Goal: Task Accomplishment & Management: Use online tool/utility

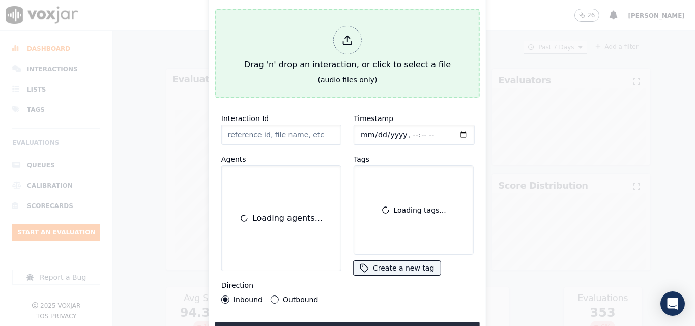
click at [329, 54] on div "Drag 'n' drop an interaction, or click to select a file" at bounding box center [347, 48] width 215 height 53
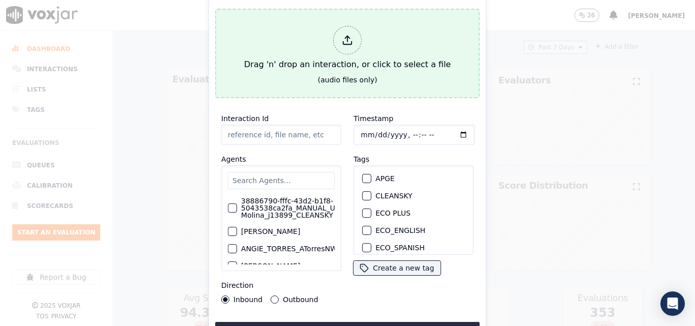
type input "20250808-162308_6096764306-all.mp3"
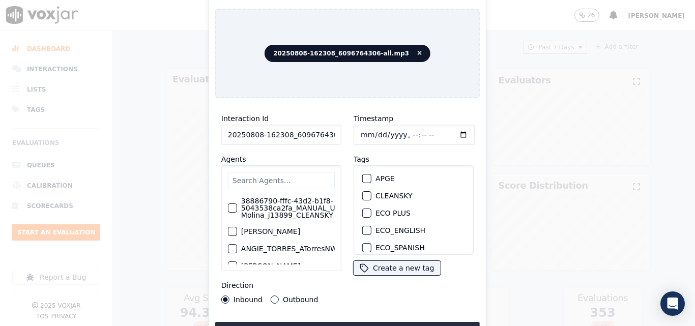
click at [277, 179] on input "text" at bounding box center [281, 180] width 107 height 17
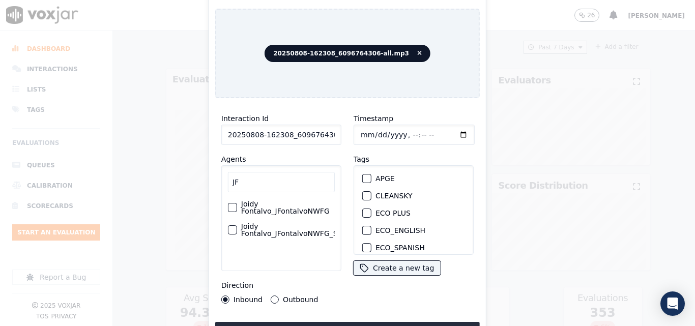
type input "J"
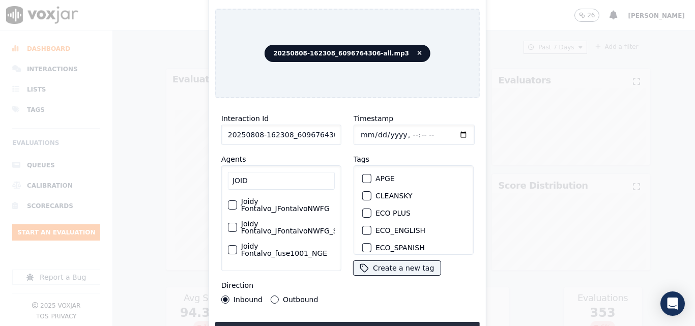
type input "JOID"
click at [273, 243] on label "Joidy Fontalvo_fuse1001_NGE" at bounding box center [288, 250] width 94 height 14
click at [237, 245] on button "Joidy Fontalvo_fuse1001_NGE" at bounding box center [232, 249] width 9 height 9
click at [274, 295] on button "Outbound" at bounding box center [275, 299] width 8 height 8
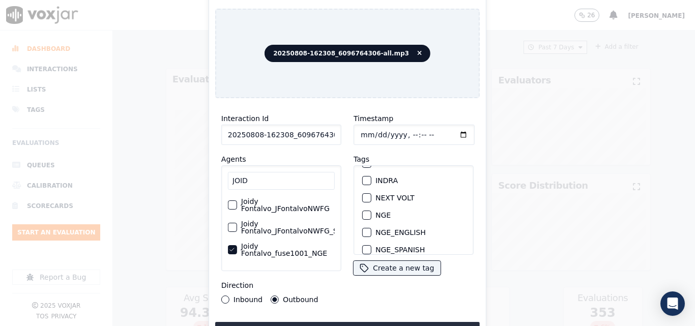
click at [365, 212] on div "button" at bounding box center [366, 215] width 7 height 7
click at [378, 323] on button "Upload interaction to start evaluation" at bounding box center [347, 331] width 264 height 18
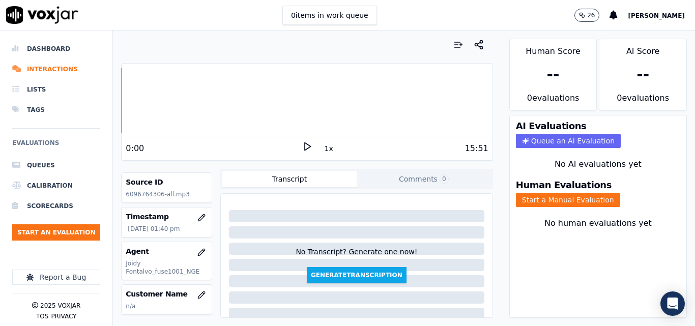
scroll to position [102, 0]
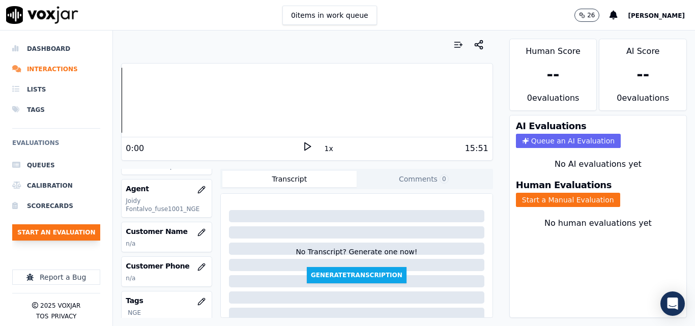
click at [81, 235] on button "Start an Evaluation" at bounding box center [56, 232] width 88 height 16
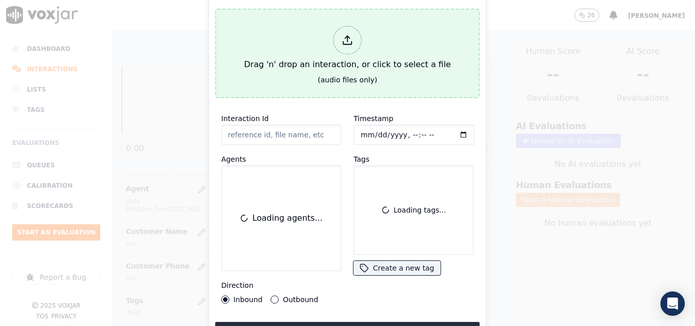
click at [316, 56] on div "Drag 'n' drop an interaction, or click to select a file" at bounding box center [347, 48] width 215 height 53
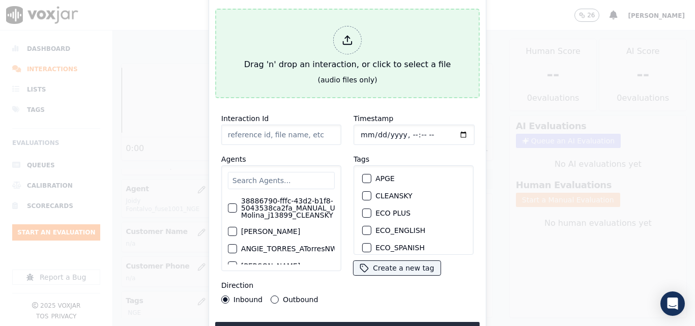
type input "20250808-125515_9786011502-all.mp3"
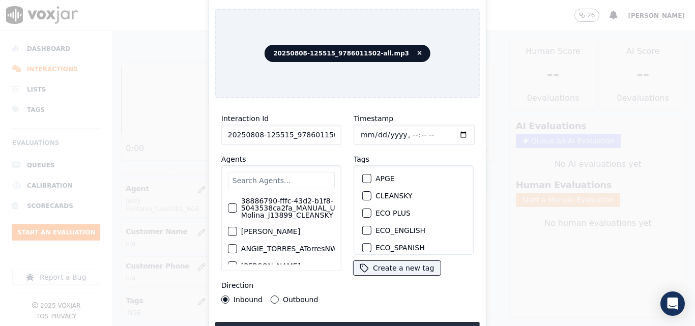
click at [278, 173] on input "text" at bounding box center [281, 180] width 107 height 17
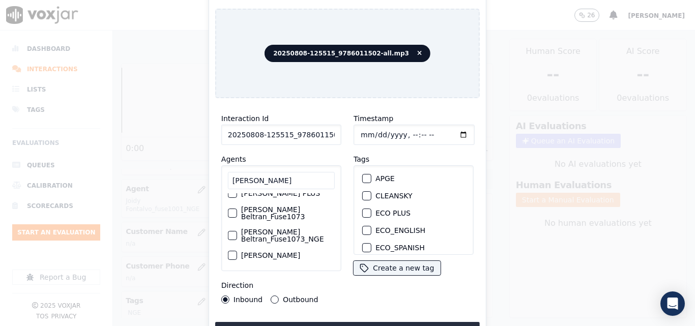
scroll to position [0, 0]
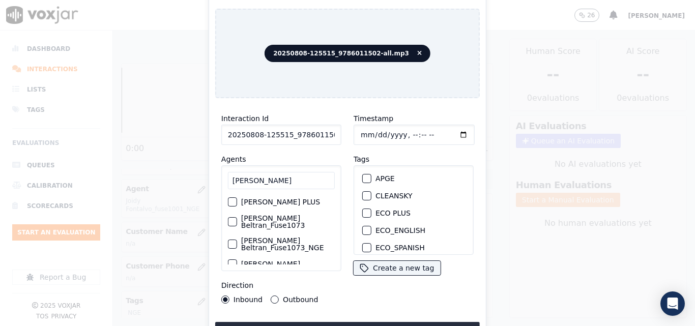
type input "LUISA BEL"
click at [249, 237] on label "[PERSON_NAME] Beltran_Fuse1073­_NGE" at bounding box center [288, 244] width 94 height 14
click at [237, 240] on button "[PERSON_NAME] Beltran_Fuse1073­_NGE" at bounding box center [232, 244] width 9 height 9
click at [273, 295] on button "Outbound" at bounding box center [275, 299] width 8 height 8
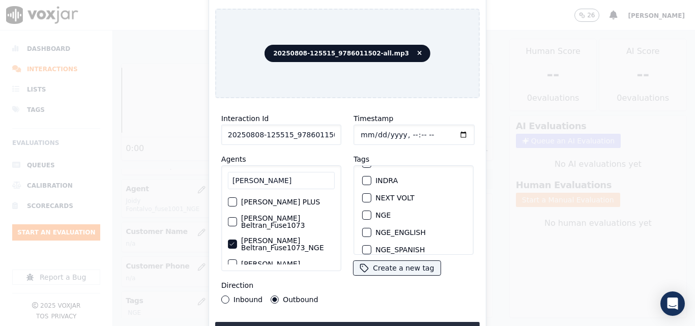
click at [365, 213] on div "button" at bounding box center [366, 215] width 7 height 7
click at [347, 322] on button "Upload interaction to start evaluation" at bounding box center [347, 331] width 264 height 18
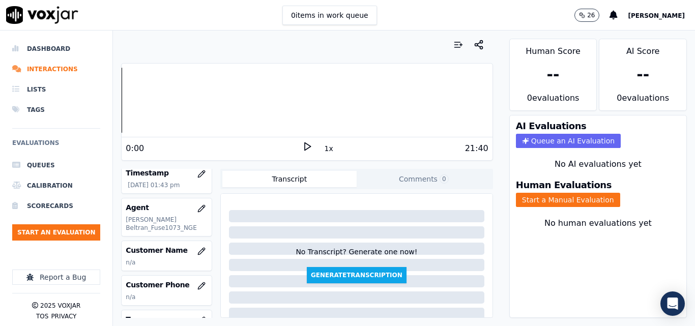
scroll to position [102, 0]
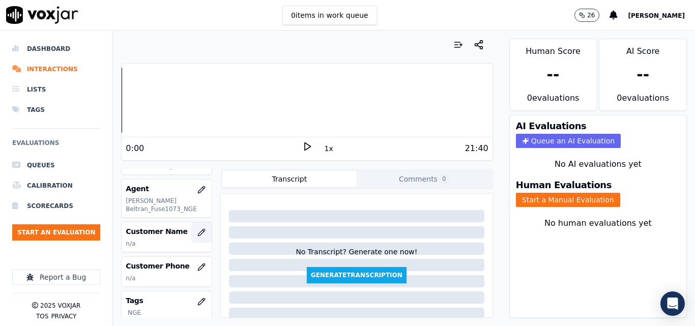
click at [191, 232] on button "button" at bounding box center [201, 232] width 20 height 20
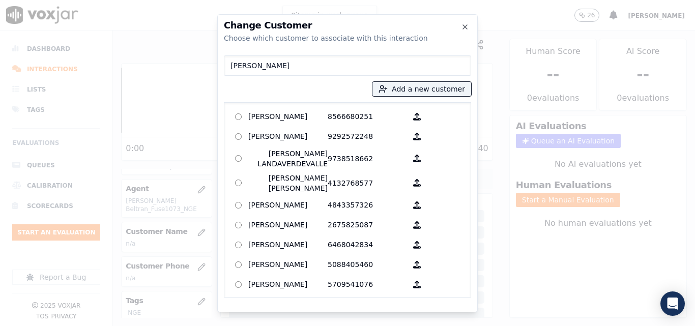
type input "[PERSON_NAME]"
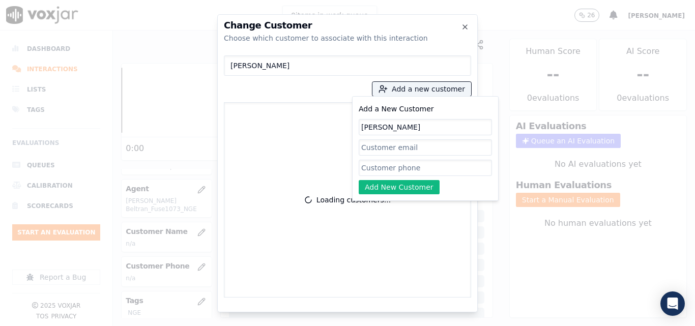
type input "[PERSON_NAME]"
paste input "9786011502"
type input "9786011502"
click at [406, 184] on button "Add New Customer" at bounding box center [399, 187] width 81 height 14
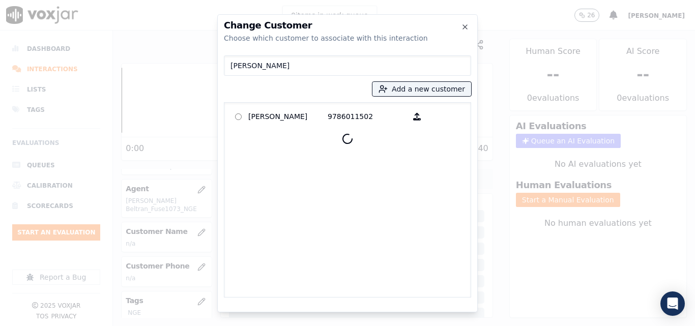
click at [285, 116] on p "[PERSON_NAME]" at bounding box center [287, 117] width 79 height 16
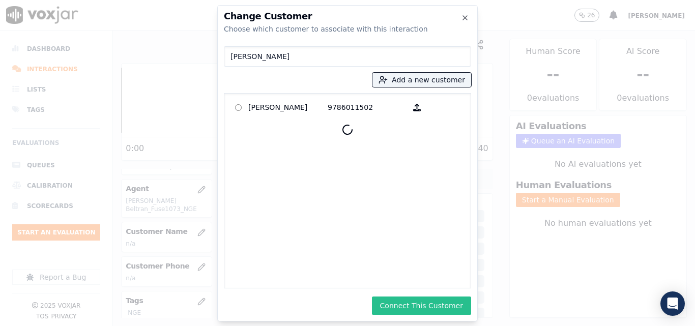
click at [420, 305] on button "Connect This Customer" at bounding box center [421, 306] width 99 height 18
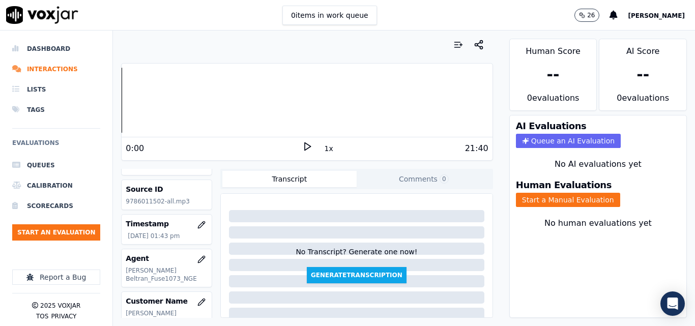
scroll to position [51, 0]
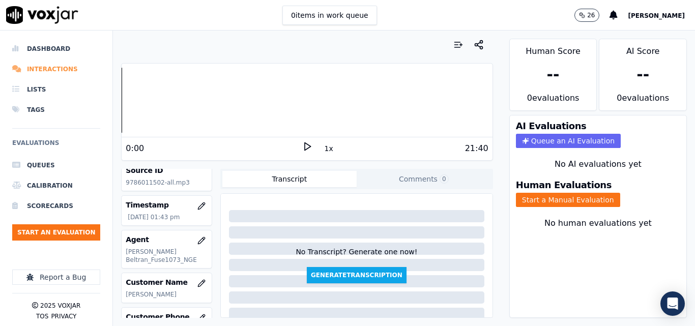
click at [58, 67] on li "Interactions" at bounding box center [56, 69] width 88 height 20
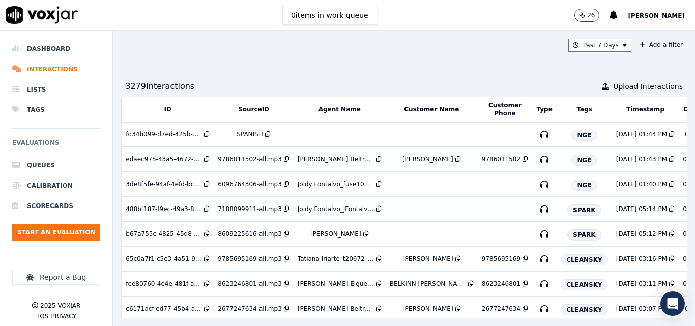
scroll to position [0, 182]
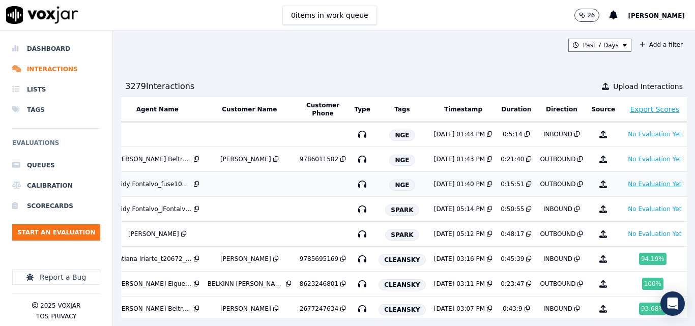
click at [624, 190] on button "No Evaluation Yet" at bounding box center [655, 184] width 62 height 12
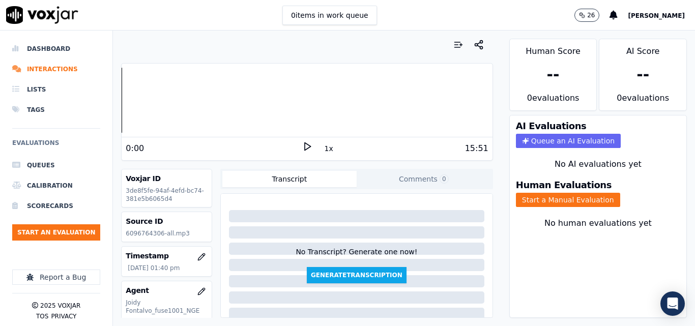
scroll to position [102, 0]
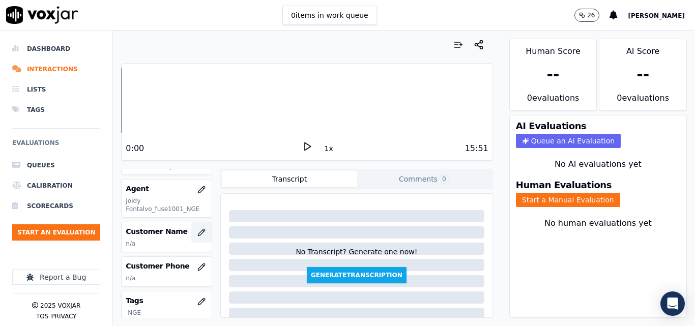
click at [191, 228] on button "button" at bounding box center [201, 232] width 20 height 20
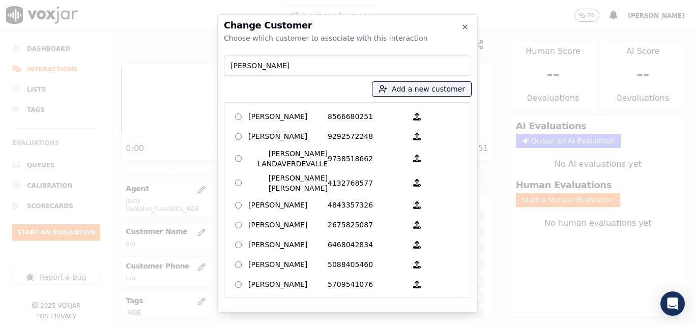
type input "[PERSON_NAME]"
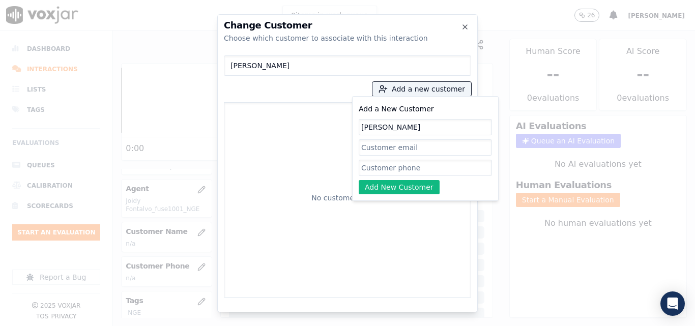
type input "[PERSON_NAME]"
paste input "6096764306"
type input "6096764306"
click at [403, 185] on button "Add New Customer" at bounding box center [399, 187] width 81 height 14
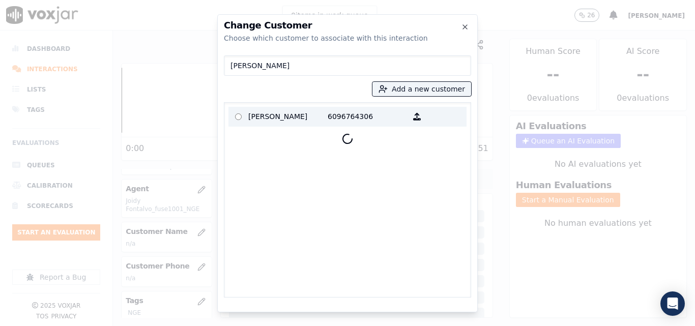
click at [317, 115] on p "[PERSON_NAME]" at bounding box center [287, 117] width 79 height 16
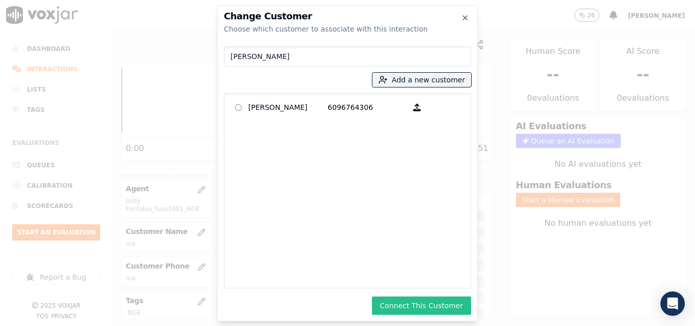
click at [388, 306] on button "Connect This Customer" at bounding box center [421, 306] width 99 height 18
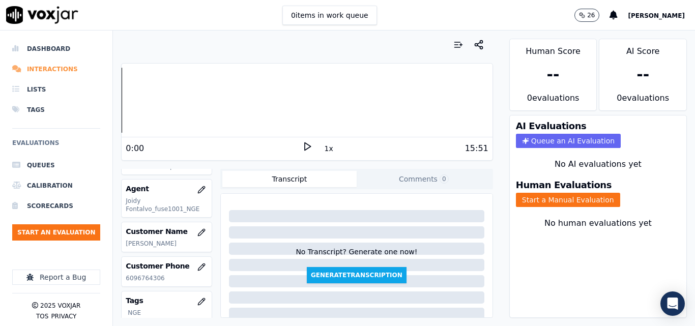
click at [46, 69] on li "Interactions" at bounding box center [56, 69] width 88 height 20
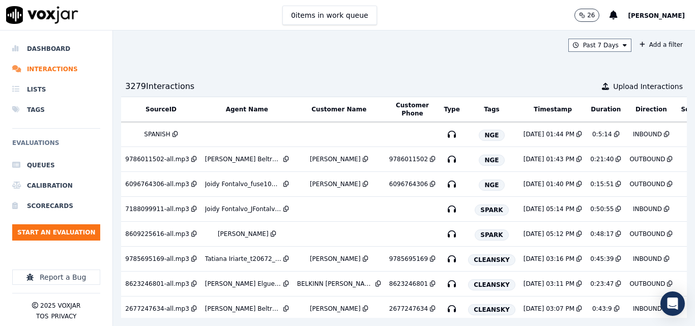
scroll to position [0, 182]
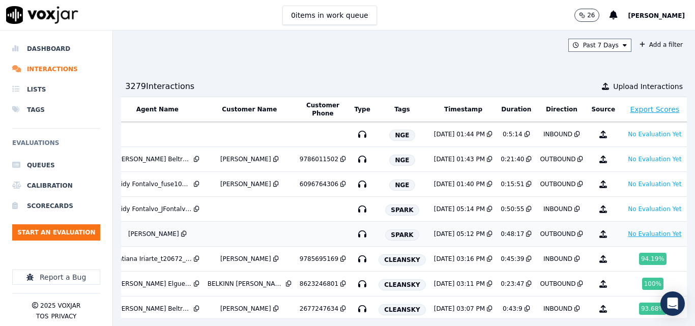
click at [627, 240] on button "No Evaluation Yet" at bounding box center [655, 234] width 62 height 12
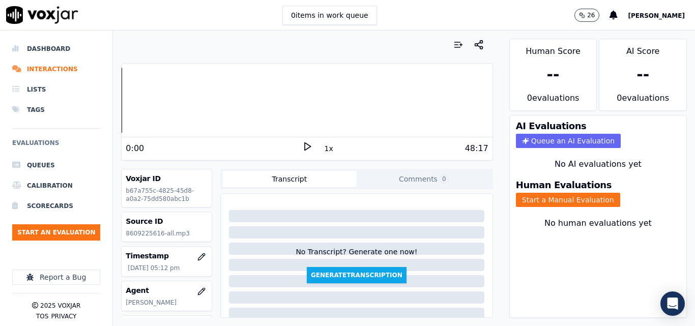
scroll to position [102, 0]
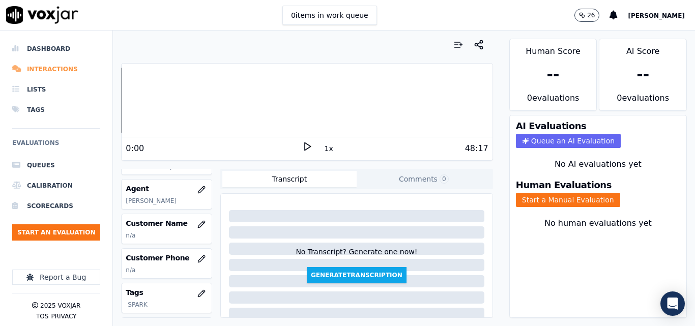
click at [42, 67] on li "Interactions" at bounding box center [56, 69] width 88 height 20
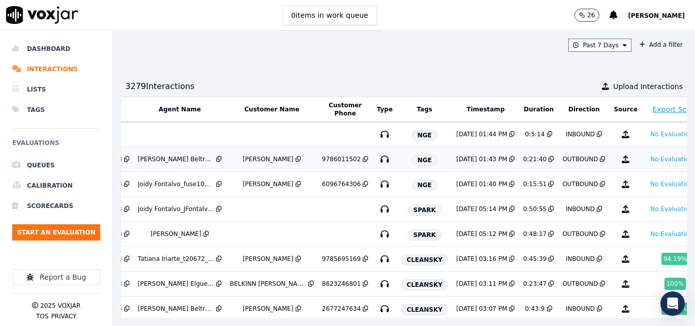
scroll to position [0, 162]
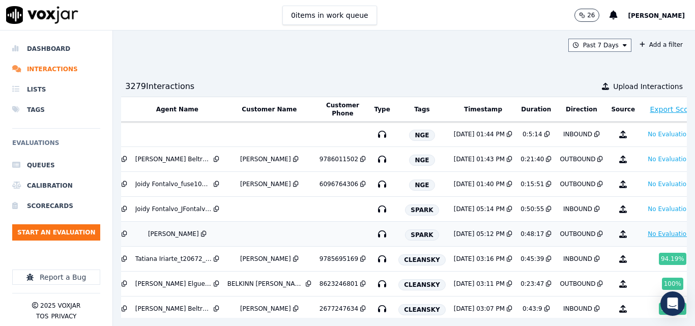
click at [643, 240] on button "No Evaluation Yet" at bounding box center [674, 234] width 62 height 12
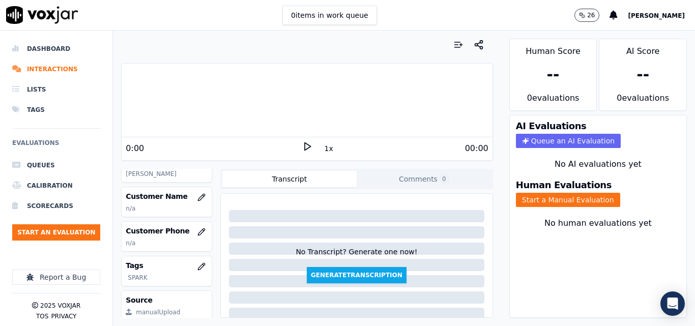
scroll to position [102, 0]
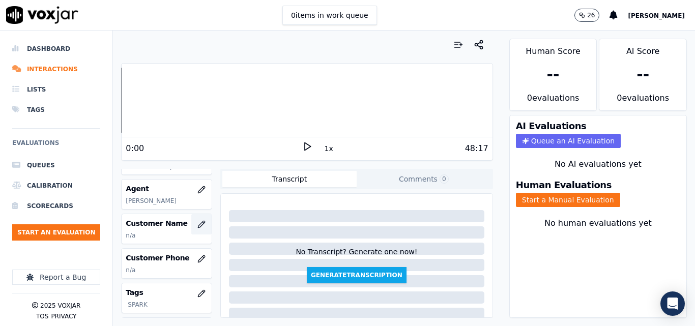
click at [194, 225] on button "button" at bounding box center [201, 224] width 20 height 20
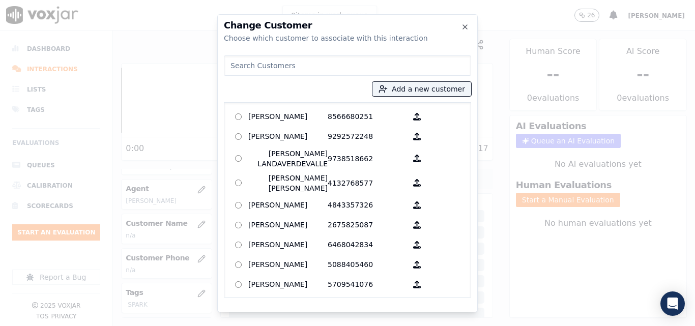
type input "N"
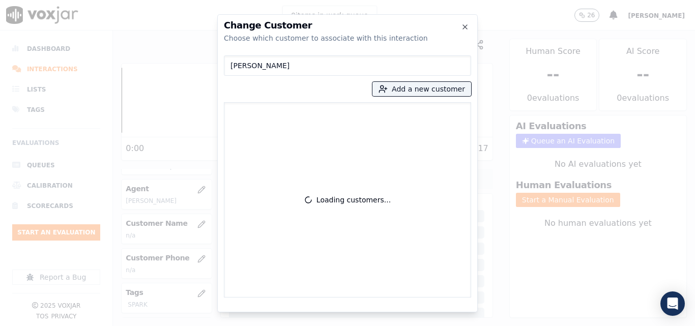
type input "[PERSON_NAME]"
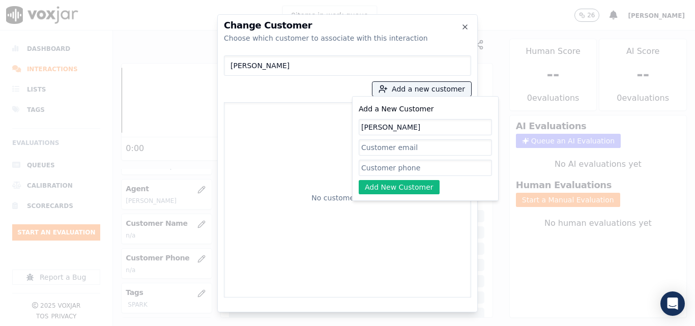
type input "[PERSON_NAME]"
paste input "8609225616"
type input "8609225616"
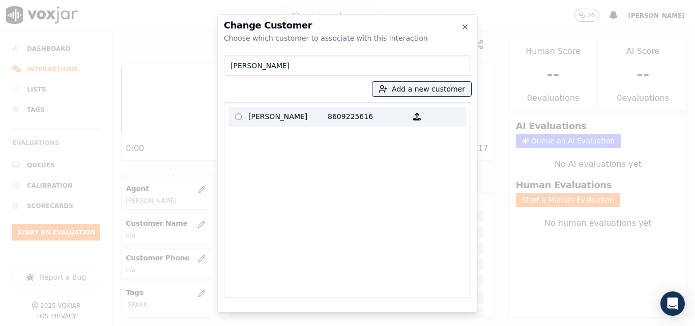
click at [295, 121] on p "[PERSON_NAME]" at bounding box center [287, 117] width 79 height 16
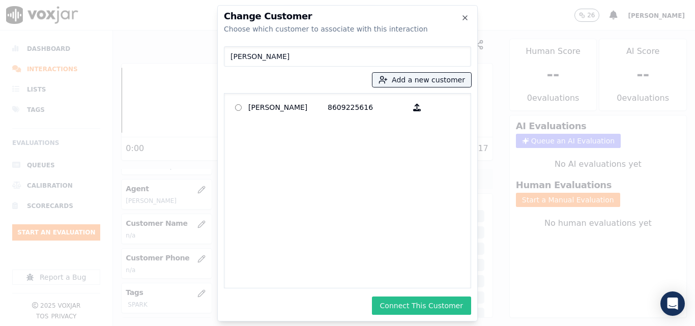
click at [423, 307] on button "Connect This Customer" at bounding box center [421, 306] width 99 height 18
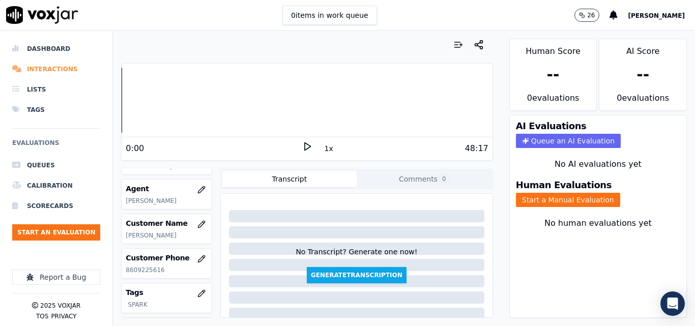
click at [51, 71] on li "Interactions" at bounding box center [56, 69] width 88 height 20
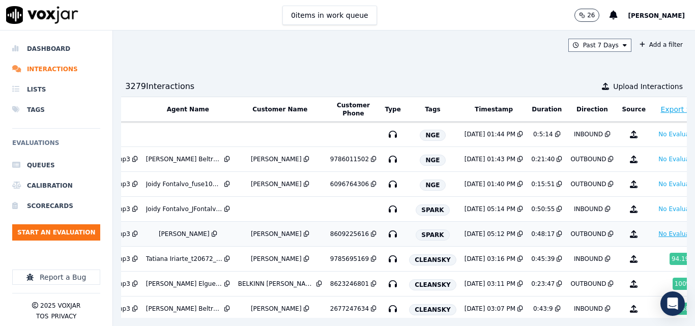
scroll to position [0, 160]
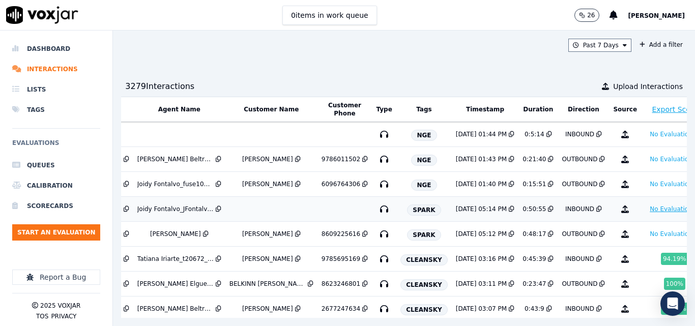
click at [645, 215] on button "No Evaluation Yet" at bounding box center [676, 209] width 62 height 12
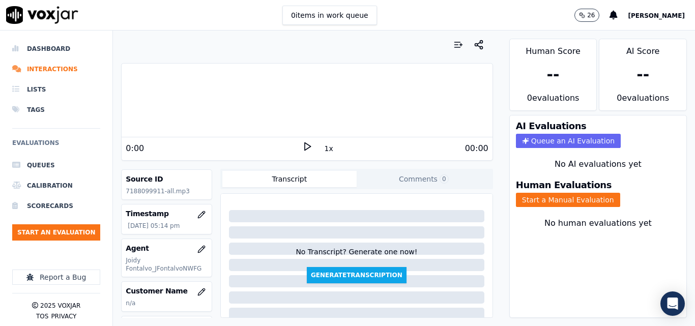
scroll to position [102, 0]
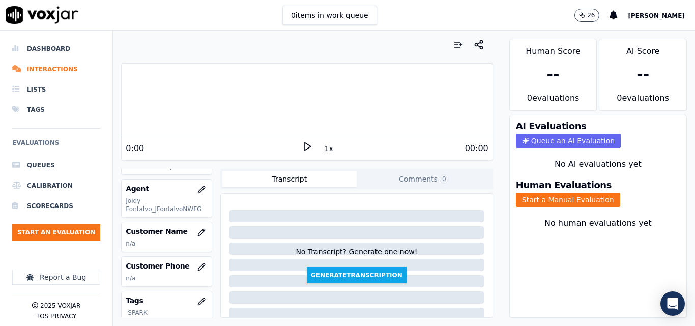
click at [305, 150] on icon at bounding box center [307, 146] width 10 height 10
click at [191, 227] on button "button" at bounding box center [201, 232] width 20 height 20
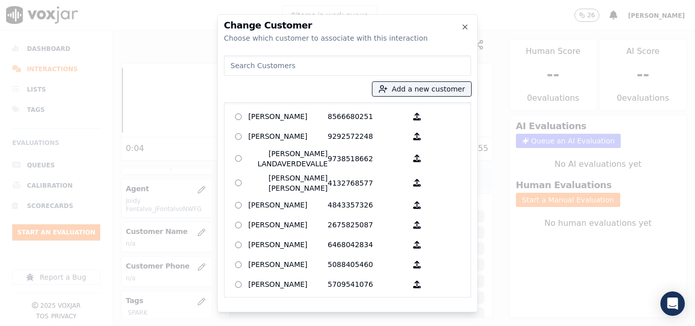
click at [310, 72] on input at bounding box center [347, 65] width 247 height 20
type input "[PERSON_NAME]"
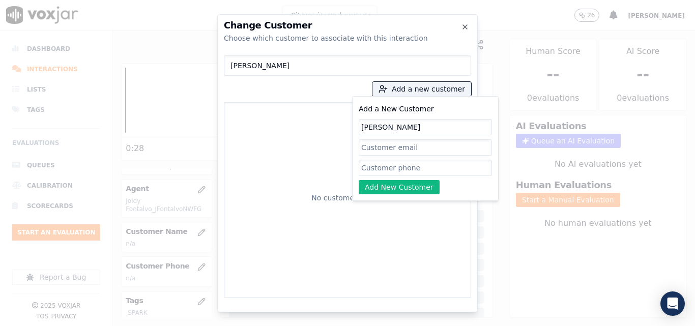
type input "[PERSON_NAME]"
paste input "7188099911"
type input "7188099911"
click at [383, 192] on button "Add New Customer" at bounding box center [399, 187] width 81 height 14
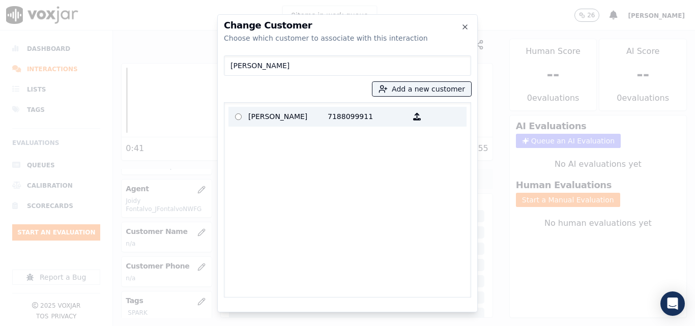
click at [351, 125] on p "7188099911" at bounding box center [367, 117] width 79 height 16
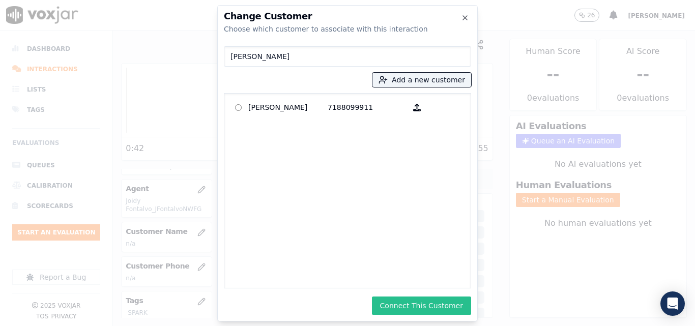
click at [411, 304] on button "Connect This Customer" at bounding box center [421, 306] width 99 height 18
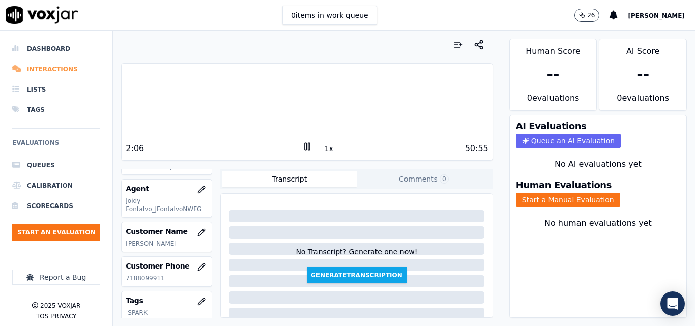
click at [43, 74] on li "Interactions" at bounding box center [56, 69] width 88 height 20
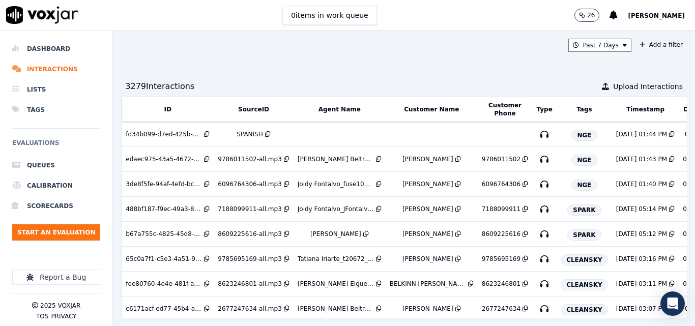
scroll to position [0, 182]
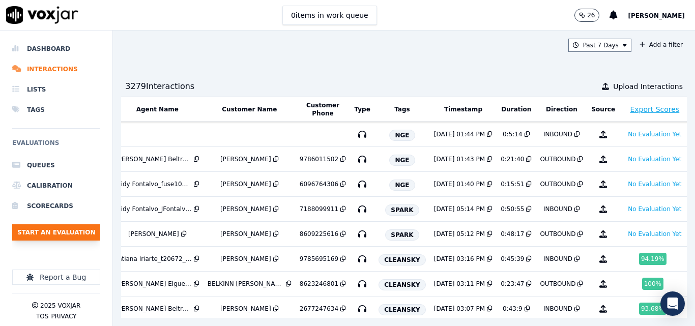
click at [47, 230] on button "Start an Evaluation" at bounding box center [56, 232] width 88 height 16
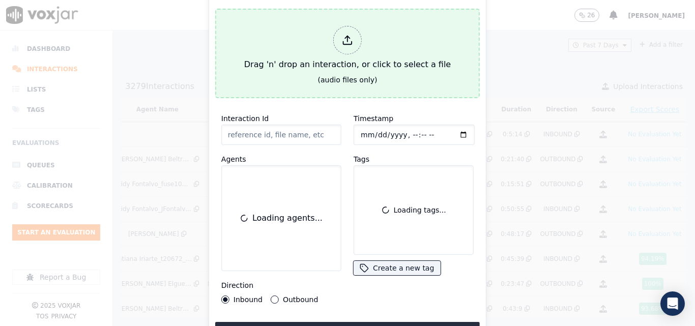
click at [312, 89] on button "Drag 'n' drop an interaction, or click to select a file (audio files only)" at bounding box center [347, 54] width 264 height 90
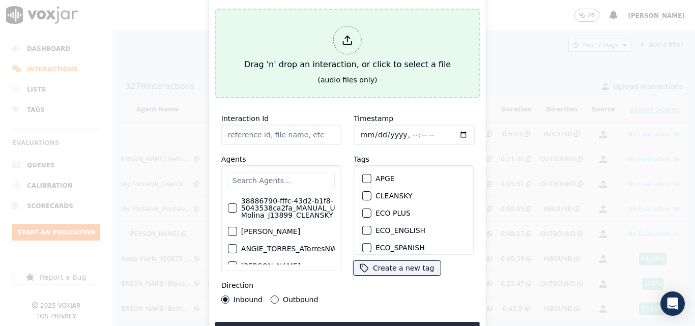
type input "20250808-114110_2403283140-all.mp3"
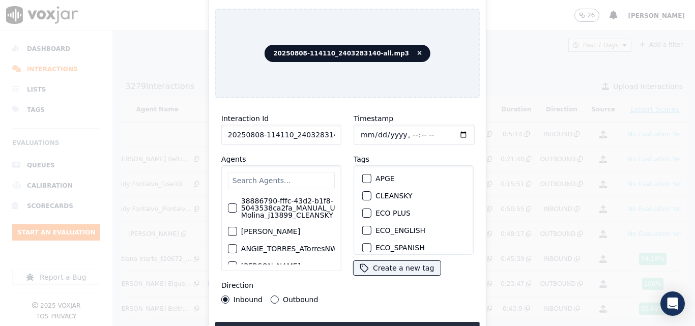
click at [286, 177] on input "text" at bounding box center [281, 180] width 107 height 17
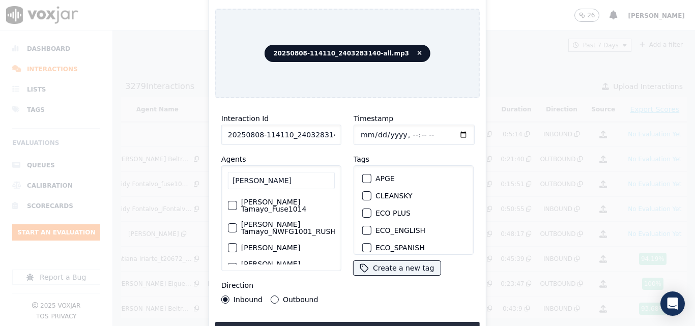
scroll to position [0, 0]
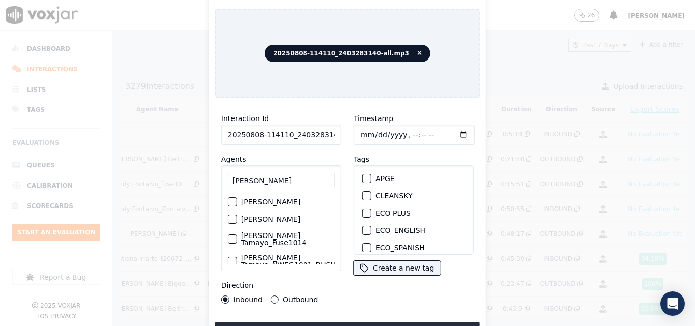
type input "[PERSON_NAME]"
click at [282, 240] on label "[PERSON_NAME] Tamayo_Fuse1014" at bounding box center [267, 239] width 94 height 14
click at [216, 240] on button "[PERSON_NAME] Tamayo_Fuse1014" at bounding box center [210, 238] width 9 height 9
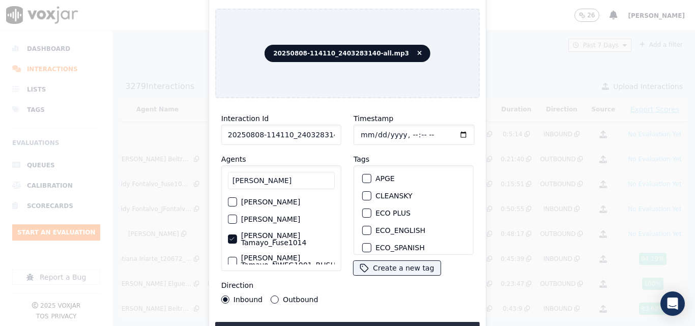
click at [271, 295] on button "Outbound" at bounding box center [275, 299] width 8 height 8
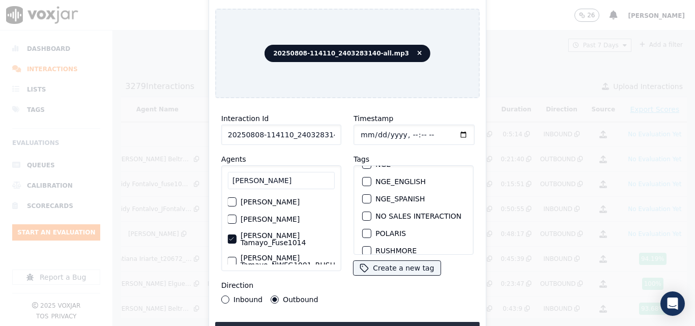
scroll to position [102, 0]
click at [362, 215] on button "NGE" at bounding box center [366, 215] width 9 height 9
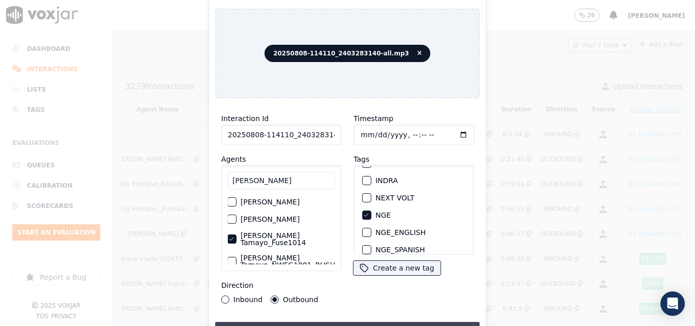
click at [364, 322] on button "Upload interaction to start evaluation" at bounding box center [347, 331] width 264 height 18
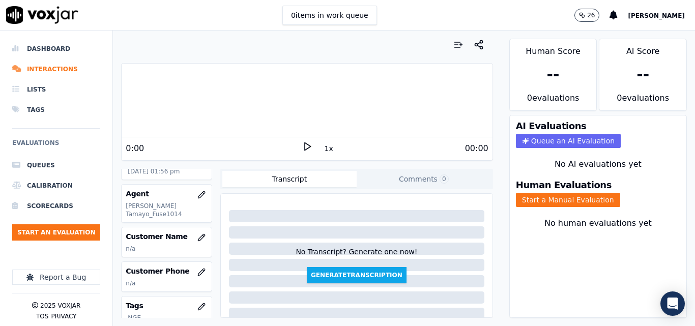
scroll to position [102, 0]
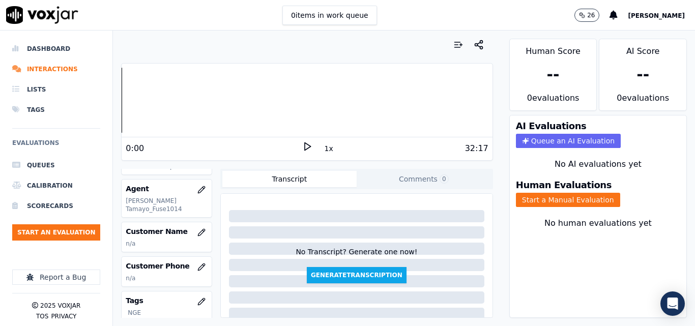
drag, startPoint x: 178, startPoint y: 224, endPoint x: 195, endPoint y: 236, distance: 20.8
click at [179, 226] on h3 "Customer Name" at bounding box center [167, 231] width 82 height 10
click at [191, 232] on div "Customer Name n/a" at bounding box center [167, 236] width 90 height 29
click at [198, 229] on icon "button" at bounding box center [201, 232] width 7 height 7
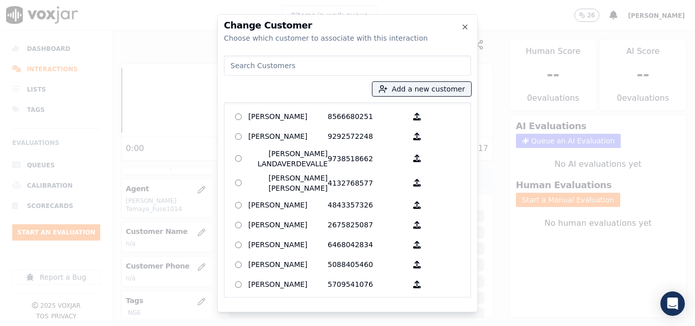
click at [267, 72] on input at bounding box center [347, 65] width 247 height 20
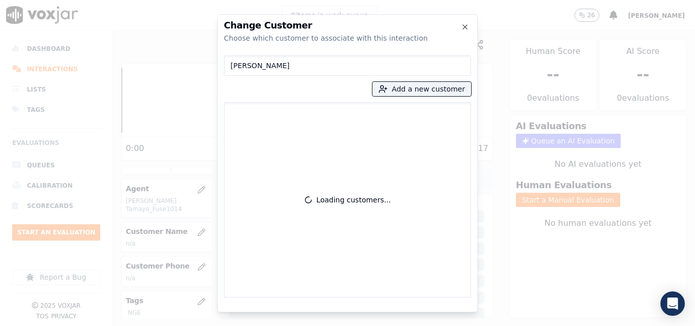
type input "[PERSON_NAME]"
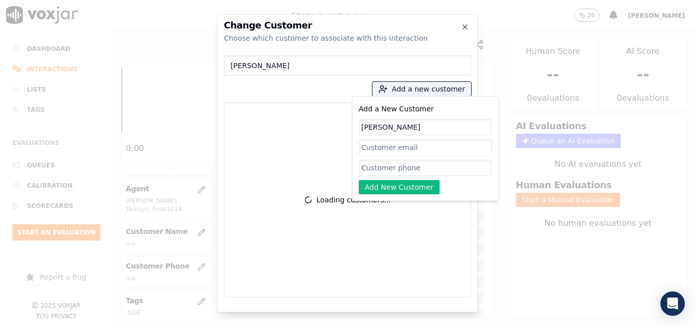
type input "[PERSON_NAME]"
paste input "2403283140"
type input "2403283140"
click at [258, 63] on input "[PERSON_NAME]" at bounding box center [347, 65] width 247 height 20
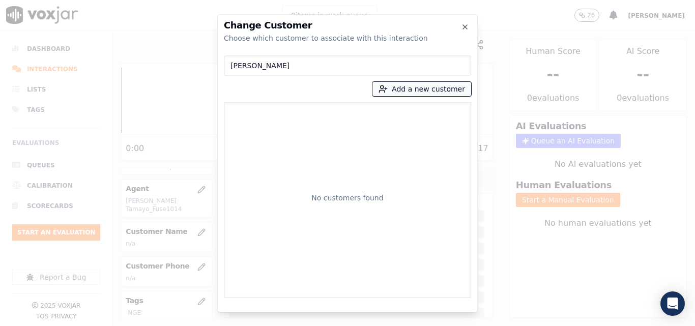
click at [396, 93] on button "Add a new customer" at bounding box center [421, 89] width 99 height 14
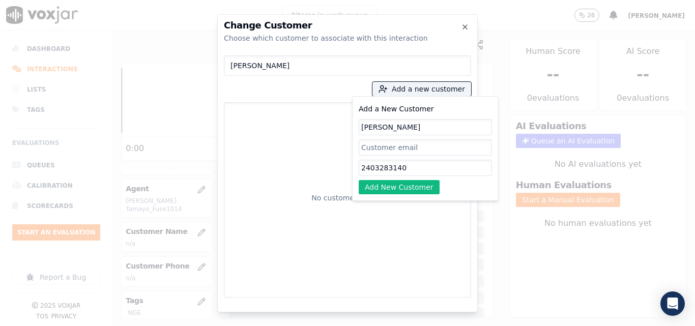
click at [393, 127] on input "[PERSON_NAME]" at bounding box center [425, 127] width 133 height 16
click at [389, 127] on input "[PERSON_NAME]" at bounding box center [425, 127] width 133 height 16
type input "[PERSON_NAME] [PERSON_NAME]"
click at [391, 184] on button "Add New Customer" at bounding box center [399, 187] width 81 height 14
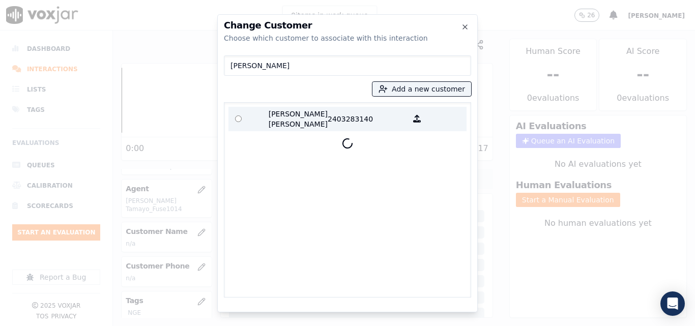
click at [290, 113] on p "[PERSON_NAME] [PERSON_NAME]" at bounding box center [287, 119] width 79 height 20
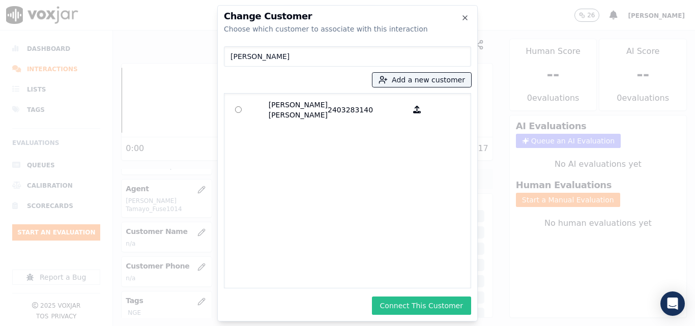
click at [394, 309] on button "Connect This Customer" at bounding box center [421, 306] width 99 height 18
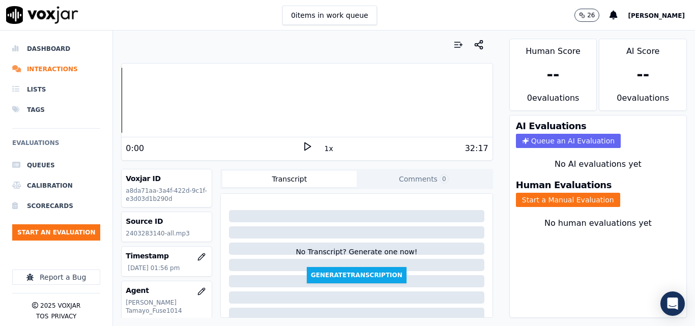
scroll to position [51, 0]
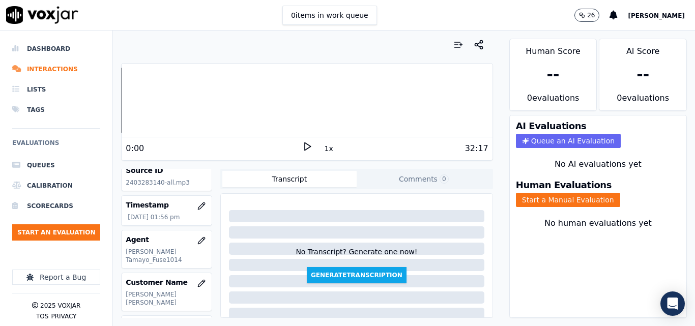
click at [53, 224] on ul "Queues Calibration Scorecards Start an Evaluation" at bounding box center [56, 202] width 88 height 94
click at [72, 233] on button "Start an Evaluation" at bounding box center [56, 232] width 88 height 16
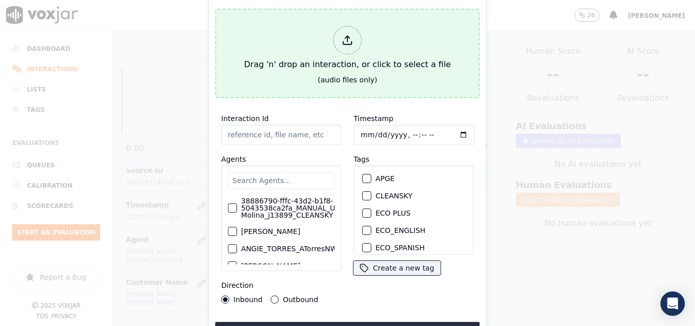
click at [298, 64] on div "Drag 'n' drop an interaction, or click to select a file" at bounding box center [347, 48] width 215 height 53
click at [309, 72] on button "Drag 'n' drop an interaction, or click to select a file (audio files only)" at bounding box center [347, 54] width 264 height 90
type input "20250808-095356_7179825436-all.mp3"
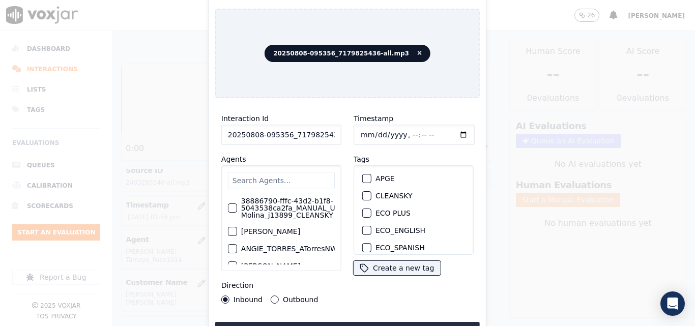
click at [289, 177] on input "text" at bounding box center [281, 180] width 107 height 17
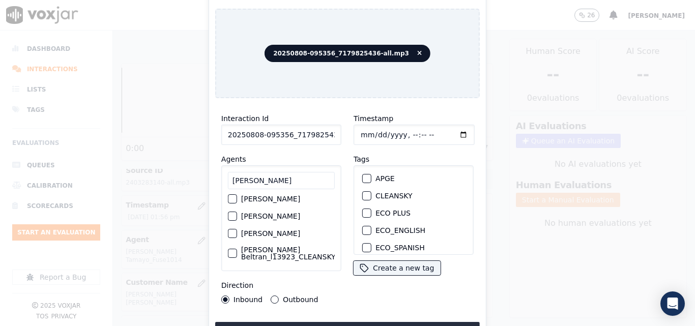
scroll to position [23, 0]
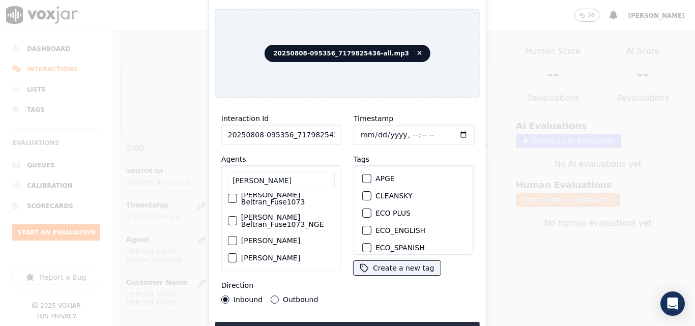
type input "[PERSON_NAME]"
click at [268, 216] on label "[PERSON_NAME] Beltran_Fuse1073­_NGE" at bounding box center [288, 221] width 94 height 14
click at [237, 216] on button "[PERSON_NAME] Beltran_Fuse1073­_NGE" at bounding box center [232, 220] width 9 height 9
click at [363, 213] on div "button" at bounding box center [366, 215] width 7 height 7
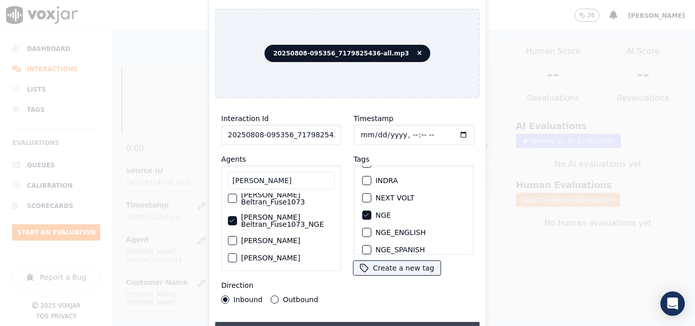
click at [364, 322] on button "Upload interaction to start evaluation" at bounding box center [347, 331] width 264 height 18
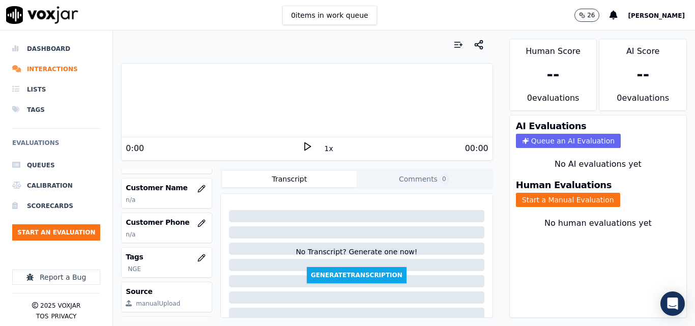
scroll to position [146, 0]
click at [192, 194] on button "button" at bounding box center [201, 187] width 20 height 20
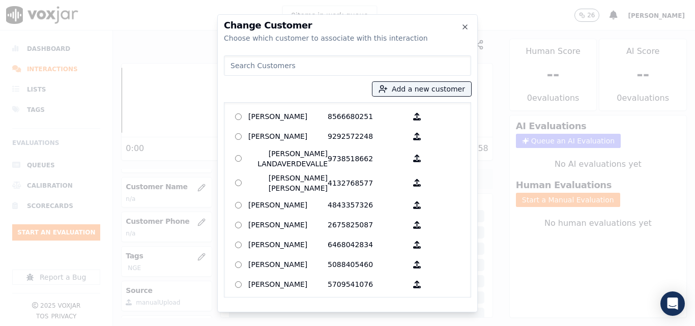
type input "D"
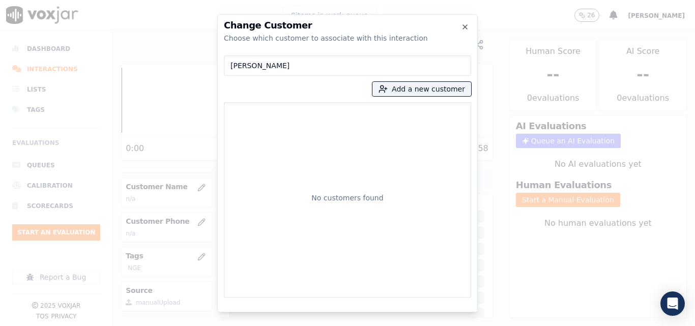
type input "[PERSON_NAME]"
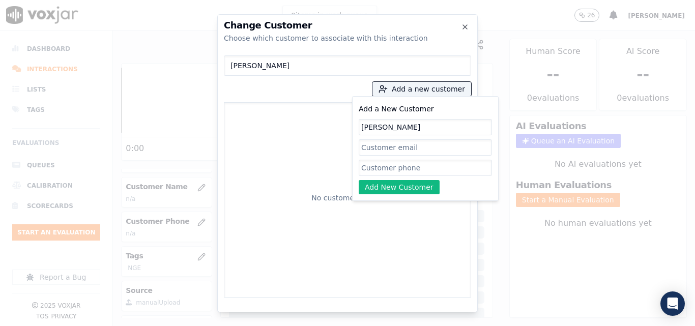
type input "[PERSON_NAME]"
paste input "7179825436"
type input "7179825436"
click at [375, 185] on button "Add New Customer" at bounding box center [399, 187] width 81 height 14
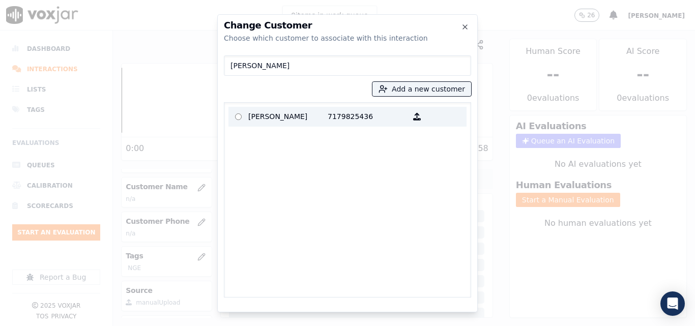
click at [307, 116] on p "[PERSON_NAME]" at bounding box center [287, 117] width 79 height 16
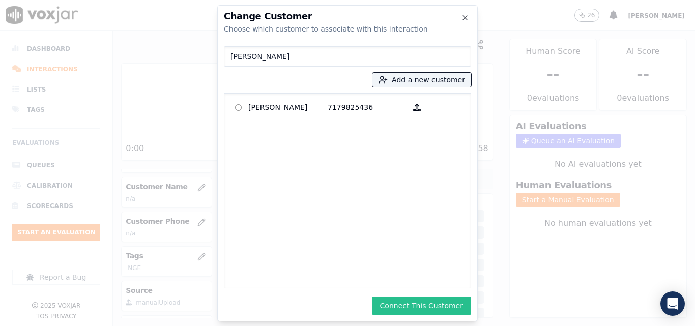
click at [408, 301] on button "Connect This Customer" at bounding box center [421, 306] width 99 height 18
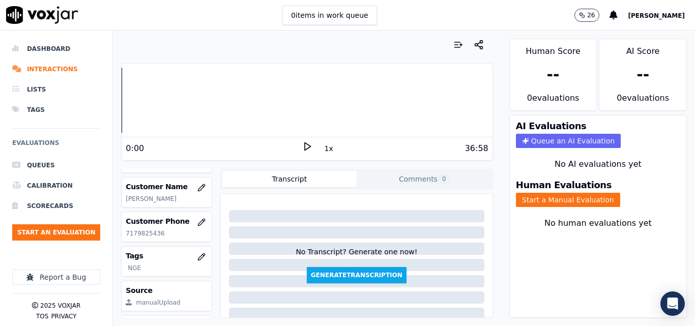
scroll to position [197, 0]
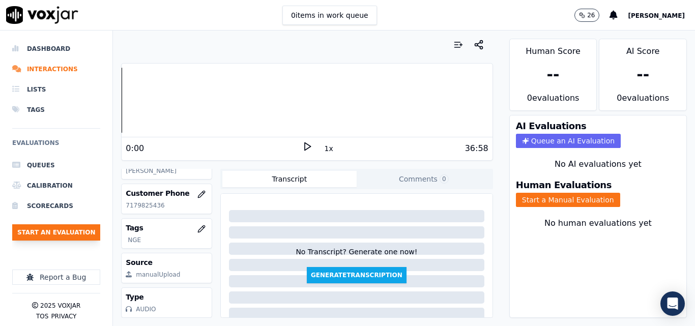
click at [77, 231] on button "Start an Evaluation" at bounding box center [56, 232] width 88 height 16
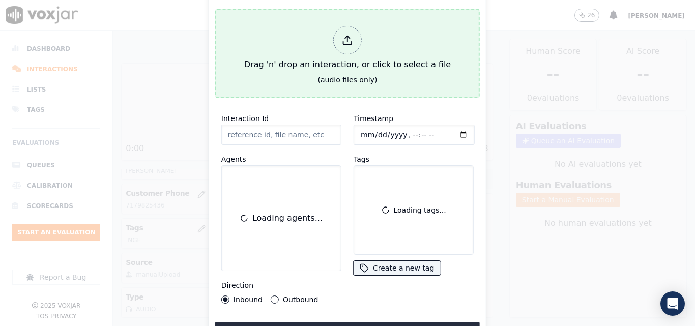
click at [292, 60] on div "Drag 'n' drop an interaction, or click to select a file" at bounding box center [347, 48] width 215 height 53
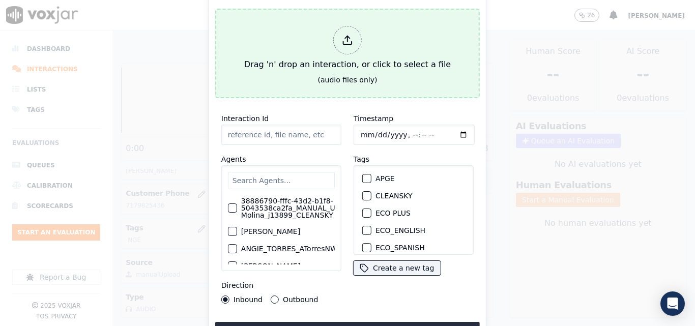
type input "20250808-092401_8573139496-all.mp3"
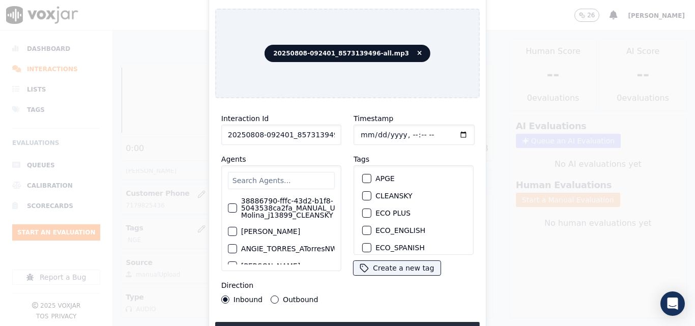
click at [281, 180] on input "text" at bounding box center [281, 180] width 107 height 17
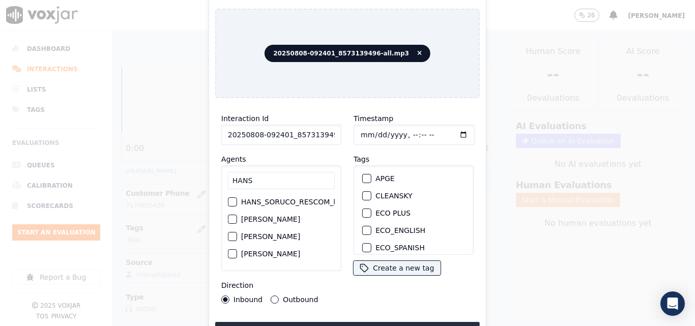
scroll to position [51, 0]
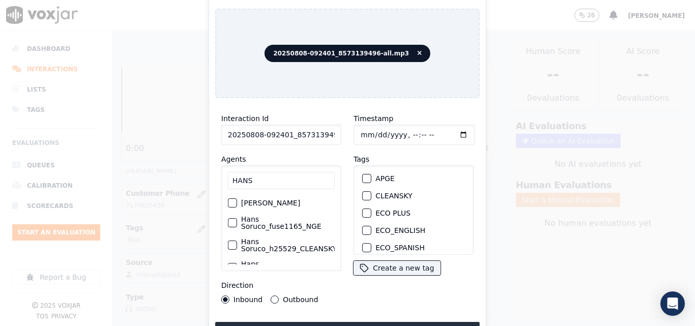
type input "HANS"
click at [271, 225] on label "Hans Soruco_fuse1165_NGE" at bounding box center [288, 223] width 94 height 14
click at [237, 225] on button "Hans Soruco_fuse1165_NGE" at bounding box center [232, 222] width 9 height 9
click at [272, 295] on button "Outbound" at bounding box center [275, 299] width 8 height 8
click at [370, 323] on button "Upload interaction to start evaluation" at bounding box center [347, 331] width 264 height 18
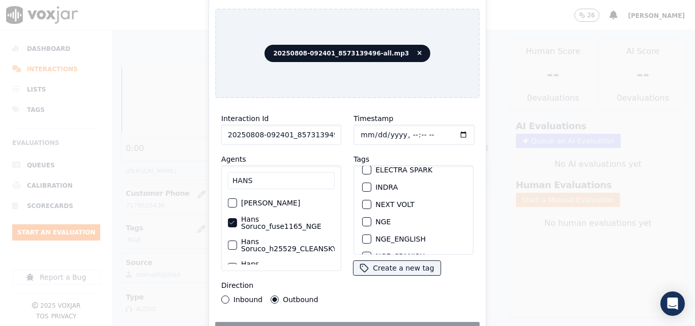
scroll to position [102, 0]
click at [365, 212] on div "button" at bounding box center [366, 215] width 7 height 7
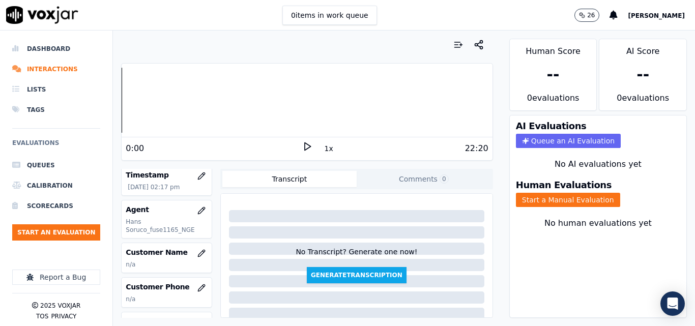
scroll to position [102, 0]
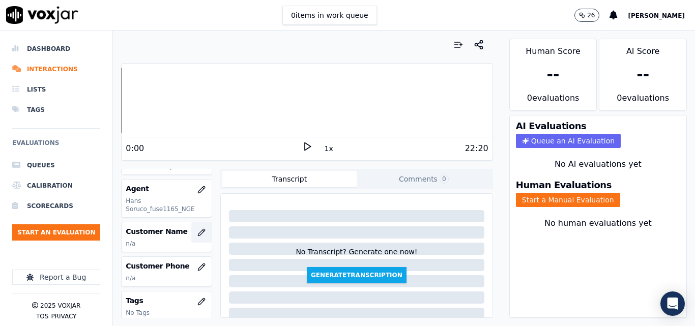
click at [193, 238] on button "button" at bounding box center [201, 232] width 20 height 20
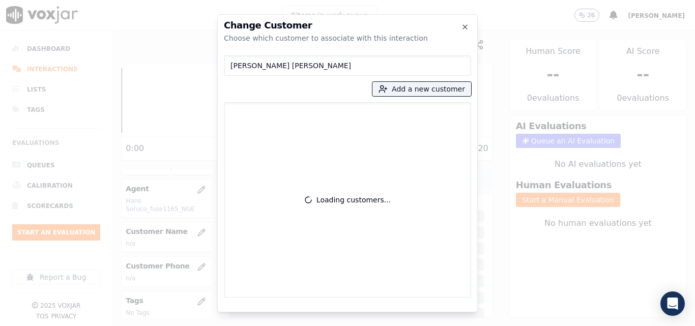
type input "[PERSON_NAME] [PERSON_NAME]"
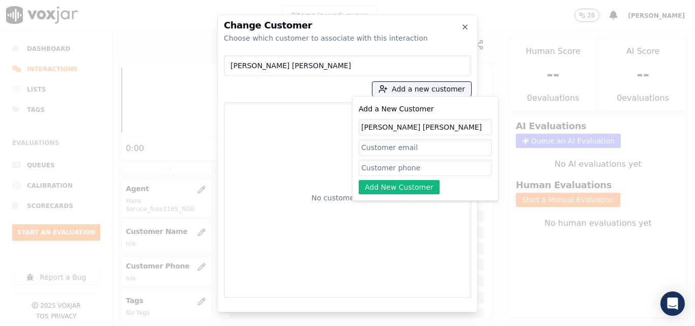
type input "[PERSON_NAME] [PERSON_NAME]"
paste input "8573139496"
type input "8573139496"
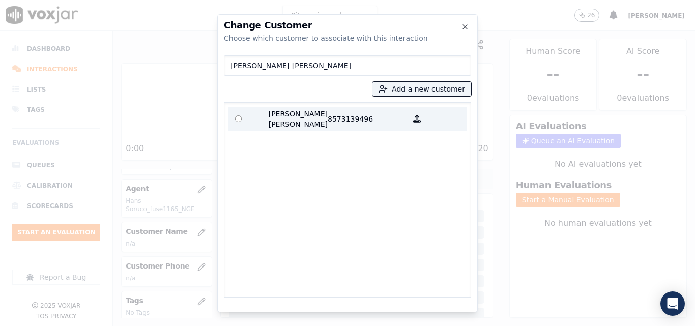
click at [301, 117] on p "[PERSON_NAME] [PERSON_NAME]" at bounding box center [287, 119] width 79 height 20
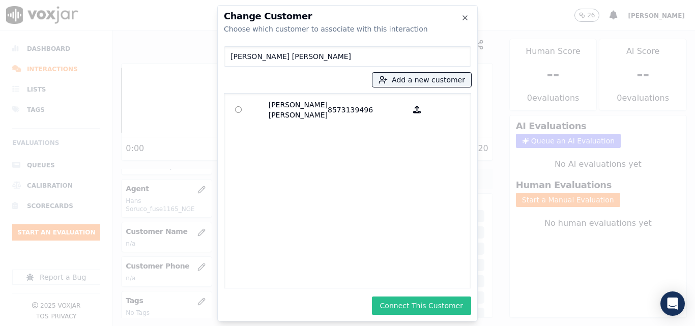
click at [401, 303] on button "Connect This Customer" at bounding box center [421, 306] width 99 height 18
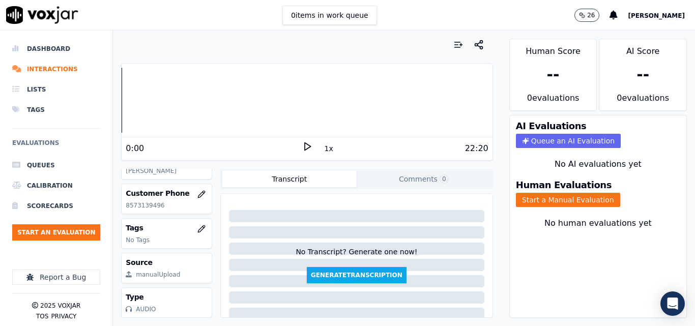
scroll to position [155, 0]
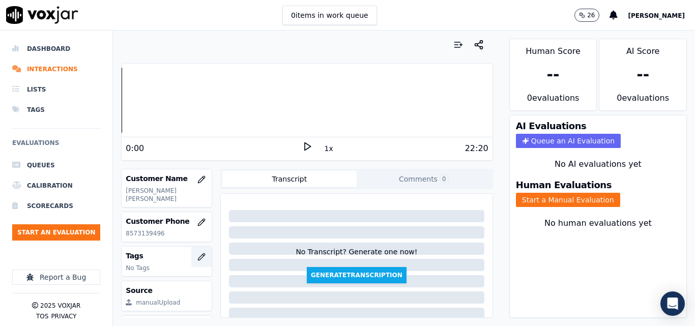
click at [197, 255] on icon "button" at bounding box center [201, 257] width 8 height 8
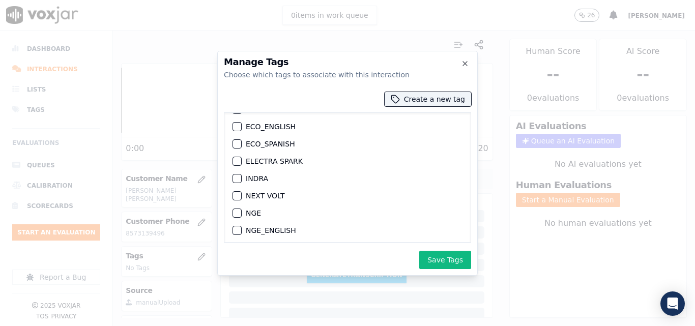
scroll to position [102, 0]
click at [235, 160] on div "button" at bounding box center [236, 162] width 7 height 7
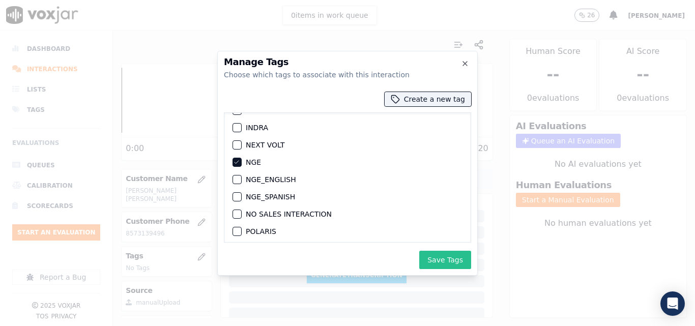
click at [448, 251] on button "Save Tags" at bounding box center [445, 260] width 52 height 18
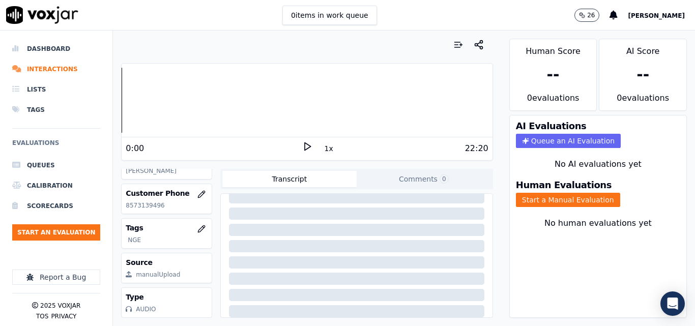
scroll to position [203, 0]
click at [81, 240] on button "Start an Evaluation" at bounding box center [56, 232] width 88 height 16
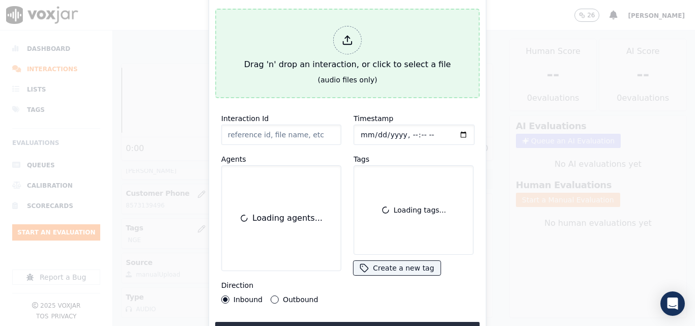
click at [318, 52] on div "Drag 'n' drop an interaction, or click to select a file" at bounding box center [347, 48] width 215 height 53
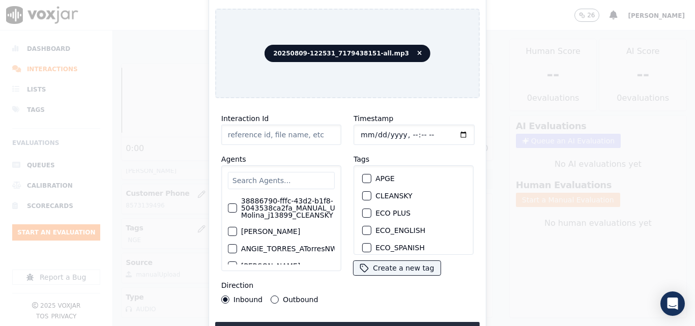
type input "20250809-122531_7179438151-all.mp3"
click at [285, 182] on input "text" at bounding box center [281, 180] width 107 height 17
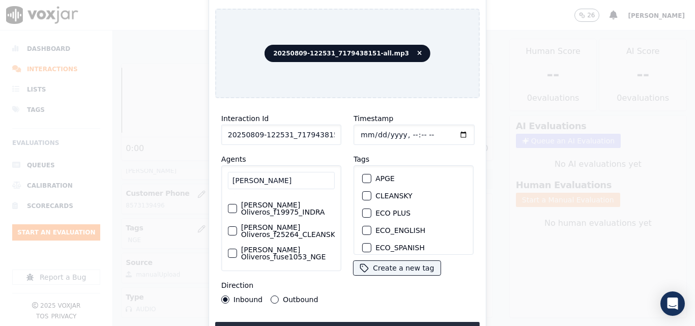
scroll to position [67, 0]
type input "[PERSON_NAME]"
click at [281, 246] on label "[PERSON_NAME] Oliveros_fuse1053_NGE" at bounding box center [288, 253] width 94 height 14
click at [237, 249] on button "[PERSON_NAME] Oliveros_fuse1053_NGE" at bounding box center [232, 253] width 9 height 9
drag, startPoint x: 273, startPoint y: 295, endPoint x: 361, endPoint y: 219, distance: 117.2
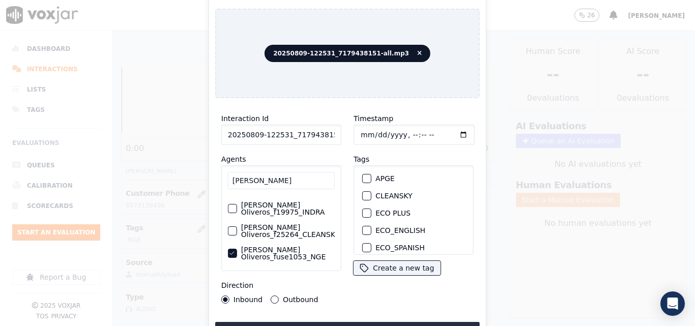
click at [281, 285] on div "Direction Inbound Outbound" at bounding box center [281, 291] width 120 height 24
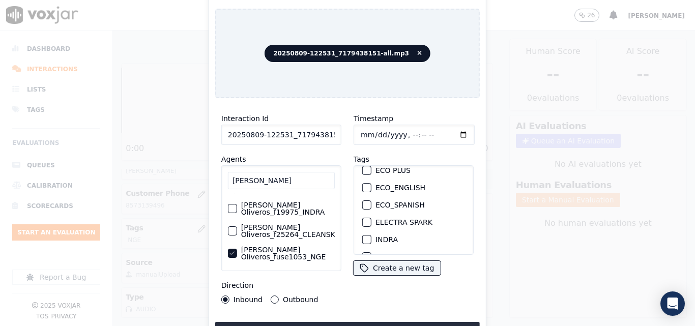
scroll to position [102, 0]
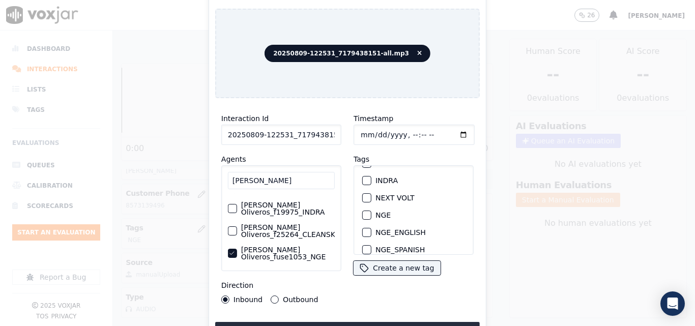
click at [364, 215] on button "NGE" at bounding box center [366, 215] width 9 height 9
click at [272, 295] on button "Outbound" at bounding box center [275, 299] width 8 height 8
click at [302, 322] on button "Upload interaction to start evaluation" at bounding box center [347, 331] width 264 height 18
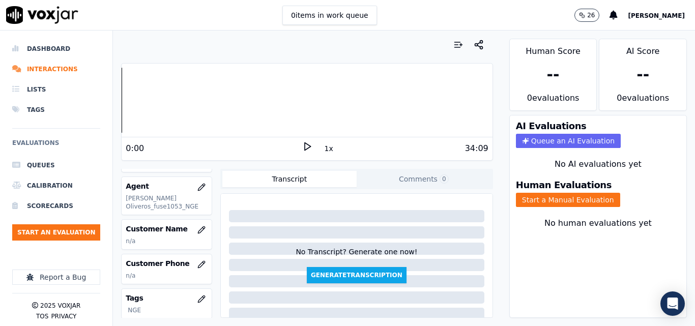
scroll to position [96, 0]
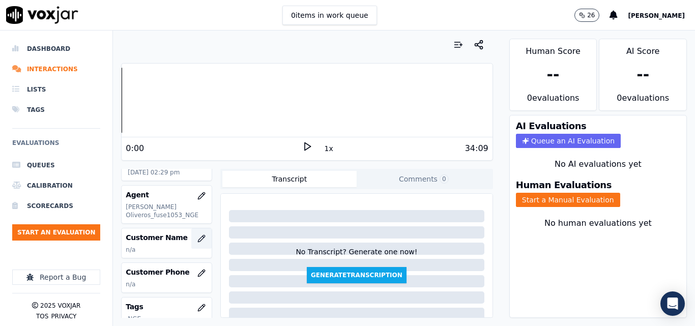
click at [197, 240] on icon "button" at bounding box center [201, 238] width 8 height 8
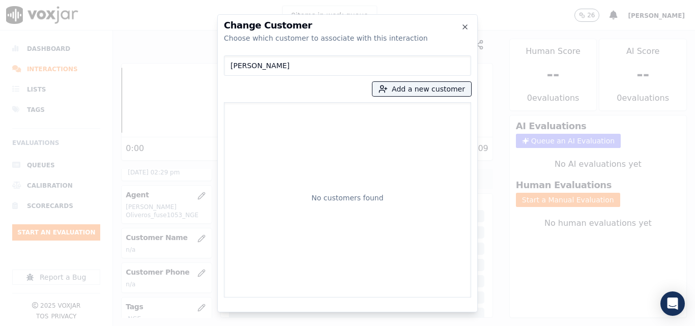
type input "[PERSON_NAME]"
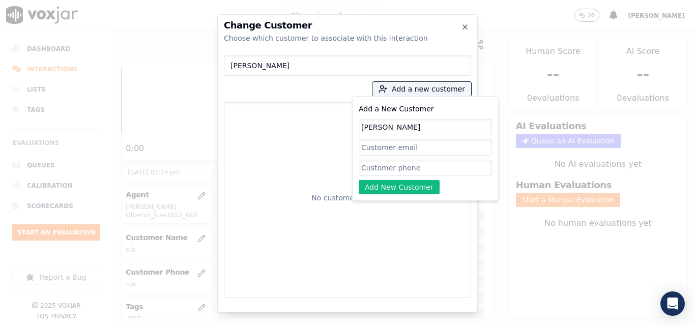
type input "[PERSON_NAME]"
paste input "7179438151"
type input "7179438151"
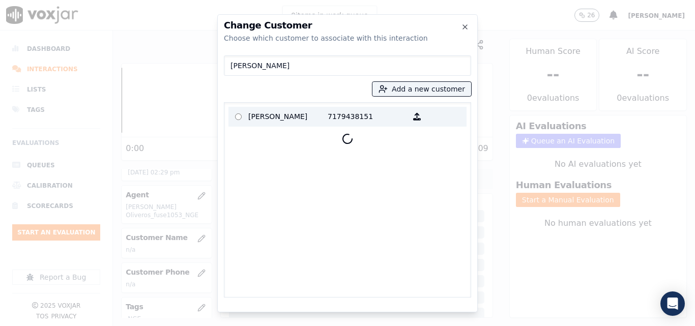
click at [281, 125] on p "[PERSON_NAME]" at bounding box center [287, 117] width 79 height 16
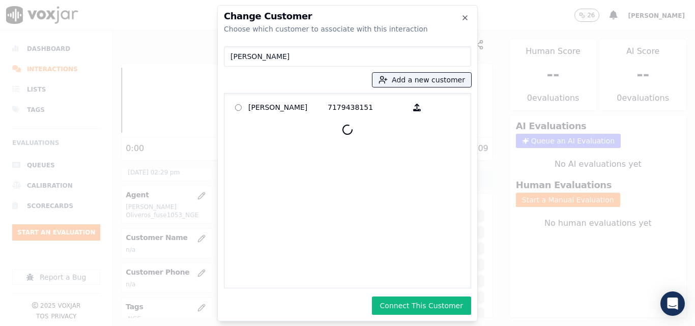
click at [416, 315] on div "Change Customer Choose which customer to associate with this interaction [PERSO…" at bounding box center [347, 163] width 260 height 316
click at [408, 308] on button "Connect This Customer" at bounding box center [421, 306] width 99 height 18
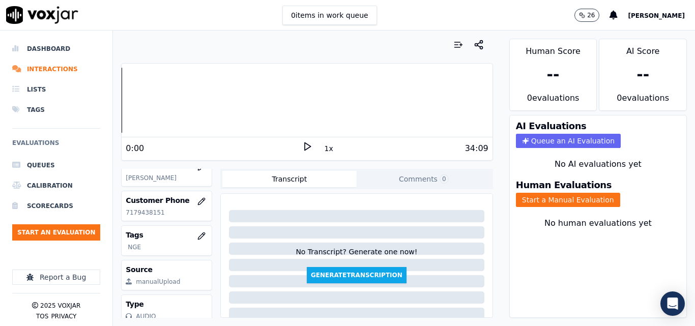
scroll to position [146, 0]
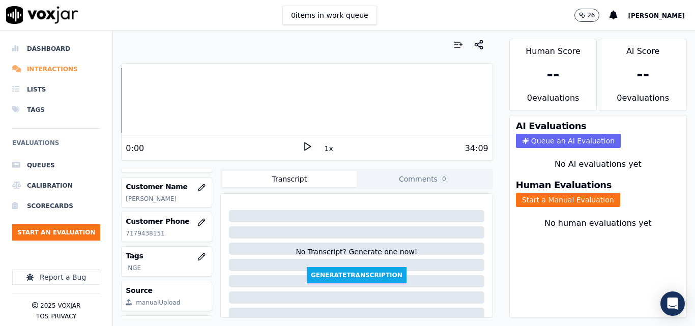
click at [58, 61] on li "Interactions" at bounding box center [56, 69] width 88 height 20
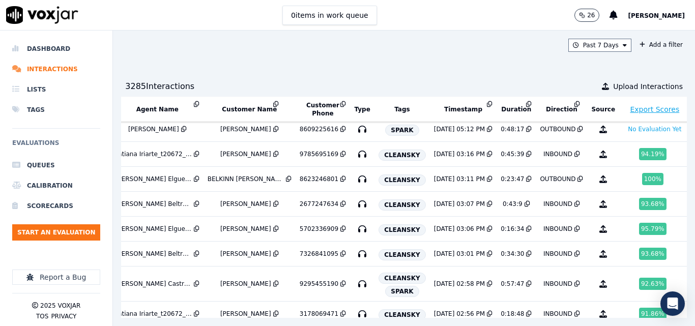
scroll to position [203, 182]
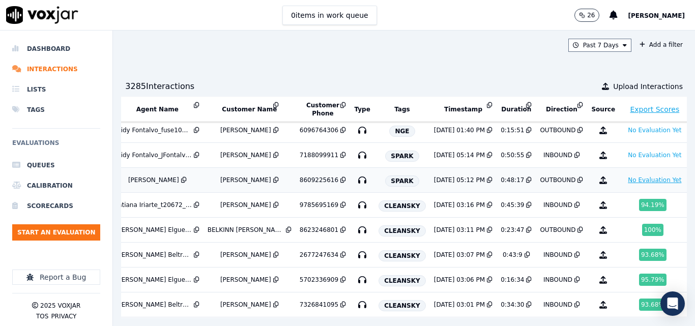
click at [624, 186] on button "No Evaluation Yet" at bounding box center [655, 180] width 62 height 12
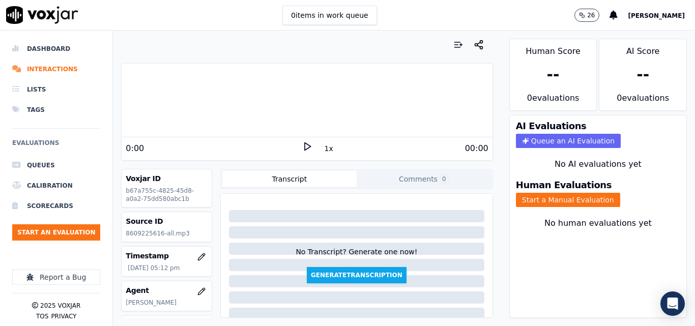
click at [304, 144] on icon at bounding box center [307, 146] width 10 height 10
click at [322, 149] on button "1x" at bounding box center [328, 148] width 13 height 14
click at [322, 149] on button "1.5x" at bounding box center [332, 148] width 20 height 14
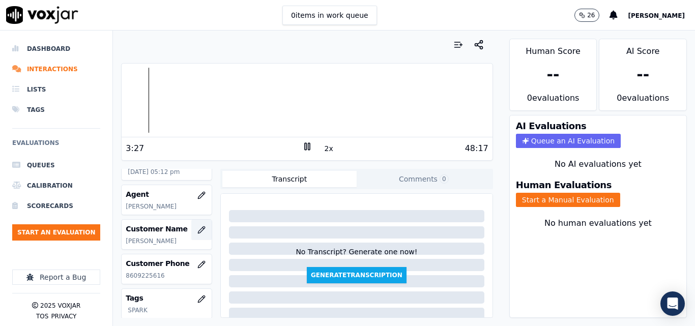
scroll to position [102, 0]
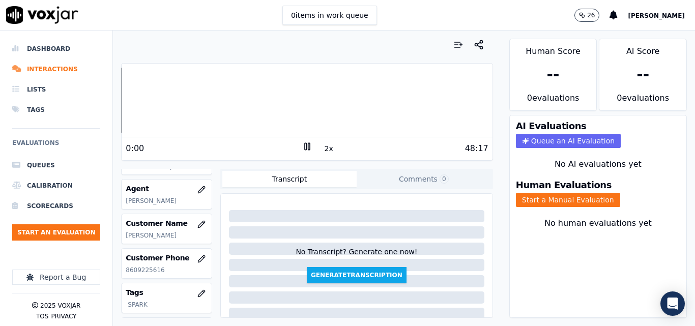
click at [112, 84] on div "Dashboard Interactions Lists Tags Evaluations Queues Calibration Scorecards Sta…" at bounding box center [347, 178] width 695 height 295
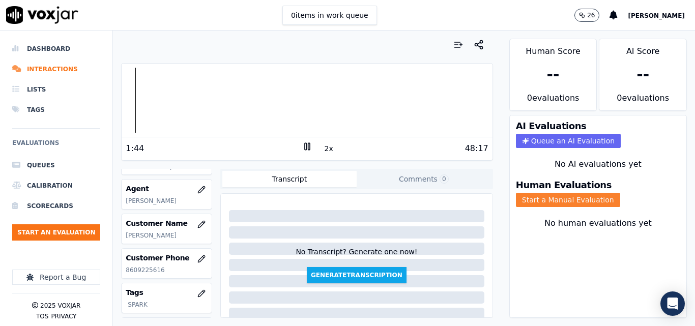
click at [540, 205] on button "Start a Manual Evaluation" at bounding box center [568, 200] width 104 height 14
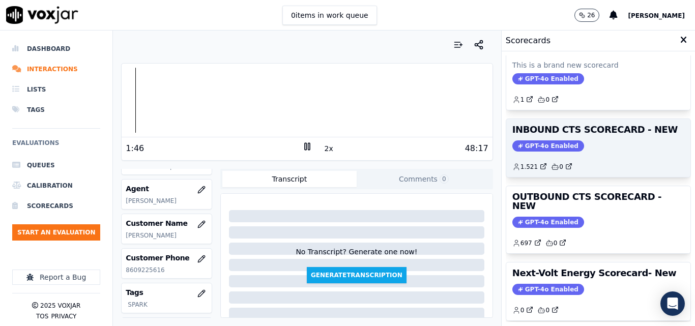
scroll to position [203, 0]
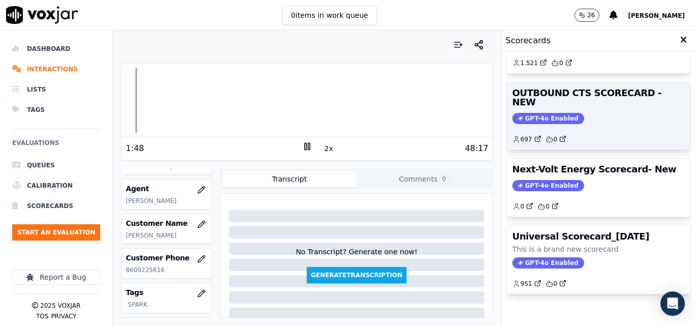
click at [581, 114] on div "GPT-4o Enabled" at bounding box center [598, 118] width 172 height 11
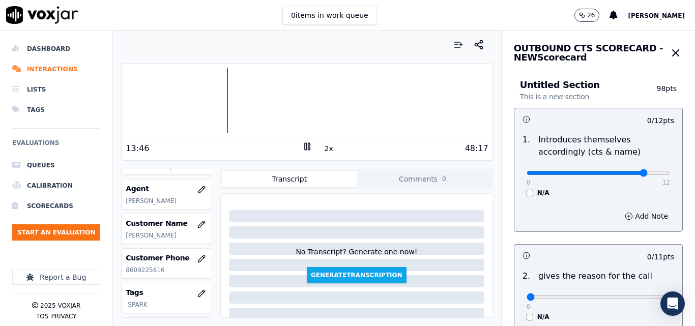
type input "10"
click at [626, 174] on input "range" at bounding box center [597, 173] width 143 height 4
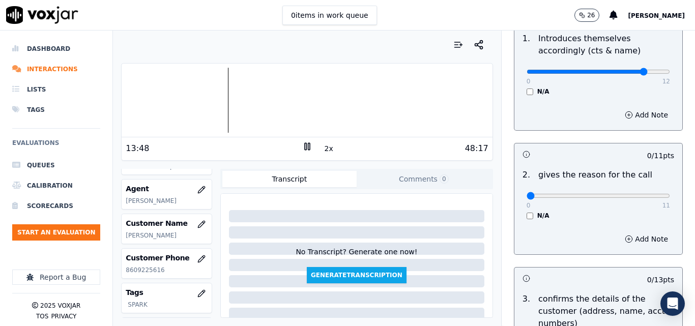
scroll to position [102, 0]
drag, startPoint x: 634, startPoint y: 193, endPoint x: 666, endPoint y: 200, distance: 32.8
type input "11"
click at [666, 73] on input "range" at bounding box center [597, 71] width 143 height 4
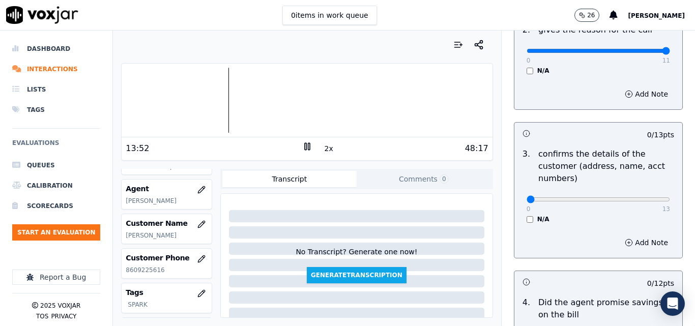
scroll to position [254, 0]
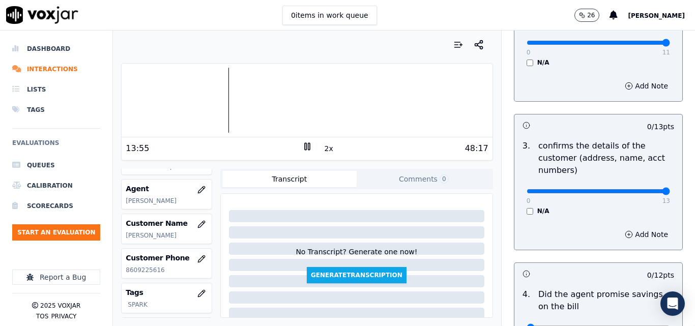
drag, startPoint x: 642, startPoint y: 191, endPoint x: 658, endPoint y: 189, distance: 15.8
type input "13"
click at [256, 92] on div at bounding box center [307, 100] width 370 height 65
click at [253, 82] on div at bounding box center [307, 100] width 370 height 65
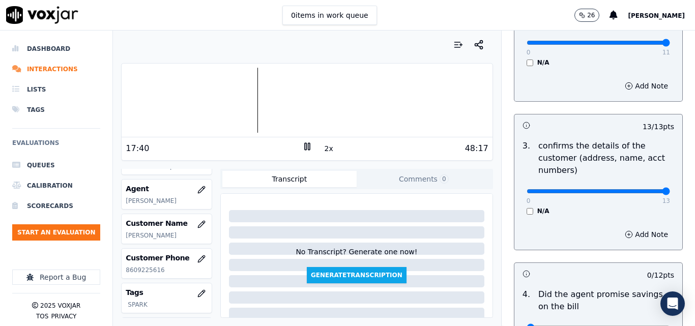
click at [151, 274] on p "8609225616" at bounding box center [167, 270] width 82 height 8
copy p "8609225616"
click at [322, 143] on button "2x" at bounding box center [328, 148] width 13 height 14
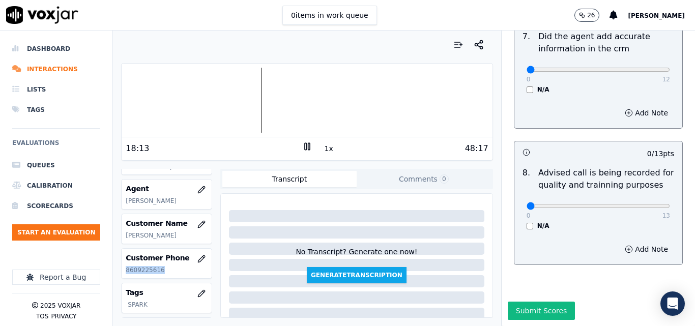
scroll to position [981, 0]
drag, startPoint x: 619, startPoint y: 183, endPoint x: 657, endPoint y: 190, distance: 38.3
type input "13"
click at [323, 149] on button "1x" at bounding box center [328, 148] width 13 height 14
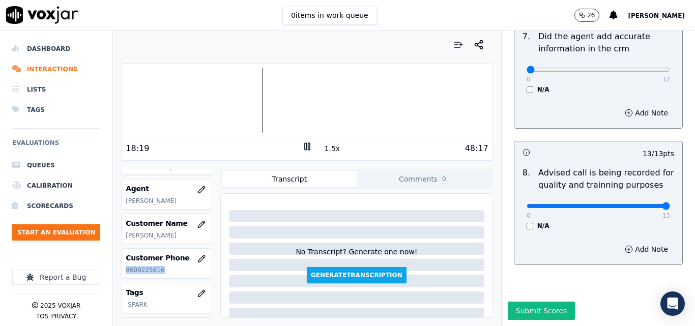
click at [323, 149] on button "1.5x" at bounding box center [332, 148] width 20 height 14
click at [322, 150] on button "2x" at bounding box center [328, 148] width 13 height 14
click at [302, 144] on icon at bounding box center [307, 146] width 10 height 10
click at [305, 147] on polygon at bounding box center [308, 147] width 6 height 8
click at [323, 151] on button "1x" at bounding box center [328, 148] width 13 height 14
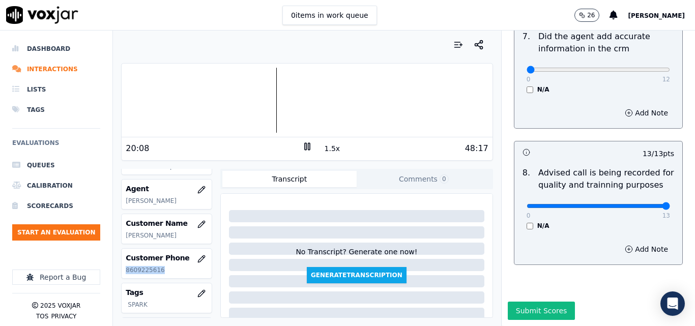
click at [323, 151] on button "1.5x" at bounding box center [332, 148] width 20 height 14
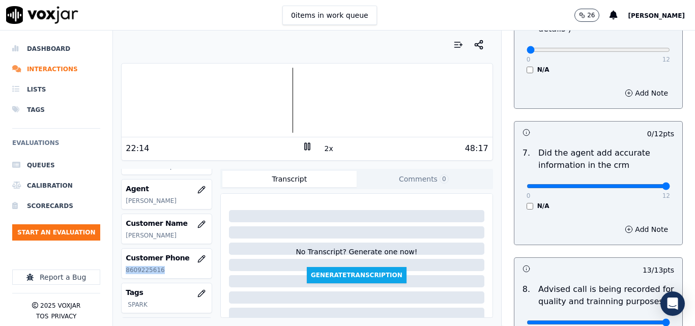
scroll to position [828, 0]
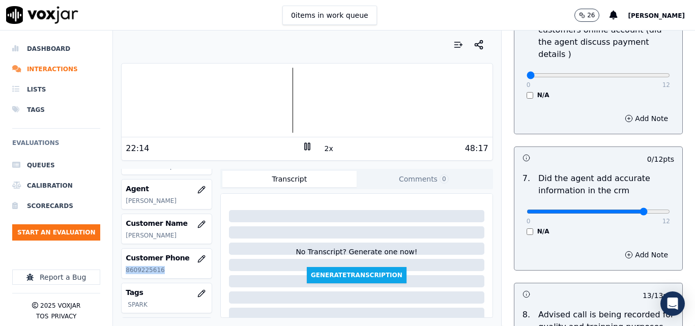
type input "10"
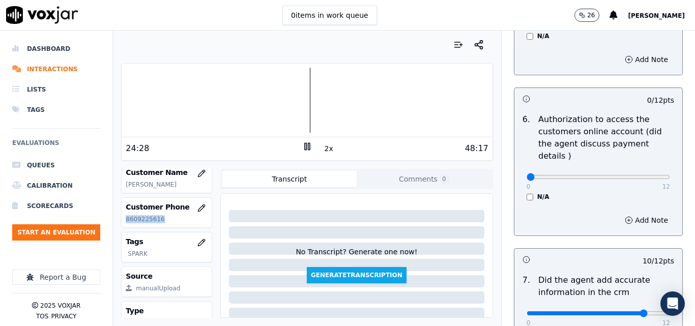
scroll to position [197, 0]
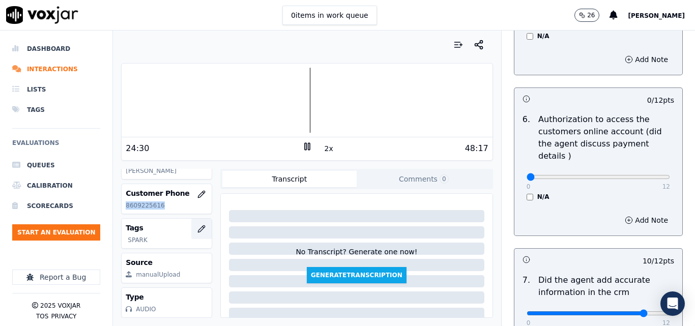
click at [197, 225] on icon "button" at bounding box center [201, 229] width 8 height 8
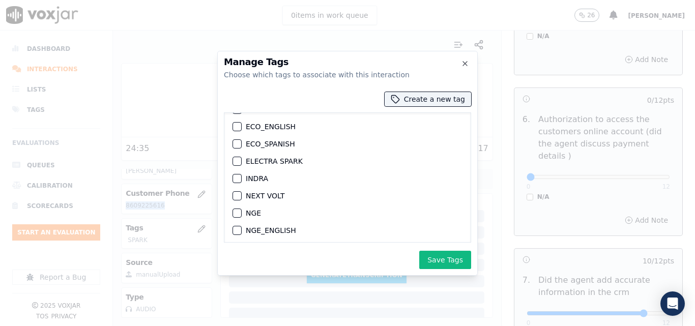
scroll to position [0, 0]
click at [237, 139] on div "button" at bounding box center [236, 142] width 7 height 7
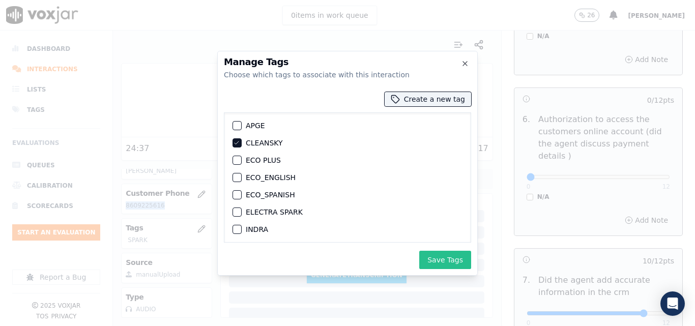
click at [442, 260] on button "Save Tags" at bounding box center [445, 260] width 52 height 18
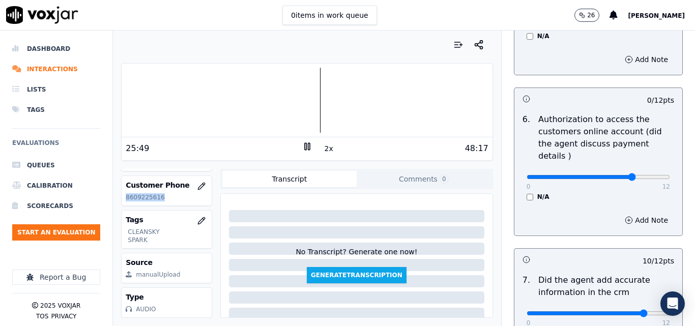
type input "9"
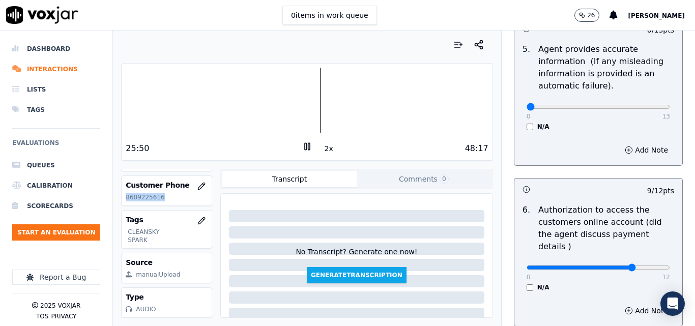
scroll to position [625, 0]
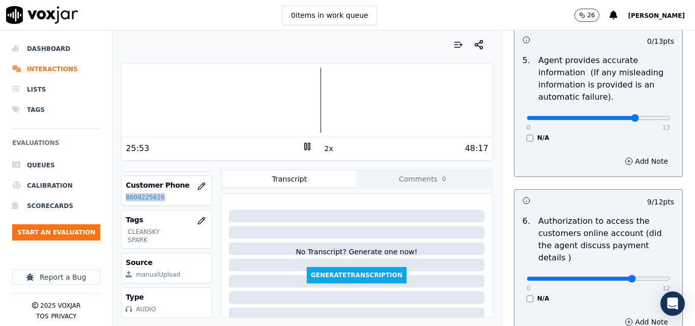
type input "10"
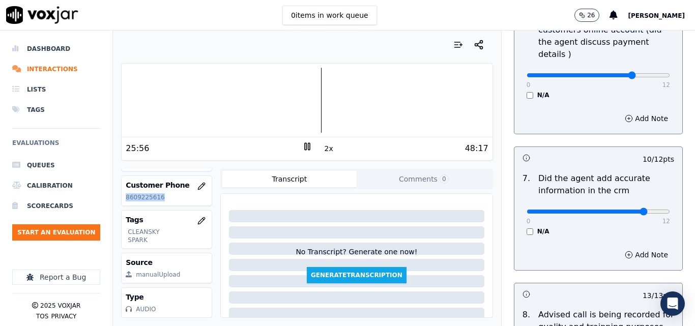
scroll to position [879, 0]
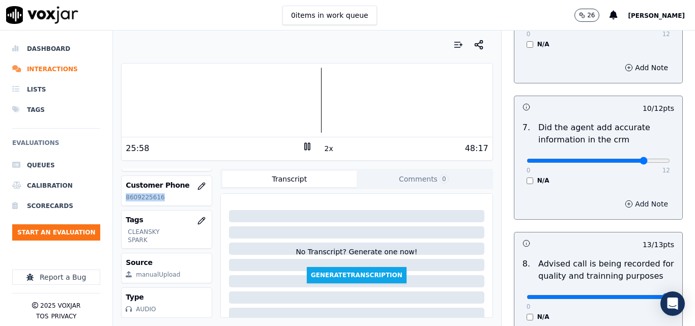
click at [631, 197] on button "Add Note" at bounding box center [645, 204] width 55 height 14
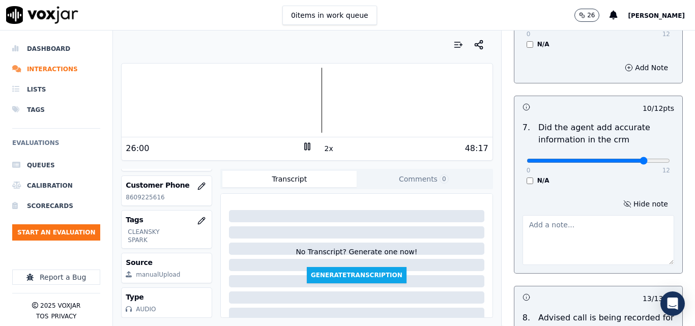
click at [566, 219] on textarea at bounding box center [598, 240] width 152 height 50
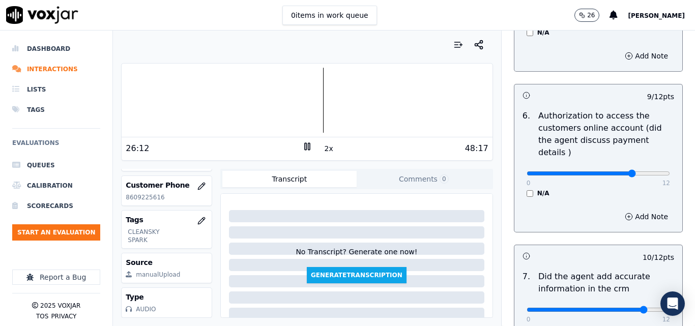
scroll to position [726, 0]
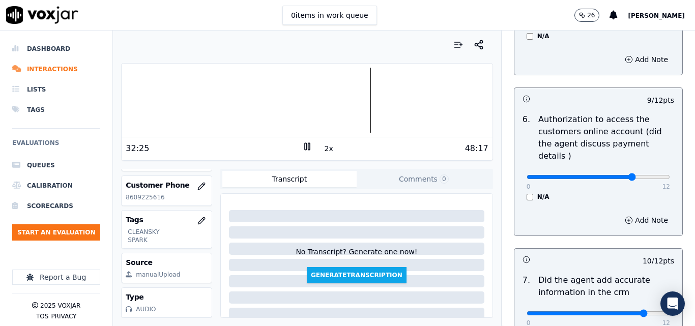
click at [347, 88] on div at bounding box center [307, 100] width 370 height 65
click at [343, 82] on div at bounding box center [307, 100] width 370 height 65
type textarea "OLD RATE"
click at [322, 147] on button "2x" at bounding box center [328, 148] width 13 height 14
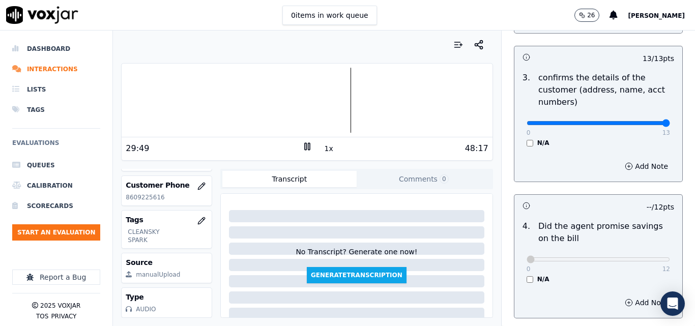
scroll to position [167, 0]
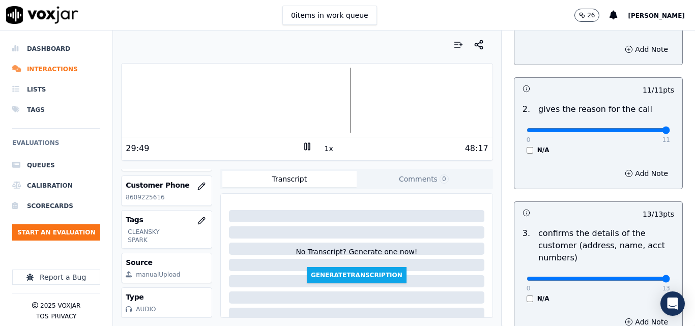
click at [320, 156] on div "29:49 1x 48:17" at bounding box center [307, 148] width 370 height 22
click at [322, 147] on button "1x" at bounding box center [328, 148] width 13 height 14
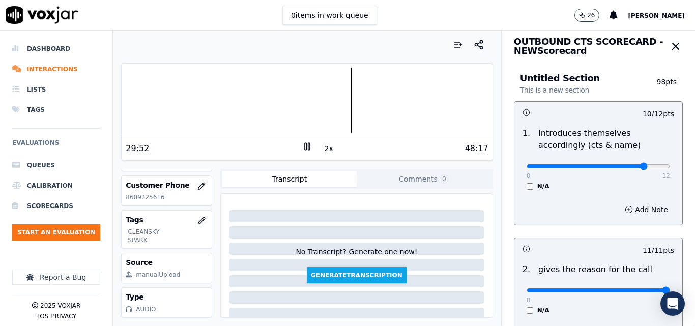
scroll to position [0, 0]
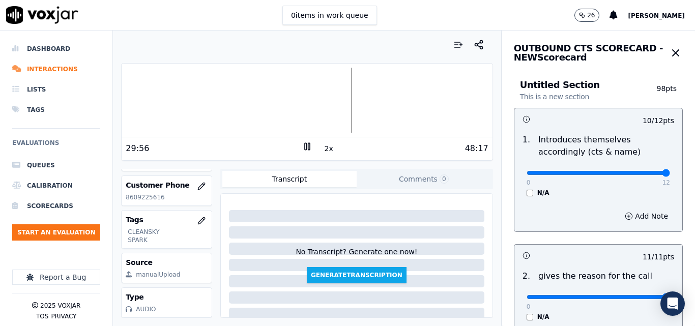
drag, startPoint x: 626, startPoint y: 171, endPoint x: 639, endPoint y: 176, distance: 14.8
type input "12"
click at [643, 175] on input "range" at bounding box center [597, 173] width 143 height 4
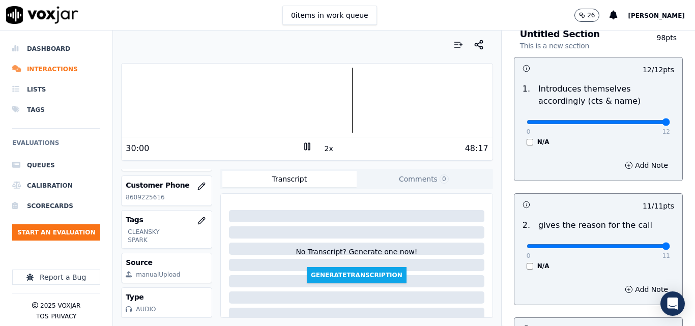
click at [322, 149] on button "2x" at bounding box center [328, 148] width 13 height 14
click at [322, 149] on button "1x" at bounding box center [328, 148] width 13 height 14
click at [322, 149] on button "1.5x" at bounding box center [332, 148] width 20 height 14
click at [322, 142] on button "1x" at bounding box center [328, 148] width 13 height 14
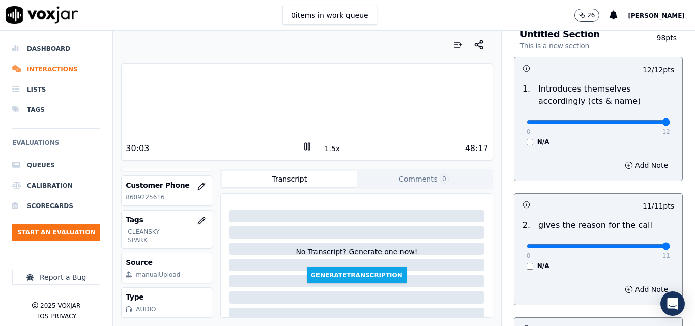
click at [326, 145] on button "1.5x" at bounding box center [332, 148] width 20 height 14
click at [326, 145] on button "2x" at bounding box center [328, 148] width 13 height 14
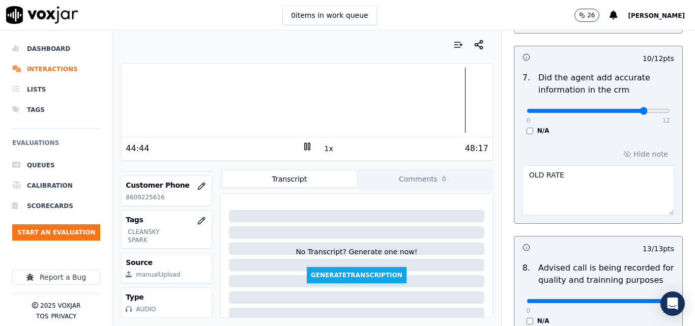
scroll to position [882, 0]
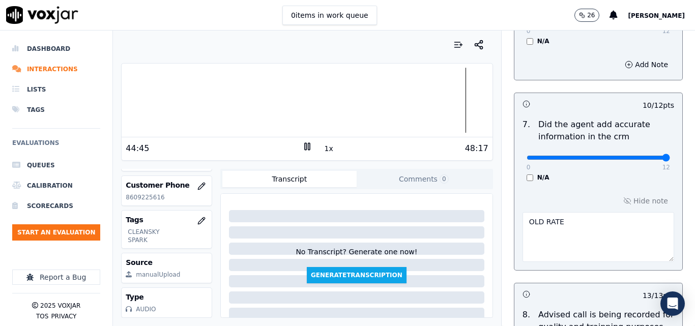
drag, startPoint x: 628, startPoint y: 146, endPoint x: 648, endPoint y: 146, distance: 20.9
type input "12"
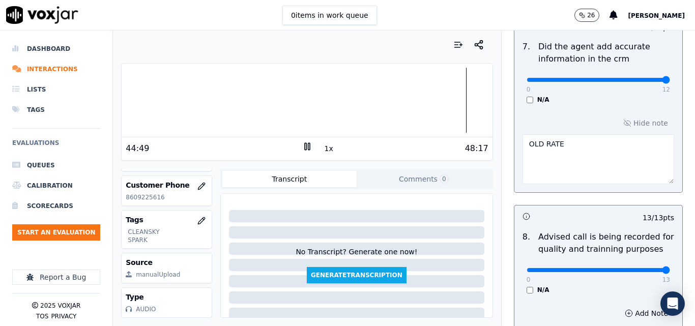
scroll to position [1034, 0]
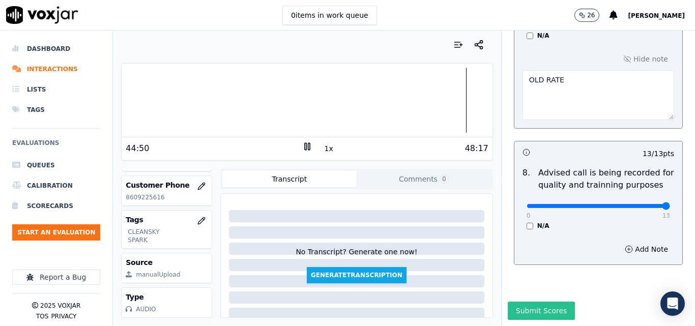
click at [543, 302] on button "Submit Scores" at bounding box center [542, 311] width 68 height 18
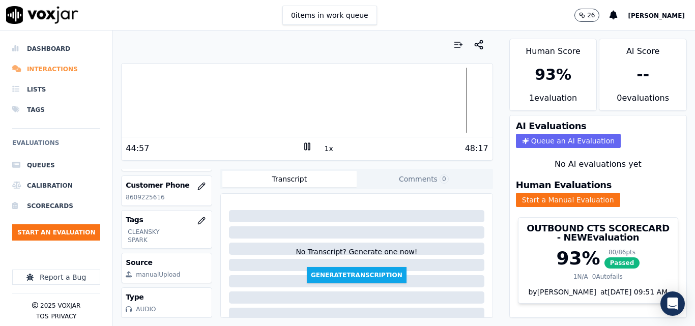
click at [52, 73] on li "Interactions" at bounding box center [56, 69] width 88 height 20
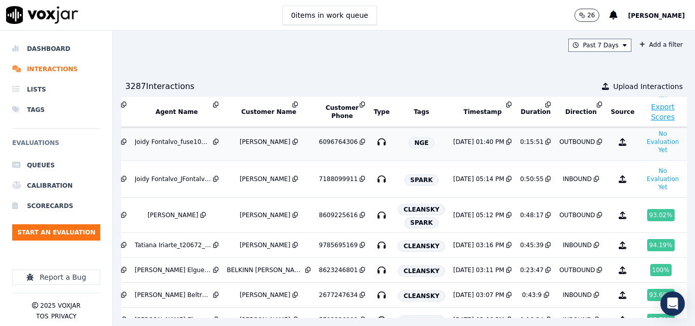
scroll to position [305, 163]
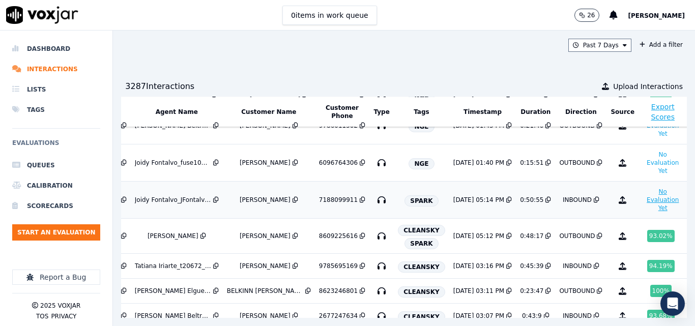
click at [642, 198] on button "No Evaluation Yet" at bounding box center [662, 200] width 40 height 28
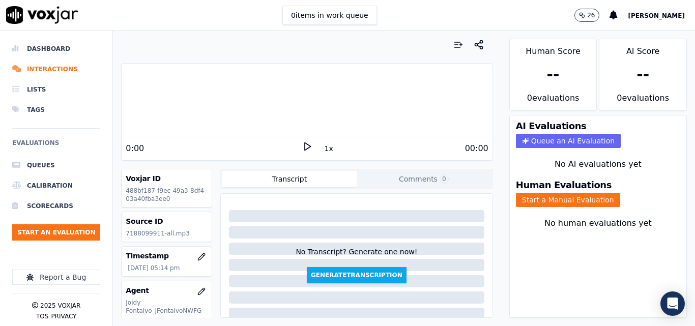
click at [302, 142] on icon at bounding box center [307, 146] width 10 height 10
click at [323, 147] on button "1x" at bounding box center [328, 148] width 13 height 14
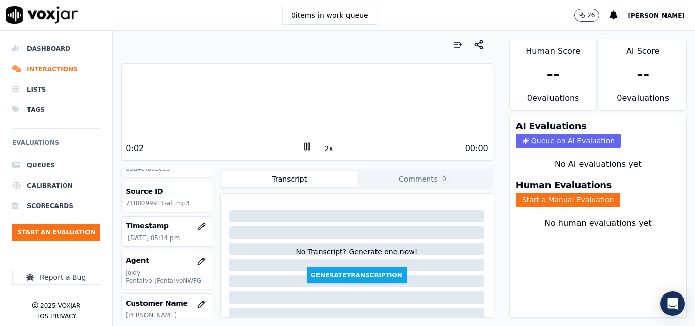
scroll to position [51, 0]
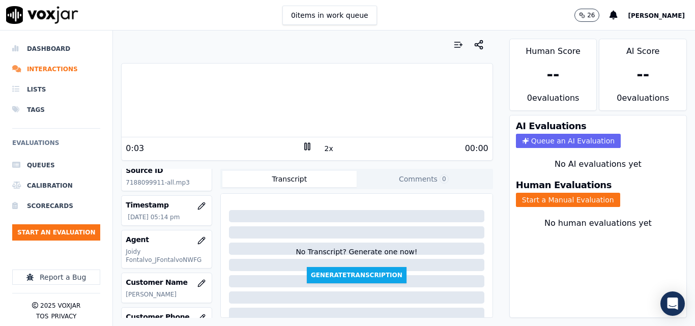
click at [146, 273] on div "Voxjar ID 488bf187-f9ec-49a3-8df4-03a40fba3ee0 Source ID 7188099911-all.mp3 Tim…" at bounding box center [166, 243] width 91 height 149
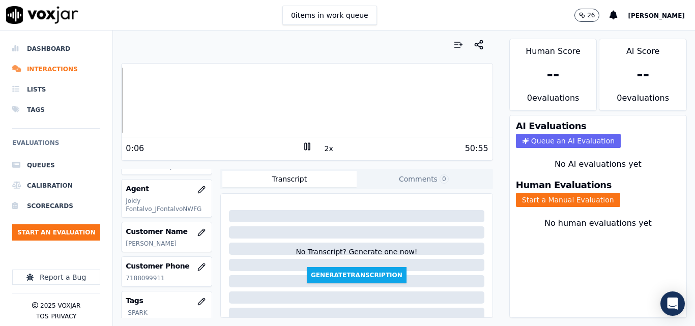
click at [147, 277] on p "7188099911" at bounding box center [167, 278] width 82 height 8
copy p "7188099911"
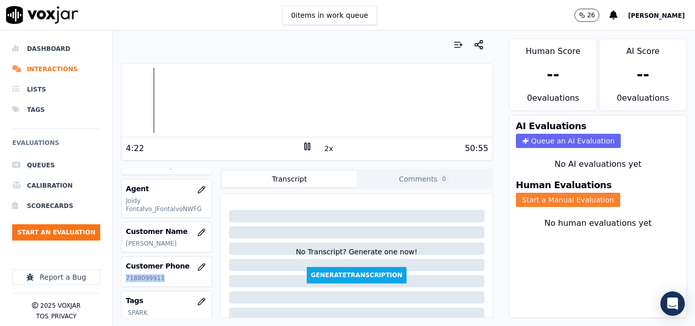
click at [535, 196] on button "Start a Manual Evaluation" at bounding box center [568, 200] width 104 height 14
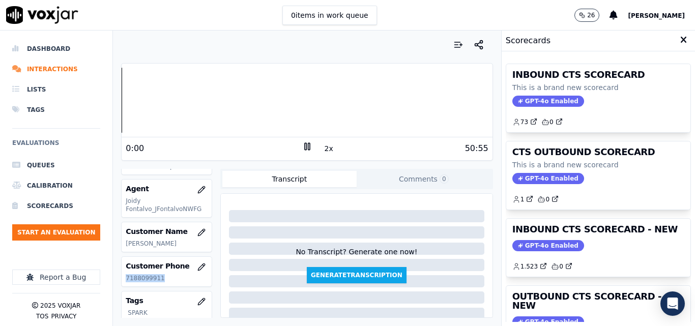
click at [110, 90] on div "Dashboard Interactions Lists Tags Evaluations Queues Calibration Scorecards Sta…" at bounding box center [347, 178] width 695 height 295
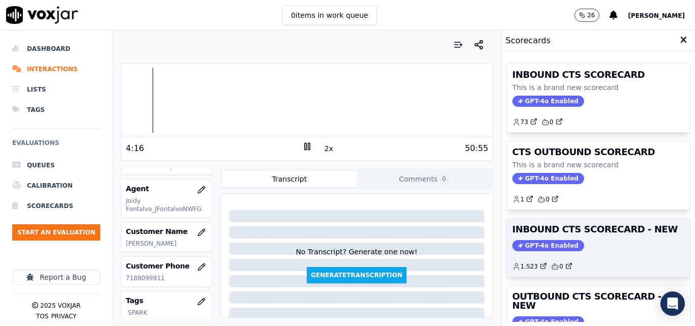
click at [544, 231] on h3 "INBOUND CTS SCORECARD - NEW" at bounding box center [598, 229] width 172 height 9
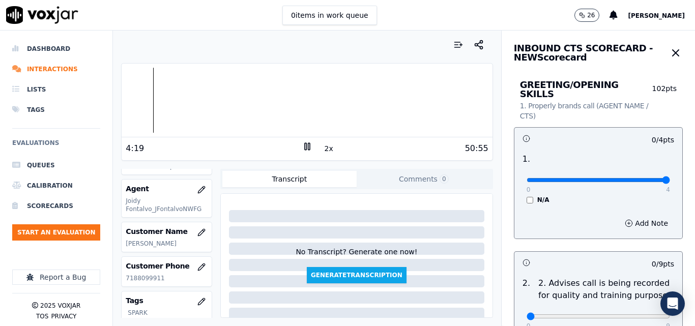
drag, startPoint x: 616, startPoint y: 172, endPoint x: 674, endPoint y: 172, distance: 58.5
type input "4"
click at [670, 178] on input "range" at bounding box center [597, 180] width 143 height 4
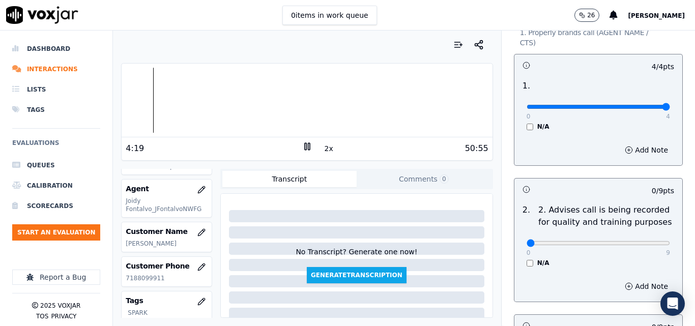
scroll to position [203, 0]
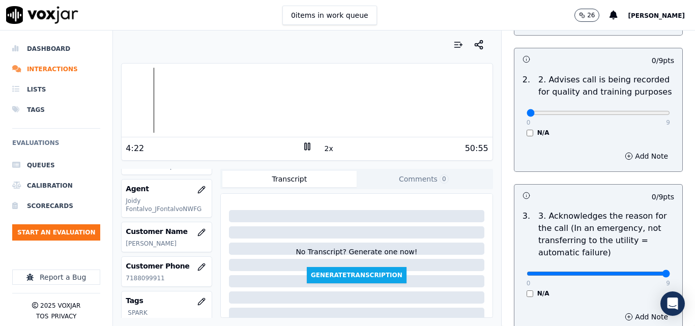
drag, startPoint x: 638, startPoint y: 263, endPoint x: 664, endPoint y: 270, distance: 26.4
type input "9"
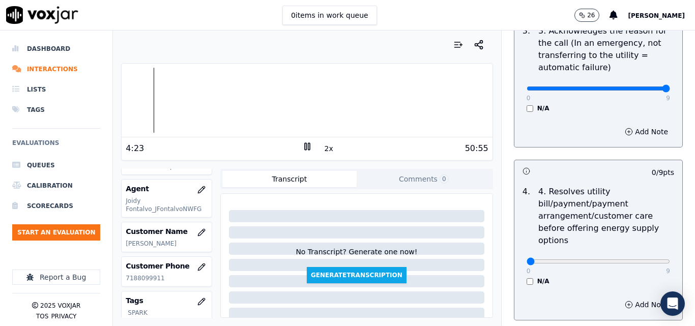
scroll to position [407, 0]
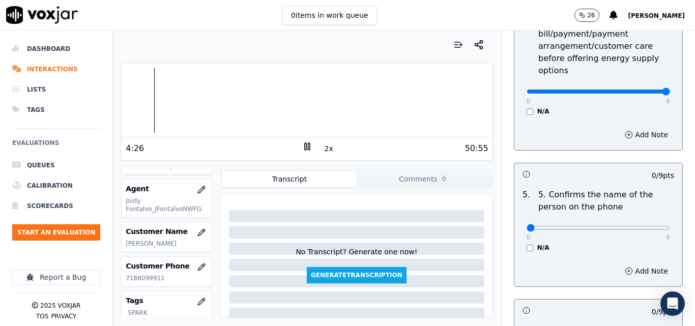
scroll to position [559, 0]
drag, startPoint x: 589, startPoint y: 86, endPoint x: 512, endPoint y: 80, distance: 77.5
click at [518, 80] on div "0 9 N/A" at bounding box center [598, 95] width 160 height 39
type input "0"
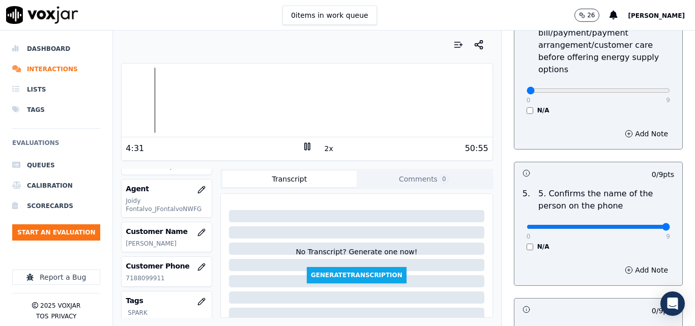
type input "9"
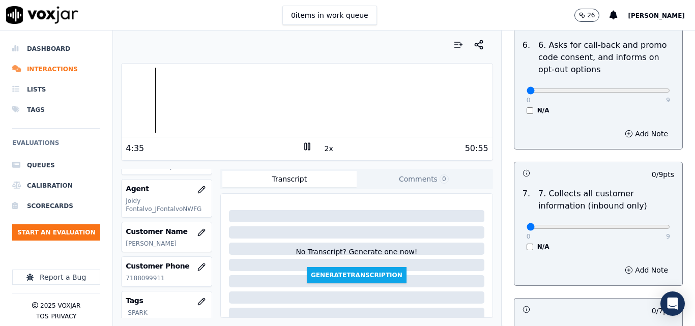
scroll to position [865, 0]
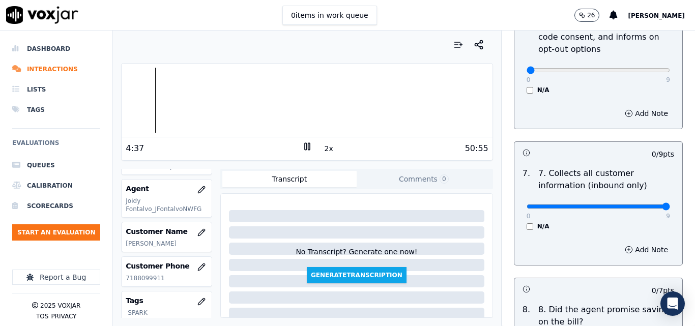
type input "9"
click at [302, 146] on icon at bounding box center [307, 146] width 10 height 10
click at [302, 148] on icon at bounding box center [307, 146] width 10 height 10
click at [273, 85] on div at bounding box center [307, 100] width 370 height 65
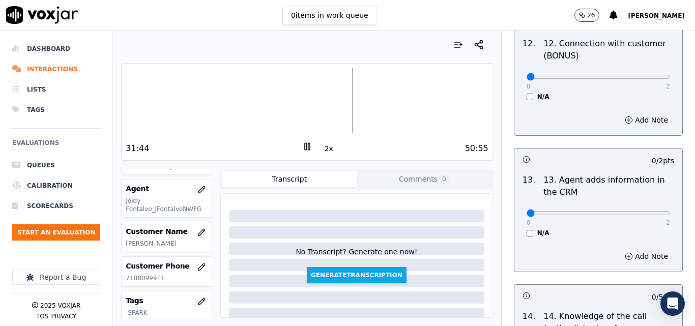
scroll to position [1705, 0]
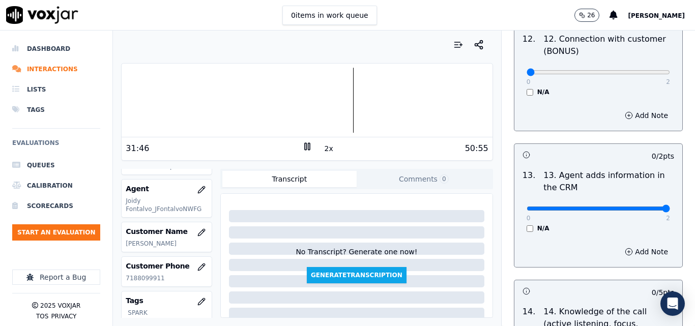
drag, startPoint x: 636, startPoint y: 199, endPoint x: 661, endPoint y: 201, distance: 24.5
type input "2"
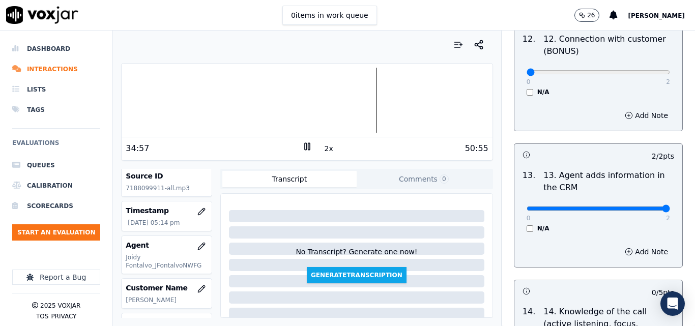
scroll to position [0, 0]
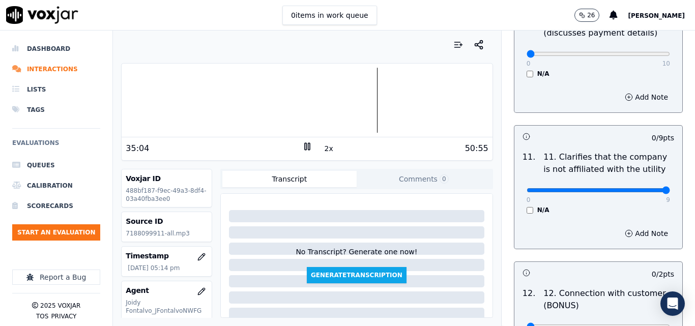
drag, startPoint x: 631, startPoint y: 183, endPoint x: 666, endPoint y: 176, distance: 35.2
type input "9"
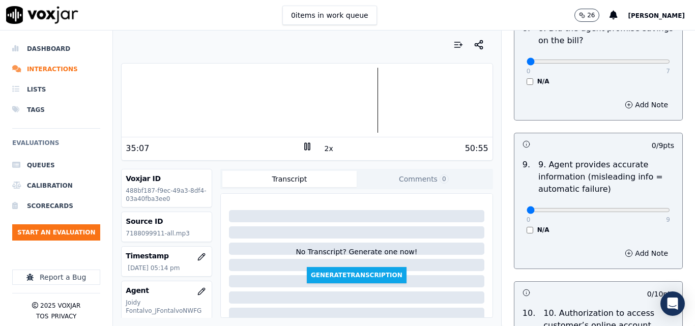
scroll to position [1145, 0]
type input "9"
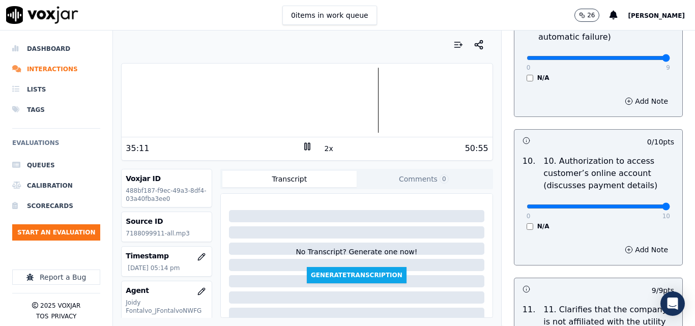
type input "10"
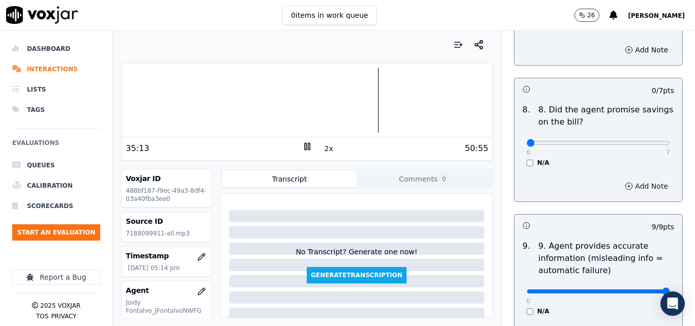
scroll to position [1044, 0]
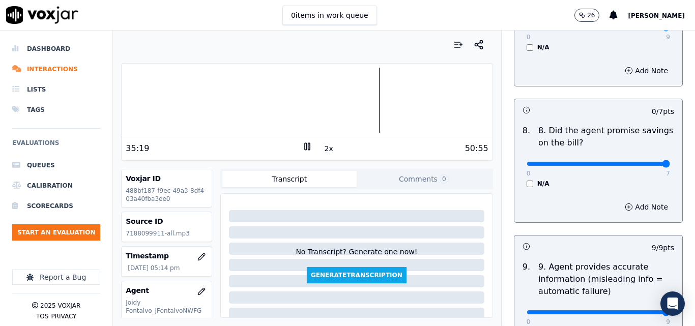
type input "7"
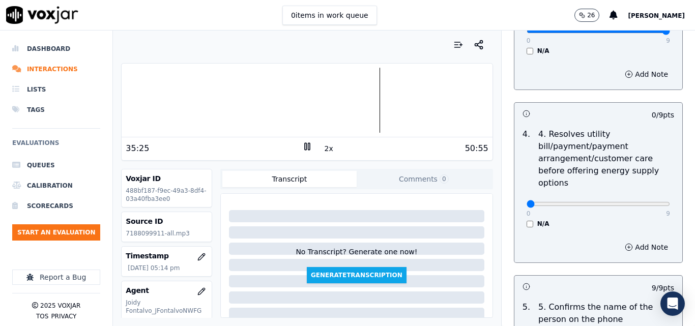
scroll to position [433, 0]
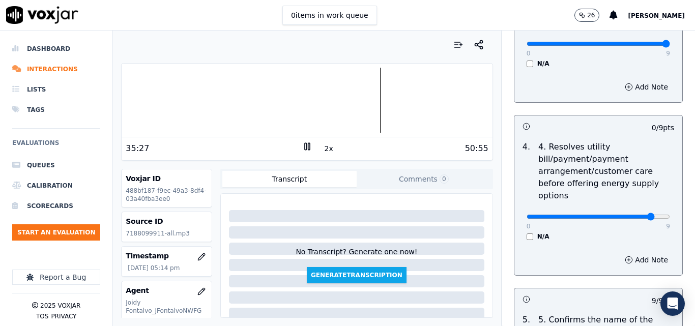
drag, startPoint x: 625, startPoint y: 209, endPoint x: 682, endPoint y: 205, distance: 57.1
type input "9"
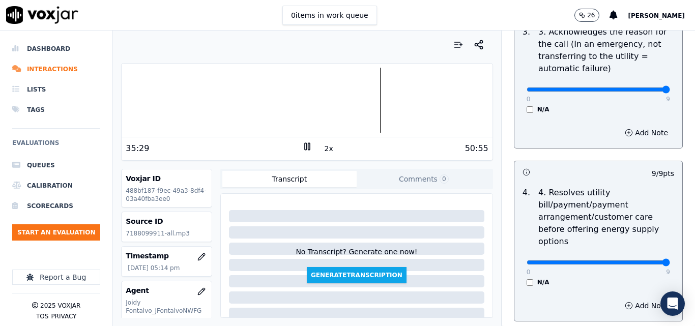
scroll to position [179, 0]
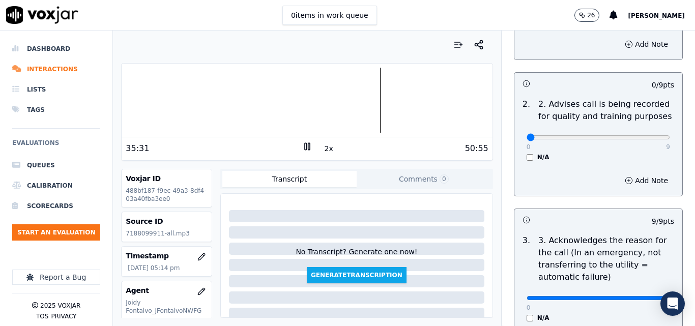
click at [642, 134] on div "0 9 N/A" at bounding box center [598, 142] width 160 height 39
type input "9"
click at [642, 3] on input "range" at bounding box center [597, 1] width 143 height 4
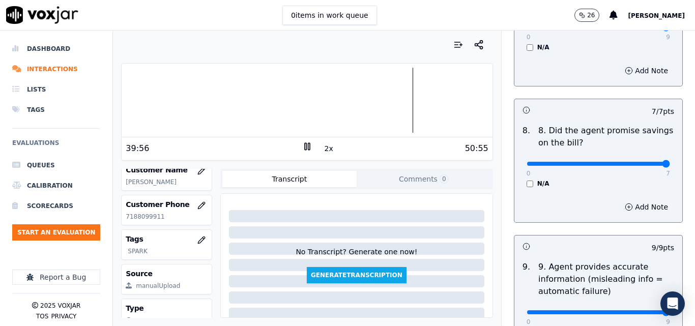
scroll to position [197, 0]
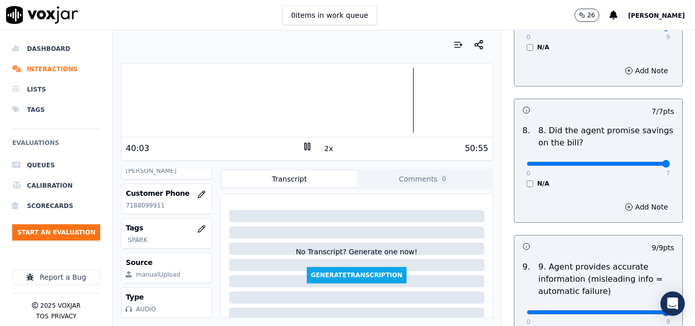
click at [162, 134] on div "Your browser does not support the audio element." at bounding box center [307, 101] width 370 height 74
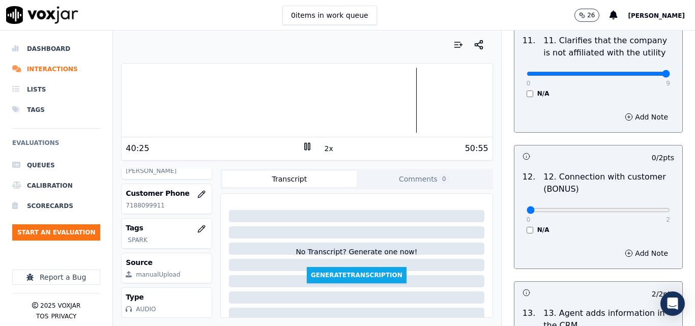
scroll to position [1603, 0]
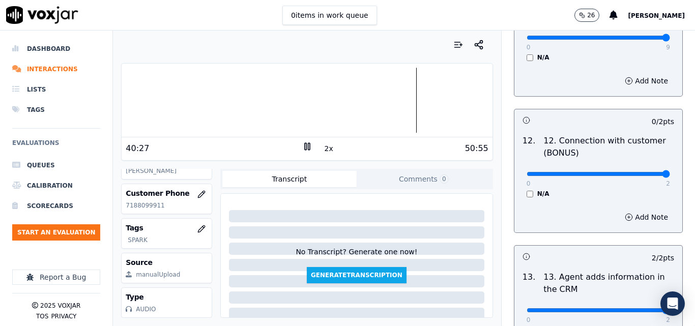
drag, startPoint x: 661, startPoint y: 161, endPoint x: 667, endPoint y: 161, distance: 6.6
type input "2"
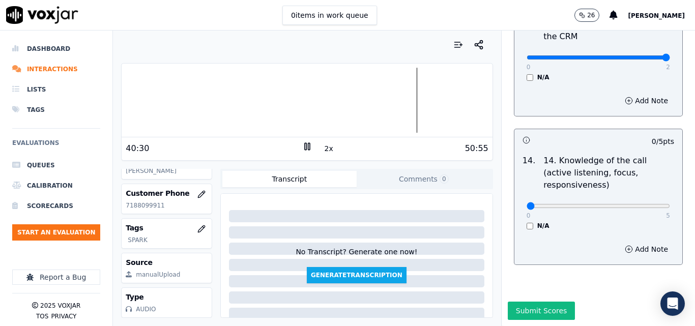
scroll to position [1857, 0]
type input "5"
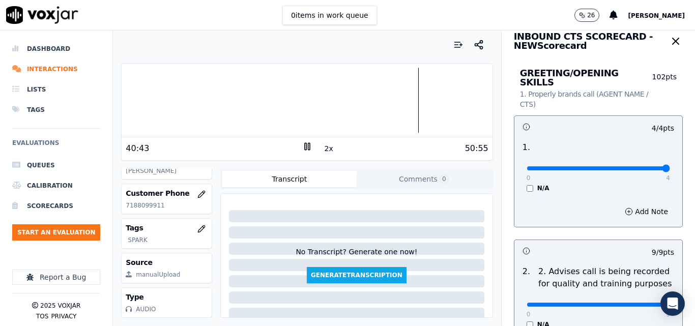
scroll to position [0, 0]
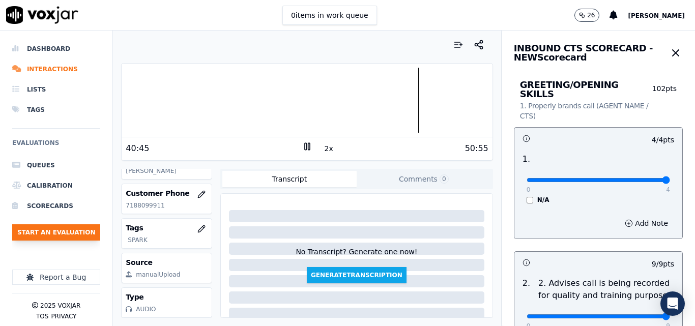
click at [72, 236] on button "Start an Evaluation" at bounding box center [56, 232] width 88 height 16
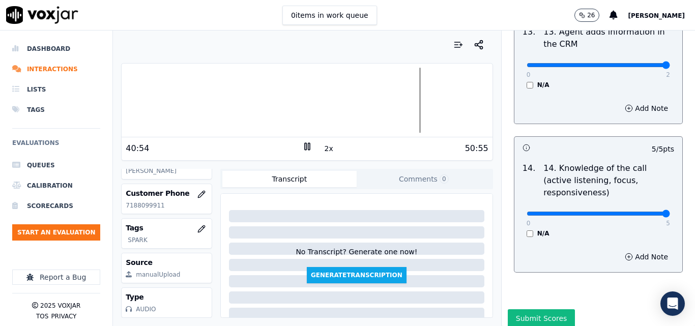
scroll to position [1857, 0]
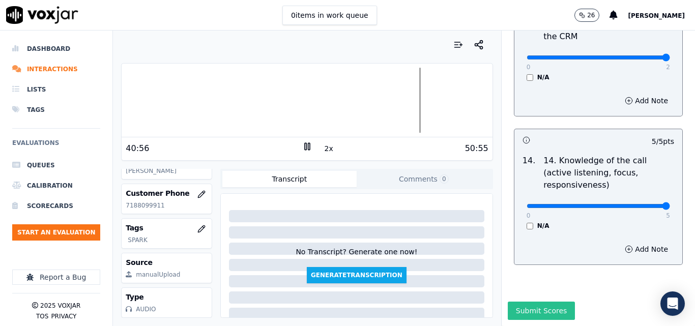
click at [532, 302] on button "Submit Scores" at bounding box center [542, 311] width 68 height 18
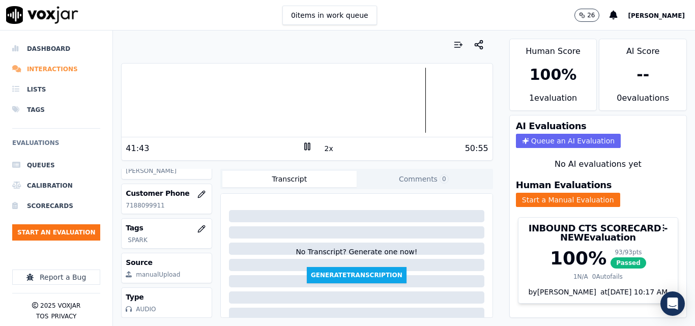
click at [27, 71] on li "Interactions" at bounding box center [56, 69] width 88 height 20
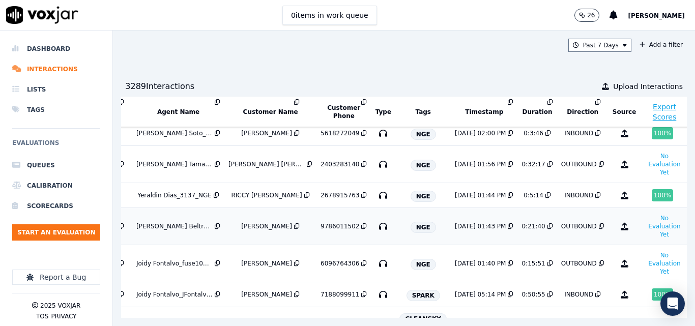
scroll to position [305, 169]
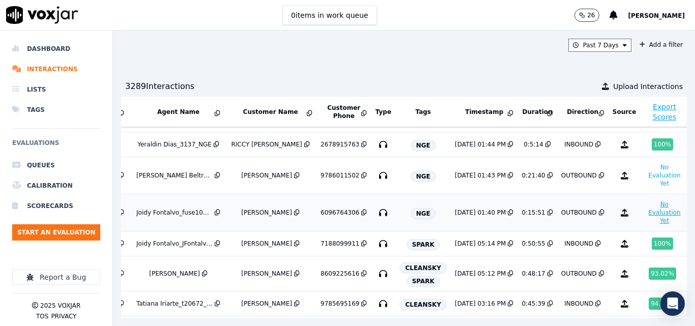
click at [644, 214] on button "No Evaluation Yet" at bounding box center [664, 212] width 40 height 28
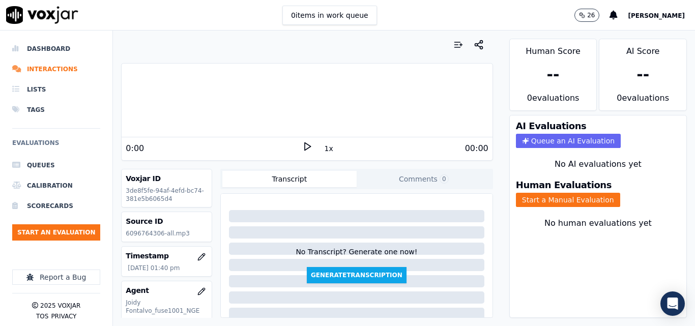
click at [295, 145] on div "0:00" at bounding box center [214, 148] width 176 height 12
click at [302, 145] on icon at bounding box center [307, 146] width 10 height 10
click at [322, 146] on button "1x" at bounding box center [328, 148] width 13 height 14
click at [322, 146] on button "1.5x" at bounding box center [332, 148] width 20 height 14
click at [552, 205] on button "Start a Manual Evaluation" at bounding box center [568, 200] width 104 height 14
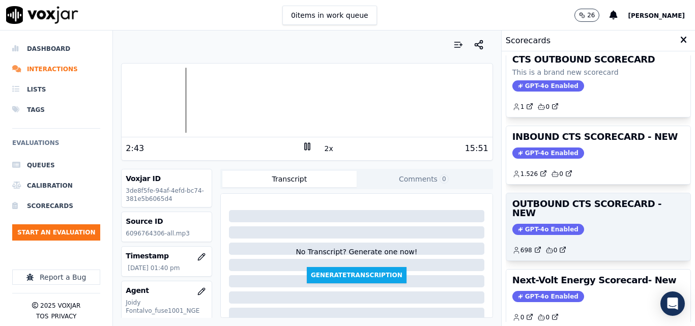
scroll to position [102, 0]
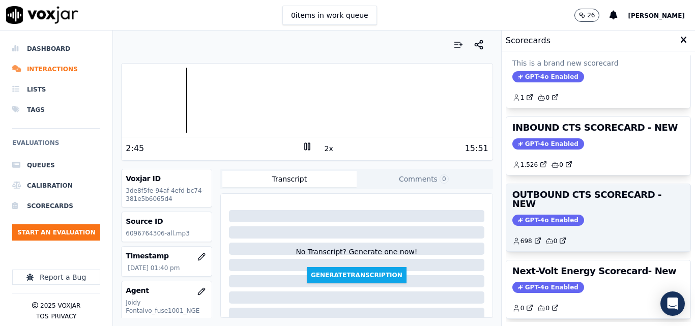
click at [567, 215] on div "GPT-4o Enabled" at bounding box center [598, 220] width 172 height 11
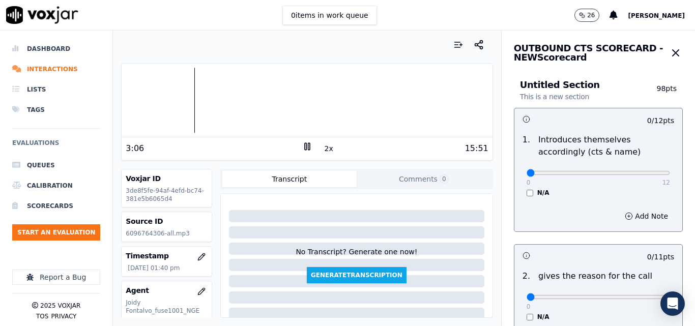
click at [328, 144] on button "2x" at bounding box center [328, 148] width 13 height 14
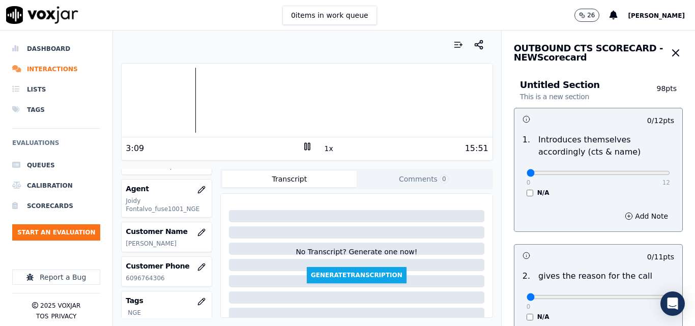
click at [144, 275] on p "6096764306" at bounding box center [167, 278] width 82 height 8
copy p "6096764306"
click at [200, 88] on div at bounding box center [307, 100] width 370 height 65
click at [199, 86] on div at bounding box center [307, 100] width 370 height 65
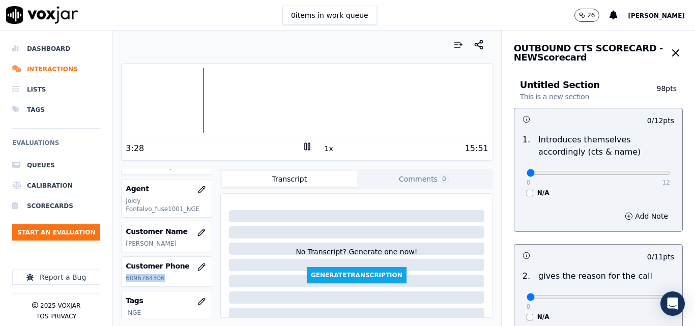
click at [197, 84] on div at bounding box center [307, 100] width 370 height 65
click at [194, 78] on div at bounding box center [307, 100] width 370 height 65
click at [192, 90] on div at bounding box center [307, 100] width 370 height 65
click at [326, 145] on button "1x" at bounding box center [328, 148] width 13 height 14
click at [326, 145] on button "1.5x" at bounding box center [332, 148] width 20 height 14
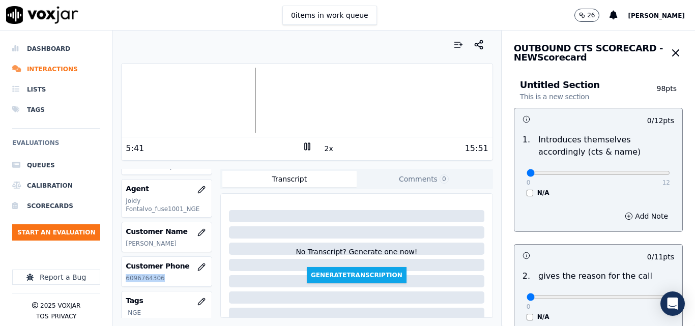
click at [243, 99] on div at bounding box center [307, 100] width 370 height 65
drag, startPoint x: 624, startPoint y: 177, endPoint x: 646, endPoint y: 177, distance: 22.4
type input "12"
click at [646, 175] on input "range" at bounding box center [597, 173] width 143 height 4
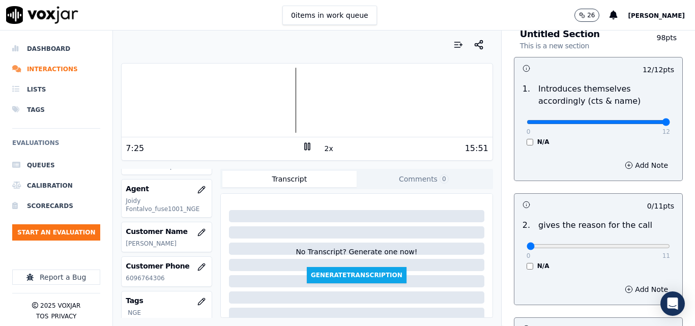
drag, startPoint x: 638, startPoint y: 242, endPoint x: 641, endPoint y: 247, distance: 6.2
click at [641, 247] on div "0 11" at bounding box center [597, 246] width 143 height 12
type input "11"
click at [641, 124] on input "range" at bounding box center [597, 122] width 143 height 4
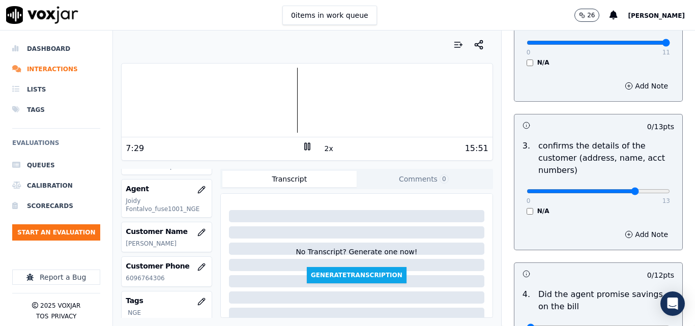
type input "11"
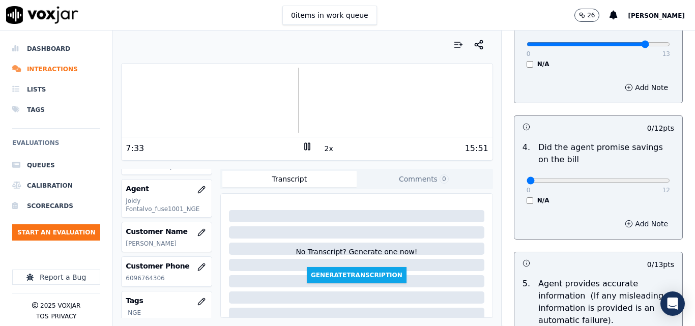
scroll to position [407, 0]
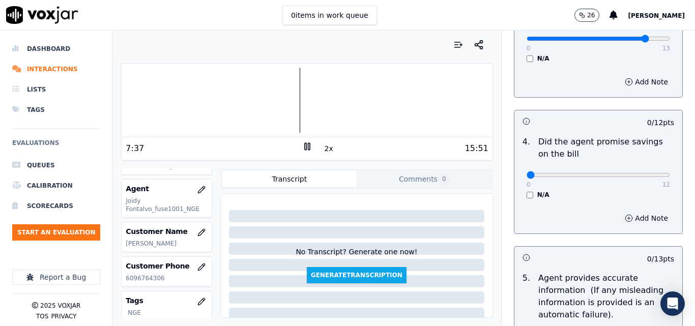
click at [526, 193] on div "N/A" at bounding box center [597, 195] width 143 height 8
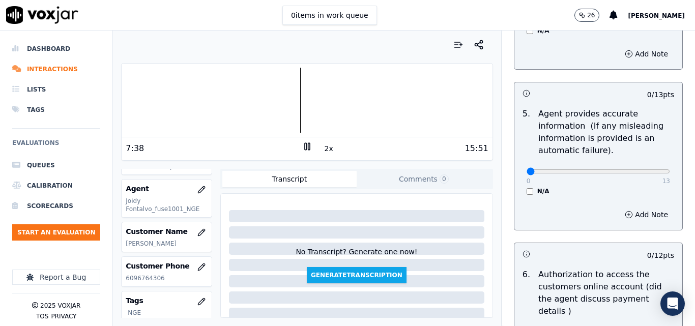
scroll to position [610, 0]
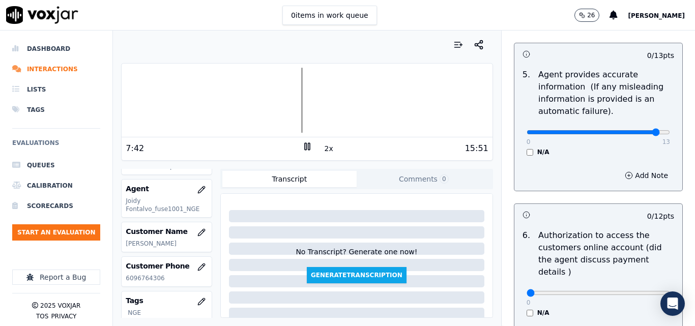
type input "11"
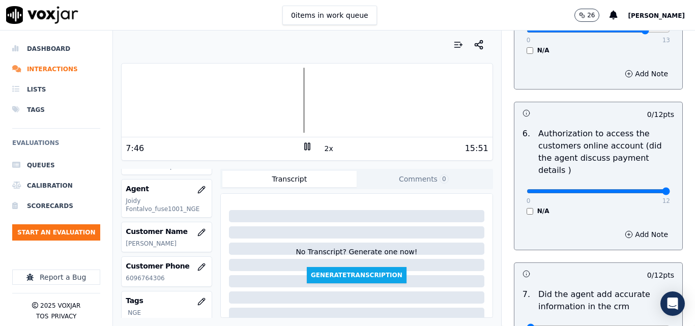
drag, startPoint x: 634, startPoint y: 177, endPoint x: 655, endPoint y: 180, distance: 20.5
type input "12"
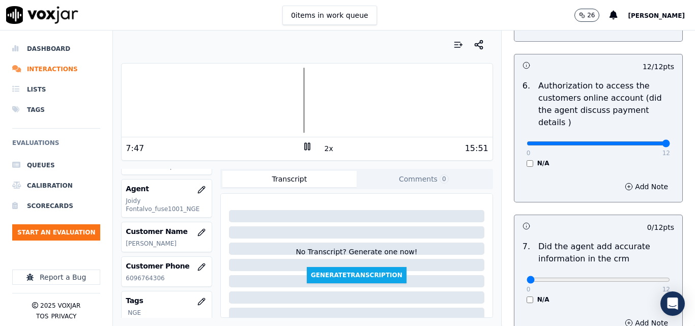
scroll to position [865, 0]
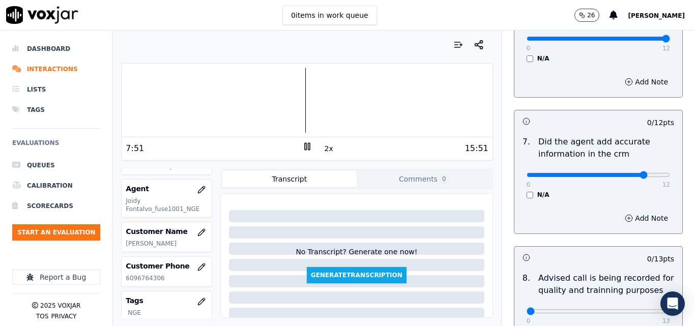
drag, startPoint x: 614, startPoint y: 164, endPoint x: 620, endPoint y: 164, distance: 6.6
type input "10"
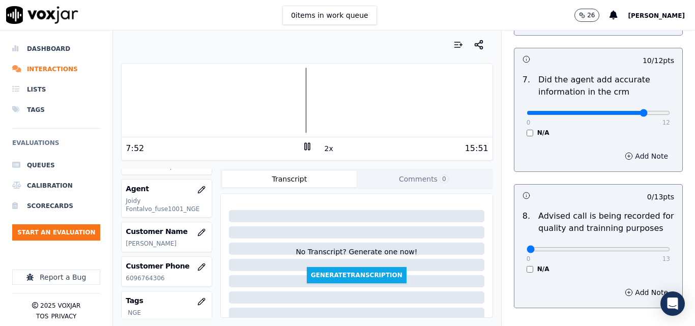
scroll to position [966, 0]
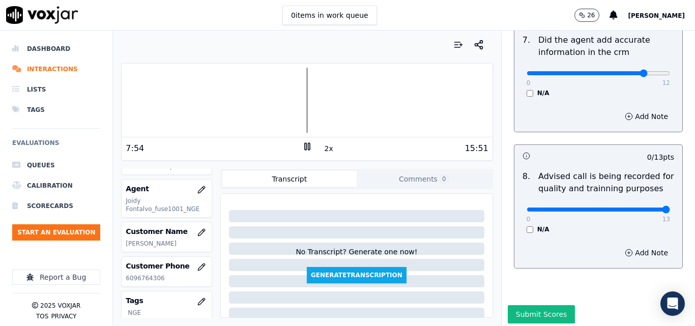
drag, startPoint x: 629, startPoint y: 201, endPoint x: 683, endPoint y: 202, distance: 54.4
type input "13"
click at [520, 305] on button "Submit Scores" at bounding box center [542, 314] width 68 height 18
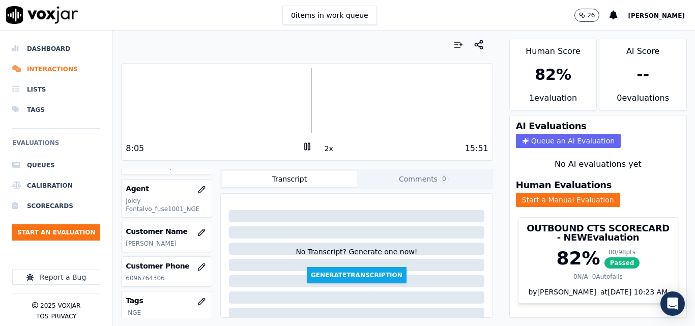
click at [44, 242] on ul "Queues Calibration Scorecards Start an Evaluation" at bounding box center [56, 202] width 88 height 94
click at [39, 222] on ul "Queues Calibration Scorecards Start an Evaluation" at bounding box center [56, 202] width 88 height 94
click at [53, 236] on button "Start an Evaluation" at bounding box center [56, 232] width 88 height 16
click at [65, 66] on li "Interactions" at bounding box center [56, 69] width 88 height 20
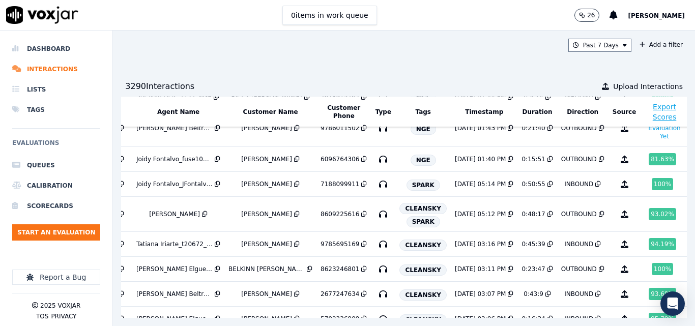
scroll to position [356, 169]
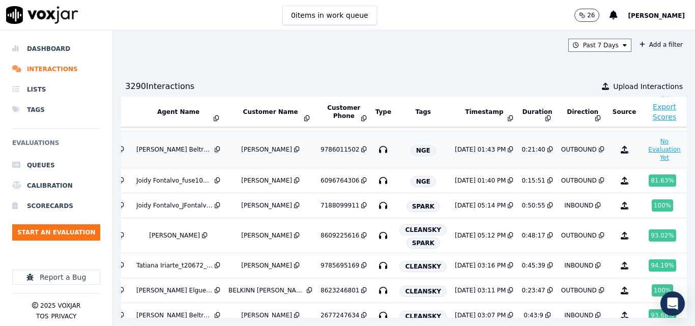
click at [644, 156] on button "No Evaluation Yet" at bounding box center [664, 149] width 40 height 28
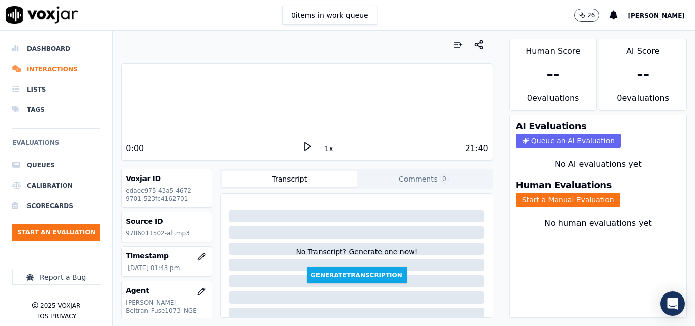
click at [419, 44] on div at bounding box center [306, 45] width 371 height 20
click at [303, 141] on icon at bounding box center [307, 146] width 10 height 10
click at [302, 142] on icon at bounding box center [307, 146] width 10 height 10
click at [303, 151] on icon at bounding box center [307, 146] width 10 height 10
click at [566, 199] on button "Start a Manual Evaluation" at bounding box center [568, 200] width 104 height 14
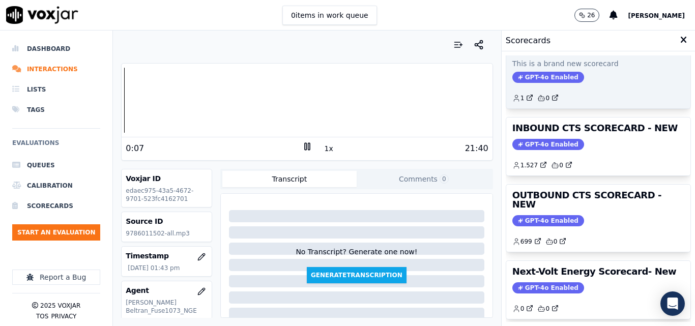
scroll to position [102, 0]
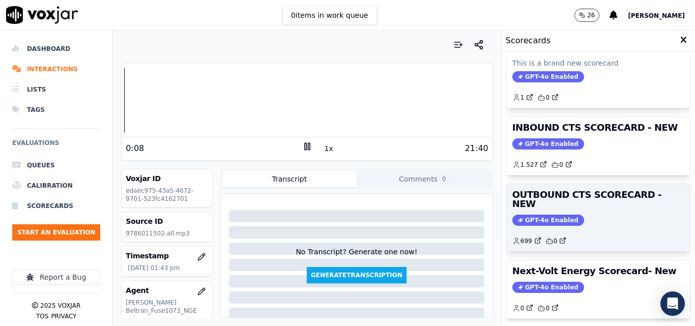
click at [586, 218] on div "OUTBOUND CTS SCORECARD - NEW GPT-4o Enabled 699 0" at bounding box center [598, 217] width 184 height 67
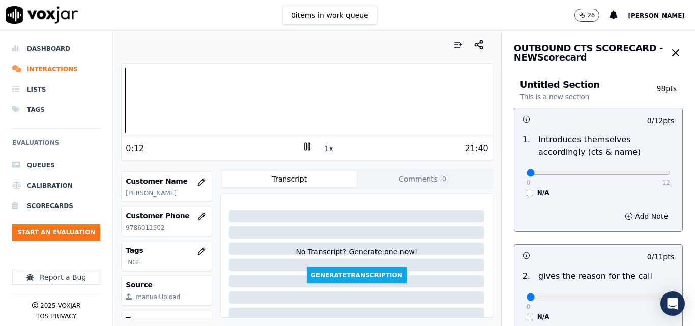
scroll to position [153, 0]
click at [144, 221] on div "Customer Phone [PHONE_NUMBER]" at bounding box center [167, 220] width 90 height 29
click at [145, 226] on p "9786011502" at bounding box center [167, 227] width 82 height 8
copy p "9786011502"
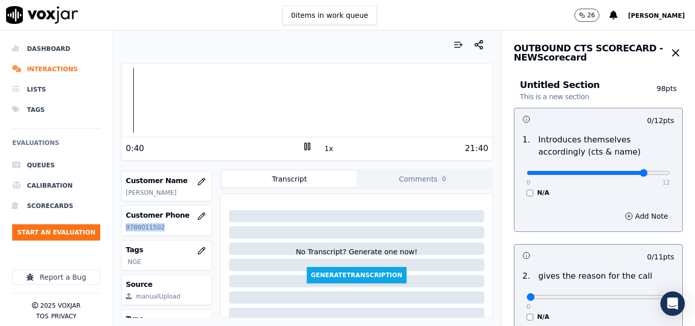
type input "10"
click at [626, 173] on input "range" at bounding box center [597, 173] width 143 height 4
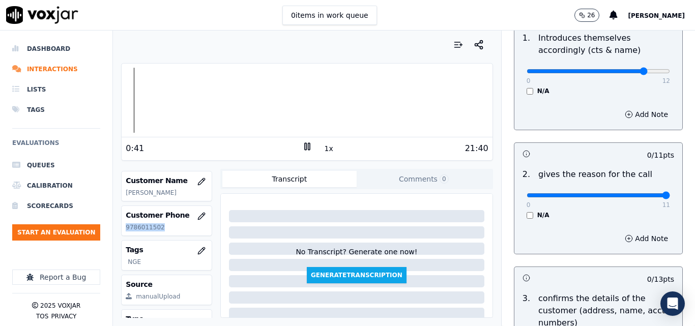
type input "11"
click at [643, 73] on input "range" at bounding box center [597, 71] width 143 height 4
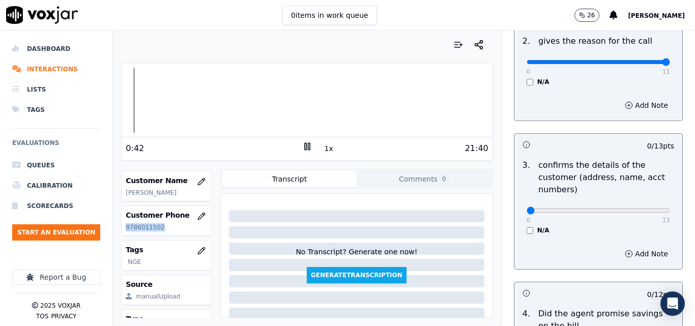
scroll to position [254, 0]
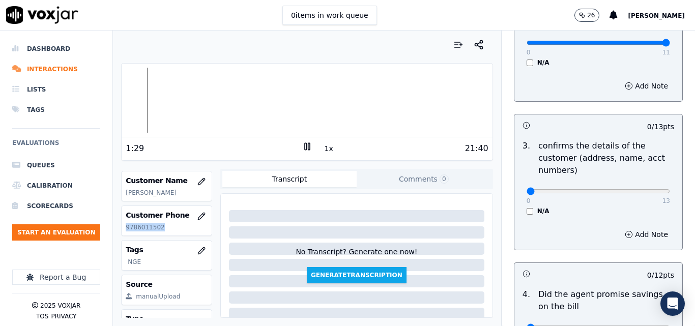
click at [134, 223] on p "9786011502" at bounding box center [167, 227] width 82 height 8
click at [322, 145] on button "1x" at bounding box center [328, 148] width 13 height 14
drag, startPoint x: 321, startPoint y: 145, endPoint x: 263, endPoint y: 160, distance: 60.2
click at [322, 145] on button "1.5x" at bounding box center [332, 148] width 20 height 14
click at [206, 90] on div at bounding box center [307, 100] width 370 height 65
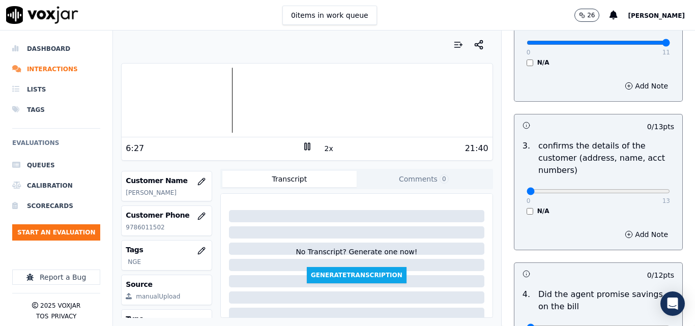
click at [214, 25] on div "0 items in work queue 26 [PERSON_NAME]" at bounding box center [347, 15] width 695 height 31
drag, startPoint x: 629, startPoint y: 194, endPoint x: 649, endPoint y: 194, distance: 20.3
type input "13"
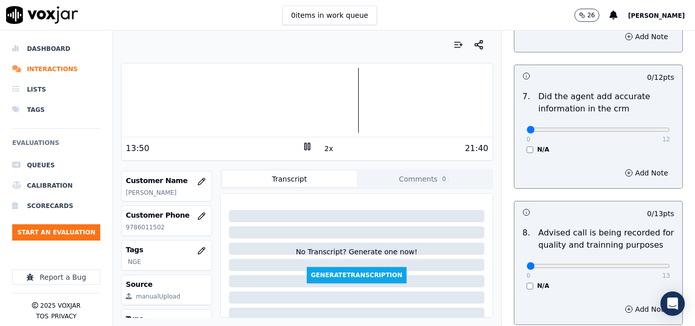
scroll to position [981, 0]
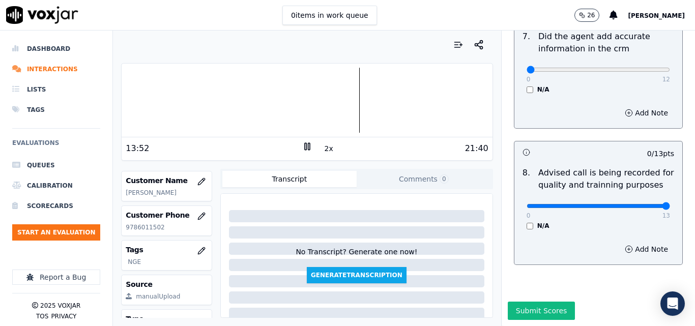
drag, startPoint x: 637, startPoint y: 181, endPoint x: 654, endPoint y: 181, distance: 16.8
type input "13"
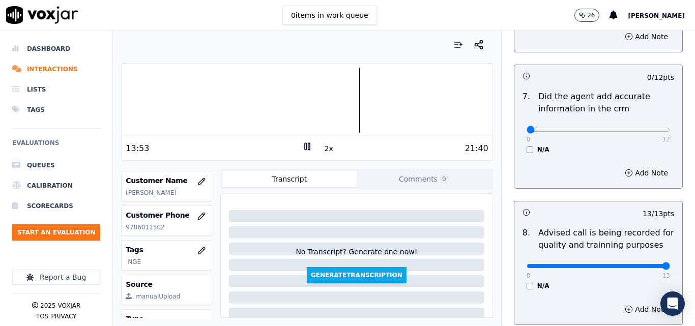
scroll to position [777, 0]
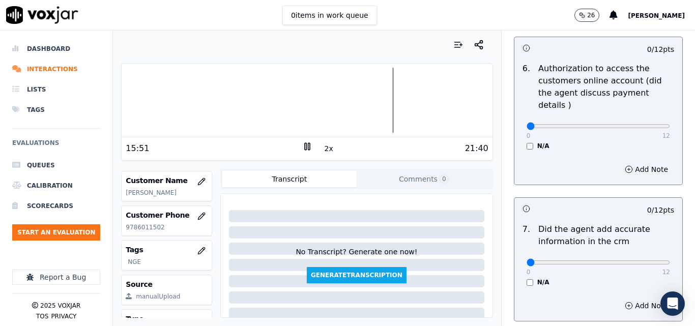
click at [370, 90] on div at bounding box center [307, 100] width 370 height 65
click at [324, 147] on button "2x" at bounding box center [328, 148] width 13 height 14
click at [364, 83] on div at bounding box center [307, 100] width 370 height 65
click at [363, 94] on div at bounding box center [307, 100] width 370 height 65
drag, startPoint x: 610, startPoint y: 250, endPoint x: 660, endPoint y: 229, distance: 54.5
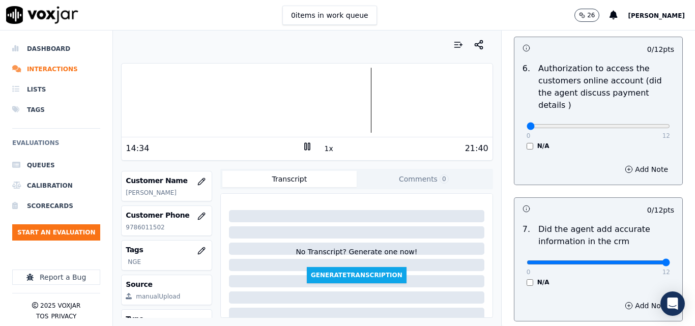
type input "12"
drag, startPoint x: 640, startPoint y: 116, endPoint x: 651, endPoint y: 128, distance: 16.6
type input "12"
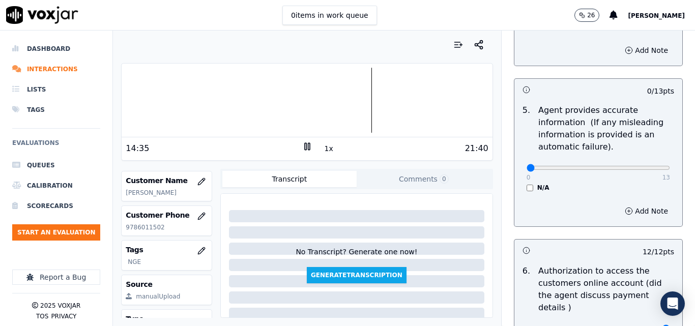
scroll to position [574, 0]
drag, startPoint x: 634, startPoint y: 166, endPoint x: 639, endPoint y: 168, distance: 6.1
type input "13"
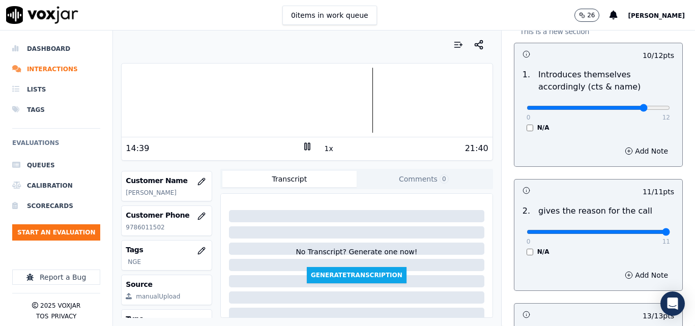
scroll to position [0, 0]
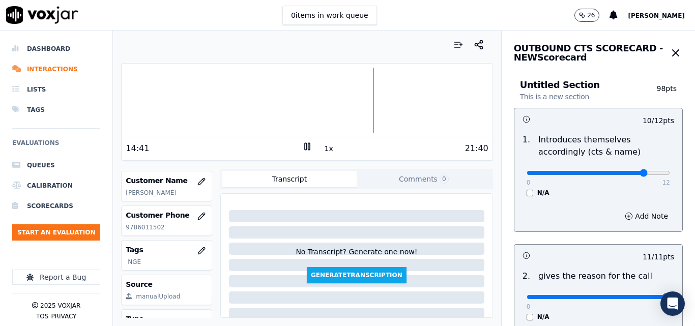
click at [642, 169] on div "0 12" at bounding box center [597, 172] width 143 height 12
type input "12"
click at [645, 174] on input "range" at bounding box center [597, 173] width 143 height 4
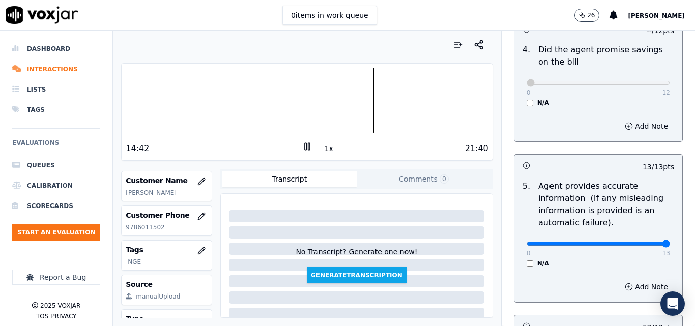
scroll to position [981, 0]
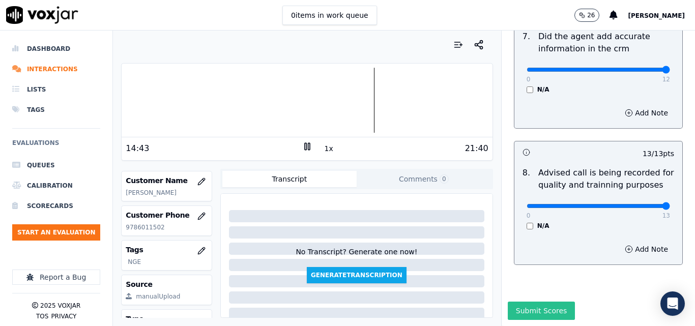
click at [514, 302] on button "Submit Scores" at bounding box center [542, 311] width 68 height 18
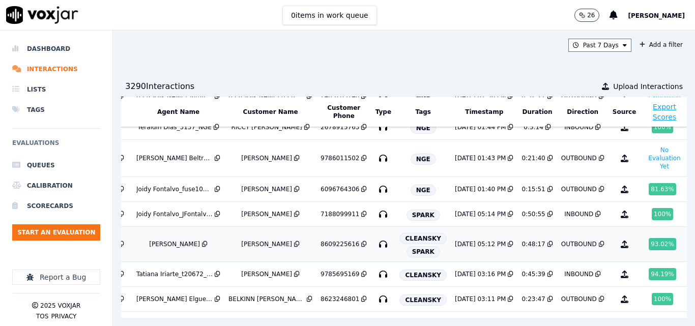
scroll to position [313, 169]
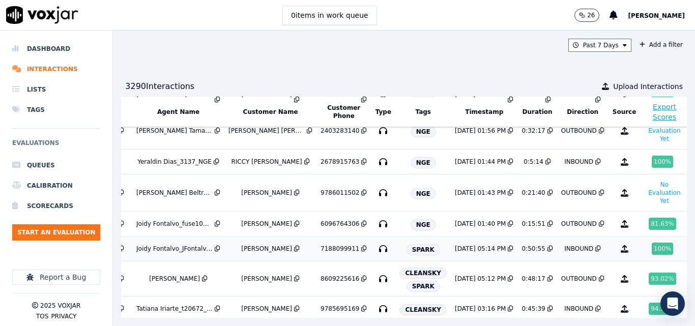
click at [545, 251] on button at bounding box center [549, 249] width 8 height 8
click at [465, 222] on div "[DATE] 01:40 PM" at bounding box center [480, 224] width 51 height 8
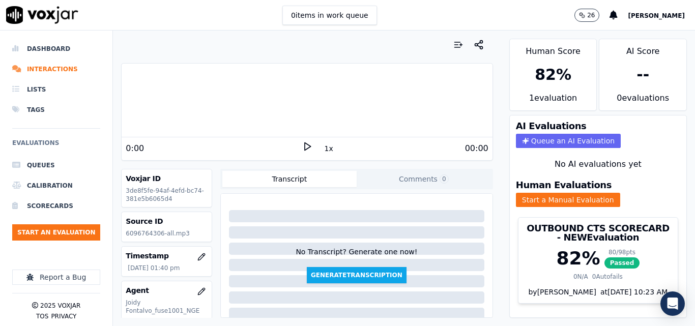
click at [293, 106] on div at bounding box center [307, 100] width 370 height 65
click at [311, 102] on div at bounding box center [307, 100] width 370 height 65
click at [318, 108] on div at bounding box center [307, 100] width 370 height 65
click at [282, 108] on div at bounding box center [307, 100] width 370 height 65
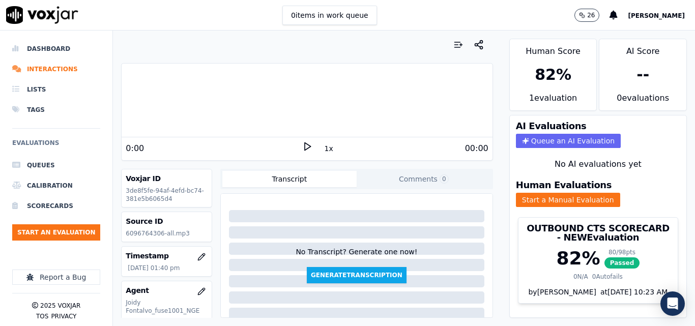
click at [301, 109] on div at bounding box center [307, 100] width 370 height 65
click at [305, 151] on polygon at bounding box center [308, 147] width 6 height 8
click at [324, 149] on button "1x" at bounding box center [328, 148] width 13 height 14
click at [324, 149] on button "1.5x" at bounding box center [332, 148] width 20 height 14
click at [291, 106] on div at bounding box center [307, 100] width 370 height 65
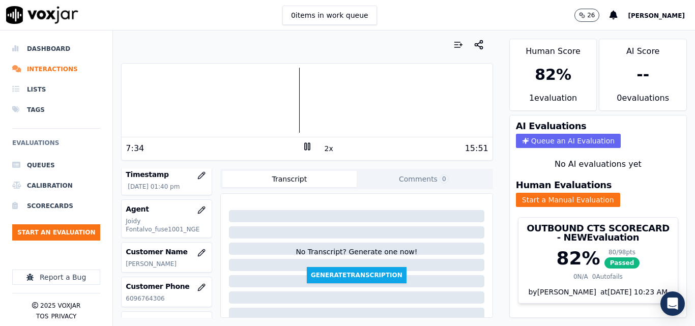
scroll to position [102, 0]
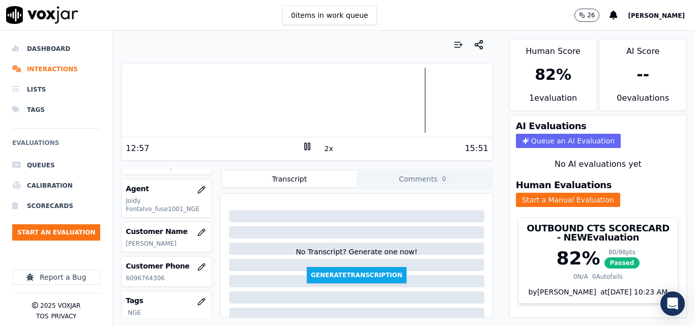
click at [259, 95] on div at bounding box center [307, 100] width 370 height 65
click at [249, 96] on div at bounding box center [307, 100] width 370 height 65
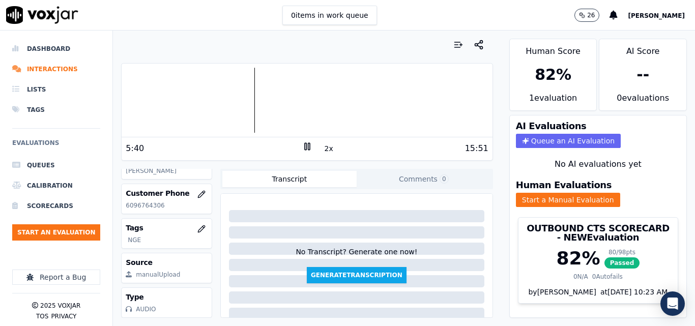
scroll to position [146, 0]
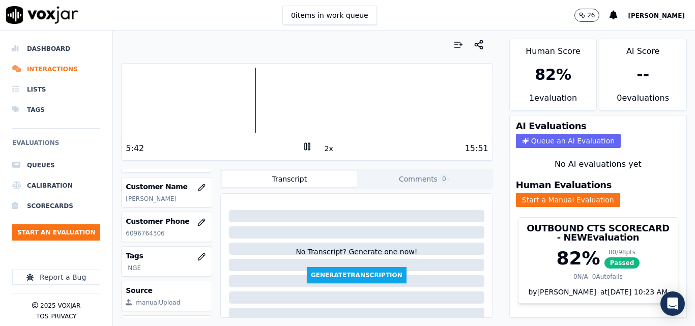
click at [223, 100] on div at bounding box center [307, 100] width 370 height 65
click at [213, 85] on div at bounding box center [307, 100] width 370 height 65
click at [208, 94] on div at bounding box center [307, 100] width 370 height 65
click at [203, 93] on div at bounding box center [307, 100] width 370 height 65
click at [198, 96] on div at bounding box center [307, 100] width 370 height 65
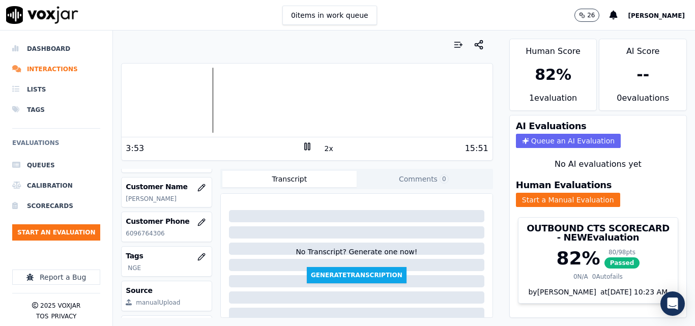
click at [198, 104] on div at bounding box center [307, 100] width 370 height 65
click at [191, 91] on div at bounding box center [307, 100] width 370 height 65
click at [188, 83] on div at bounding box center [307, 100] width 370 height 65
click at [185, 84] on div at bounding box center [307, 100] width 370 height 65
click at [180, 87] on div at bounding box center [307, 100] width 370 height 65
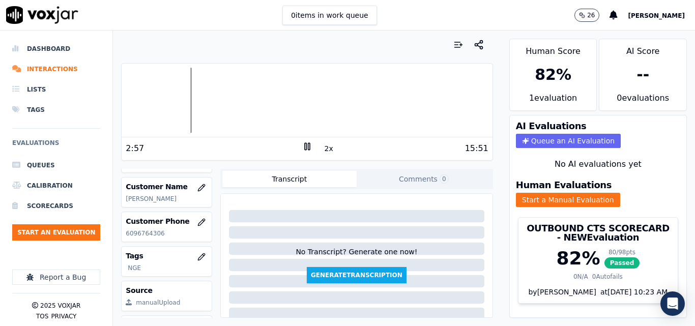
click at [174, 95] on div at bounding box center [307, 100] width 370 height 65
click at [516, 198] on button "Start a Manual Evaluation" at bounding box center [568, 200] width 104 height 14
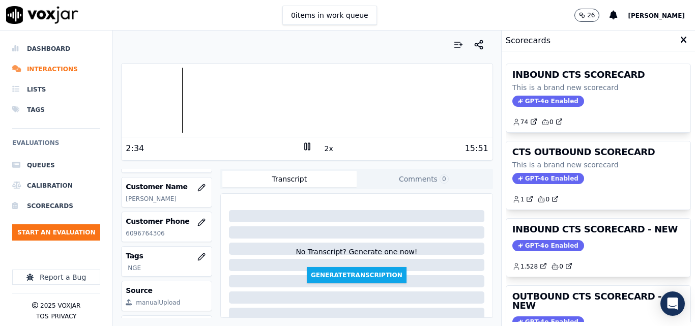
click at [655, 46] on div "Scorecards" at bounding box center [597, 41] width 193 height 21
click at [648, 42] on div "Scorecards" at bounding box center [597, 41] width 193 height 21
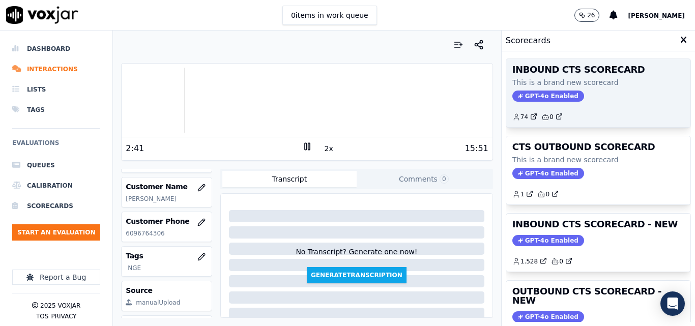
scroll to position [0, 0]
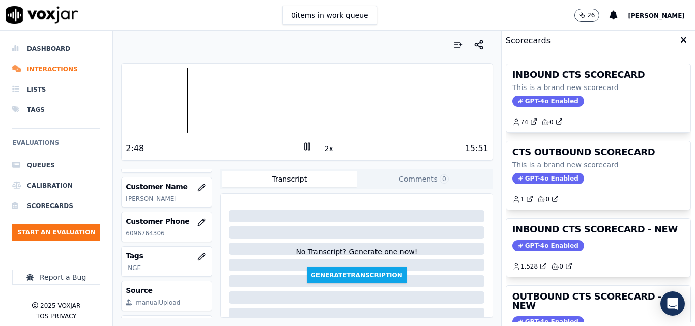
click at [680, 42] on icon at bounding box center [683, 40] width 7 height 9
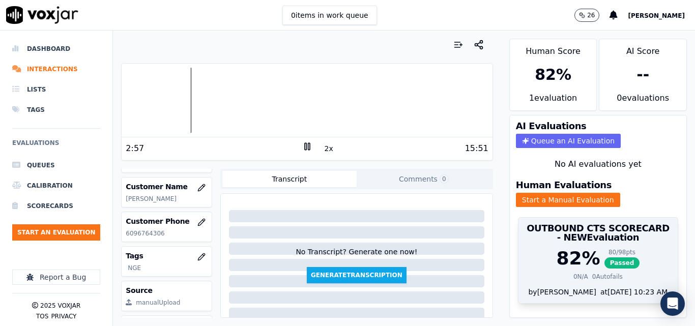
click at [598, 241] on h3 "OUTBOUND CTS SCORECARD - NEW Evaluation" at bounding box center [597, 233] width 147 height 18
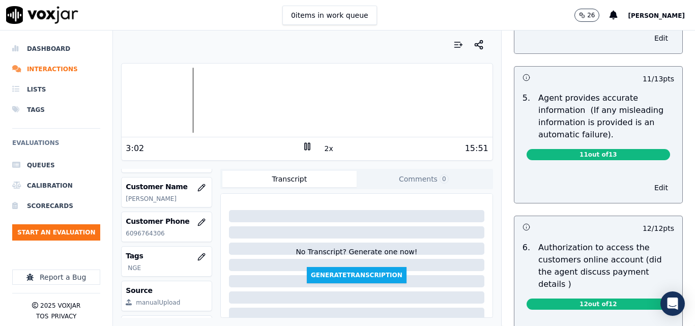
scroll to position [559, 0]
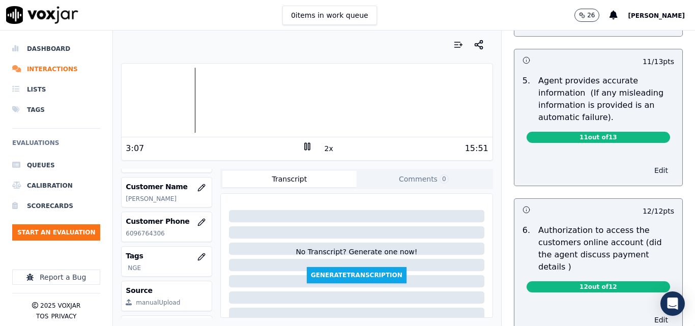
click at [648, 168] on button "Edit" at bounding box center [661, 170] width 26 height 14
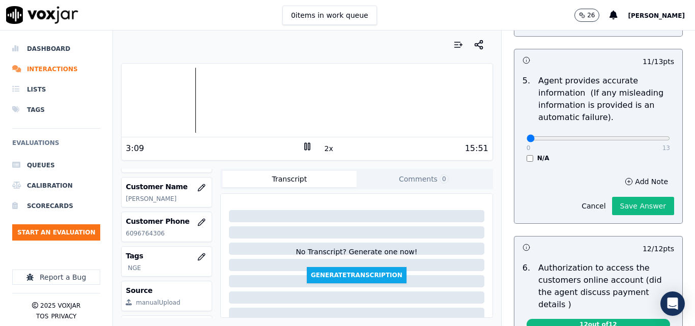
click at [595, 143] on div "0 13" at bounding box center [597, 138] width 143 height 12
type input "8"
click at [595, 140] on input "range" at bounding box center [597, 138] width 143 height 4
click at [622, 183] on button "Add Note" at bounding box center [645, 181] width 55 height 14
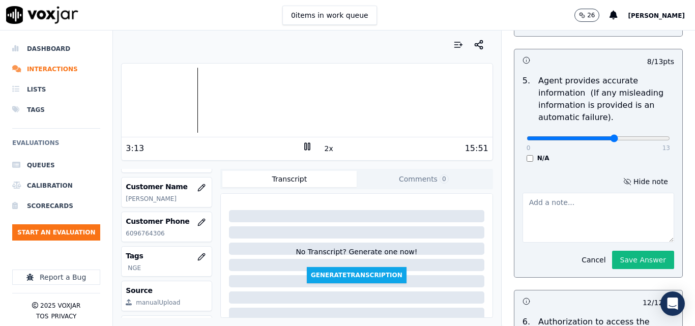
click at [580, 202] on textarea at bounding box center [598, 218] width 152 height 50
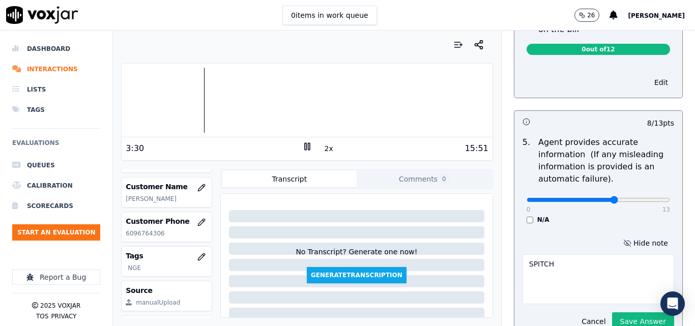
scroll to position [399, 0]
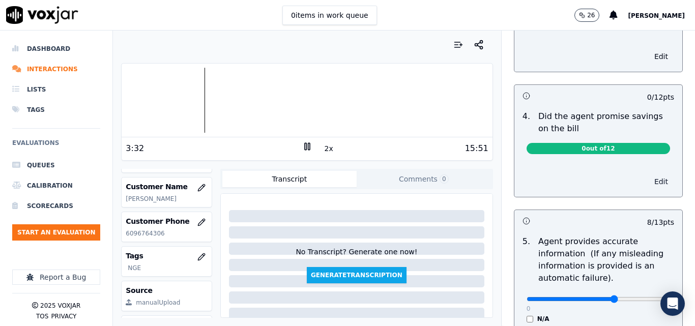
type textarea "SPITCH"
click at [648, 184] on button "Edit" at bounding box center [661, 181] width 26 height 14
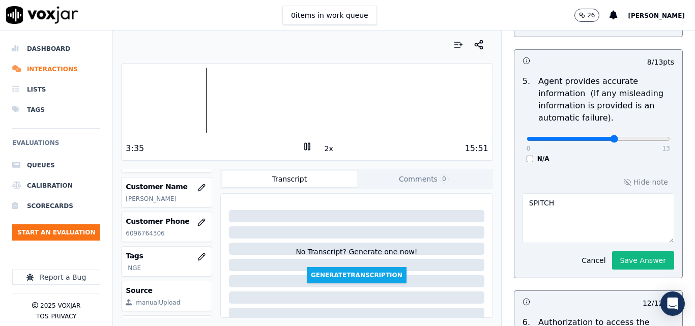
scroll to position [602, 0]
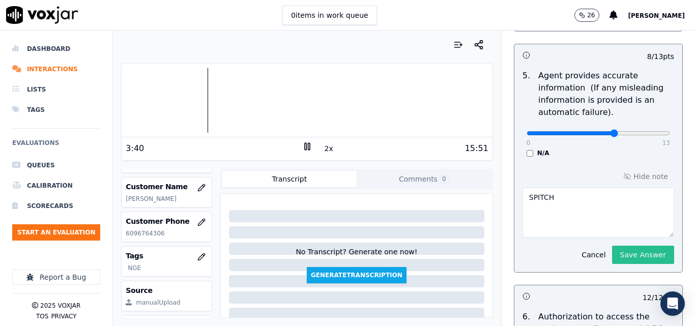
click at [621, 255] on button "Save Answer" at bounding box center [643, 255] width 62 height 18
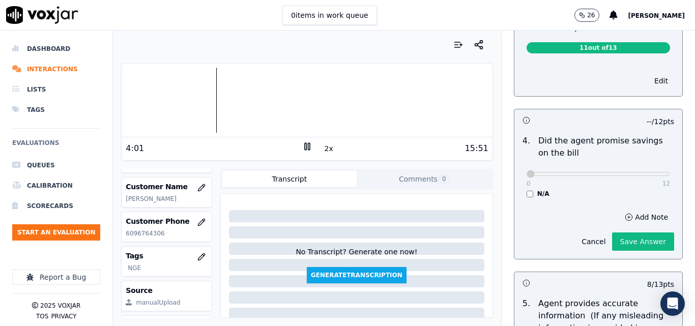
scroll to position [356, 0]
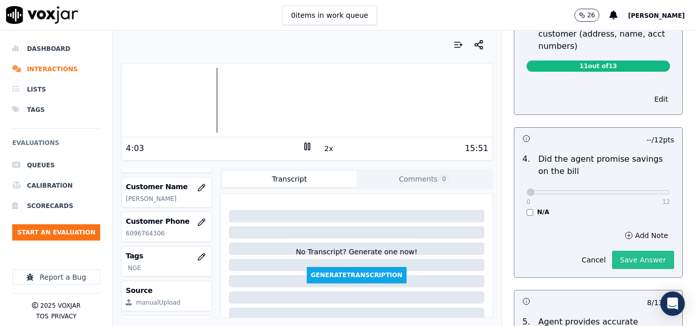
click at [626, 265] on button "Save Answer" at bounding box center [643, 260] width 62 height 18
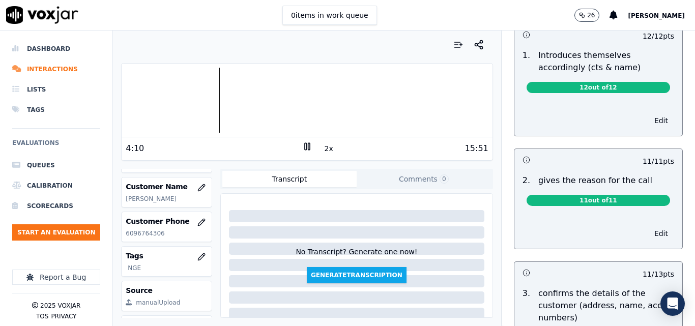
scroll to position [0, 0]
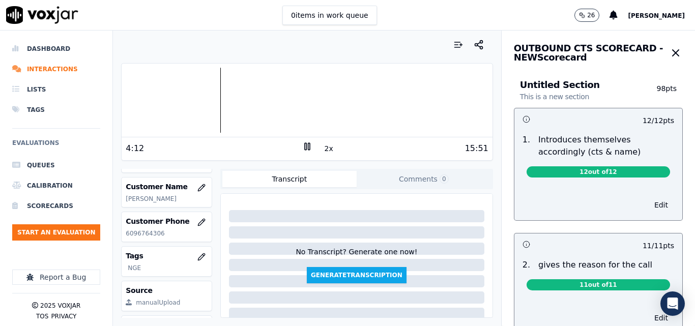
click at [666, 42] on div "OUTBOUND CTS SCORECARD - NEW Scorecard" at bounding box center [597, 49] width 193 height 36
click at [655, 31] on div "OUTBOUND CTS SCORECARD - NEW Scorecard" at bounding box center [597, 49] width 193 height 36
click at [662, 42] on div "OUTBOUND CTS SCORECARD - NEW Scorecard" at bounding box center [597, 49] width 193 height 36
drag, startPoint x: 653, startPoint y: 41, endPoint x: 645, endPoint y: 42, distance: 7.8
click at [652, 41] on div "OUTBOUND CTS SCORECARD - NEW Scorecard" at bounding box center [597, 49] width 193 height 36
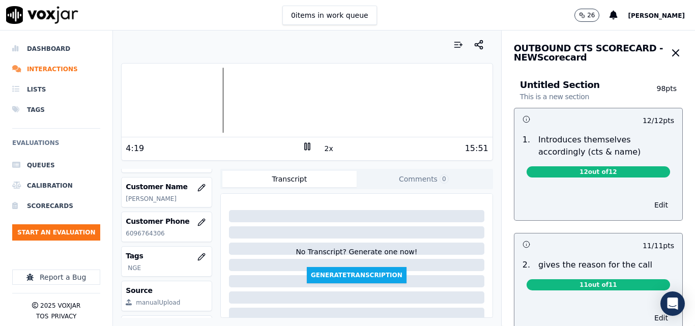
click at [629, 46] on h3 "OUTBOUND CTS SCORECARD - NEW Scorecard" at bounding box center [591, 53] width 155 height 18
click at [669, 53] on icon "button" at bounding box center [675, 53] width 12 height 12
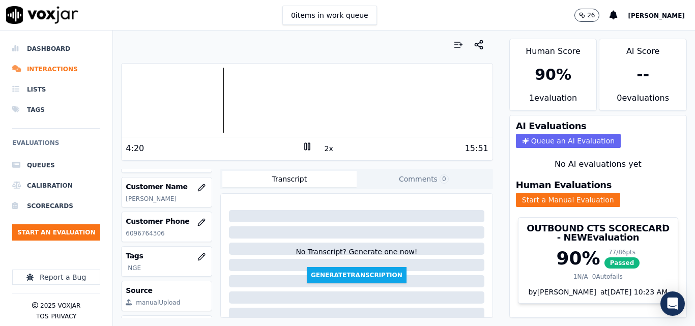
click at [659, 42] on div "AI Score" at bounding box center [642, 48] width 87 height 18
click at [50, 71] on li "Interactions" at bounding box center [56, 69] width 88 height 20
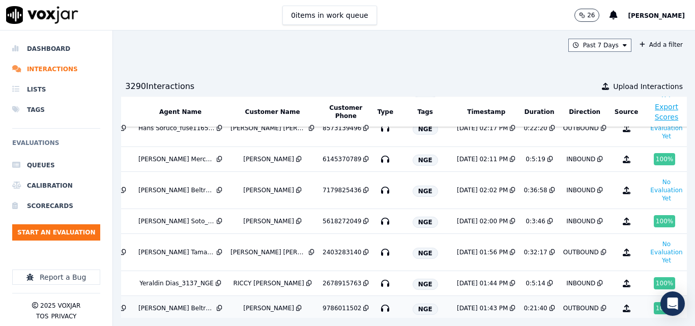
scroll to position [203, 167]
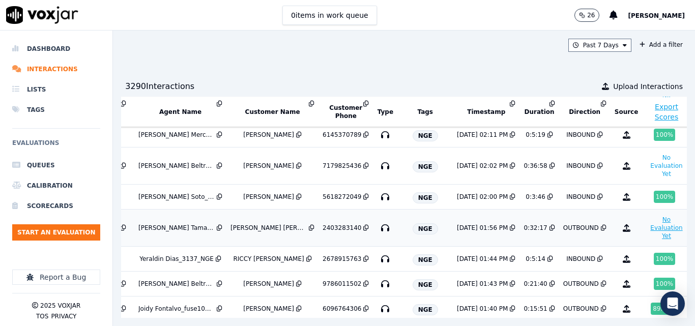
click at [646, 231] on button "No Evaluation Yet" at bounding box center [666, 228] width 40 height 28
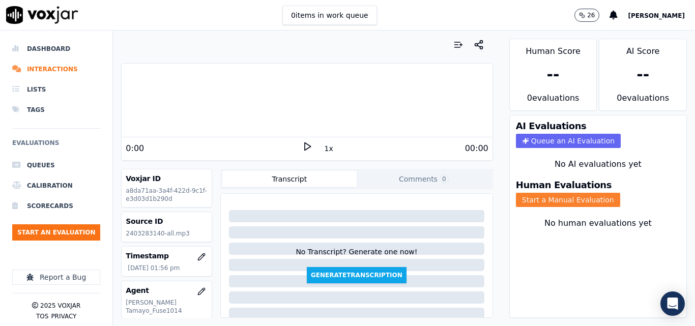
click at [549, 203] on button "Start a Manual Evaluation" at bounding box center [568, 200] width 104 height 14
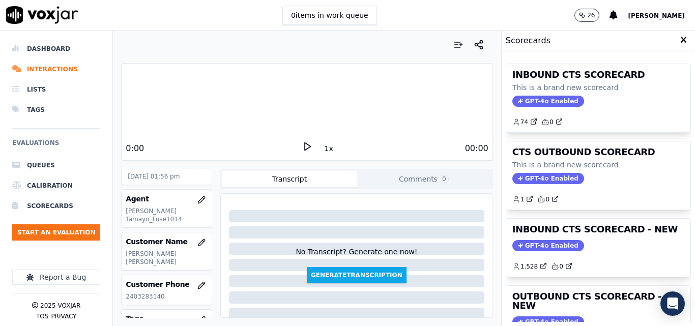
scroll to position [102, 0]
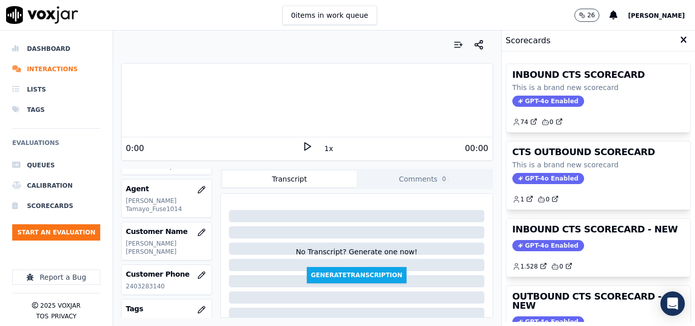
click at [145, 282] on p "2403283140" at bounding box center [167, 286] width 82 height 8
click at [302, 147] on icon at bounding box center [307, 146] width 10 height 10
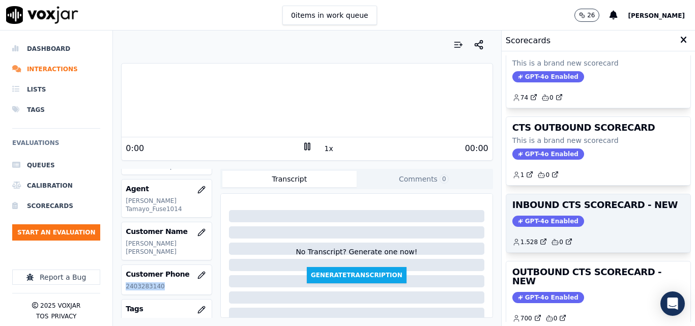
scroll to position [51, 0]
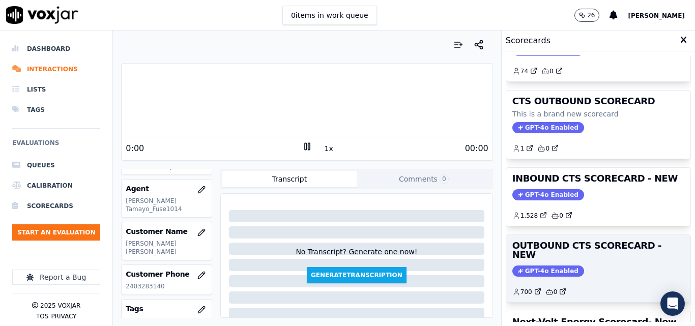
click at [593, 251] on h3 "OUTBOUND CTS SCORECARD - NEW" at bounding box center [598, 250] width 172 height 18
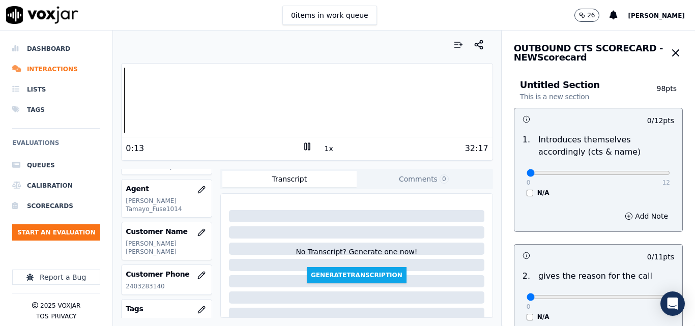
scroll to position [153, 0]
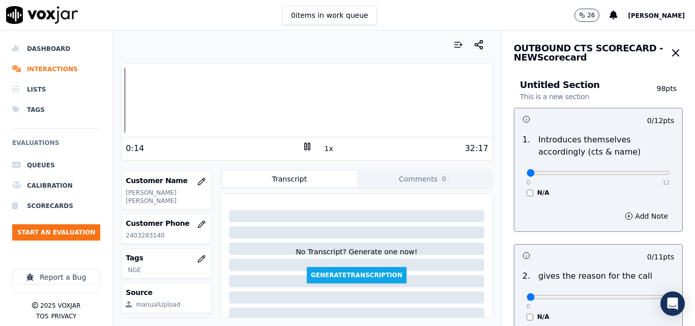
click at [143, 231] on p "2403283140" at bounding box center [167, 235] width 82 height 8
copy p "2403283140"
click at [322, 149] on button "1x" at bounding box center [328, 148] width 13 height 14
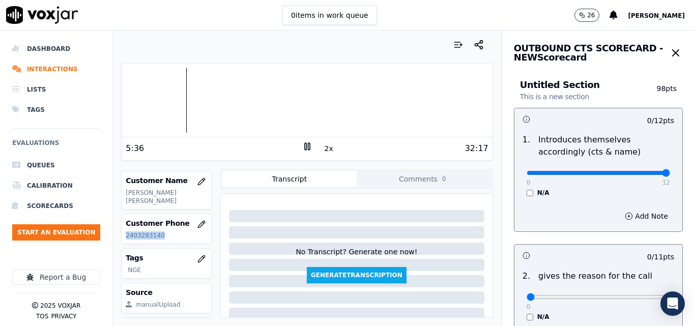
drag, startPoint x: 632, startPoint y: 173, endPoint x: 647, endPoint y: 171, distance: 15.8
type input "12"
click at [647, 171] on input "range" at bounding box center [597, 173] width 143 height 4
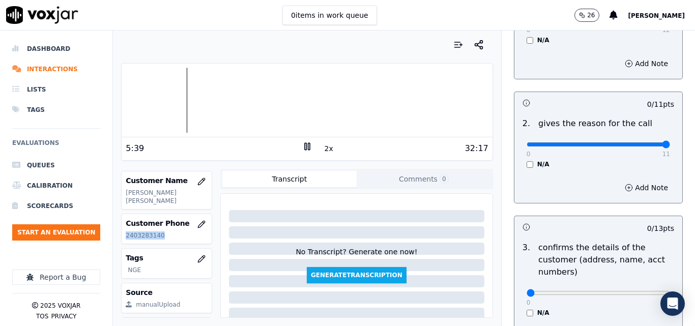
drag, startPoint x: 640, startPoint y: 147, endPoint x: 654, endPoint y: 143, distance: 14.3
type input "11"
click at [648, 22] on input "range" at bounding box center [597, 20] width 143 height 4
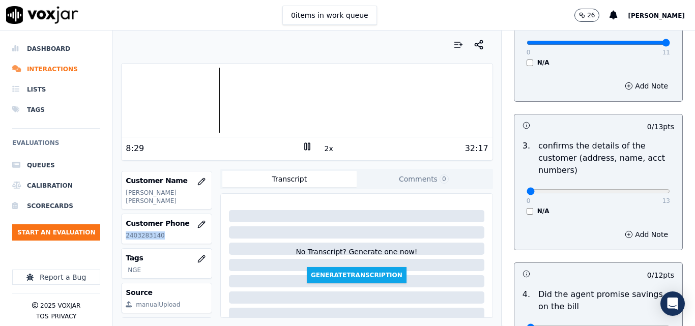
click at [138, 231] on p "2403283140" at bounding box center [167, 235] width 82 height 8
click at [214, 101] on div at bounding box center [307, 100] width 370 height 65
click at [212, 97] on div at bounding box center [307, 100] width 370 height 65
click at [211, 91] on div at bounding box center [307, 100] width 370 height 65
click at [302, 147] on icon at bounding box center [307, 146] width 10 height 10
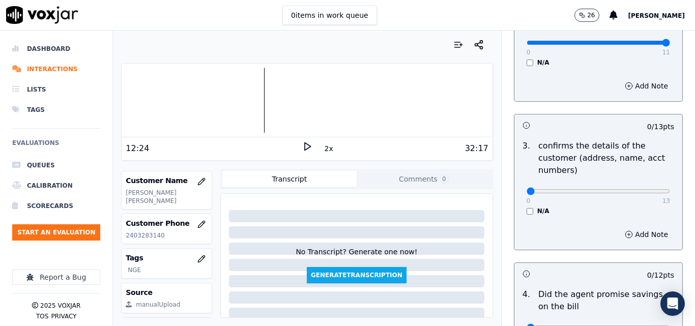
click at [306, 148] on icon at bounding box center [307, 146] width 10 height 10
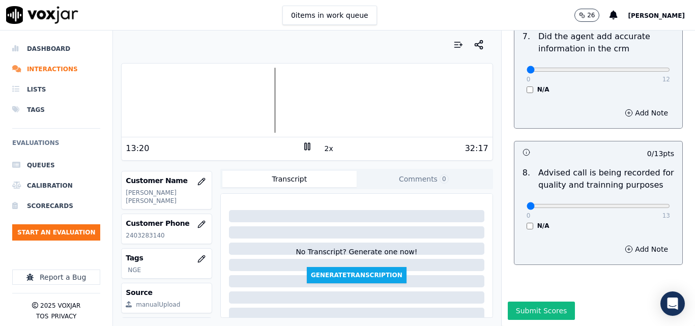
scroll to position [981, 0]
type input "13"
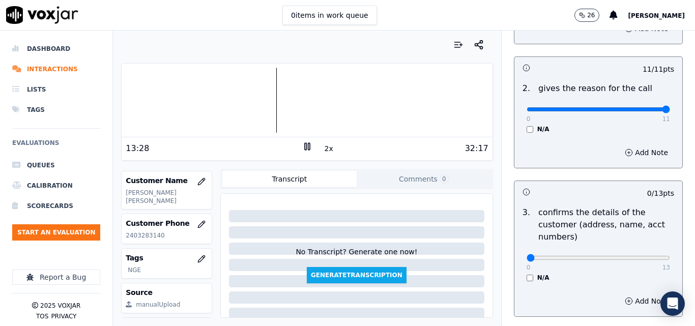
scroll to position [319, 0]
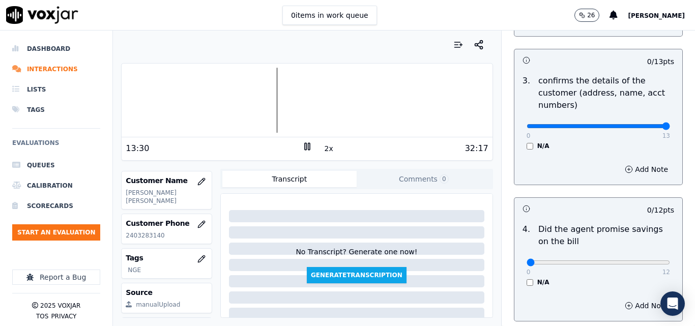
drag, startPoint x: 631, startPoint y: 125, endPoint x: 654, endPoint y: 129, distance: 22.8
type input "13"
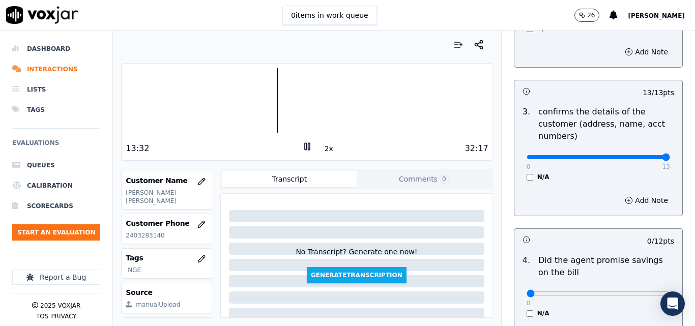
scroll to position [269, 0]
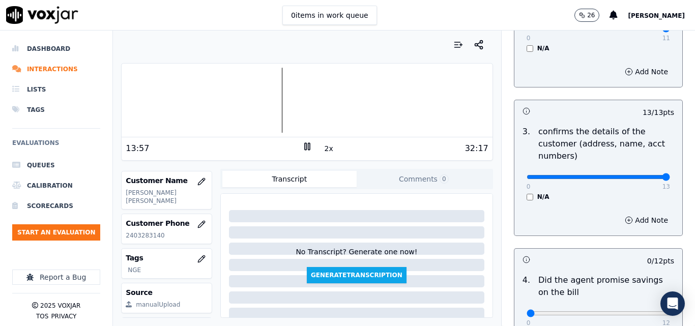
click at [327, 148] on button "2x" at bounding box center [328, 148] width 13 height 14
click at [257, 102] on div at bounding box center [307, 100] width 370 height 65
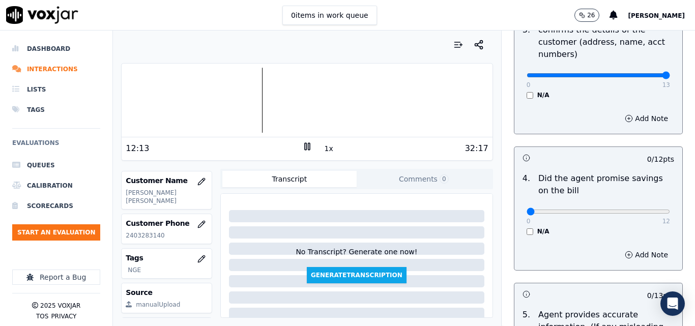
scroll to position [421, 0]
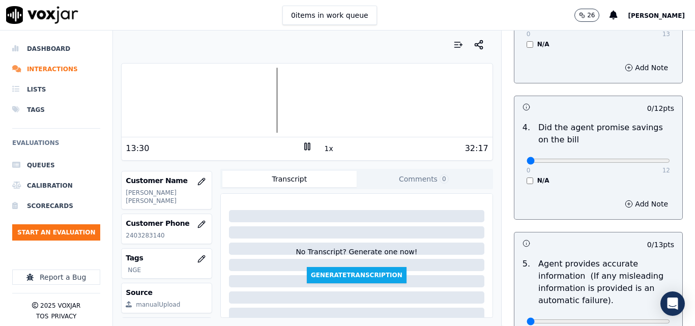
click at [322, 153] on button "1x" at bounding box center [328, 148] width 13 height 14
click at [322, 153] on button "1.5x" at bounding box center [332, 148] width 20 height 14
click at [266, 89] on div at bounding box center [307, 100] width 370 height 65
click at [290, 92] on div at bounding box center [307, 100] width 370 height 65
click at [289, 92] on div at bounding box center [307, 100] width 370 height 65
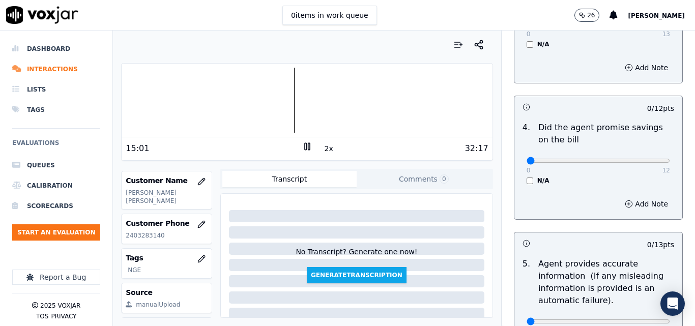
click at [322, 147] on button "2x" at bounding box center [328, 148] width 13 height 14
click at [325, 150] on button "1x" at bounding box center [328, 148] width 13 height 14
click at [325, 150] on button "1.5x" at bounding box center [332, 148] width 20 height 14
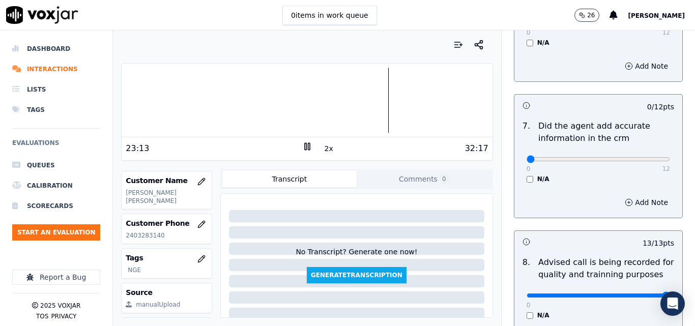
scroll to position [879, 0]
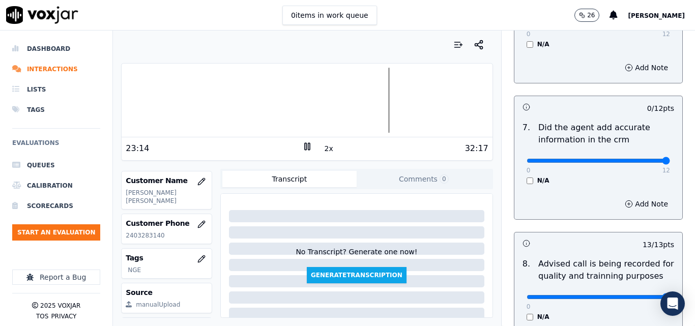
type input "12"
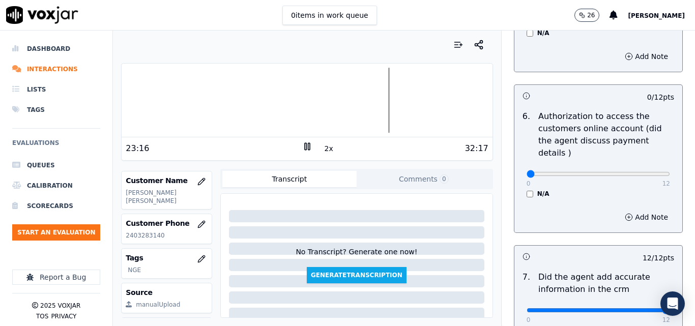
scroll to position [726, 0]
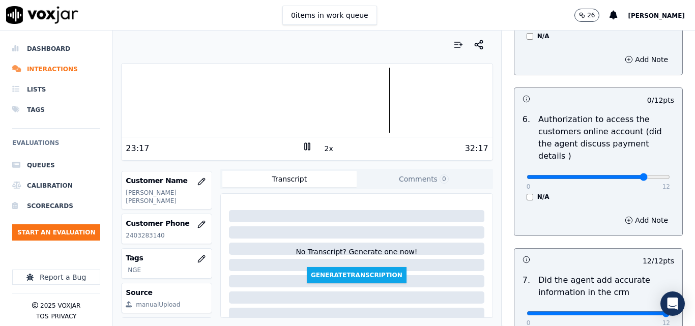
type input "10"
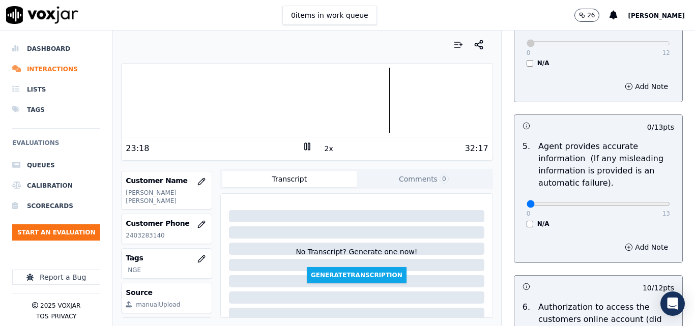
scroll to position [523, 0]
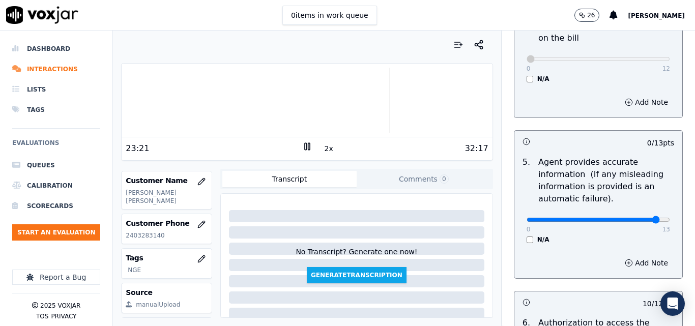
drag, startPoint x: 620, startPoint y: 220, endPoint x: 638, endPoint y: 217, distance: 17.6
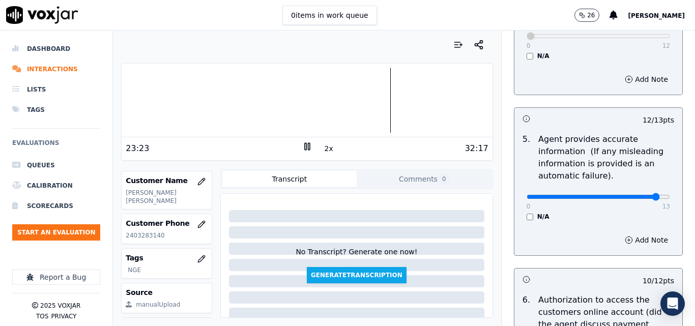
scroll to position [574, 0]
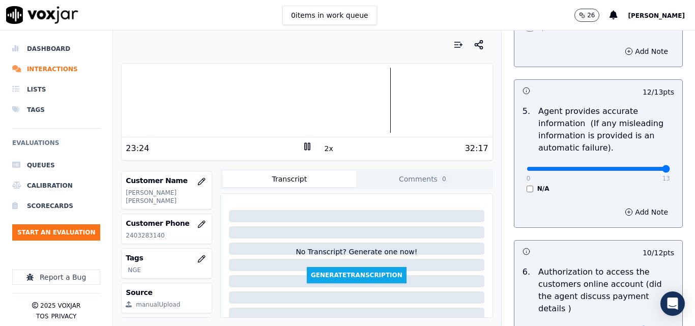
drag, startPoint x: 640, startPoint y: 172, endPoint x: 645, endPoint y: 171, distance: 5.2
type input "13"
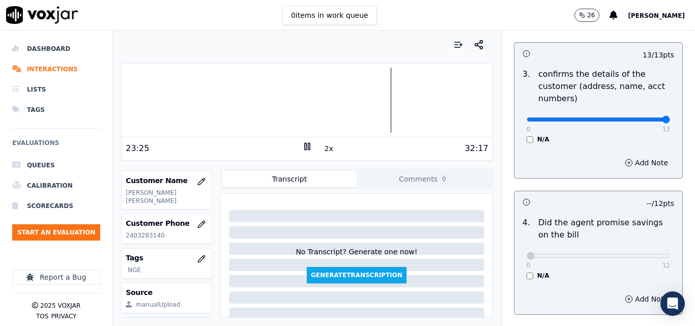
scroll to position [269, 0]
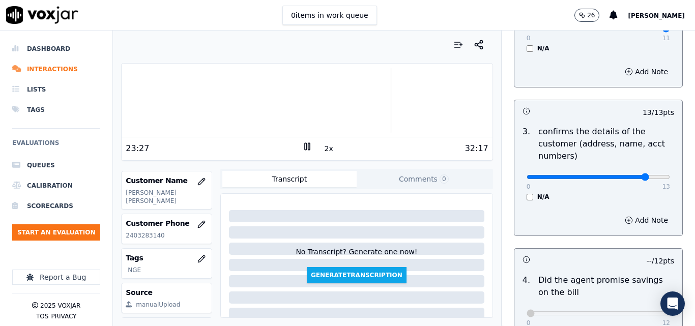
type input "11"
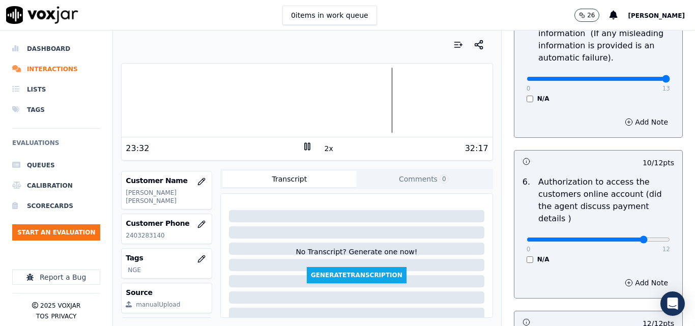
scroll to position [981, 0]
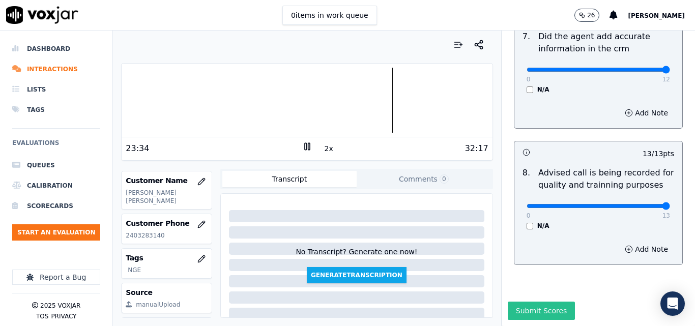
click at [523, 302] on button "Submit Scores" at bounding box center [542, 311] width 68 height 18
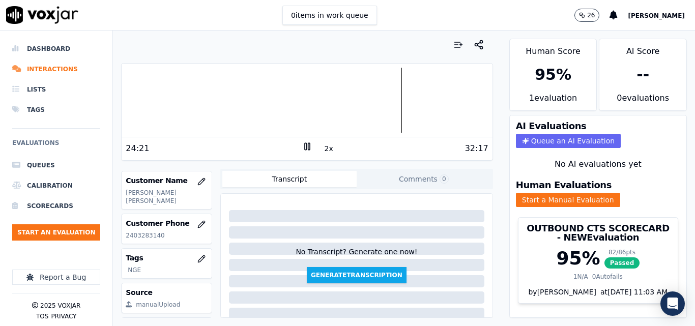
click at [370, 77] on div at bounding box center [307, 100] width 370 height 65
click at [26, 71] on li "Interactions" at bounding box center [56, 69] width 88 height 20
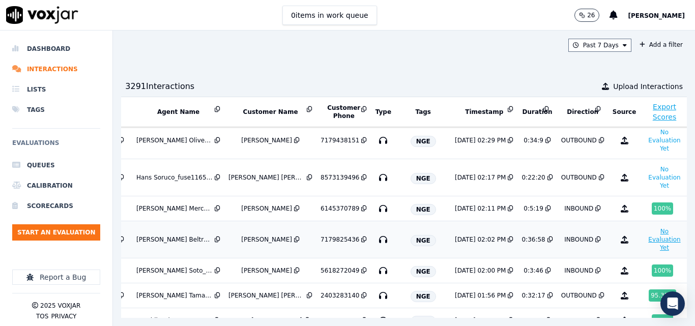
scroll to position [153, 169]
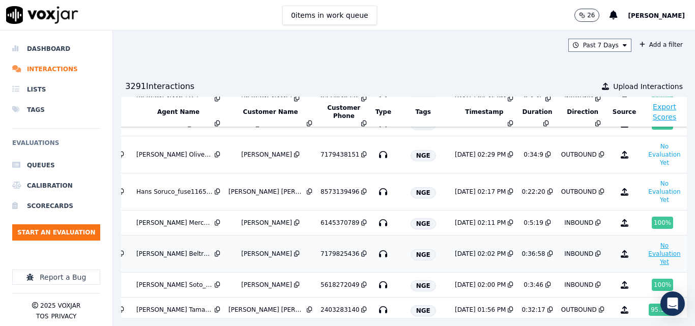
click at [644, 258] on button "No Evaluation Yet" at bounding box center [664, 254] width 40 height 28
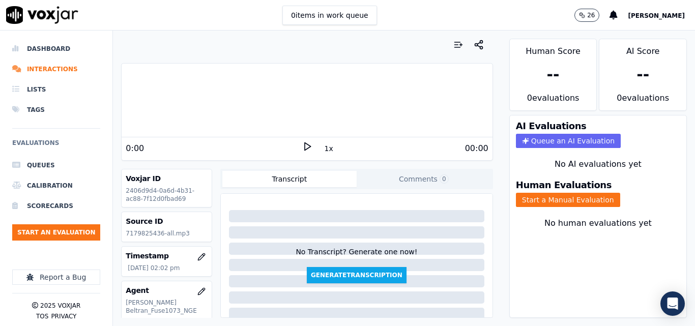
click at [312, 146] on div "00:00" at bounding box center [400, 148] width 176 height 12
click at [304, 144] on icon at bounding box center [307, 146] width 10 height 10
click at [323, 152] on button "1x" at bounding box center [328, 148] width 13 height 14
click at [323, 152] on button "1.5x" at bounding box center [332, 148] width 20 height 14
click at [551, 201] on button "Start a Manual Evaluation" at bounding box center [568, 200] width 104 height 14
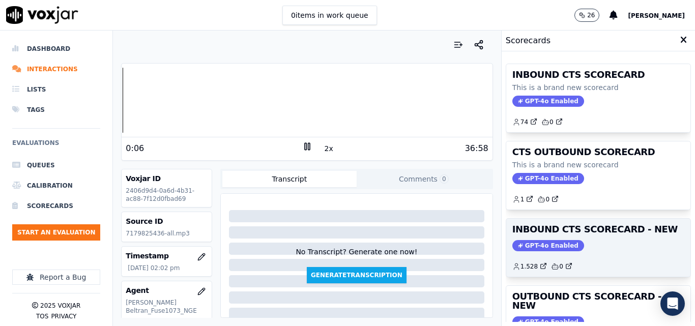
click at [588, 242] on div "GPT-4o Enabled" at bounding box center [598, 245] width 172 height 11
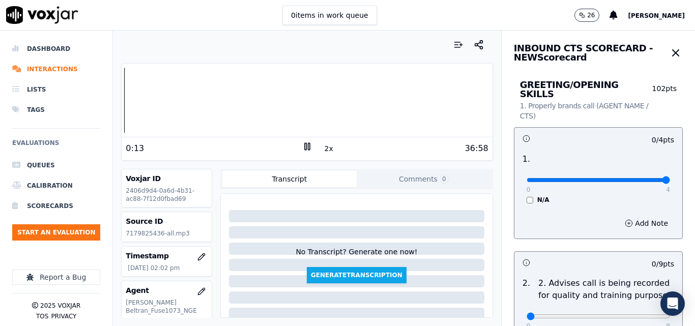
drag, startPoint x: 631, startPoint y: 175, endPoint x: 659, endPoint y: 168, distance: 28.9
type input "4"
click at [659, 178] on input "range" at bounding box center [597, 180] width 143 height 4
click at [101, 110] on div "Dashboard Interactions Lists Tags Evaluations Queues Calibration Scorecards Sta…" at bounding box center [347, 178] width 695 height 295
click at [322, 145] on button "2x" at bounding box center [328, 148] width 13 height 14
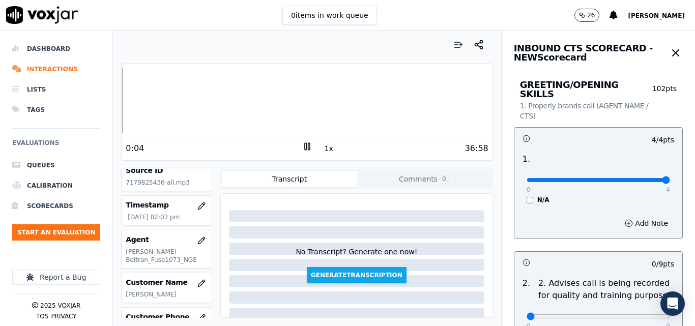
scroll to position [102, 0]
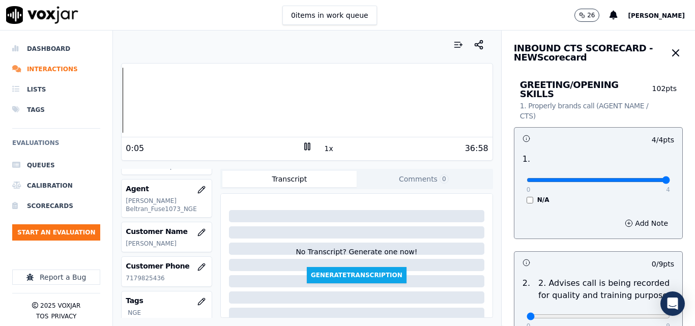
click at [150, 281] on p "7179825436" at bounding box center [167, 278] width 82 height 8
copy p "7179825436"
click at [322, 149] on button "1x" at bounding box center [328, 148] width 13 height 14
click at [322, 149] on button "1.5x" at bounding box center [332, 148] width 20 height 14
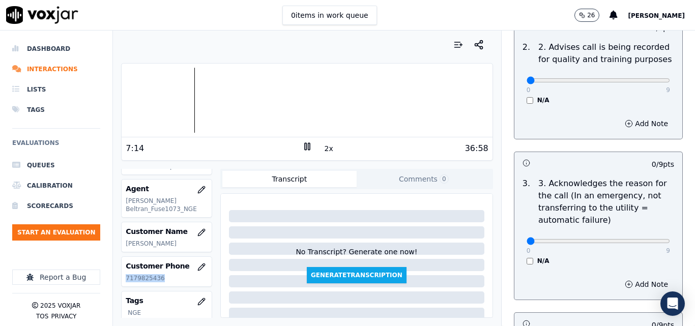
scroll to position [254, 0]
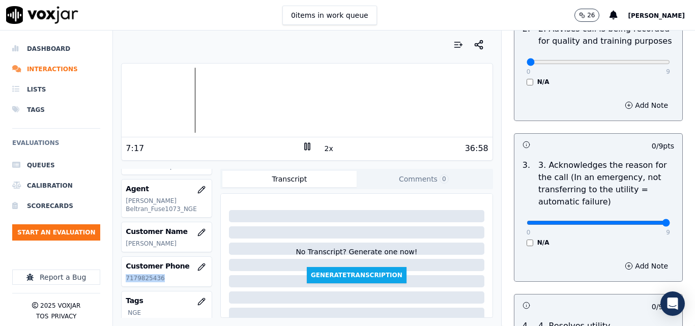
type input "9"
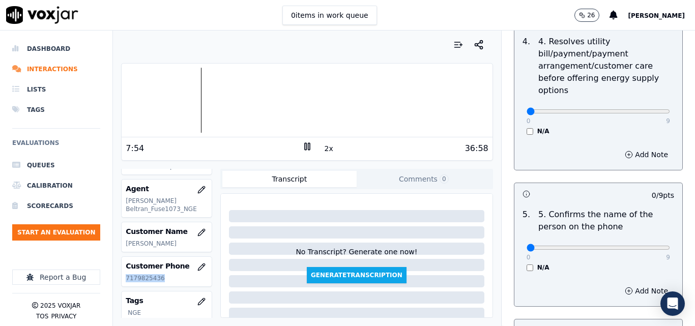
scroll to position [559, 0]
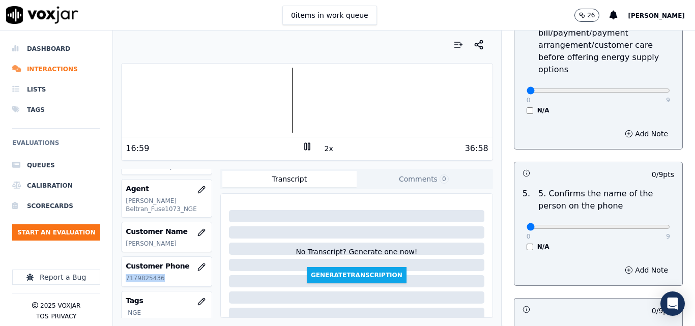
click at [281, 90] on div at bounding box center [307, 100] width 370 height 65
click at [290, 96] on div at bounding box center [307, 100] width 370 height 65
click at [289, 102] on div at bounding box center [307, 100] width 370 height 65
click at [288, 105] on div at bounding box center [307, 100] width 370 height 65
click at [324, 149] on button "2x" at bounding box center [328, 148] width 13 height 14
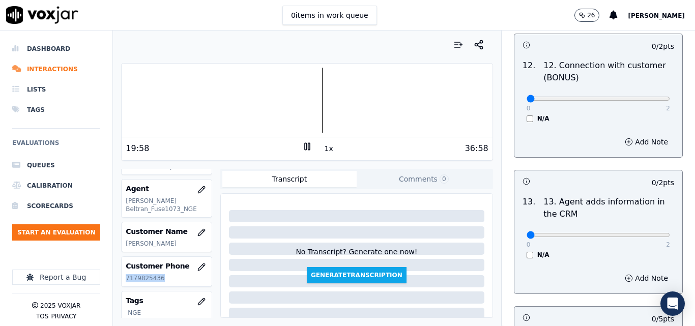
scroll to position [1857, 0]
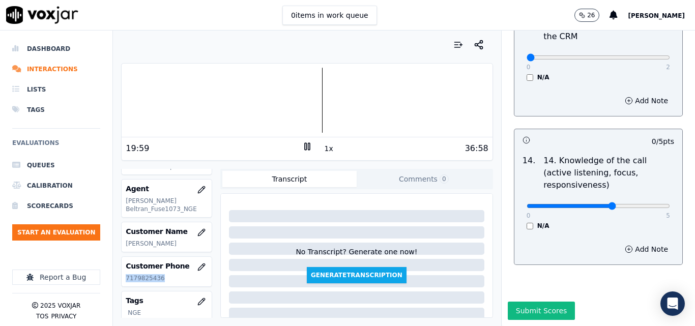
type input "3"
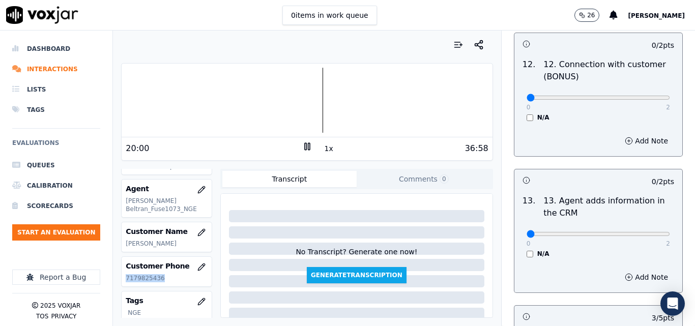
scroll to position [1654, 0]
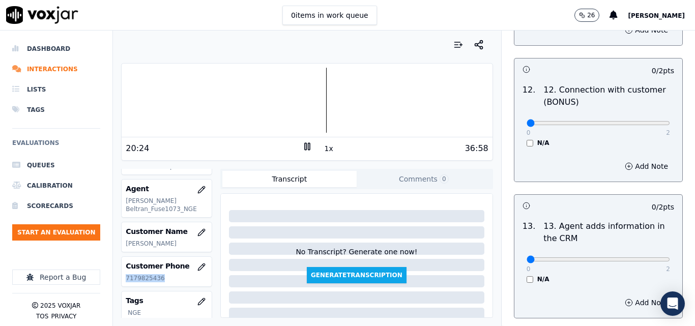
click at [319, 87] on div at bounding box center [307, 100] width 370 height 65
click at [318, 82] on div at bounding box center [307, 100] width 370 height 65
click at [317, 88] on div at bounding box center [307, 100] width 370 height 65
click at [322, 142] on button "1x" at bounding box center [328, 148] width 13 height 14
click at [322, 142] on button "1.5x" at bounding box center [332, 148] width 20 height 14
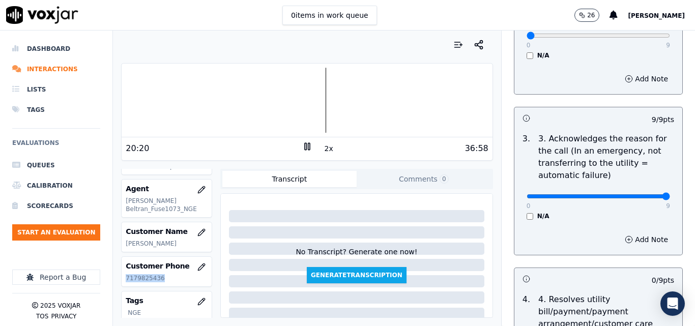
scroll to position [77, 0]
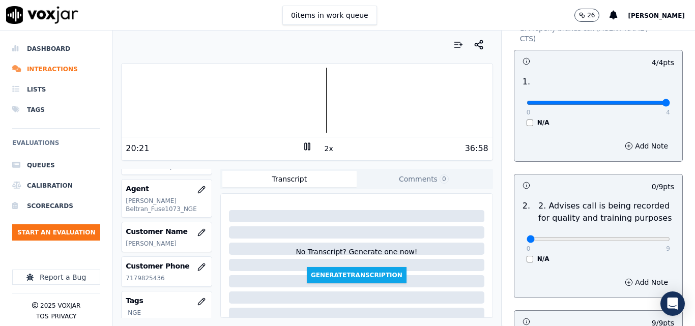
drag, startPoint x: 638, startPoint y: 234, endPoint x: 645, endPoint y: 233, distance: 7.3
click at [645, 233] on div "0 9" at bounding box center [597, 238] width 143 height 12
type input "9"
click at [645, 105] on input "range" at bounding box center [597, 103] width 143 height 4
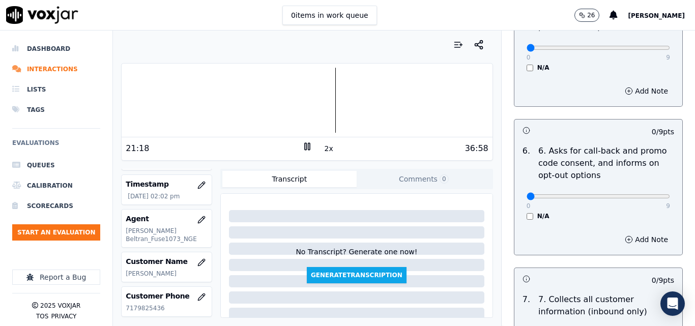
scroll to position [51, 0]
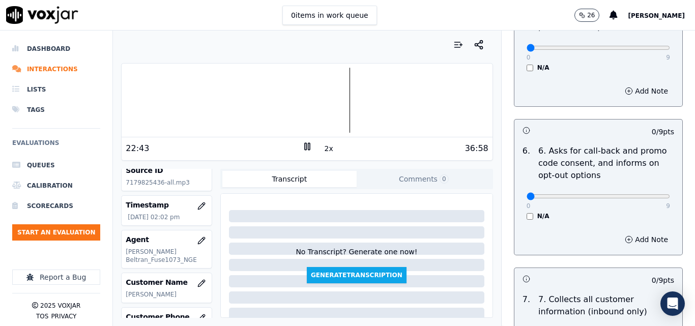
click at [329, 92] on div at bounding box center [307, 100] width 370 height 65
click at [325, 86] on div at bounding box center [307, 100] width 370 height 65
click at [323, 83] on div at bounding box center [307, 100] width 370 height 65
type input "9"
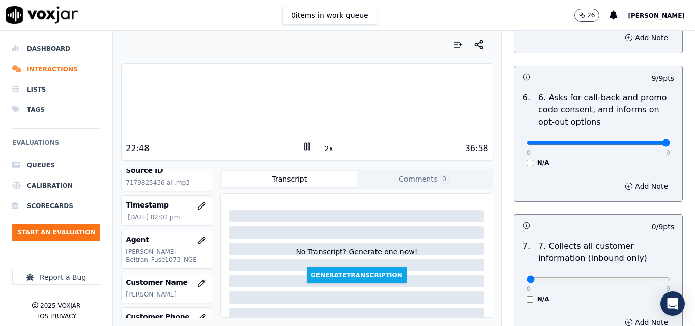
scroll to position [891, 0]
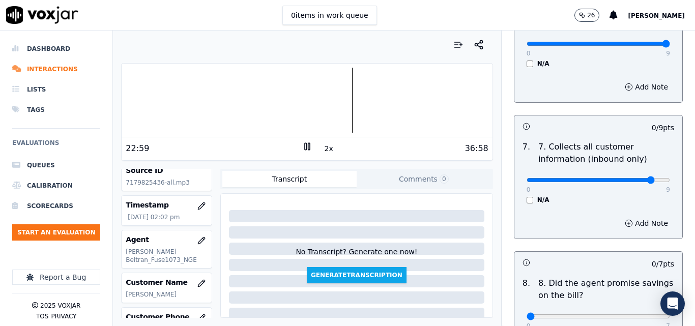
drag, startPoint x: 635, startPoint y: 170, endPoint x: 644, endPoint y: 167, distance: 9.8
type input "9"
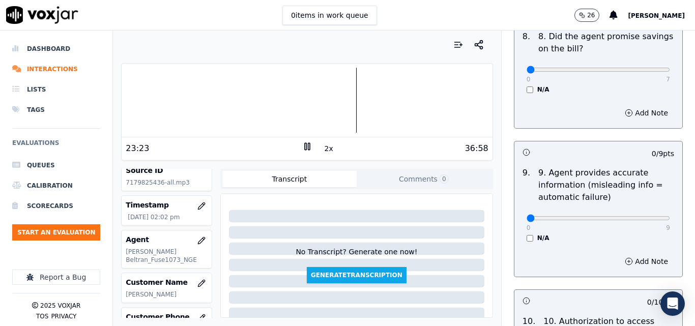
scroll to position [1119, 0]
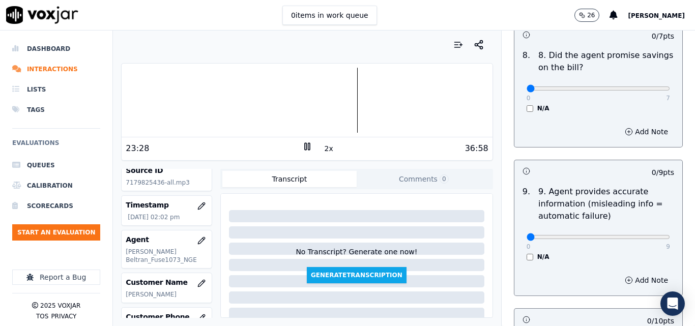
drag, startPoint x: 588, startPoint y: 136, endPoint x: 483, endPoint y: 35, distance: 146.4
click at [483, 35] on div "Your browser does not support the audio element. 23:28 2x 36:58 Voxjar ID 2406d…" at bounding box center [307, 178] width 388 height 295
drag, startPoint x: 630, startPoint y: 227, endPoint x: 648, endPoint y: 229, distance: 18.4
type input "9"
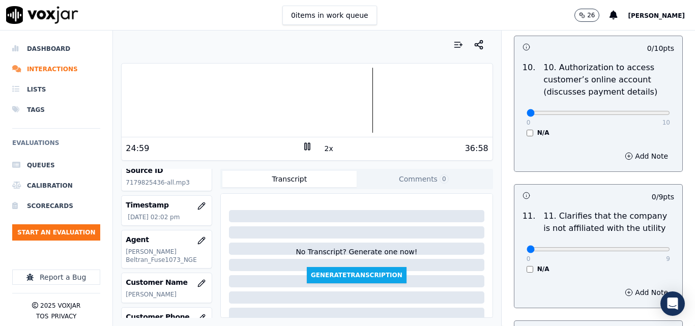
scroll to position [1373, 0]
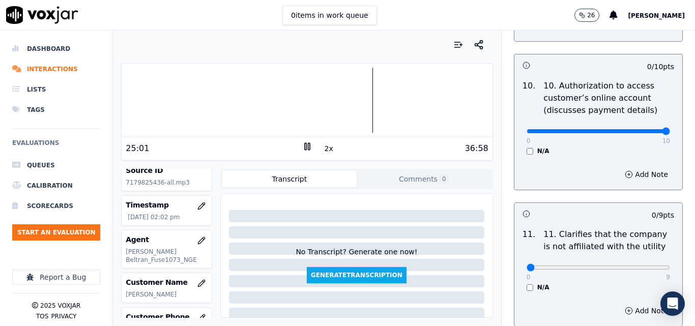
drag, startPoint x: 636, startPoint y: 120, endPoint x: 649, endPoint y: 121, distance: 13.7
type input "10"
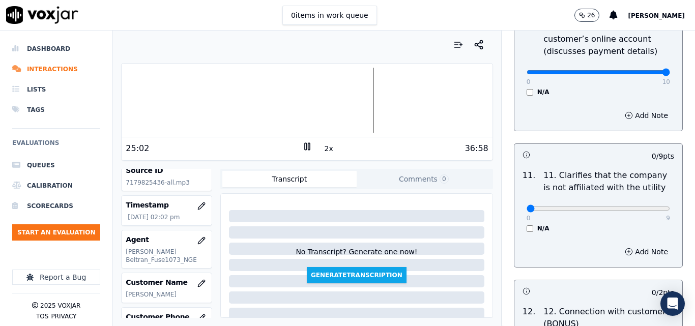
scroll to position [1526, 0]
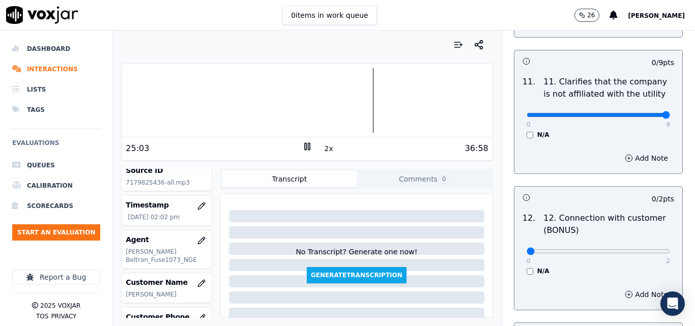
type input "9"
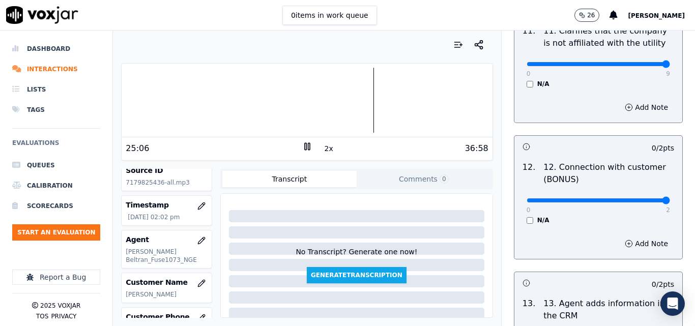
drag, startPoint x: 639, startPoint y: 191, endPoint x: 645, endPoint y: 191, distance: 6.1
type input "2"
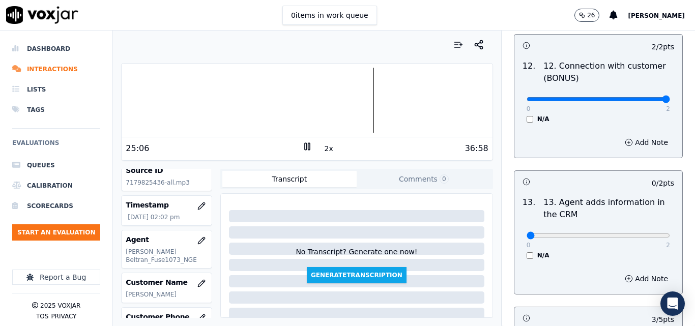
scroll to position [1678, 0]
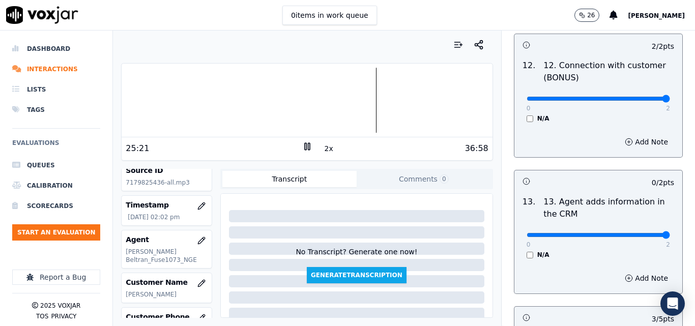
type input "2"
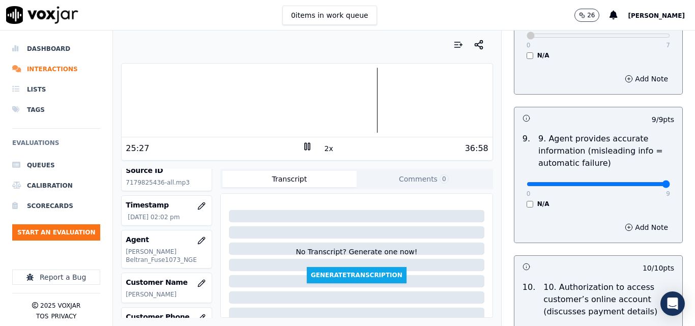
scroll to position [1170, 0]
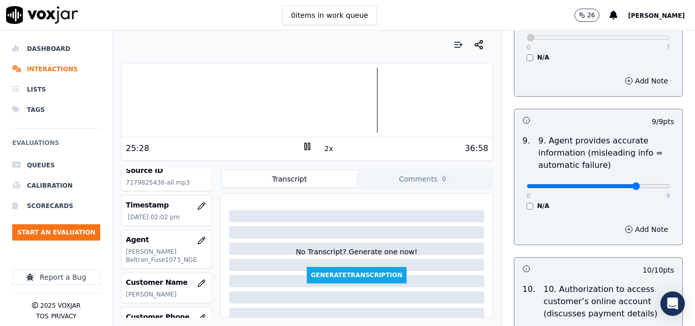
type input "7"
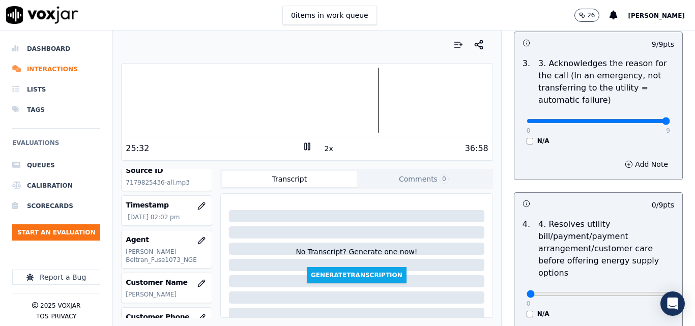
scroll to position [610, 0]
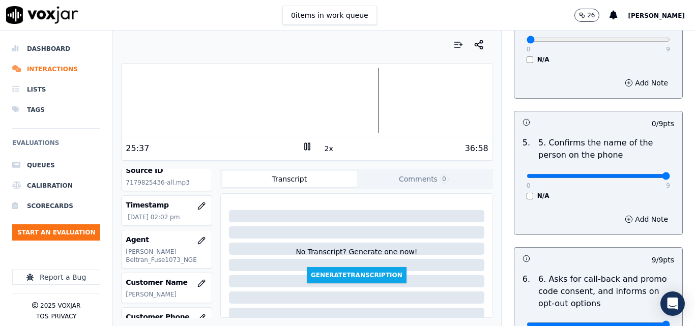
drag, startPoint x: 576, startPoint y: 167, endPoint x: 655, endPoint y: 169, distance: 78.3
type input "7"
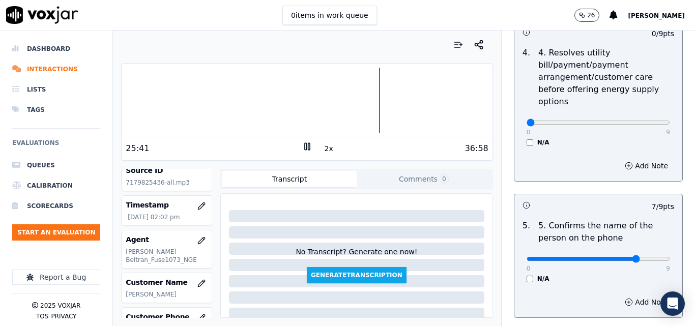
scroll to position [458, 0]
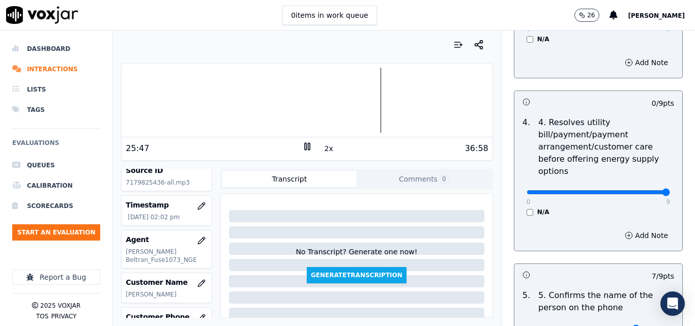
type input "9"
click at [414, 101] on div at bounding box center [307, 100] width 370 height 65
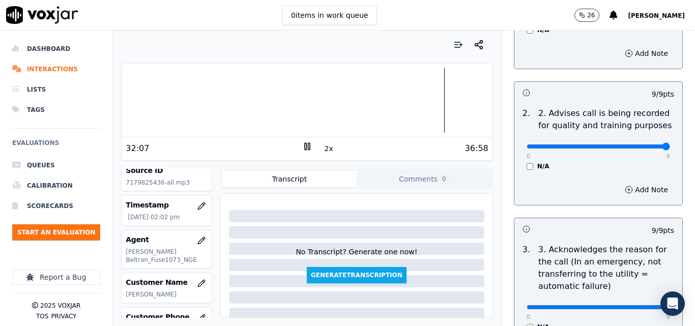
scroll to position [254, 0]
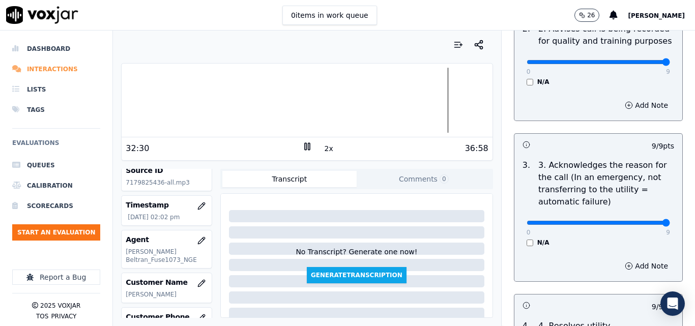
click at [69, 72] on li "Interactions" at bounding box center [56, 69] width 88 height 20
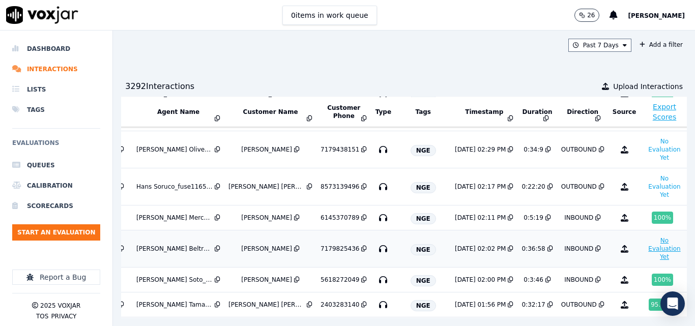
scroll to position [203, 169]
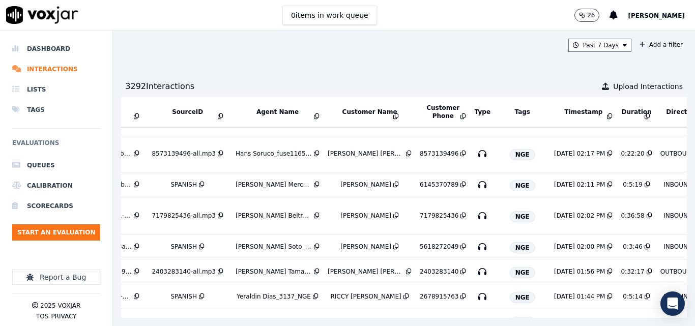
scroll to position [203, 169]
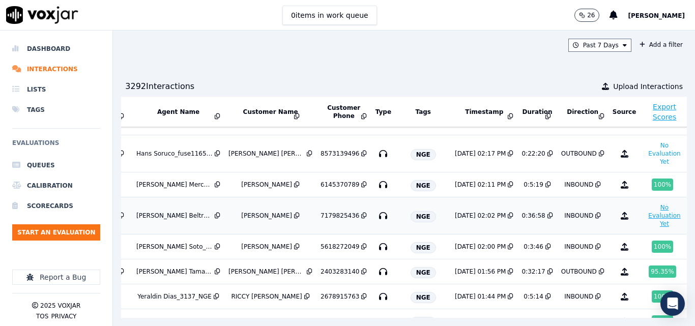
click at [644, 219] on button "No Evaluation Yet" at bounding box center [664, 215] width 40 height 28
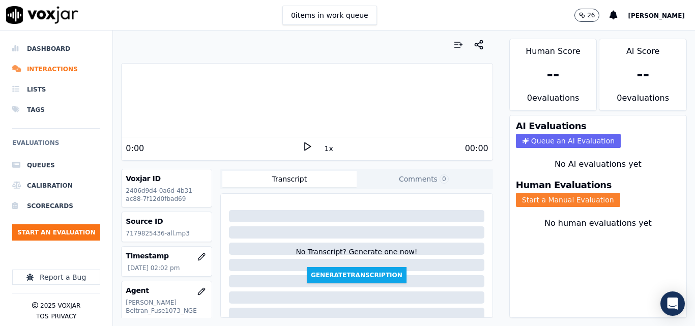
click at [592, 195] on button "Start a Manual Evaluation" at bounding box center [568, 200] width 104 height 14
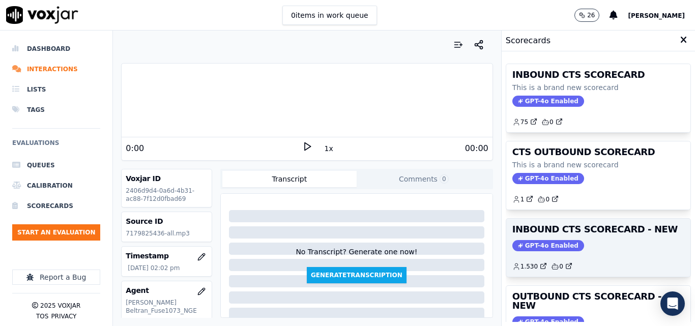
click at [610, 238] on div "INBOUND CTS SCORECARD - NEW GPT-4o Enabled 1.530 0" at bounding box center [598, 248] width 184 height 58
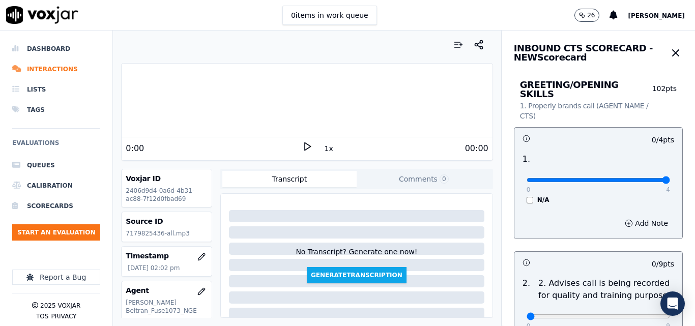
drag, startPoint x: 639, startPoint y: 174, endPoint x: 645, endPoint y: 172, distance: 5.8
type input "4"
click at [640, 178] on input "range" at bounding box center [597, 180] width 143 height 4
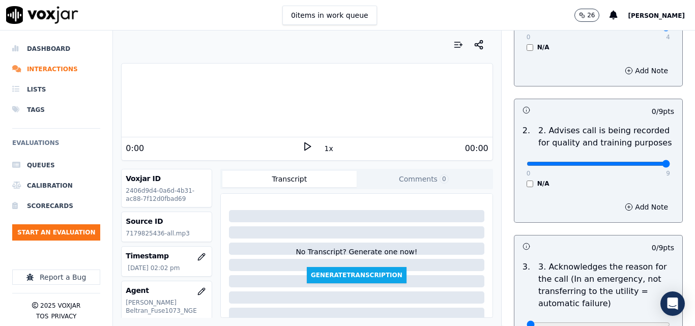
type input "9"
click at [643, 29] on input "range" at bounding box center [597, 27] width 143 height 4
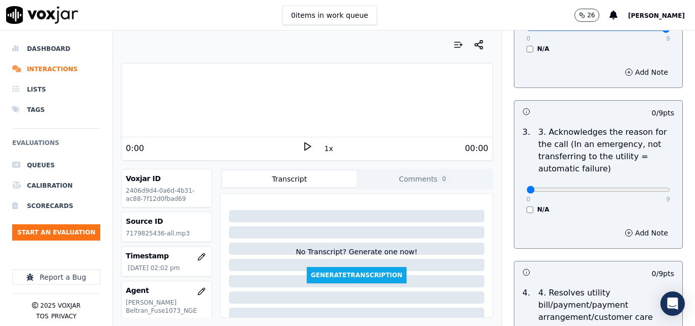
scroll to position [305, 0]
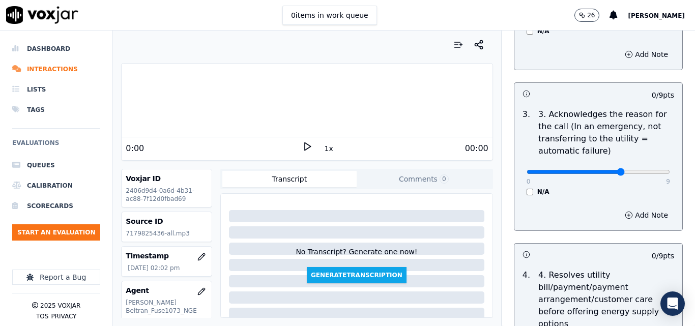
drag, startPoint x: 638, startPoint y: 163, endPoint x: 659, endPoint y: 163, distance: 20.9
type input "9"
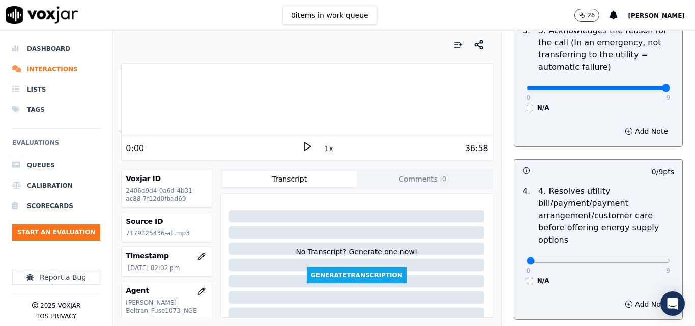
scroll to position [407, 0]
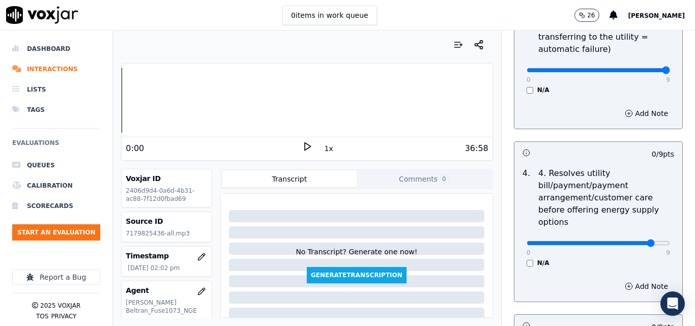
type input "8"
click at [304, 153] on div "1x" at bounding box center [307, 148] width 10 height 14
click at [304, 149] on icon at bounding box center [307, 146] width 10 height 10
click at [322, 149] on button "1x" at bounding box center [328, 148] width 13 height 14
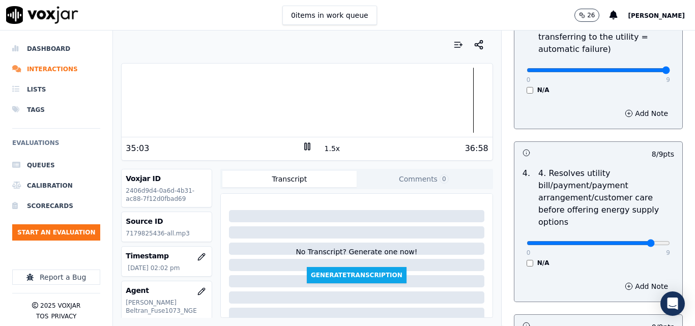
click at [322, 149] on button "1.5x" at bounding box center [332, 148] width 20 height 14
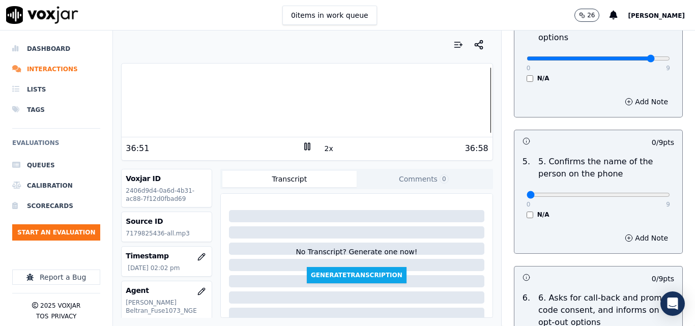
scroll to position [610, 0]
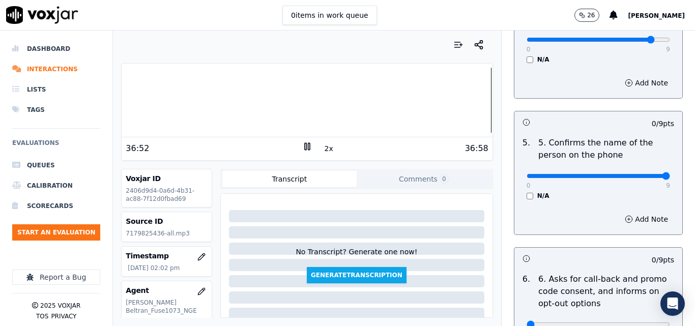
drag, startPoint x: 639, startPoint y: 164, endPoint x: 646, endPoint y: 166, distance: 7.4
type input "9"
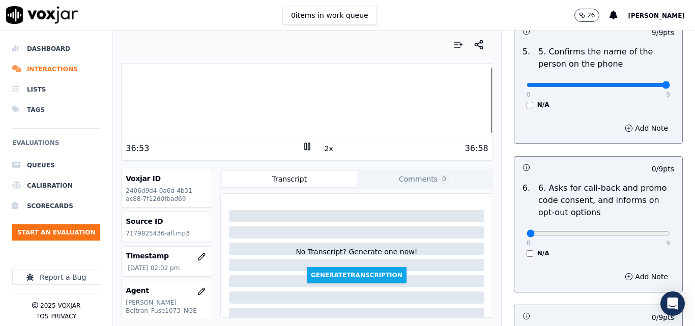
scroll to position [712, 0]
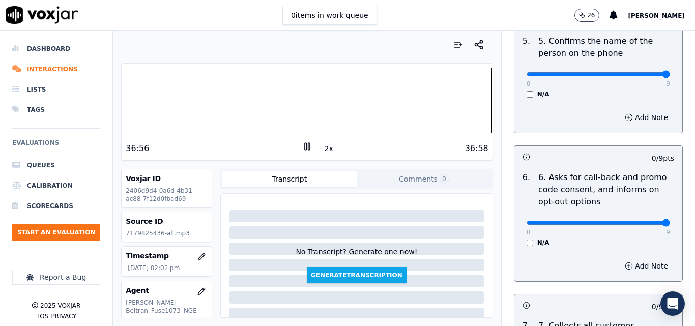
type input "9"
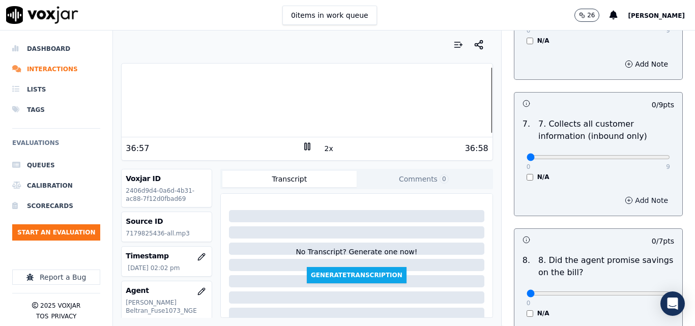
scroll to position [915, 0]
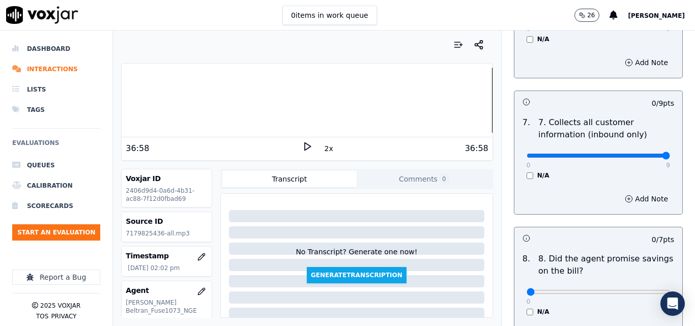
drag, startPoint x: 623, startPoint y: 143, endPoint x: 652, endPoint y: 156, distance: 31.5
type input "9"
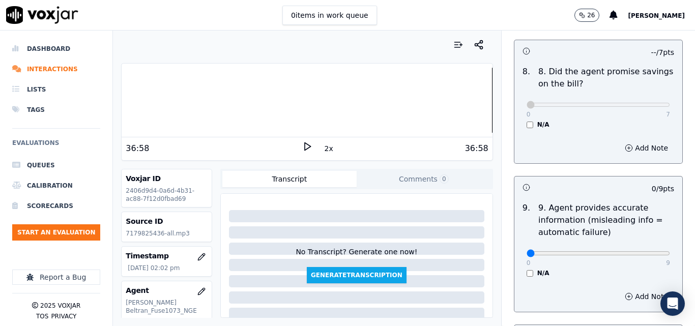
scroll to position [1170, 0]
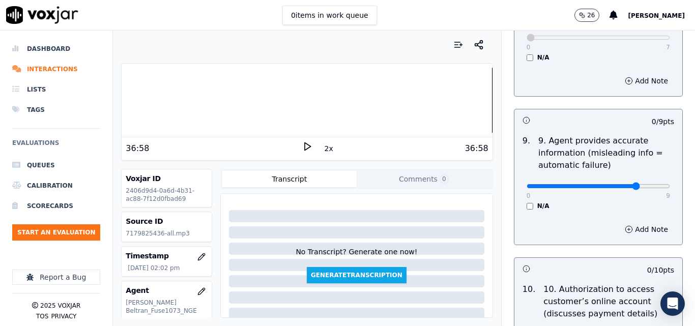
type input "7"
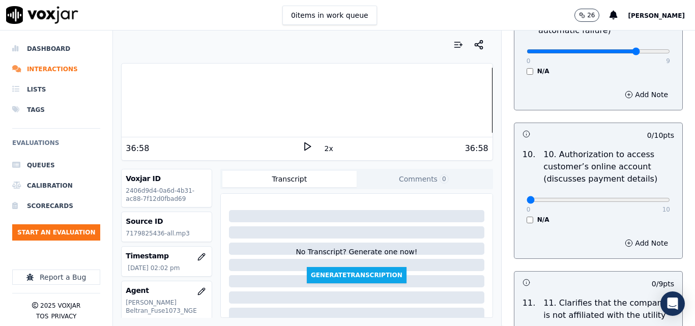
scroll to position [1322, 0]
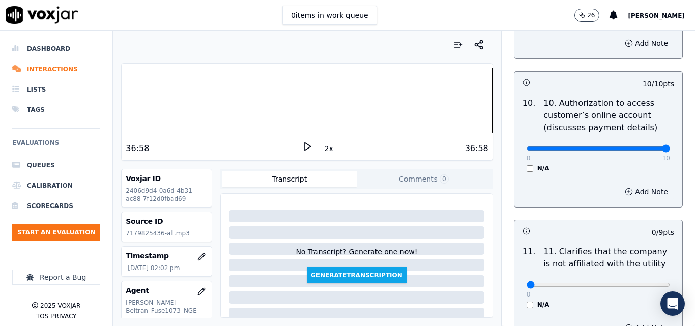
scroll to position [1373, 0]
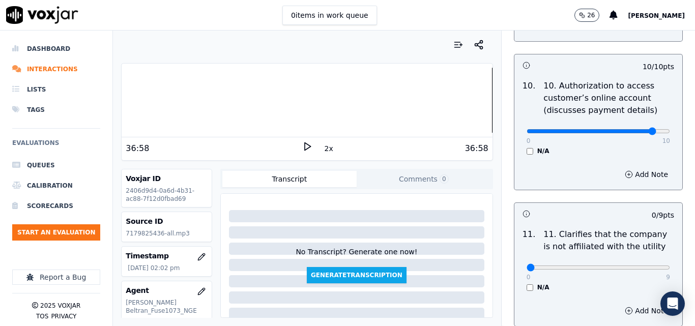
type input "9"
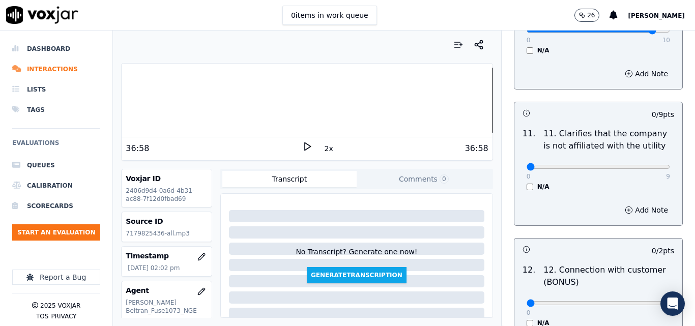
scroll to position [1475, 0]
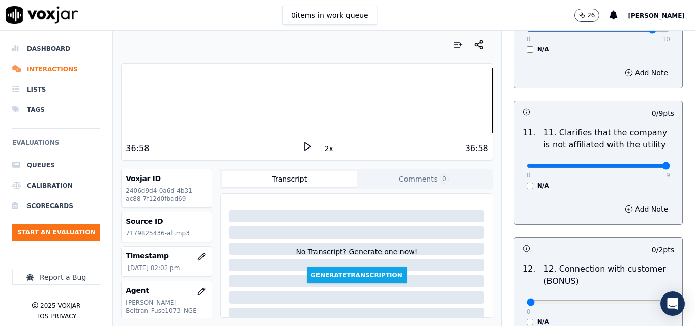
drag, startPoint x: 624, startPoint y: 159, endPoint x: 649, endPoint y: 157, distance: 25.1
type input "9"
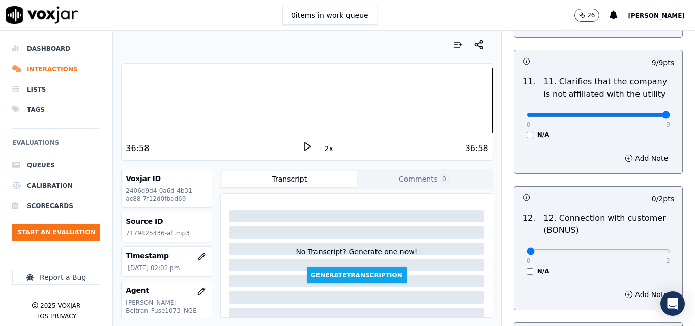
click at [641, 245] on div "0 2" at bounding box center [597, 251] width 143 height 12
type input "2"
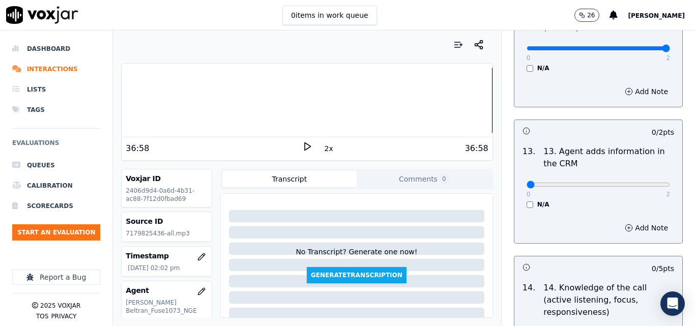
scroll to position [1729, 0]
drag, startPoint x: 633, startPoint y: 176, endPoint x: 641, endPoint y: 179, distance: 8.0
type input "2"
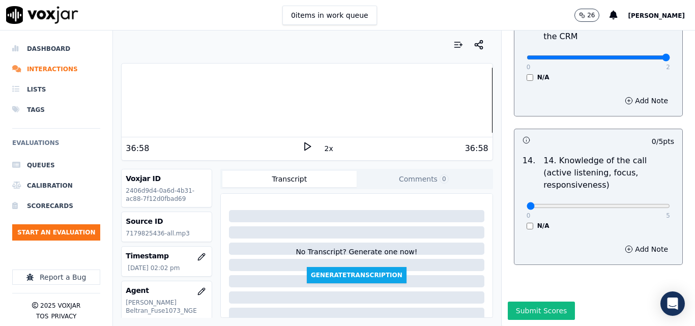
scroll to position [1857, 0]
type input "3"
click at [552, 302] on button "Submit Scores" at bounding box center [542, 311] width 68 height 18
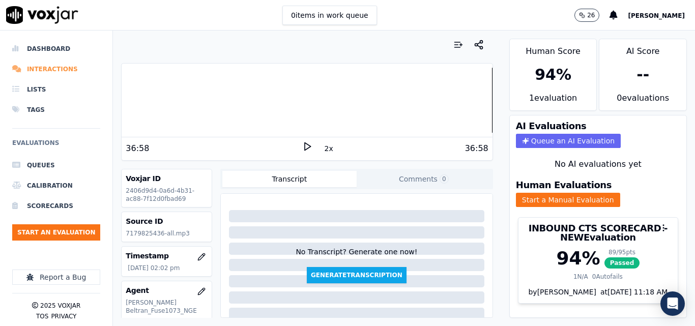
click at [57, 70] on li "Interactions" at bounding box center [56, 69] width 88 height 20
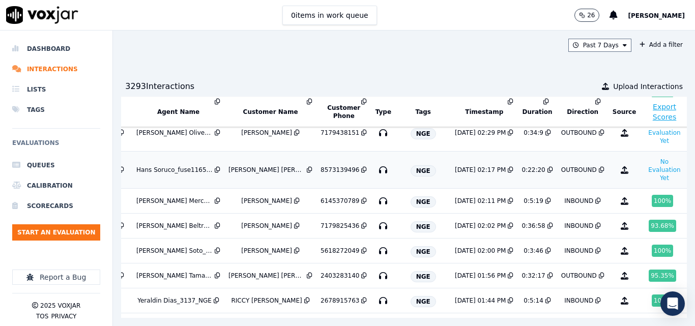
scroll to position [203, 169]
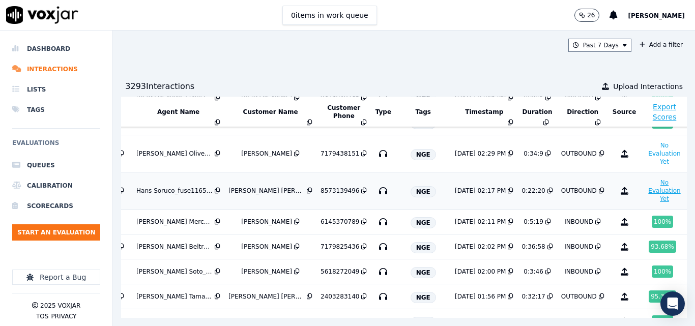
click at [644, 188] on button "No Evaluation Yet" at bounding box center [664, 190] width 40 height 28
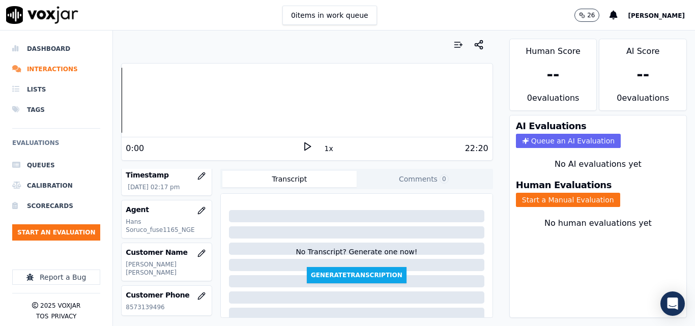
scroll to position [102, 0]
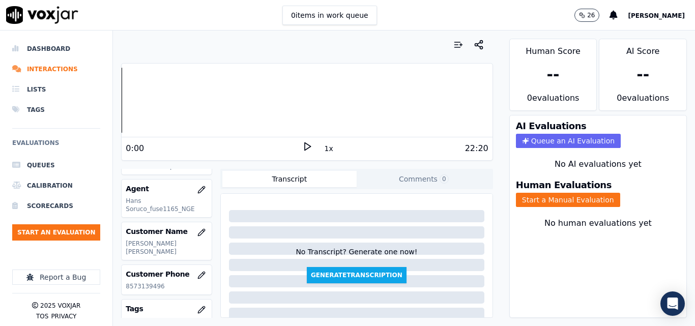
click at [144, 286] on p "8573139496" at bounding box center [167, 286] width 82 height 8
copy p "8573139496"
click at [303, 147] on icon at bounding box center [307, 146] width 10 height 10
click at [149, 291] on div "Customer Phone 8573139496" at bounding box center [167, 279] width 90 height 29
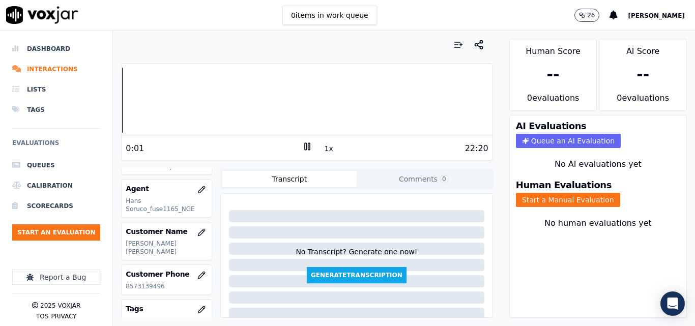
click at [322, 150] on button "1x" at bounding box center [328, 148] width 13 height 14
click at [322, 150] on button "1.5x" at bounding box center [332, 148] width 20 height 14
click at [325, 145] on button "2x" at bounding box center [328, 148] width 13 height 14
click at [110, 106] on div "Dashboard Interactions Lists Tags Evaluations Queues Calibration Scorecards Sta…" at bounding box center [347, 178] width 695 height 295
click at [553, 198] on button "Start a Manual Evaluation" at bounding box center [568, 200] width 104 height 14
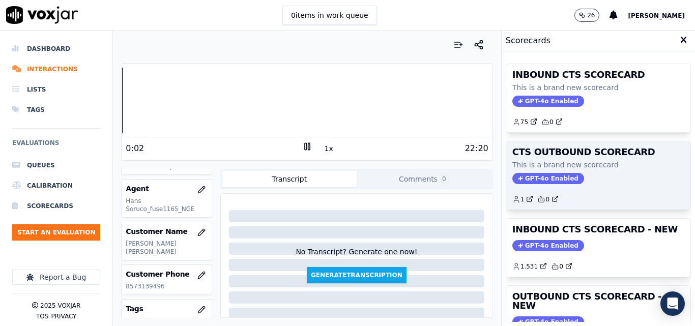
scroll to position [51, 0]
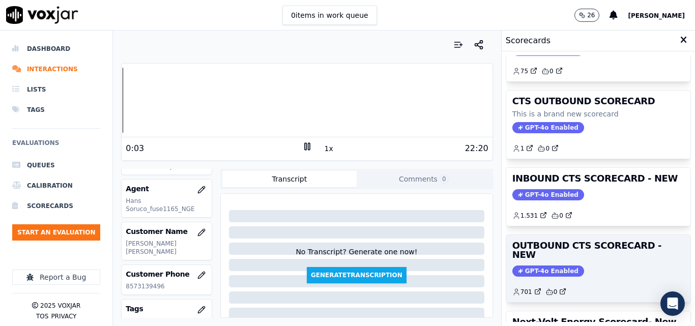
click at [594, 246] on h3 "OUTBOUND CTS SCORECARD - NEW" at bounding box center [598, 250] width 172 height 18
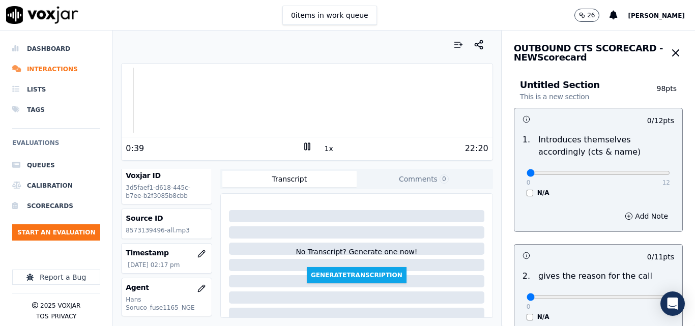
scroll to position [0, 0]
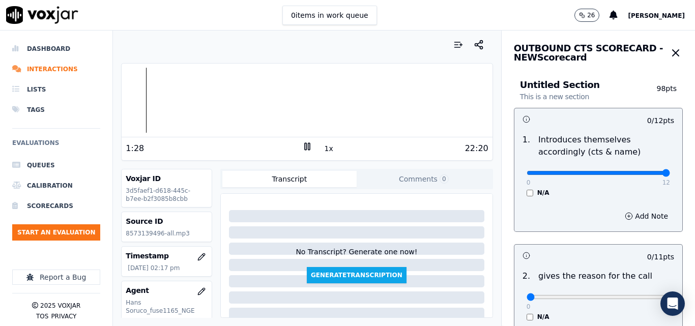
drag, startPoint x: 630, startPoint y: 173, endPoint x: 643, endPoint y: 171, distance: 13.4
type input "12"
click at [643, 171] on input "range" at bounding box center [597, 173] width 143 height 4
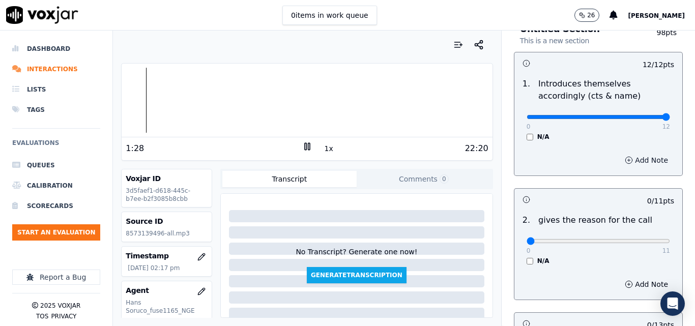
scroll to position [153, 0]
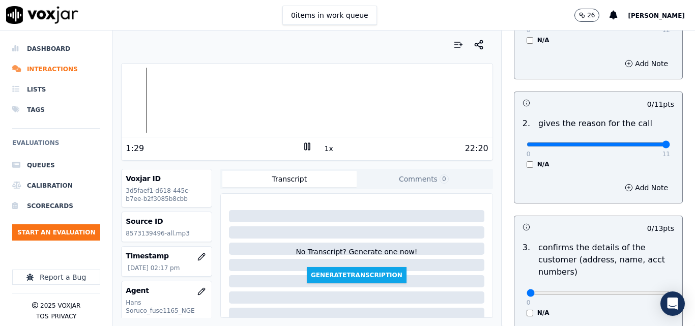
drag, startPoint x: 641, startPoint y: 145, endPoint x: 650, endPoint y: 145, distance: 9.2
type input "11"
click at [650, 22] on input "range" at bounding box center [597, 20] width 143 height 4
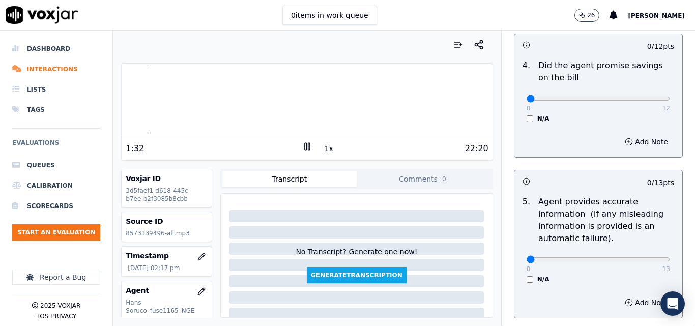
scroll to position [509, 0]
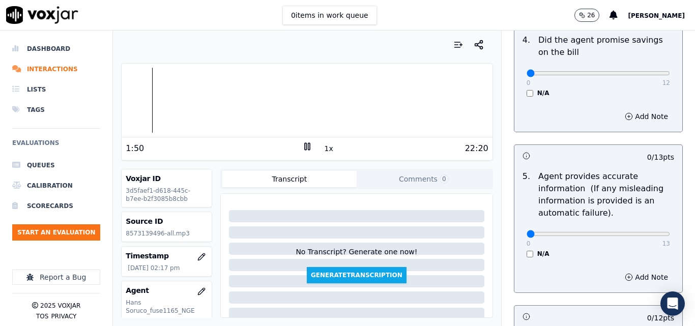
click at [322, 148] on button "1x" at bounding box center [328, 148] width 13 height 14
click at [308, 147] on rect at bounding box center [309, 146] width 2 height 7
click at [305, 148] on polygon at bounding box center [308, 147] width 6 height 8
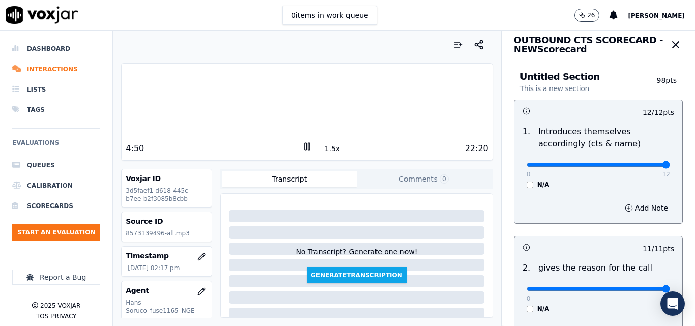
scroll to position [0, 0]
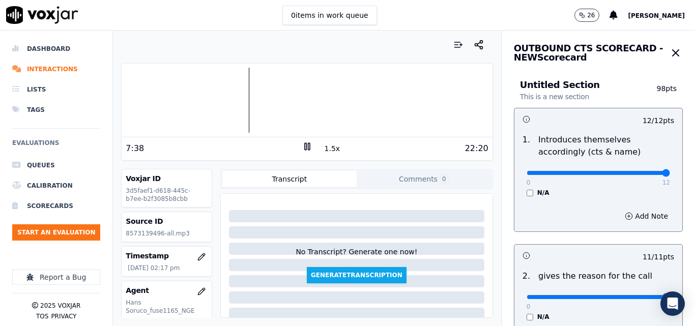
click at [302, 150] on icon at bounding box center [307, 146] width 10 height 10
click at [305, 145] on polygon at bounding box center [308, 147] width 6 height 8
click at [269, 102] on div at bounding box center [307, 100] width 370 height 65
click at [263, 96] on div at bounding box center [307, 100] width 370 height 65
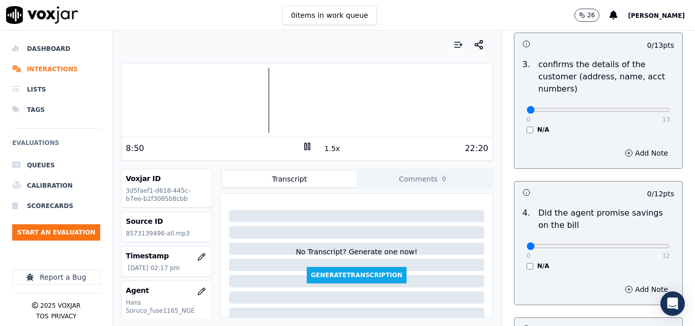
scroll to position [356, 0]
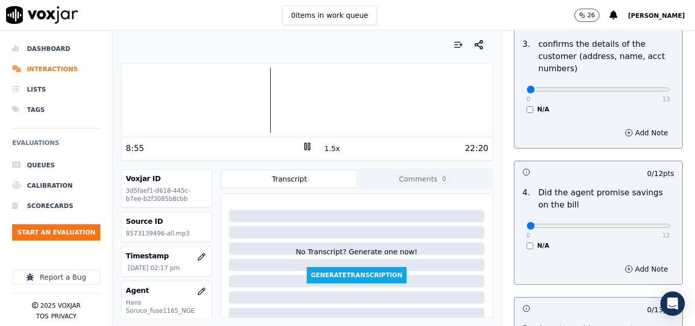
click at [258, 88] on div at bounding box center [307, 100] width 370 height 65
click at [323, 144] on button "1.5x" at bounding box center [332, 148] width 20 height 14
click at [252, 95] on div at bounding box center [307, 100] width 370 height 65
click at [325, 147] on button "2x" at bounding box center [328, 148] width 13 height 14
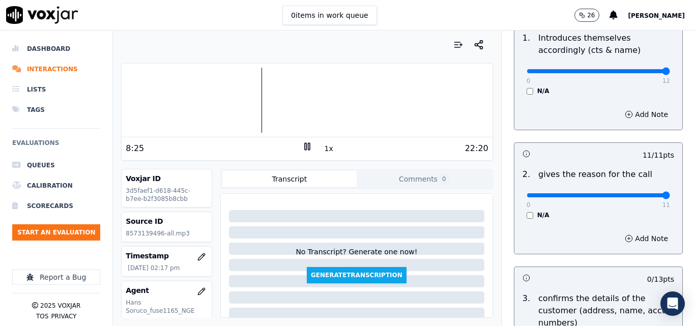
scroll to position [0, 0]
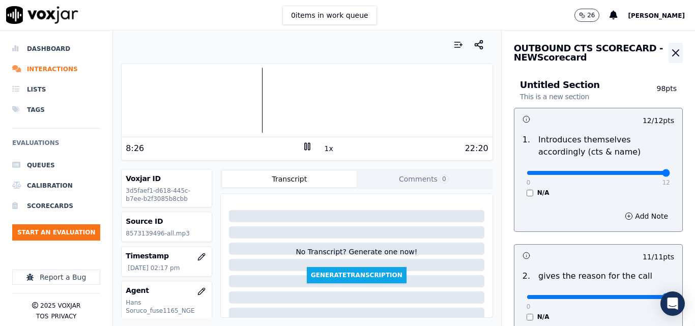
click at [668, 43] on button "button" at bounding box center [675, 53] width 14 height 20
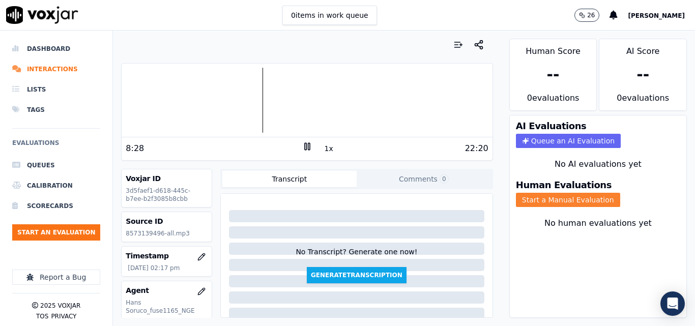
click at [560, 201] on button "Start a Manual Evaluation" at bounding box center [568, 200] width 104 height 14
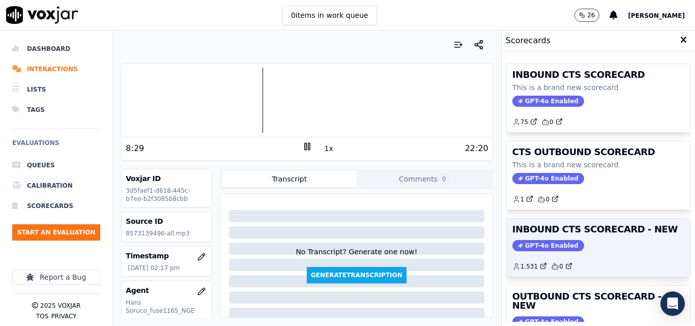
click at [630, 233] on h3 "INBOUND CTS SCORECARD - NEW" at bounding box center [598, 229] width 172 height 9
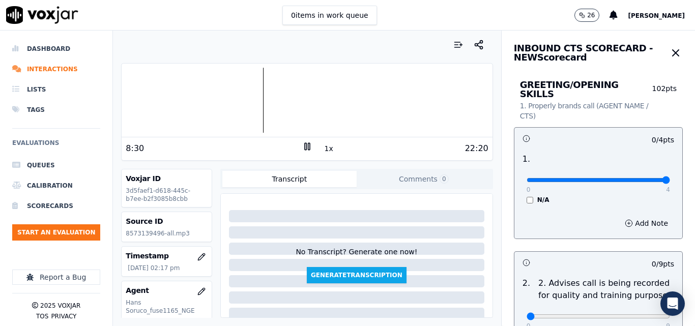
type input "4"
click at [641, 178] on input "range" at bounding box center [597, 180] width 143 height 4
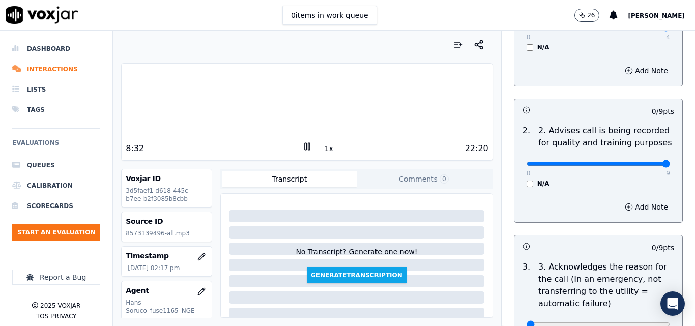
type input "9"
click at [641, 29] on input "range" at bounding box center [597, 27] width 143 height 4
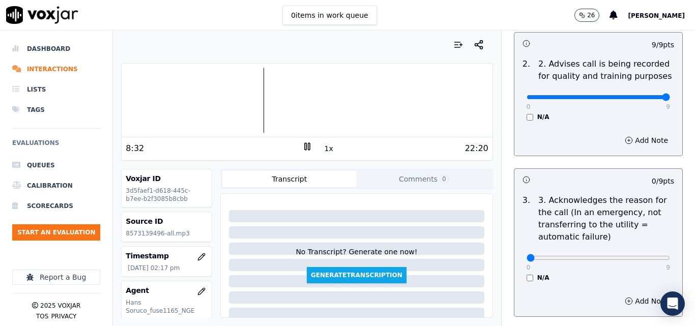
scroll to position [254, 0]
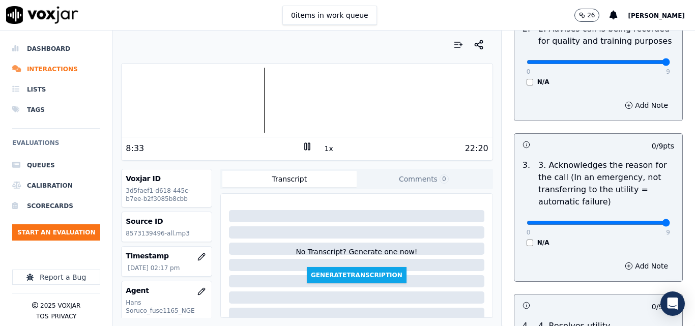
type input "9"
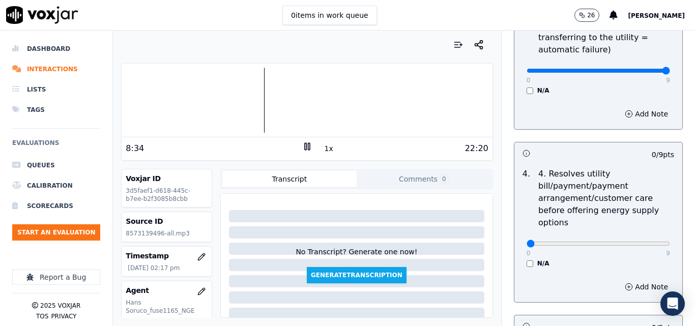
scroll to position [407, 0]
type input "7"
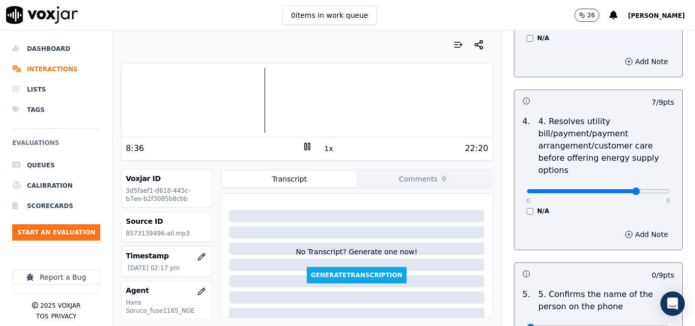
scroll to position [559, 0]
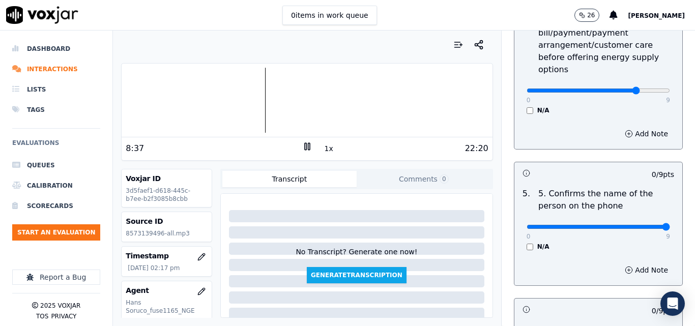
drag, startPoint x: 636, startPoint y: 217, endPoint x: 649, endPoint y: 222, distance: 14.0
type input "9"
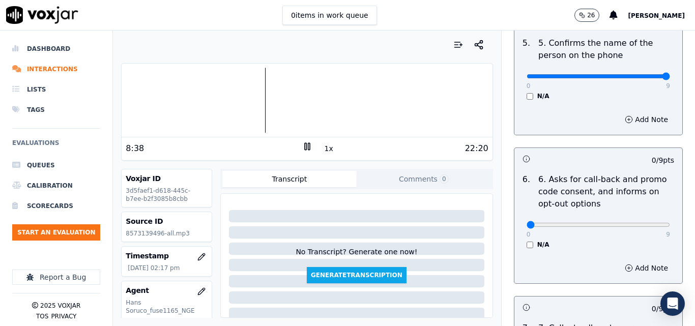
scroll to position [712, 0]
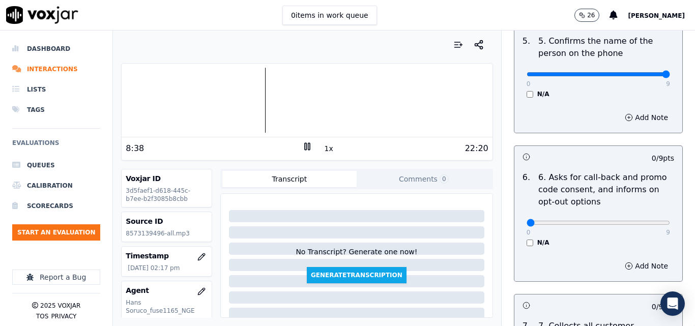
click at [643, 216] on div "0 9" at bounding box center [597, 222] width 143 height 12
type input "9"
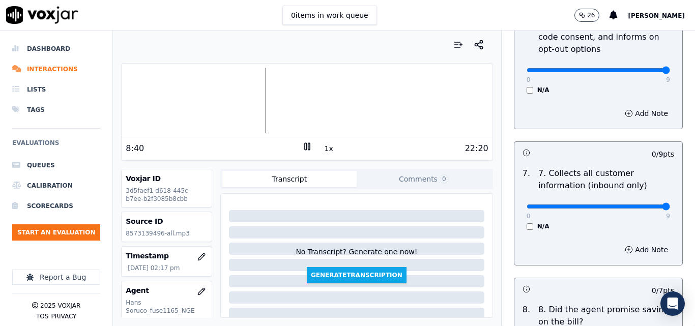
type input "9"
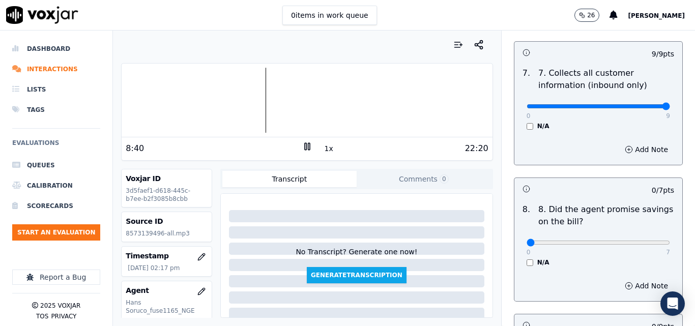
scroll to position [966, 0]
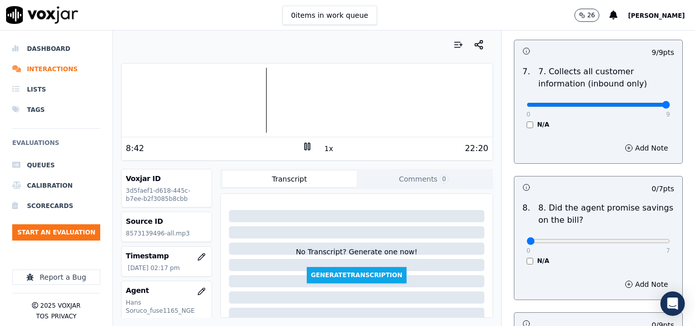
click at [325, 147] on button "1x" at bounding box center [328, 148] width 13 height 14
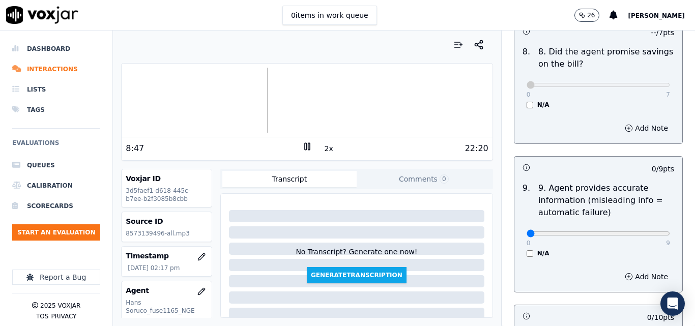
scroll to position [1068, 0]
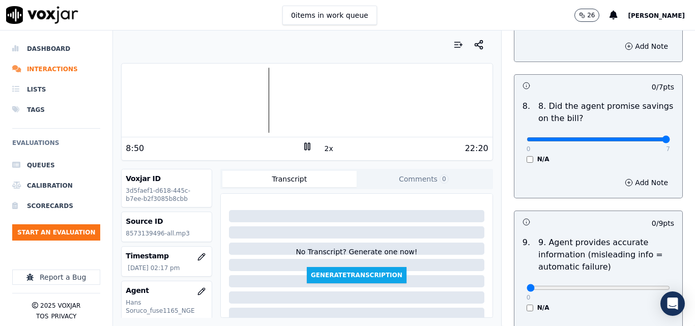
type input "7"
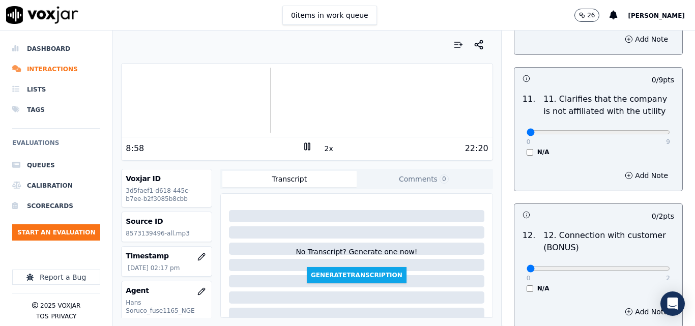
scroll to position [1526, 0]
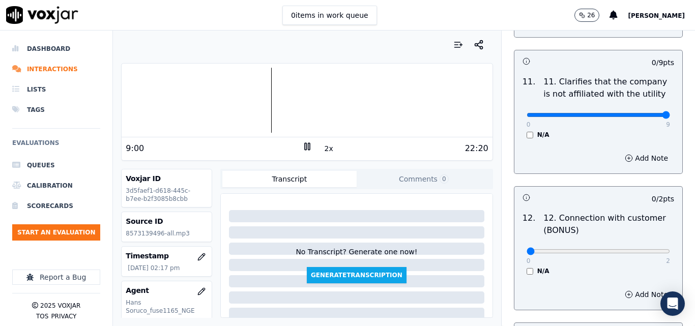
type input "9"
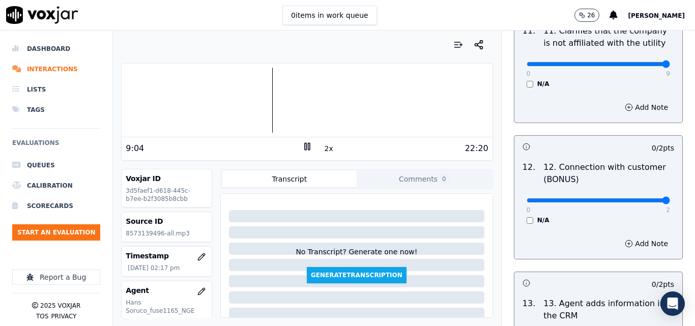
type input "2"
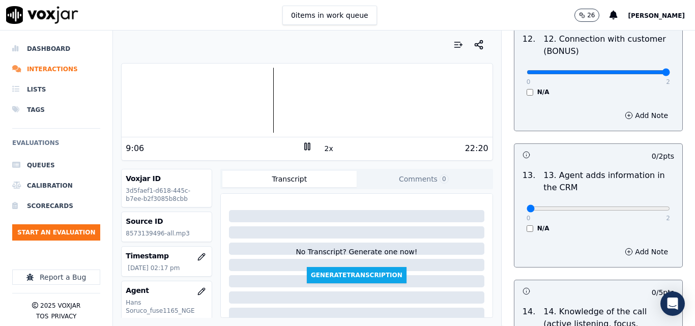
scroll to position [1729, 0]
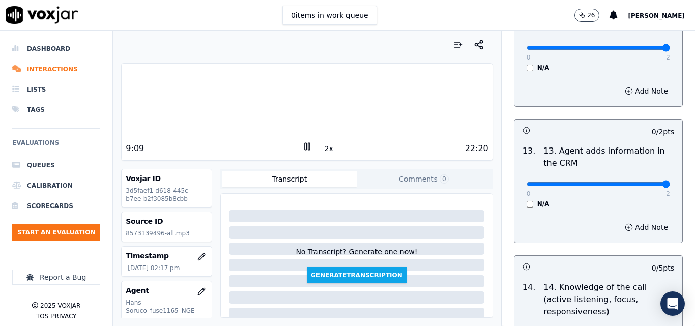
type input "2"
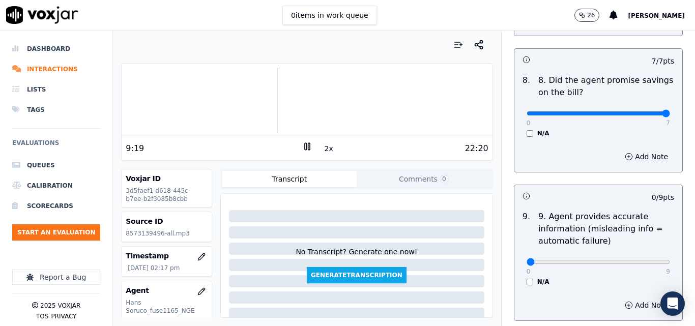
scroll to position [1145, 0]
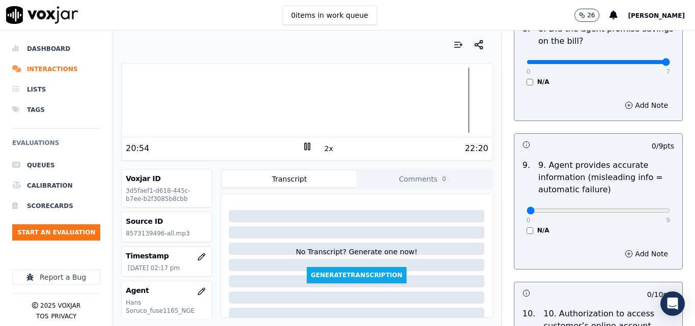
click at [365, 88] on div at bounding box center [307, 100] width 370 height 65
click at [346, 83] on div at bounding box center [307, 100] width 370 height 65
type input "9"
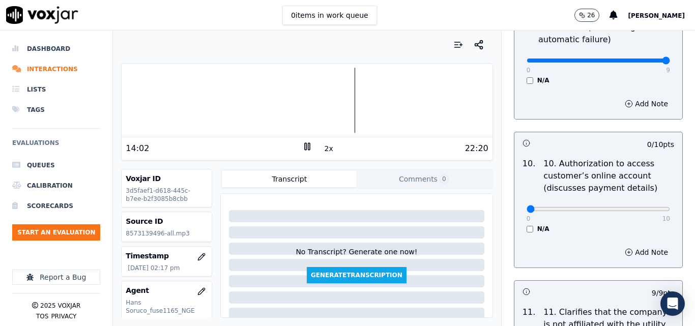
scroll to position [1298, 0]
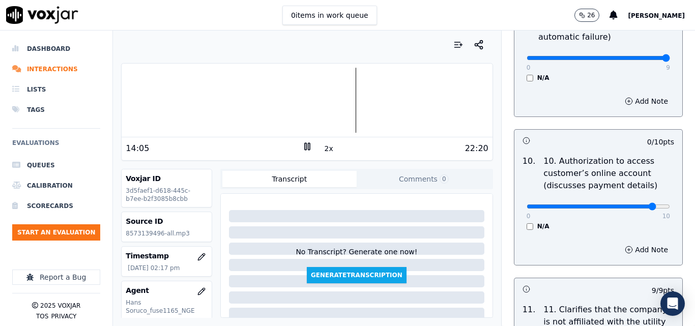
type input "9"
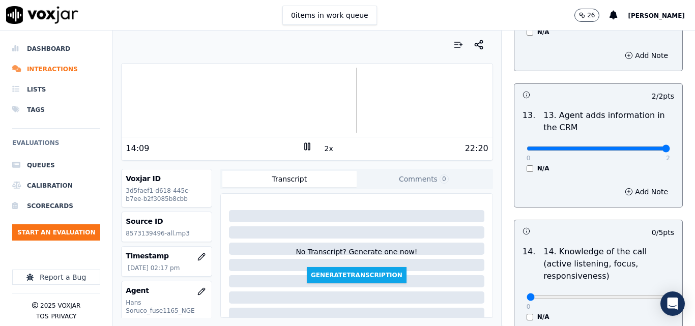
scroll to position [1857, 0]
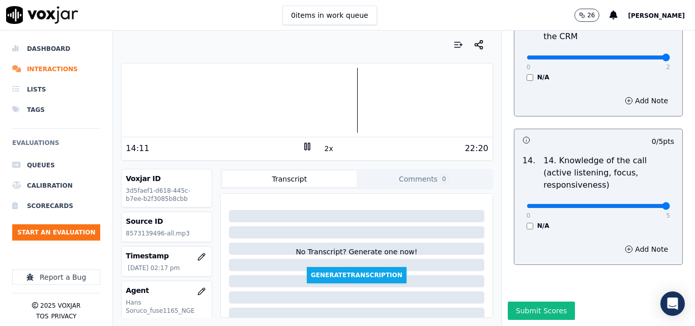
drag, startPoint x: 633, startPoint y: 183, endPoint x: 651, endPoint y: 183, distance: 17.8
type input "5"
click at [534, 302] on button "Submit Scores" at bounding box center [542, 311] width 68 height 18
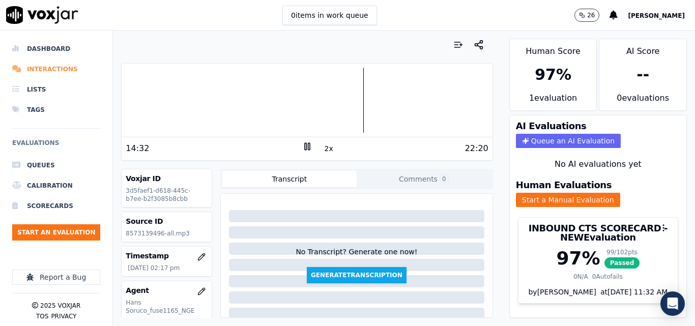
click at [49, 67] on li "Interactions" at bounding box center [56, 69] width 88 height 20
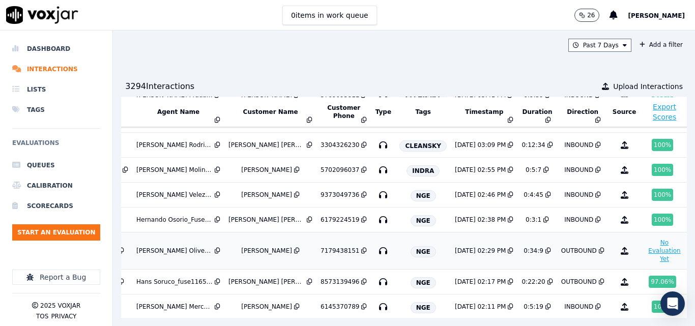
scroll to position [153, 169]
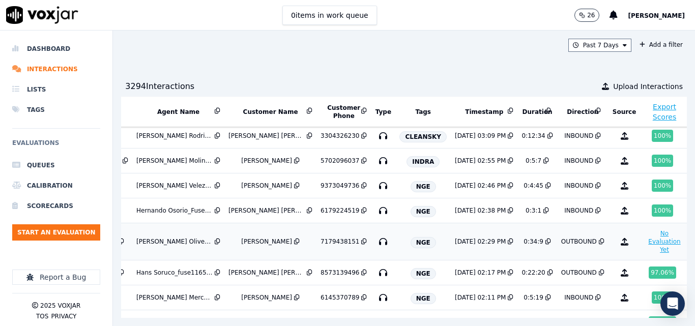
click at [644, 242] on button "No Evaluation Yet" at bounding box center [664, 241] width 40 height 28
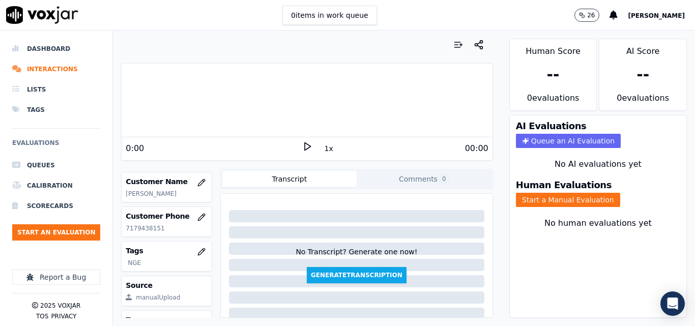
scroll to position [153, 0]
click at [137, 227] on p "7179438151" at bounding box center [167, 227] width 82 height 8
copy p "7179438151"
click at [302, 148] on icon at bounding box center [307, 146] width 10 height 10
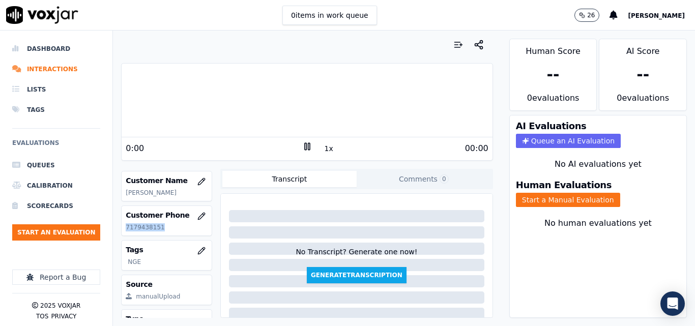
click at [322, 150] on button "1x" at bounding box center [328, 148] width 13 height 14
click at [544, 201] on button "Start a Manual Evaluation" at bounding box center [568, 200] width 104 height 14
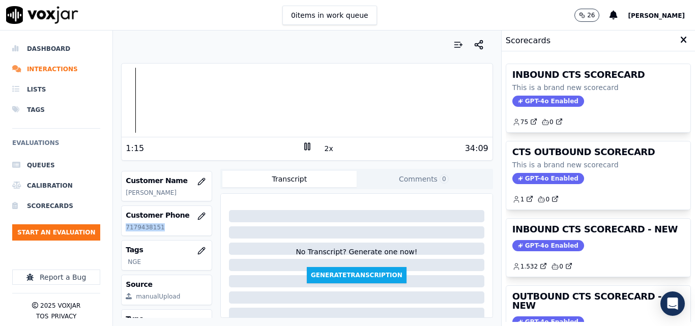
click at [119, 84] on div "Your browser does not support the audio element. 1:15 2x 34:09 Voxjar ID be94c1…" at bounding box center [307, 178] width 388 height 295
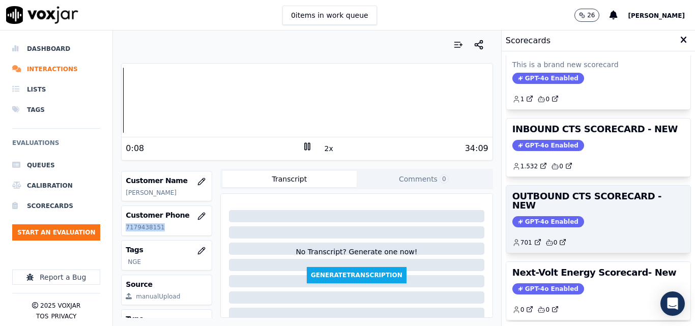
scroll to position [102, 0]
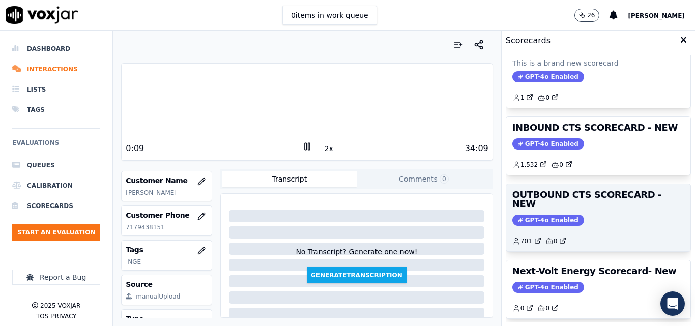
click at [600, 203] on div "OUTBOUND CTS SCORECARD - NEW GPT-4o Enabled 701 0" at bounding box center [598, 217] width 184 height 67
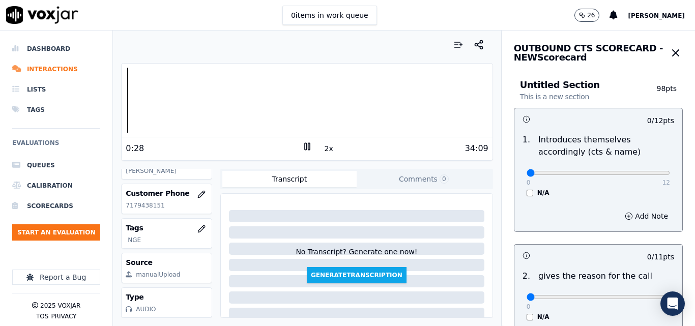
scroll to position [197, 0]
click at [610, 178] on div "0 12" at bounding box center [597, 172] width 143 height 12
type input "10"
click at [620, 172] on input "range" at bounding box center [597, 173] width 143 height 4
click at [130, 90] on div at bounding box center [307, 100] width 370 height 65
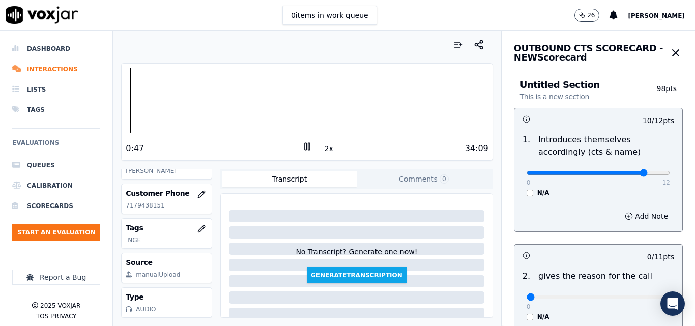
click at [127, 86] on div at bounding box center [307, 100] width 370 height 65
click at [126, 82] on div at bounding box center [307, 100] width 370 height 65
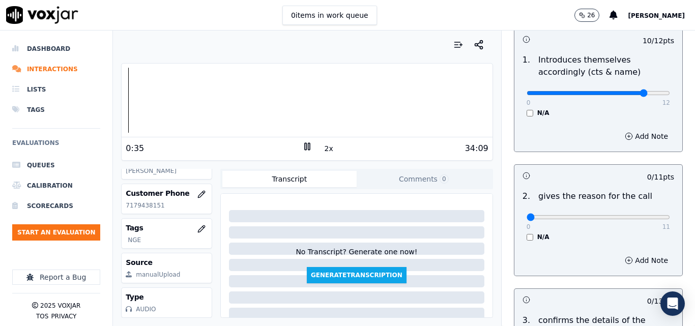
scroll to position [102, 0]
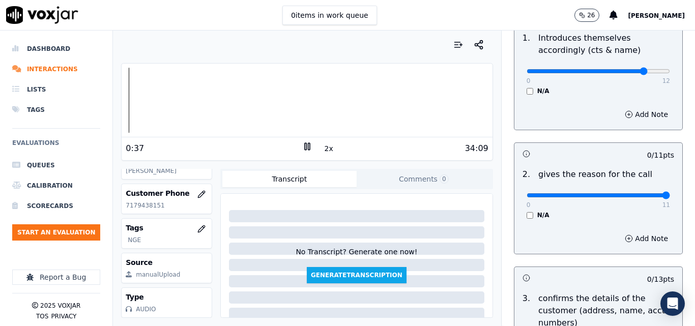
drag, startPoint x: 634, startPoint y: 198, endPoint x: 655, endPoint y: 196, distance: 20.4
type input "11"
click at [655, 73] on input "range" at bounding box center [597, 71] width 143 height 4
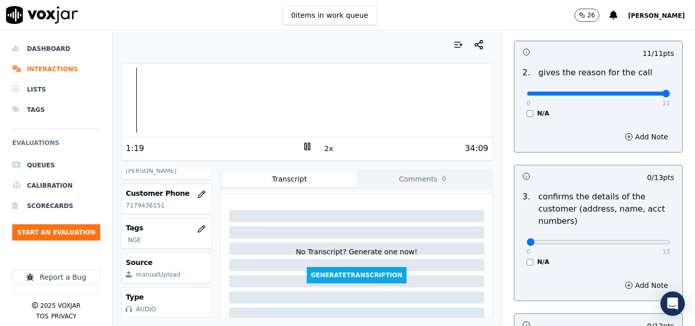
scroll to position [254, 0]
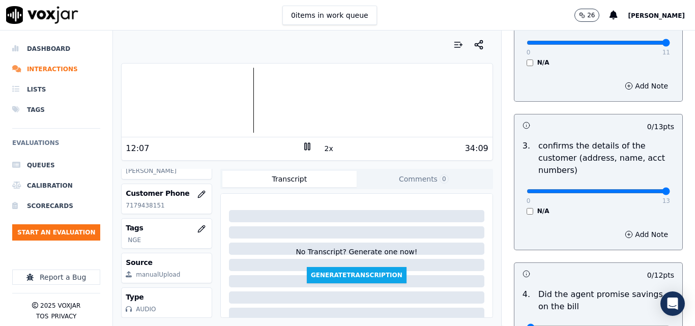
drag, startPoint x: 623, startPoint y: 192, endPoint x: 646, endPoint y: 187, distance: 23.6
type input "13"
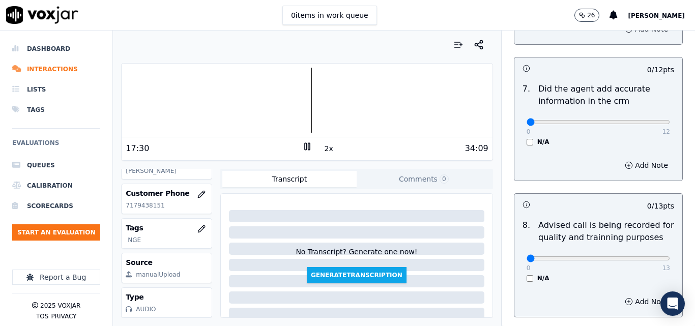
scroll to position [981, 0]
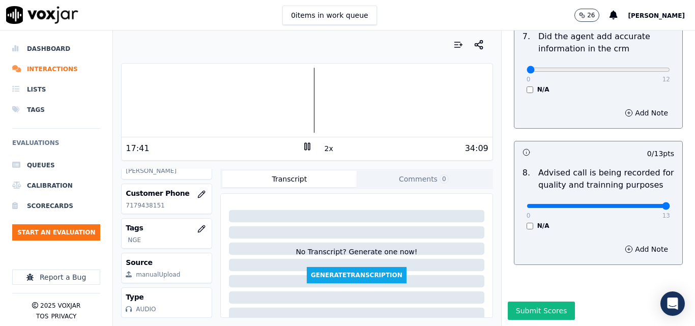
type input "13"
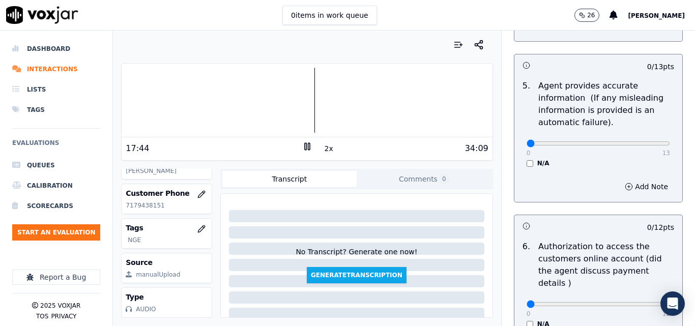
scroll to position [574, 0]
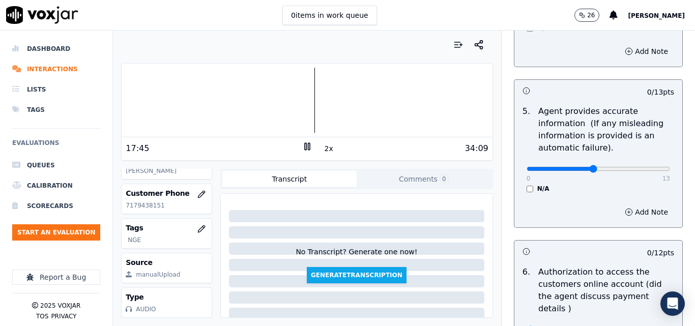
drag, startPoint x: 588, startPoint y: 170, endPoint x: 595, endPoint y: 168, distance: 6.6
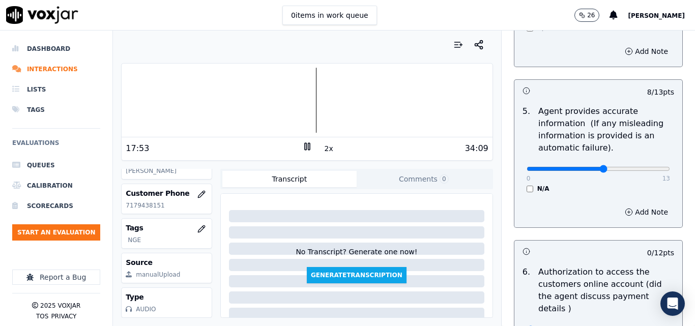
type input "7"
click at [623, 212] on button "Add Note" at bounding box center [645, 212] width 55 height 14
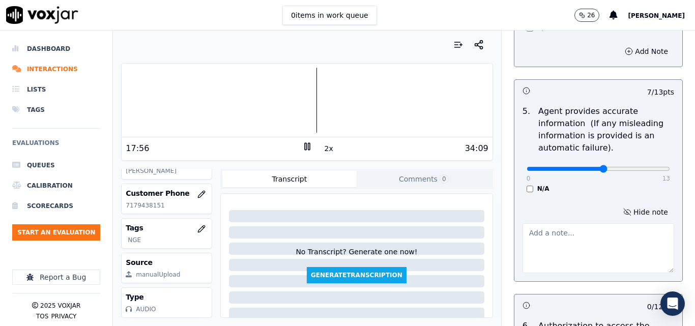
click at [589, 218] on div "Hide note" at bounding box center [598, 239] width 168 height 84
click at [589, 246] on textarea at bounding box center [598, 248] width 152 height 50
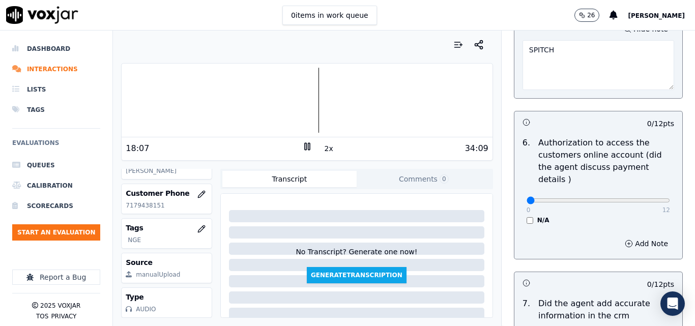
scroll to position [879, 0]
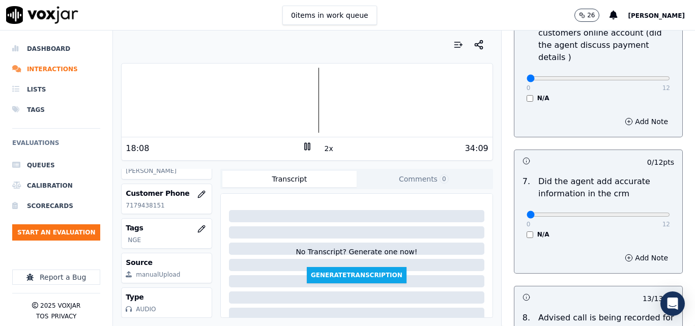
type textarea "SPITCH"
drag, startPoint x: 623, startPoint y: 199, endPoint x: 657, endPoint y: 195, distance: 34.8
type input "12"
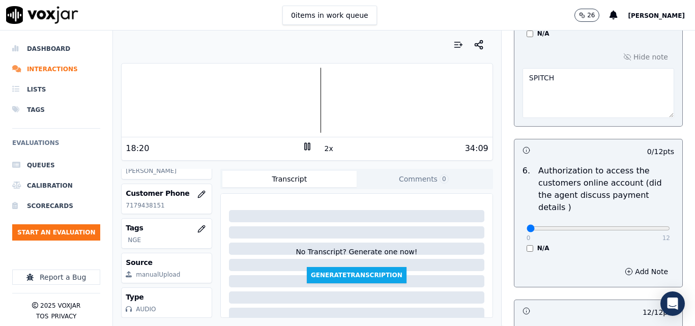
scroll to position [726, 0]
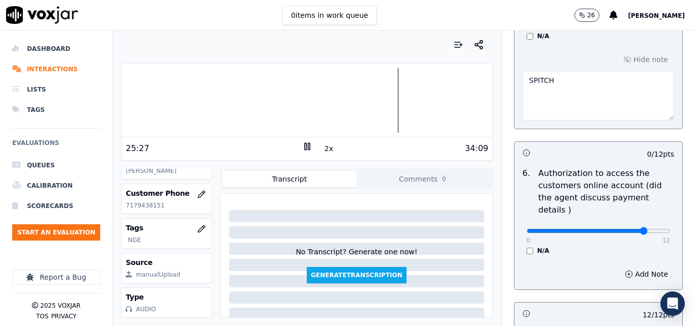
drag, startPoint x: 604, startPoint y: 217, endPoint x: 623, endPoint y: 221, distance: 19.8
type input "10"
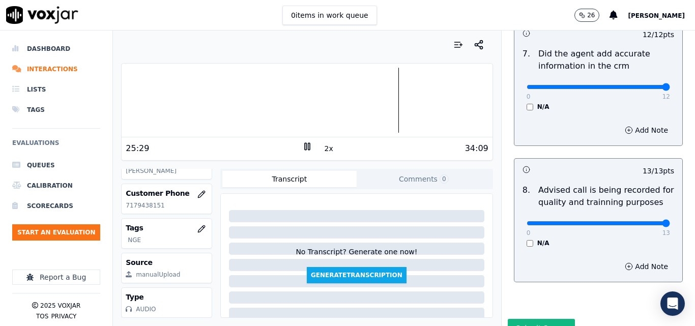
scroll to position [1034, 0]
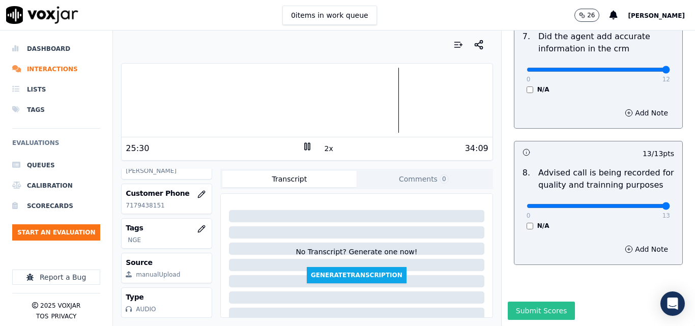
click at [519, 302] on button "Submit Scores" at bounding box center [542, 311] width 68 height 18
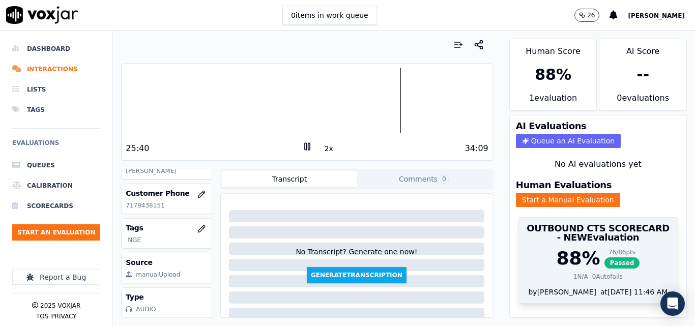
click at [631, 252] on div "88 % 76 / 86 pts Passed" at bounding box center [597, 258] width 147 height 20
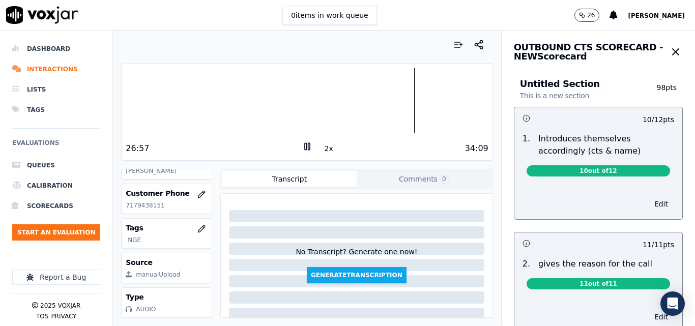
scroll to position [0, 0]
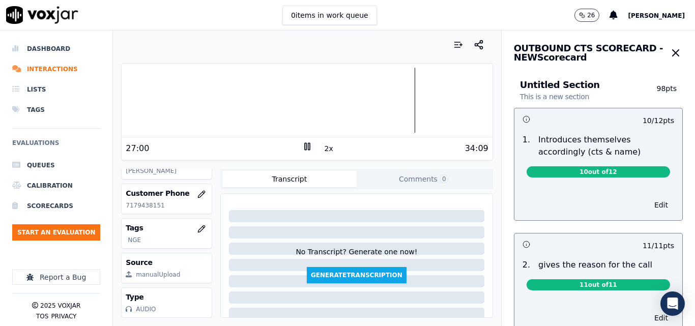
click at [662, 33] on div "OUTBOUND CTS SCORECARD - NEW Scorecard" at bounding box center [597, 49] width 193 height 36
click at [647, 42] on div "OUTBOUND CTS SCORECARD - NEW Scorecard" at bounding box center [597, 49] width 193 height 36
click at [627, 49] on h3 "OUTBOUND CTS SCORECARD - NEW Scorecard" at bounding box center [591, 53] width 155 height 18
drag, startPoint x: 650, startPoint y: 46, endPoint x: 664, endPoint y: 57, distance: 18.1
click at [668, 49] on button "button" at bounding box center [675, 53] width 14 height 20
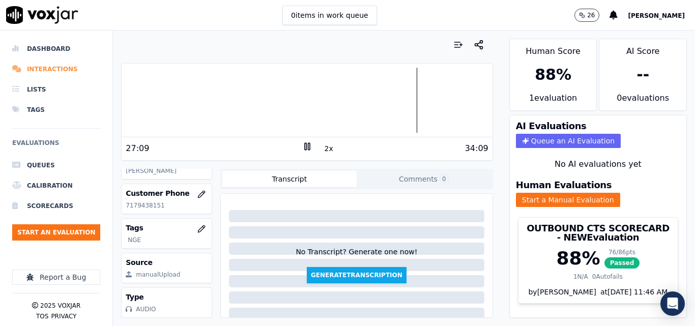
click at [38, 69] on li "Interactions" at bounding box center [56, 69] width 88 height 20
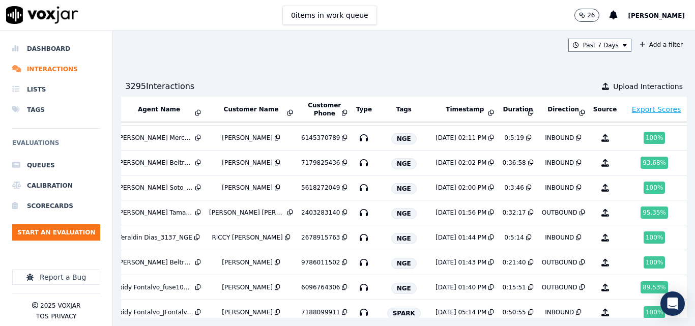
scroll to position [0, 189]
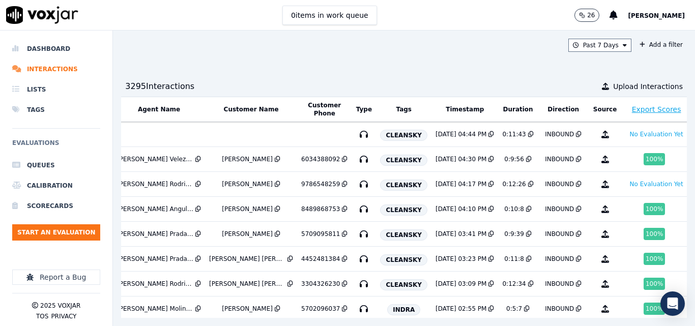
click at [68, 241] on ul "Queues Calibration Scorecards Start an Evaluation" at bounding box center [56, 202] width 88 height 94
click at [63, 233] on button "Start an Evaluation" at bounding box center [56, 232] width 88 height 16
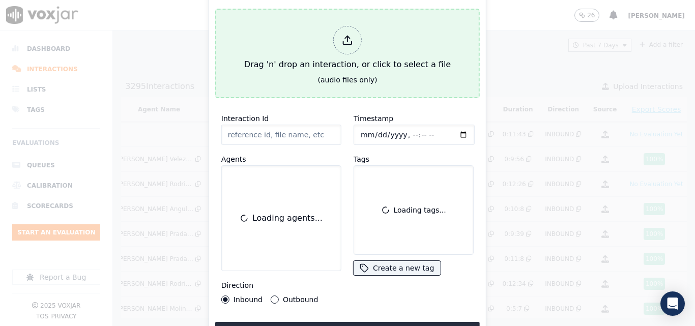
click at [329, 63] on div "Drag 'n' drop an interaction, or click to select a file" at bounding box center [347, 48] width 215 height 53
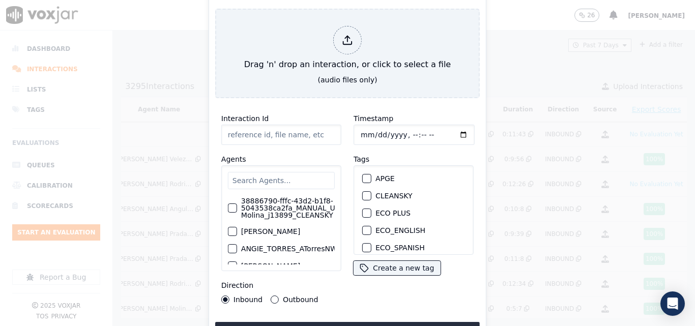
type input "20250808-124321_5082661107-all.mp3"
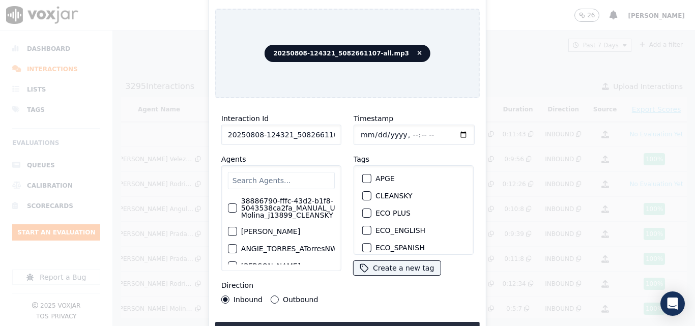
click at [282, 179] on input "text" at bounding box center [281, 180] width 107 height 17
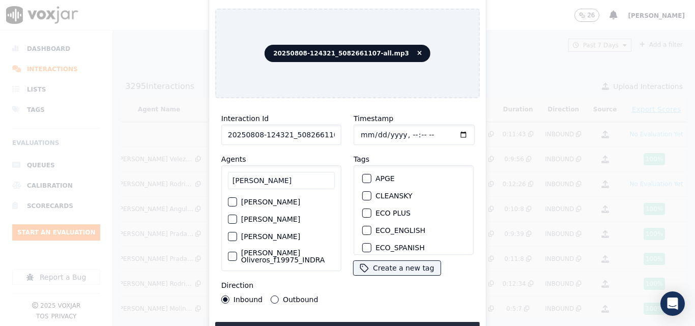
type input "[PERSON_NAME]"
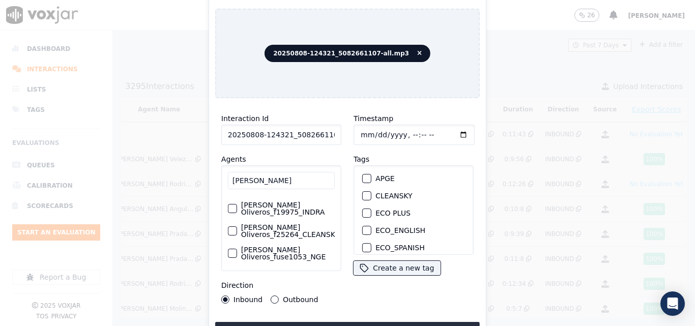
click at [275, 238] on label "[PERSON_NAME] Oliveros_f25264_CLEANSKY" at bounding box center [290, 231] width 98 height 14
click at [237, 235] on button "[PERSON_NAME] Oliveros_f25264_CLEANSKY" at bounding box center [232, 230] width 9 height 9
click at [363, 192] on div "button" at bounding box center [366, 195] width 7 height 7
click at [329, 324] on button "Upload interaction to start evaluation" at bounding box center [347, 331] width 264 height 18
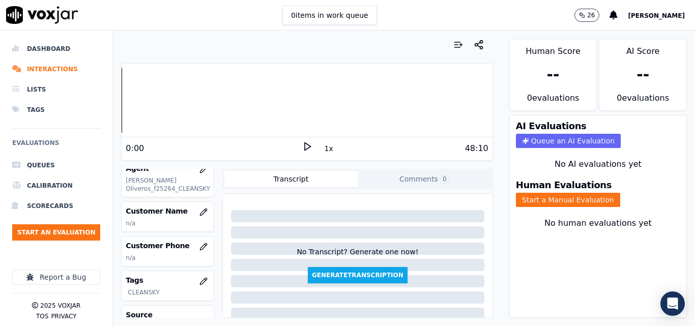
scroll to position [102, 0]
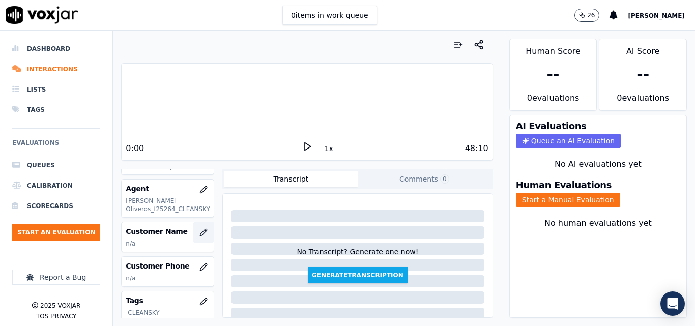
click at [199, 235] on icon "button" at bounding box center [203, 232] width 8 height 8
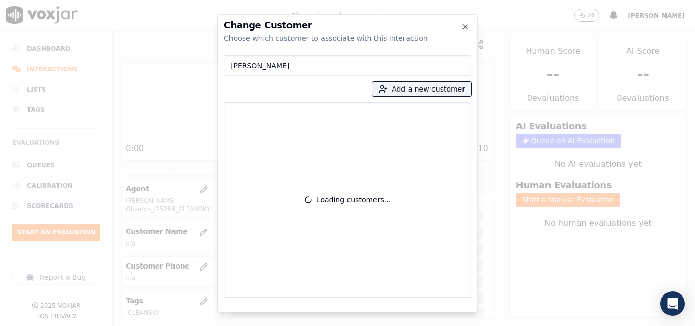
type input "GREYSI BARRERA"
click at [403, 88] on button "Add a new customer" at bounding box center [421, 89] width 99 height 14
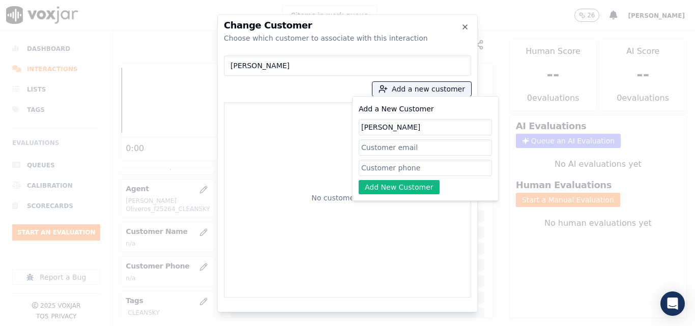
type input "GREYSI BARRERA"
paste input "5082661107"
type input "5082661107"
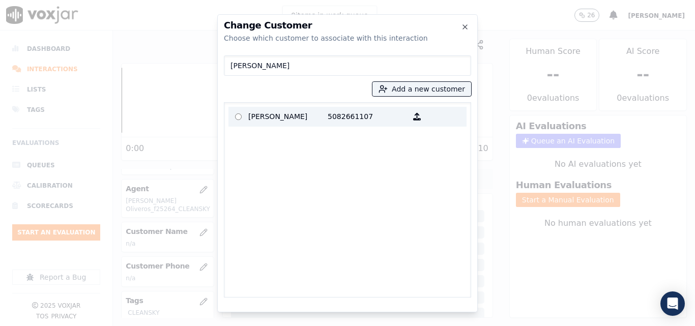
click at [351, 122] on p "5082661107" at bounding box center [367, 117] width 79 height 16
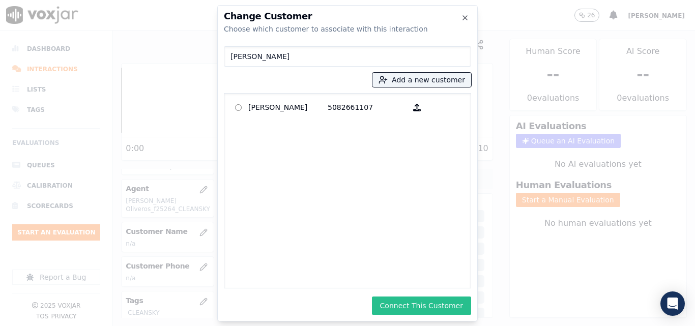
click at [414, 301] on button "Connect This Customer" at bounding box center [421, 306] width 99 height 18
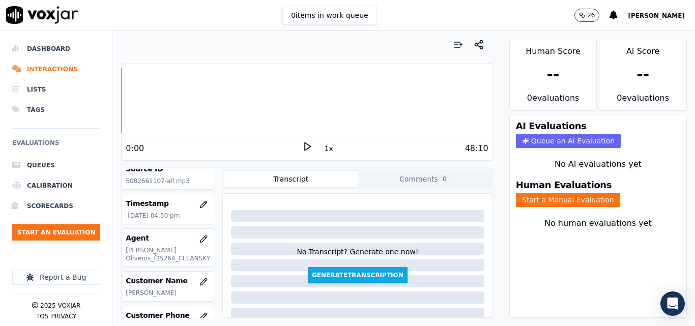
scroll to position [51, 0]
click at [302, 153] on div "1x" at bounding box center [307, 148] width 10 height 14
click at [302, 145] on icon at bounding box center [307, 146] width 10 height 10
click at [322, 147] on button "1x" at bounding box center [328, 148] width 13 height 14
click at [322, 147] on button "1.5x" at bounding box center [332, 148] width 20 height 14
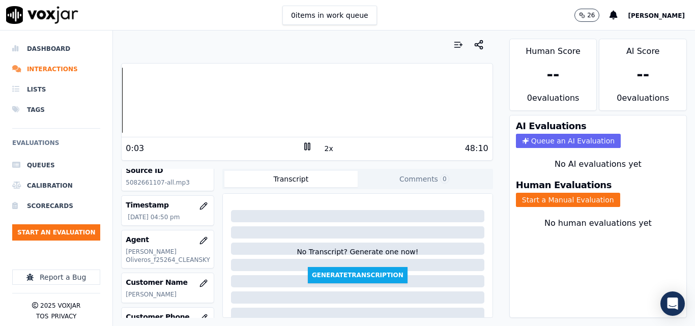
click at [308, 145] on rect at bounding box center [309, 146] width 2 height 7
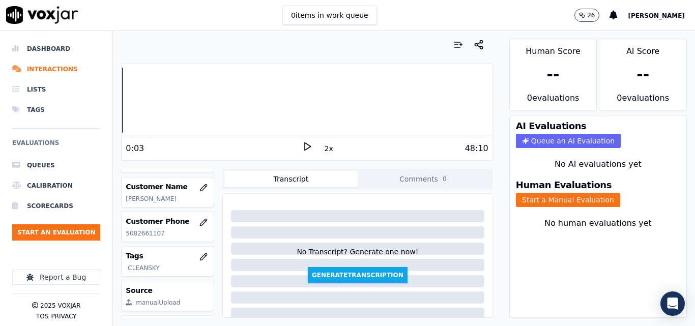
scroll to position [96, 0]
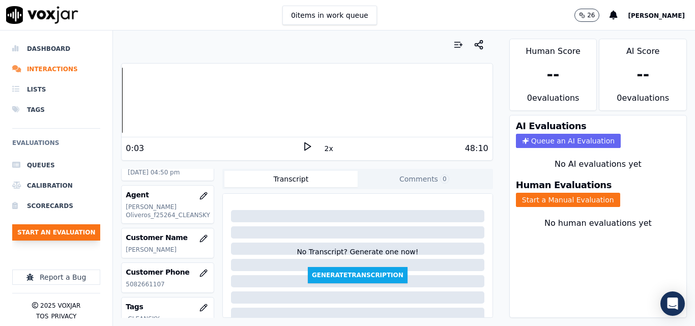
click at [78, 236] on button "Start an Evaluation" at bounding box center [56, 232] width 88 height 16
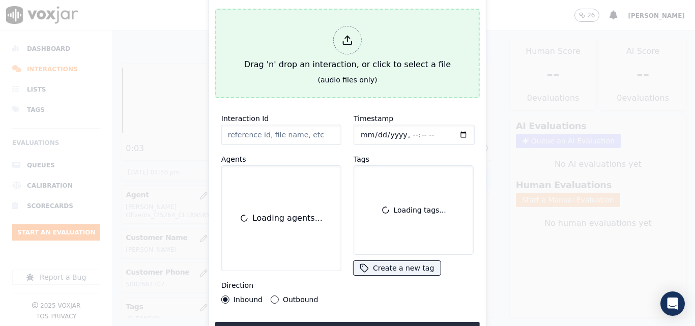
click at [311, 55] on div "Drag 'n' drop an interaction, or click to select a file" at bounding box center [347, 48] width 215 height 53
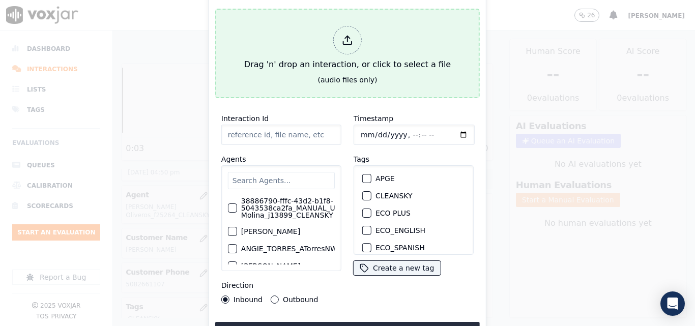
type input "20250808-170353_9733382280-all.mp3"
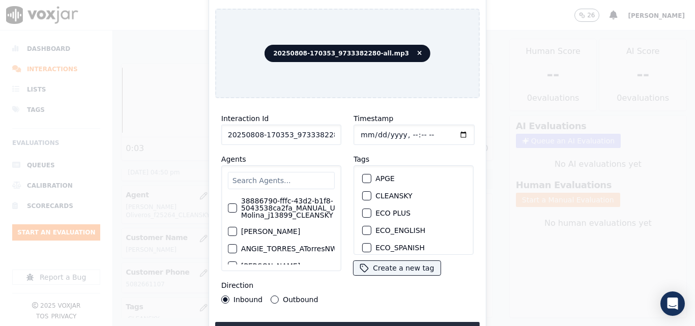
click at [263, 176] on input "text" at bounding box center [281, 180] width 107 height 17
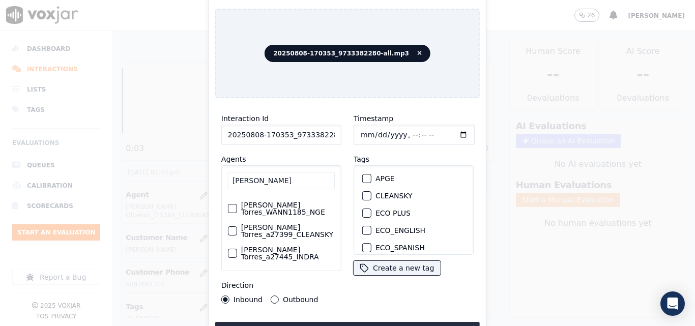
scroll to position [45, 0]
type input "ANGIE T"
click at [272, 224] on label "[PERSON_NAME] Torres_a27399_CLEANSKY" at bounding box center [288, 231] width 94 height 14
click at [237, 226] on button "[PERSON_NAME] Torres_a27399_CLEANSKY" at bounding box center [232, 230] width 9 height 9
click at [271, 295] on button "Outbound" at bounding box center [275, 299] width 8 height 8
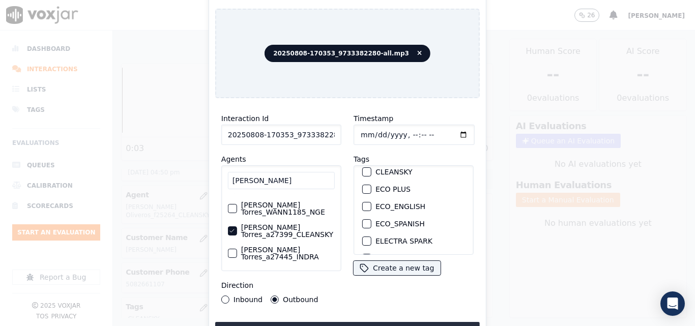
scroll to position [0, 0]
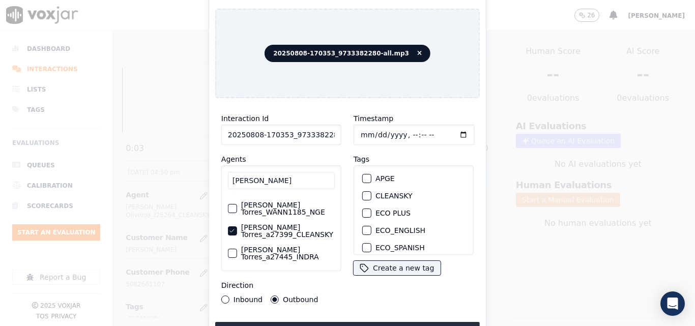
click at [363, 192] on div "button" at bounding box center [366, 195] width 7 height 7
click at [367, 324] on button "Upload interaction to start evaluation" at bounding box center [347, 331] width 264 height 18
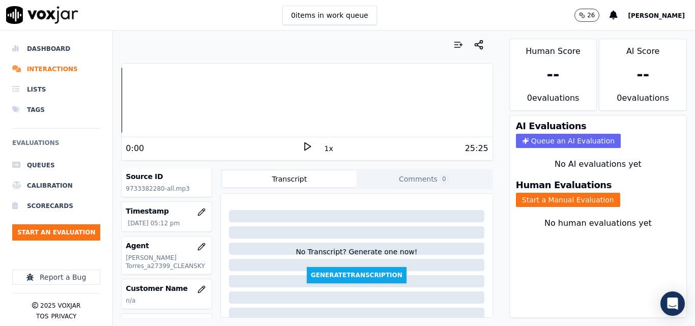
scroll to position [102, 0]
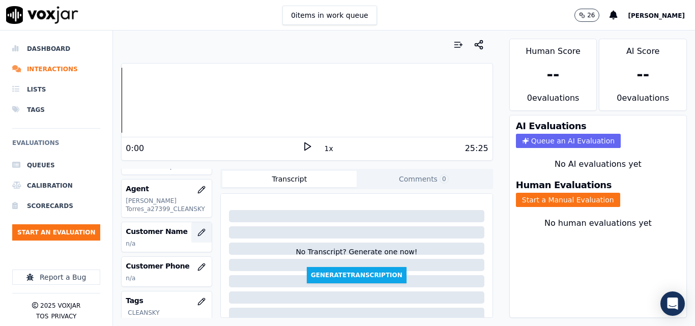
drag, startPoint x: 185, startPoint y: 227, endPoint x: 200, endPoint y: 233, distance: 16.4
click at [200, 233] on button "button" at bounding box center [201, 232] width 20 height 20
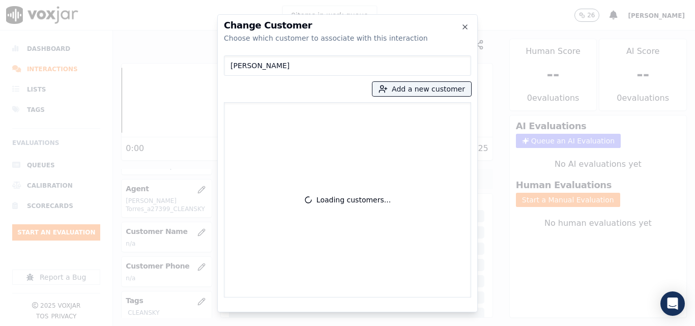
type input "ACXEL SALAZAR"
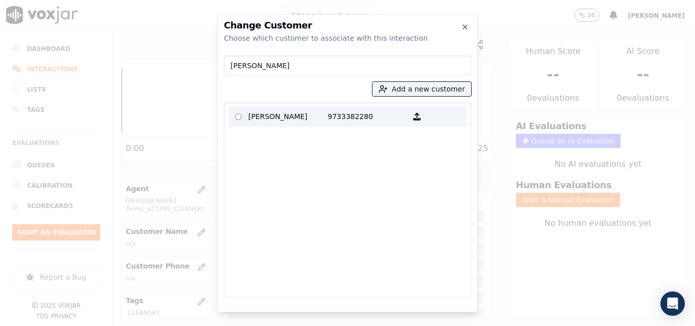
click at [320, 113] on p "ACXEL SALAZAR" at bounding box center [287, 117] width 79 height 16
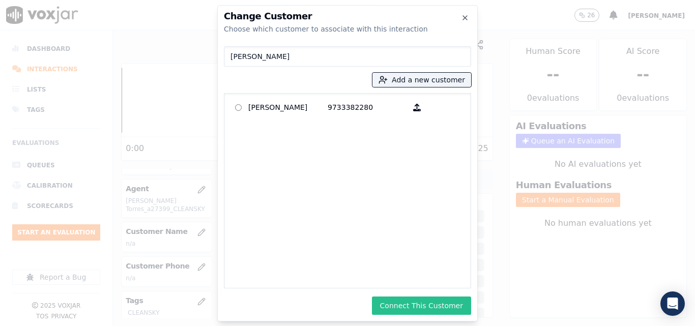
click at [411, 302] on button "Connect This Customer" at bounding box center [421, 306] width 99 height 18
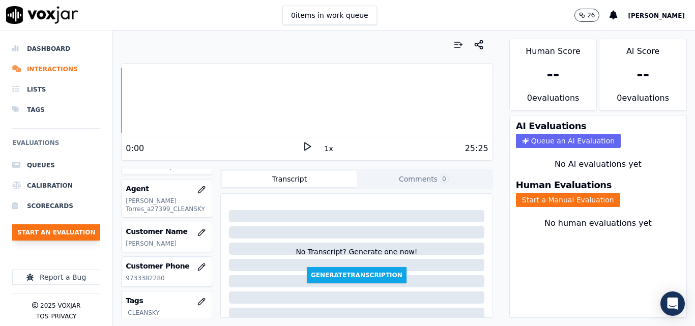
click at [63, 236] on button "Start an Evaluation" at bounding box center [56, 232] width 88 height 16
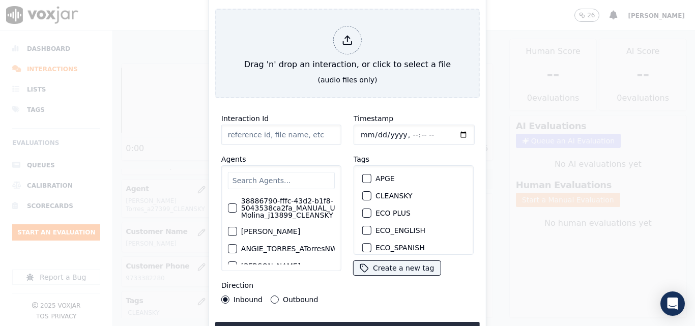
click at [293, 173] on input "text" at bounding box center [281, 180] width 107 height 17
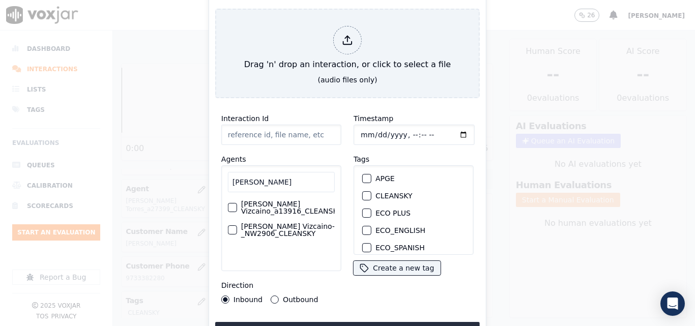
click at [275, 224] on label "[PERSON_NAME] Vizcaino­_NW2906_CLEANSKY" at bounding box center [288, 230] width 94 height 14
click at [237, 225] on button "[PERSON_NAME] Vizcaino­_NW2906_CLEANSKY" at bounding box center [232, 229] width 9 height 9
click at [276, 208] on label "[PERSON_NAME] Vizcaino_a13916_CLEANSKY" at bounding box center [285, 207] width 101 height 14
click at [231, 208] on button "[PERSON_NAME] Vizcaino_a13916_CLEANSKY" at bounding box center [226, 207] width 9 height 9
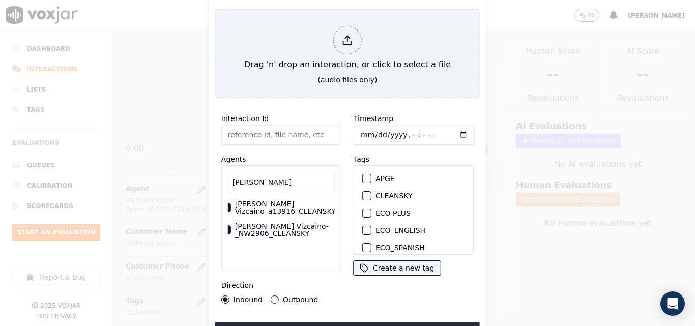
click at [268, 231] on label "[PERSON_NAME] Vizcaino­_NW2906_CLEANSKY" at bounding box center [282, 230] width 94 height 14
click at [231, 231] on button "[PERSON_NAME] Vizcaino­_NW2906_CLEANSKY" at bounding box center [226, 229] width 9 height 9
click at [287, 181] on input "ALEJANDRO" at bounding box center [281, 182] width 107 height 20
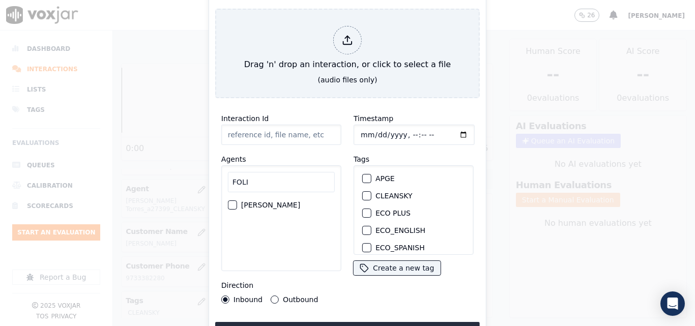
click at [290, 202] on label "[PERSON_NAME]" at bounding box center [270, 204] width 59 height 7
click at [237, 202] on button "[PERSON_NAME]" at bounding box center [232, 204] width 9 height 9
click at [256, 182] on input "FOLI" at bounding box center [281, 182] width 107 height 20
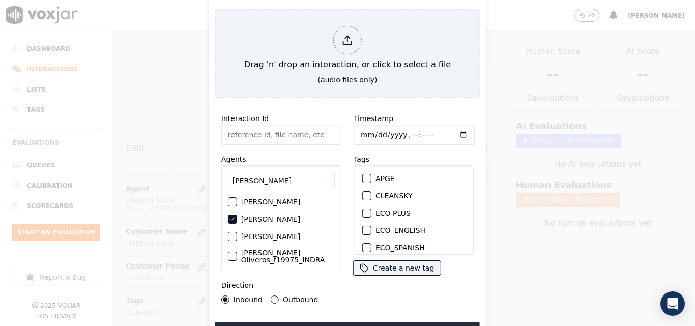
type input "[PERSON_NAME]"
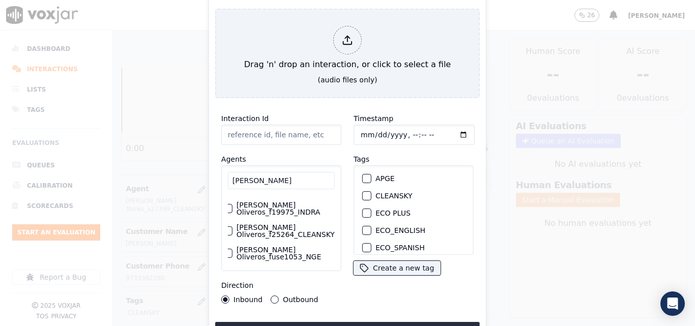
click at [282, 238] on label "[PERSON_NAME] Oliveros_f25264_CLEANSKY" at bounding box center [285, 231] width 98 height 14
click at [232, 235] on button "[PERSON_NAME] Oliveros_f25264_CLEANSKY" at bounding box center [227, 230] width 9 height 9
click at [363, 194] on div "button" at bounding box center [366, 195] width 7 height 7
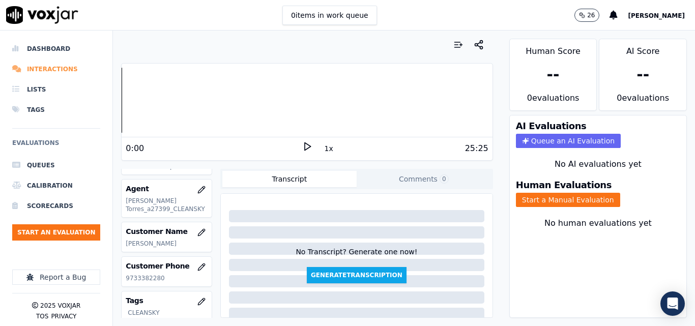
click at [49, 64] on li "Interactions" at bounding box center [56, 69] width 88 height 20
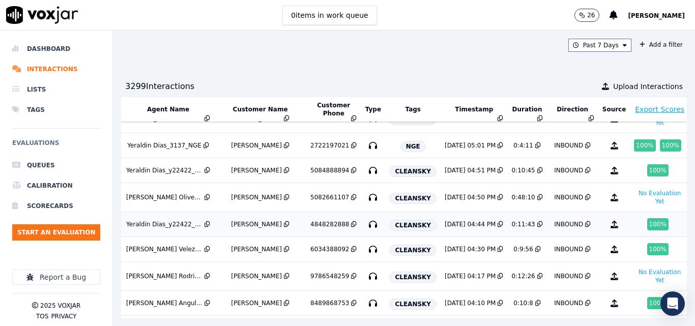
scroll to position [0, 180]
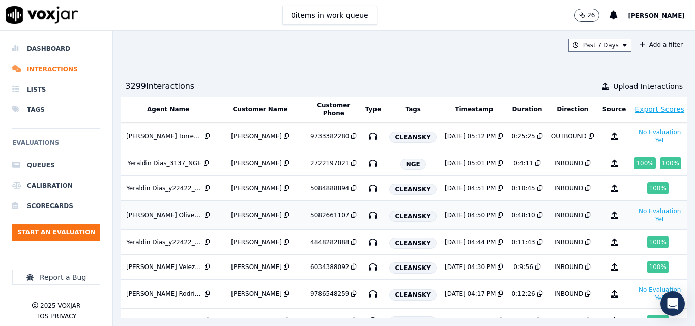
click at [634, 213] on button "No Evaluation Yet" at bounding box center [659, 215] width 51 height 20
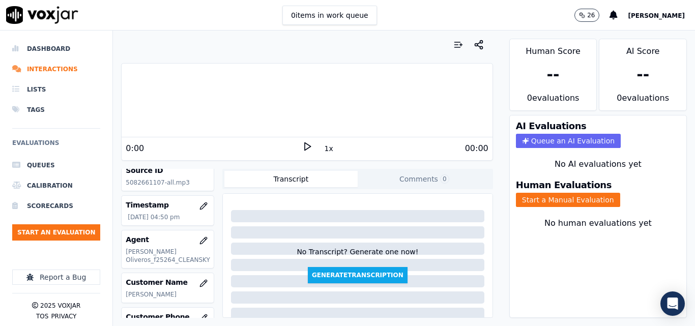
scroll to position [102, 0]
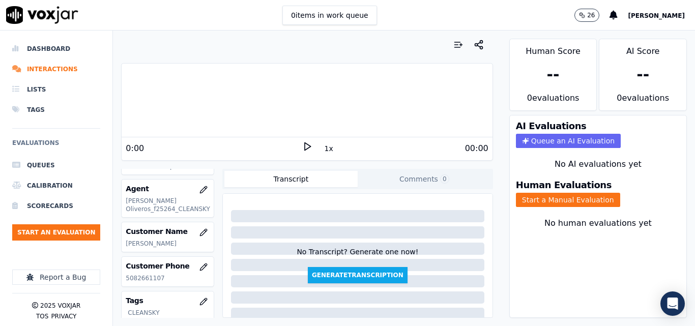
click at [142, 278] on p "5082661107" at bounding box center [168, 278] width 84 height 8
copy p "5082661107"
click at [305, 143] on icon at bounding box center [307, 146] width 10 height 10
click at [327, 153] on button "1x" at bounding box center [328, 148] width 13 height 14
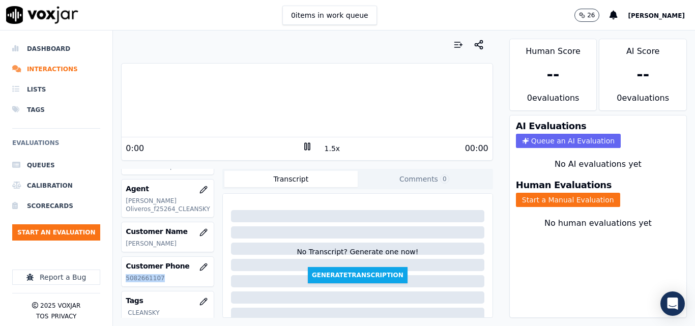
click at [327, 153] on button "1.5x" at bounding box center [332, 148] width 20 height 14
click at [552, 209] on div "Human Evaluations Start a Manual Evaluation" at bounding box center [598, 193] width 176 height 39
click at [554, 205] on button "Start a Manual Evaluation" at bounding box center [568, 200] width 104 height 14
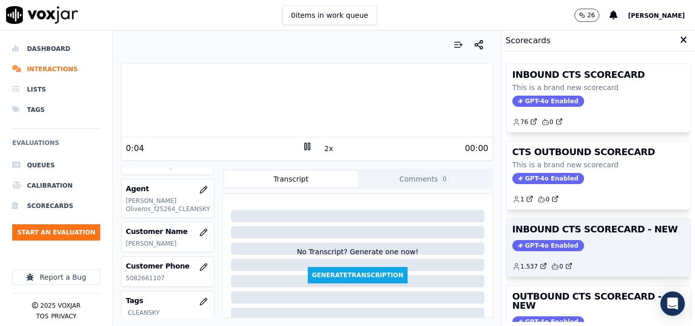
click at [564, 243] on div "GPT-4o Enabled" at bounding box center [598, 245] width 172 height 11
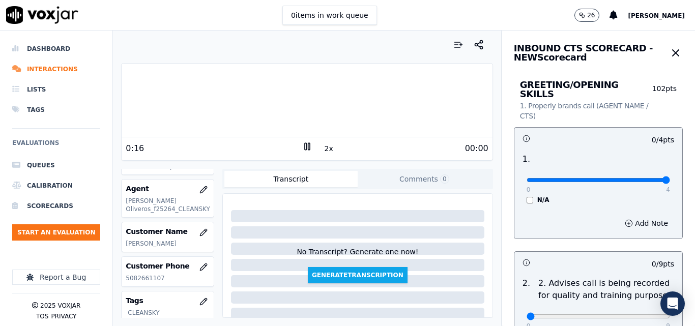
type input "4"
click at [629, 178] on input "range" at bounding box center [597, 180] width 143 height 4
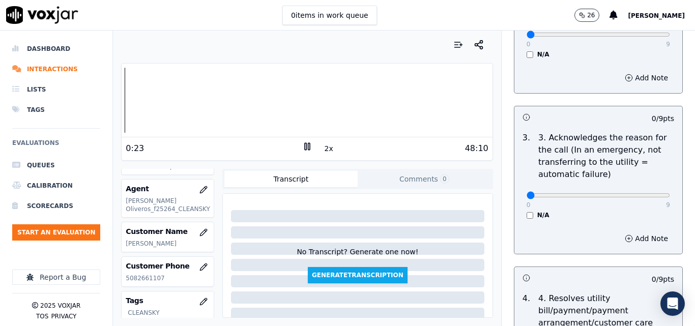
scroll to position [305, 0]
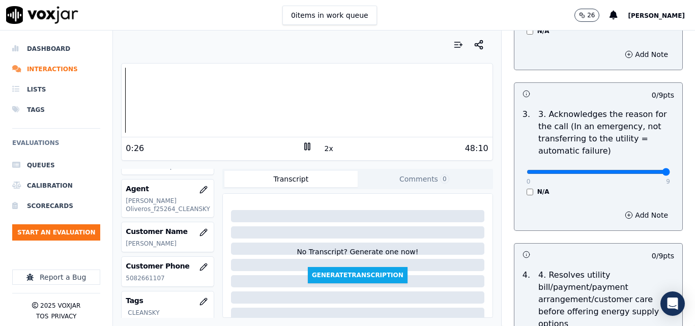
type input "9"
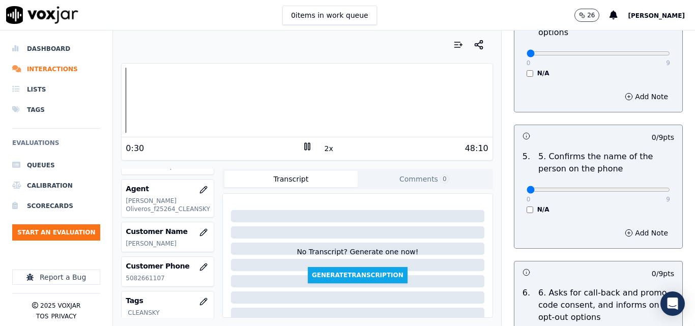
scroll to position [610, 0]
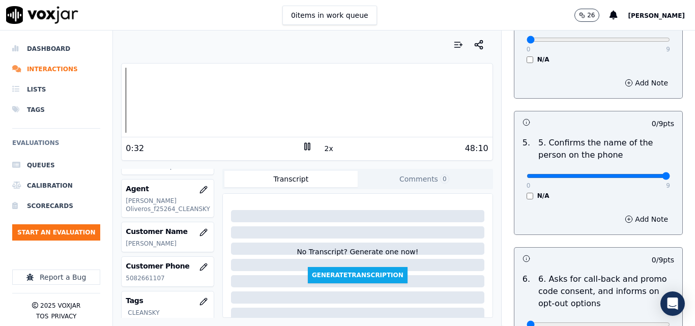
type input "9"
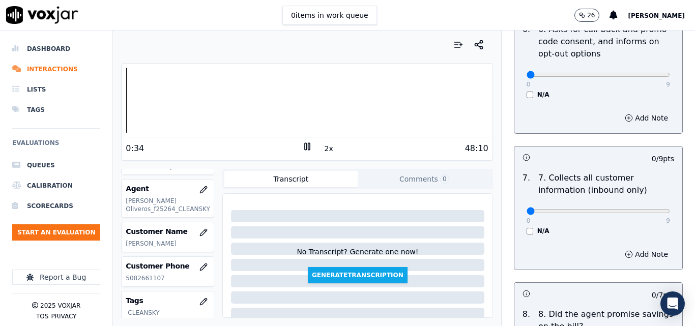
scroll to position [865, 0]
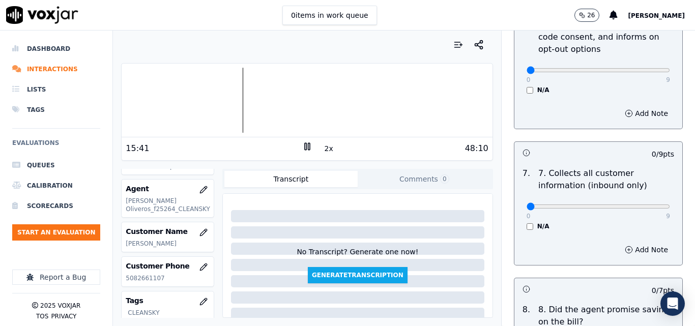
click at [303, 144] on icon at bounding box center [307, 146] width 10 height 10
click at [305, 146] on polygon at bounding box center [308, 147] width 6 height 8
click at [489, 175] on div "Your browser does not support the audio element. 18:31 2x 48:10 Voxjar ID 4e8c5…" at bounding box center [307, 178] width 388 height 295
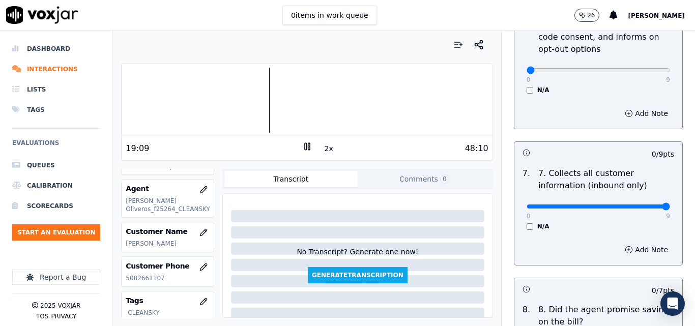
drag, startPoint x: 638, startPoint y: 195, endPoint x: 665, endPoint y: 206, distance: 29.2
type input "9"
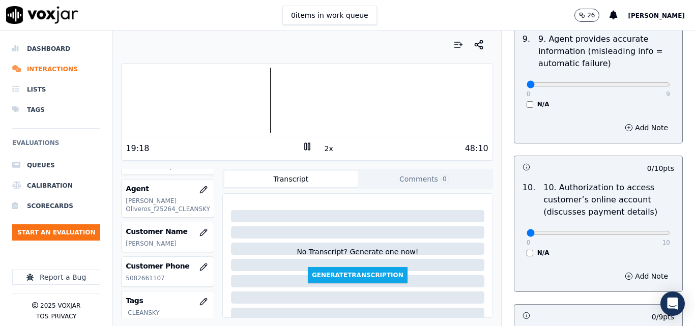
scroll to position [1170, 0]
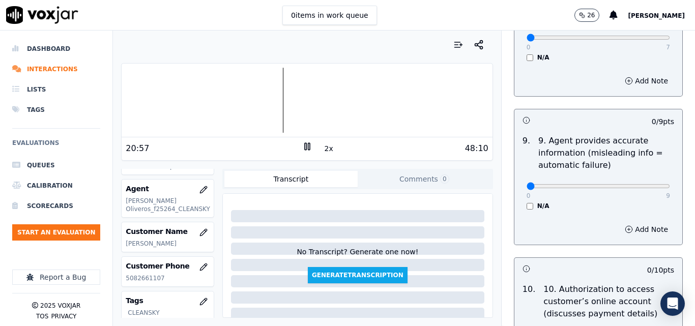
click at [302, 153] on div "2x" at bounding box center [307, 148] width 10 height 14
click at [302, 147] on icon at bounding box center [307, 146] width 10 height 10
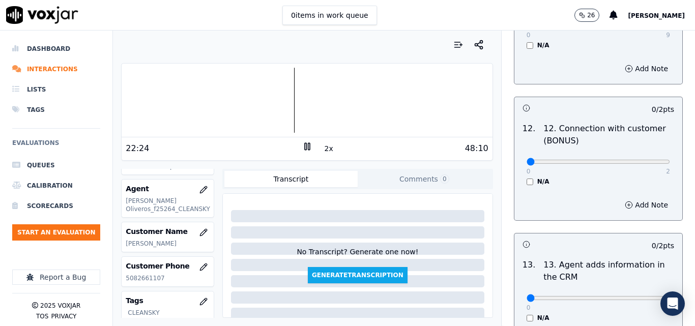
scroll to position [1627, 0]
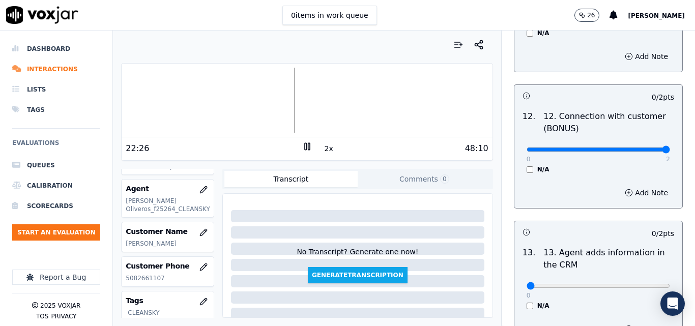
drag, startPoint x: 640, startPoint y: 141, endPoint x: 662, endPoint y: 142, distance: 22.4
type input "2"
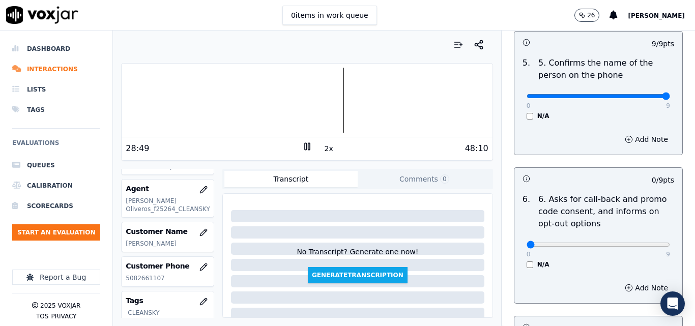
scroll to position [688, 0]
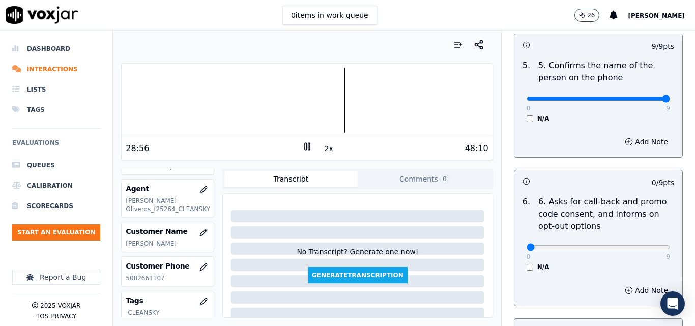
click at [309, 95] on div at bounding box center [307, 100] width 370 height 65
click at [304, 90] on div at bounding box center [307, 100] width 370 height 65
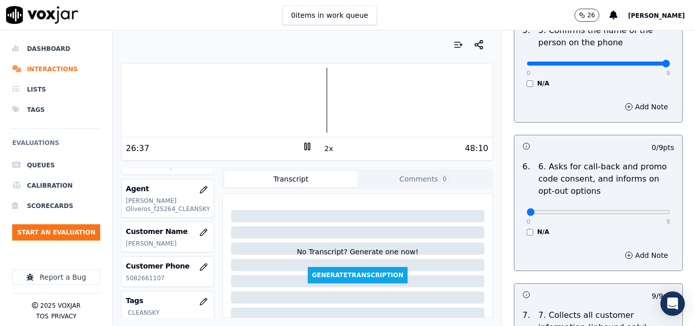
scroll to position [738, 0]
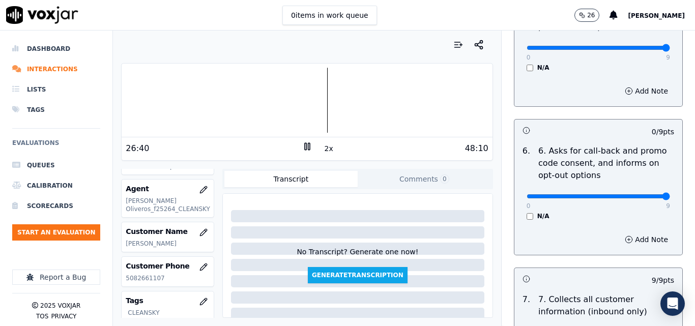
drag, startPoint x: 628, startPoint y: 184, endPoint x: 653, endPoint y: 179, distance: 24.9
type input "7"
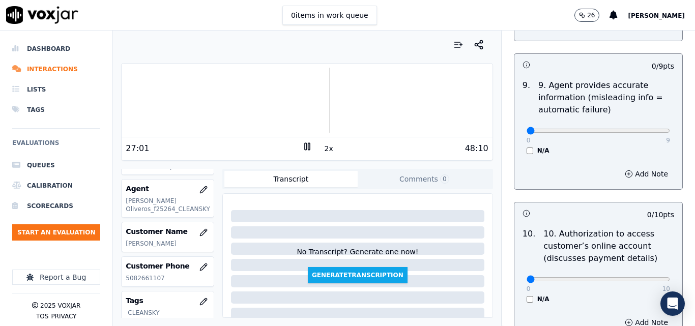
scroll to position [1196, 0]
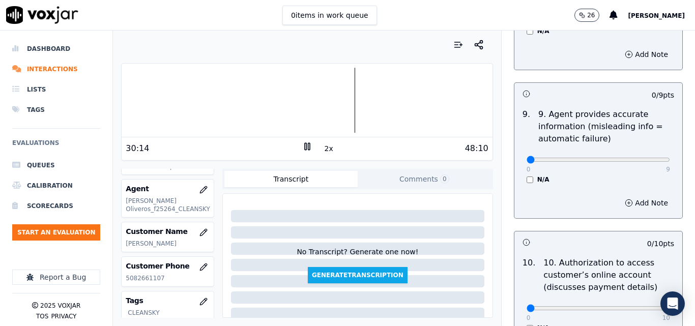
click at [343, 89] on div at bounding box center [307, 100] width 370 height 65
click at [322, 149] on button "2x" at bounding box center [328, 148] width 13 height 14
type input "6"
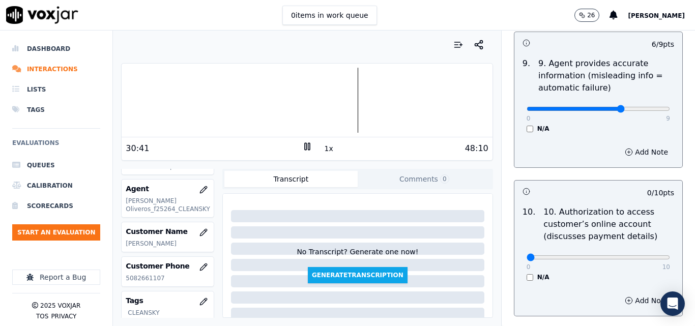
scroll to position [1298, 0]
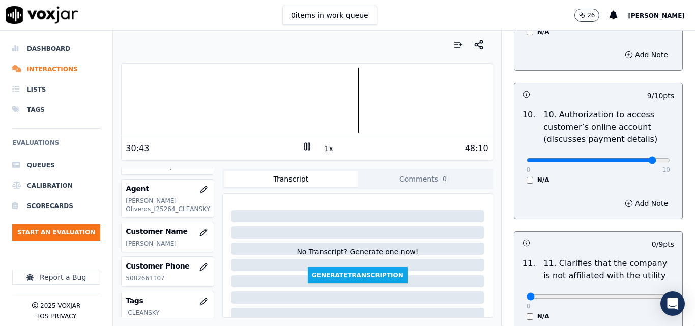
scroll to position [1349, 0]
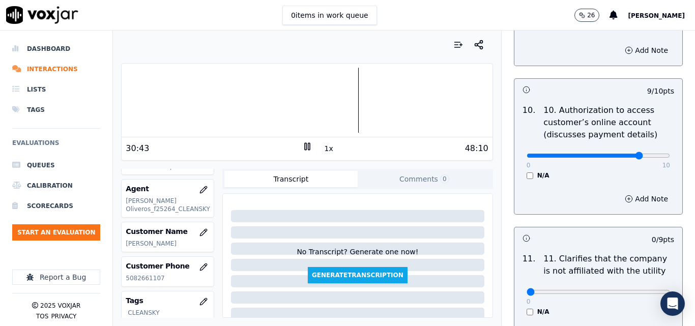
type input "8"
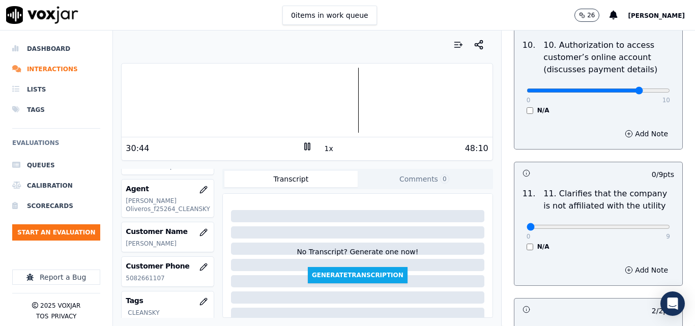
scroll to position [1501, 0]
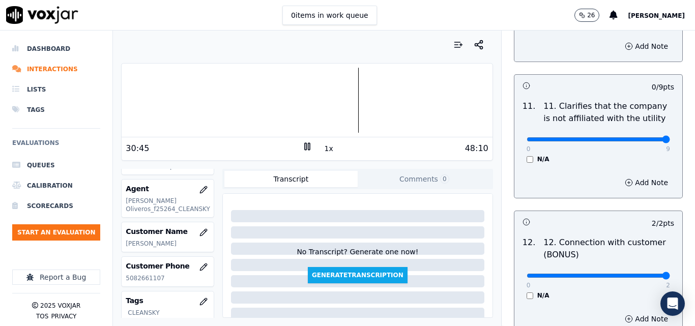
type input "9"
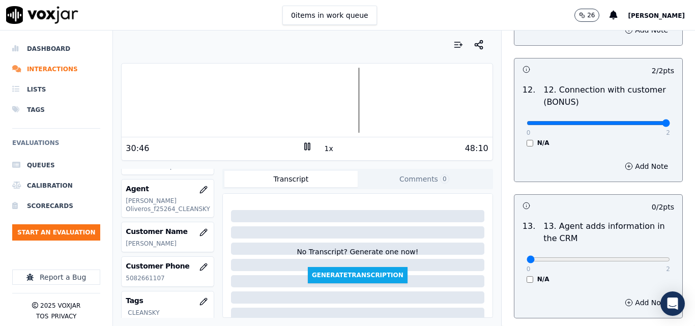
scroll to position [1756, 0]
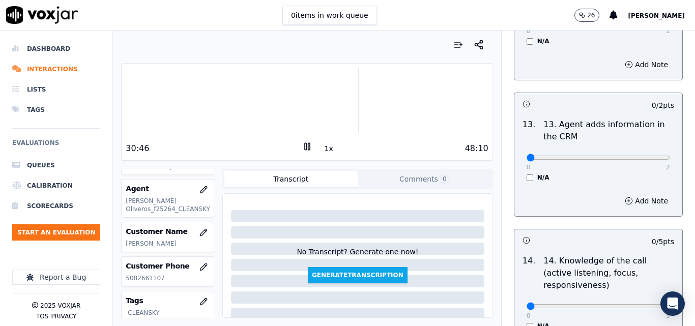
click at [602, 154] on div "0 2 N/A" at bounding box center [598, 162] width 160 height 39
type input "1"
click at [633, 194] on button "Add Note" at bounding box center [645, 201] width 55 height 14
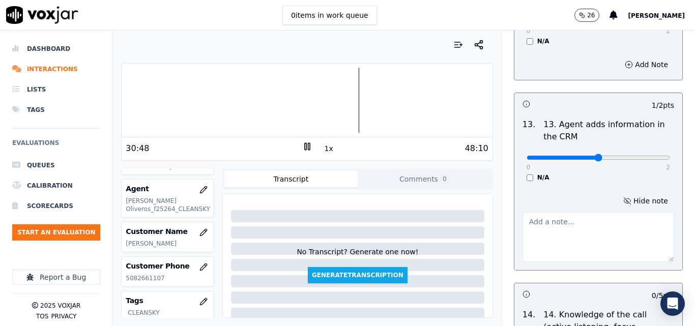
click at [533, 214] on textarea at bounding box center [598, 237] width 152 height 50
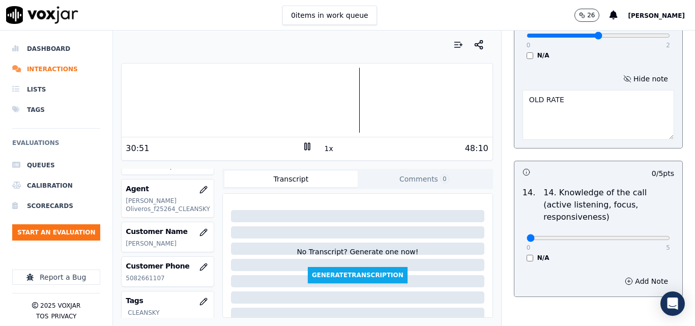
scroll to position [1908, 0]
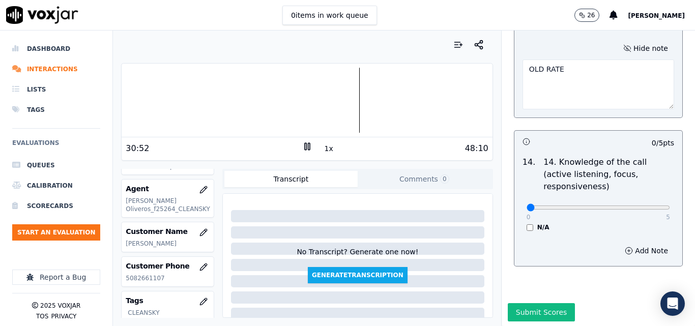
type textarea "OLD RATE"
drag, startPoint x: 629, startPoint y: 184, endPoint x: 660, endPoint y: 194, distance: 32.5
type input "5"
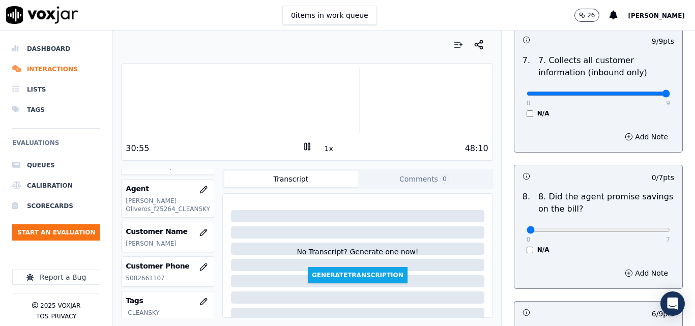
scroll to position [993, 0]
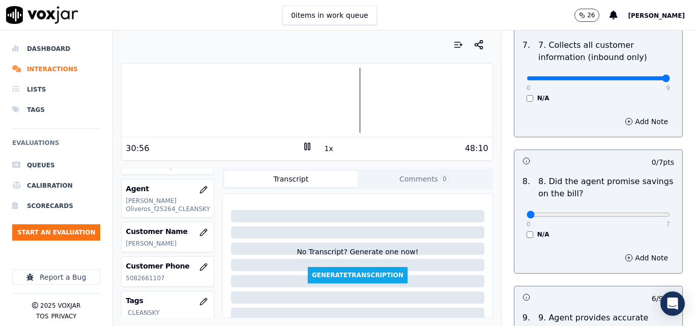
click at [519, 230] on div "8 . 8. Did the agent promise savings on the bill? 0 7 N/A" at bounding box center [598, 206] width 168 height 71
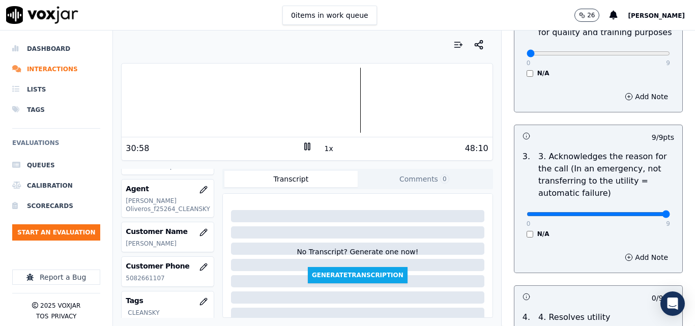
scroll to position [382, 0]
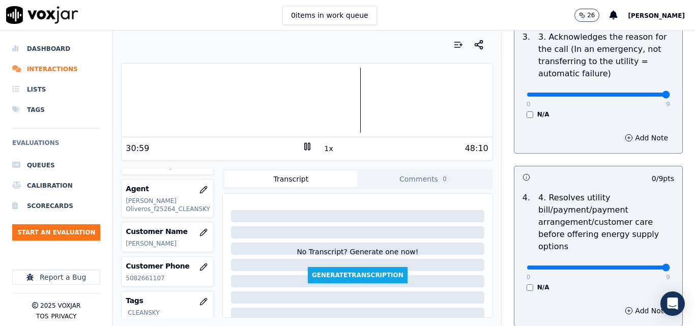
drag, startPoint x: 630, startPoint y: 260, endPoint x: 640, endPoint y: 256, distance: 10.5
type input "9"
click at [457, 87] on div at bounding box center [307, 100] width 370 height 65
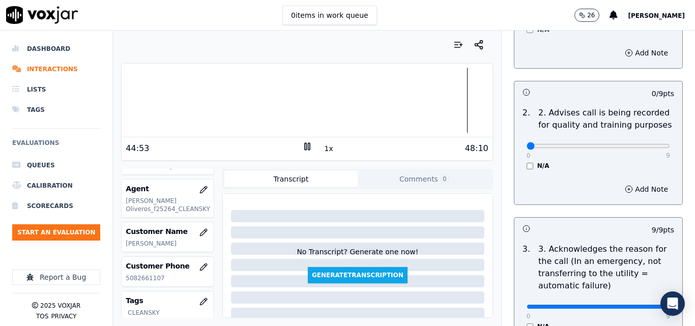
scroll to position [179, 0]
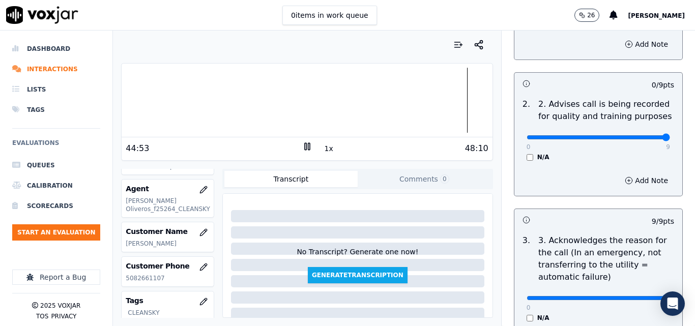
type input "9"
click at [662, 3] on input "range" at bounding box center [597, 1] width 143 height 4
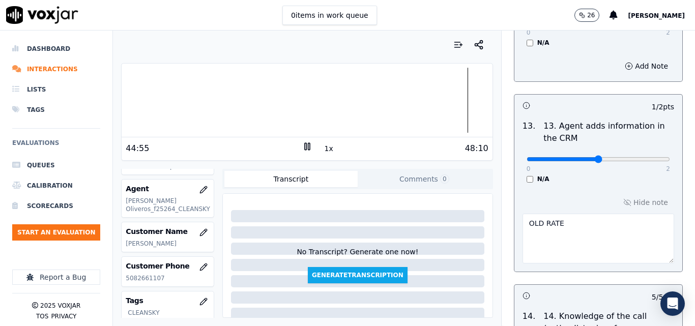
scroll to position [1911, 0]
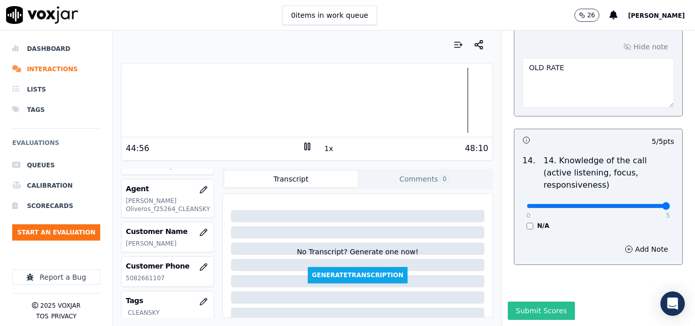
click at [517, 302] on button "Submit Scores" at bounding box center [542, 311] width 68 height 18
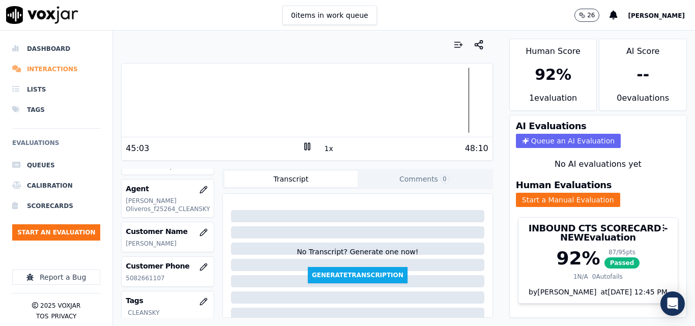
click at [55, 67] on li "Interactions" at bounding box center [56, 69] width 88 height 20
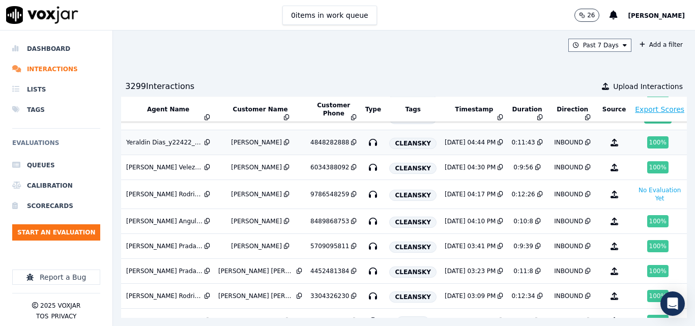
scroll to position [0, 180]
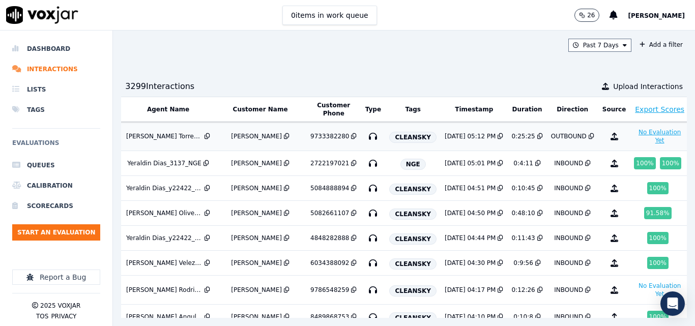
click at [634, 138] on button "No Evaluation Yet" at bounding box center [659, 136] width 51 height 20
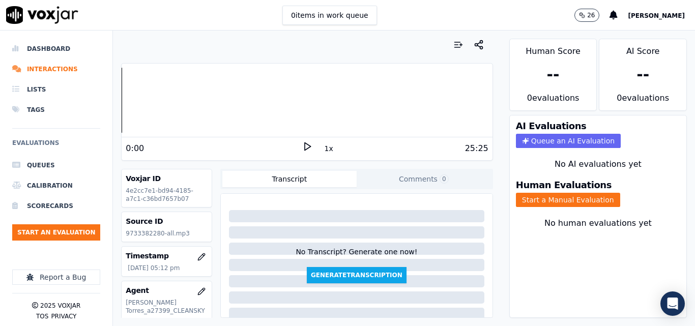
click at [303, 142] on icon at bounding box center [307, 146] width 10 height 10
click at [325, 151] on button "1x" at bounding box center [328, 148] width 13 height 14
click at [325, 151] on button "1.5x" at bounding box center [332, 148] width 20 height 14
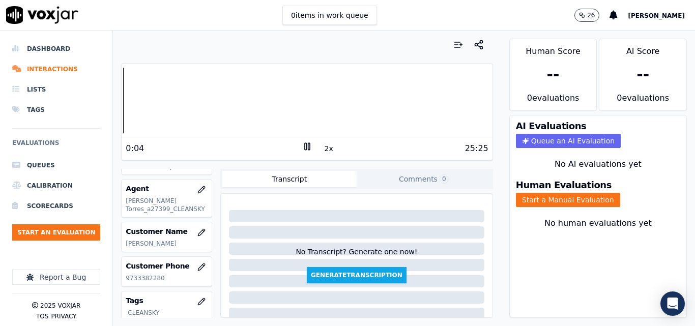
scroll to position [153, 0]
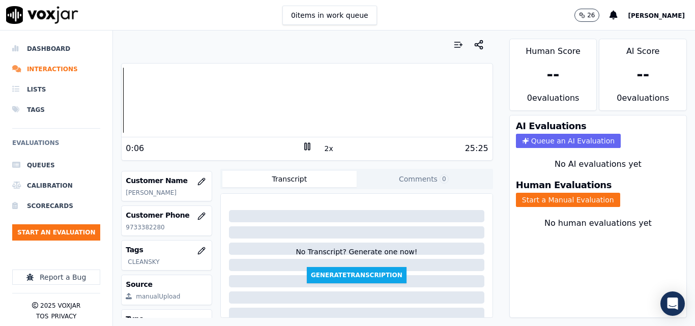
click at [156, 225] on p "9733382280" at bounding box center [167, 227] width 82 height 8
copy p "9733382280"
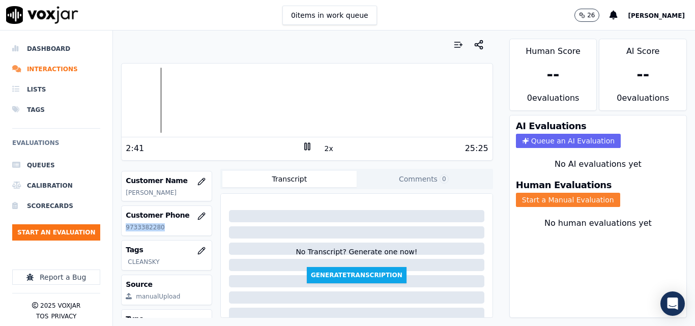
click at [570, 198] on button "Start a Manual Evaluation" at bounding box center [568, 200] width 104 height 14
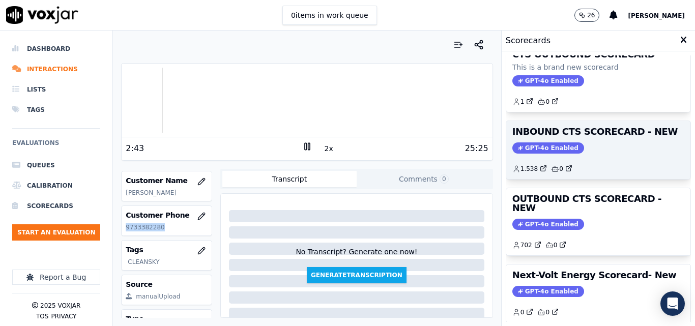
scroll to position [102, 0]
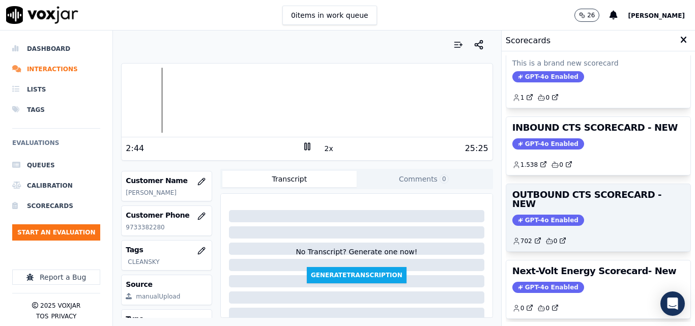
click at [588, 215] on div "GPT-4o Enabled" at bounding box center [598, 220] width 172 height 11
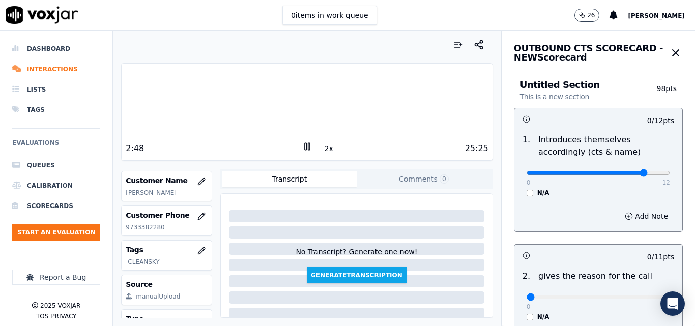
type input "10"
click at [624, 171] on input "range" at bounding box center [597, 173] width 143 height 4
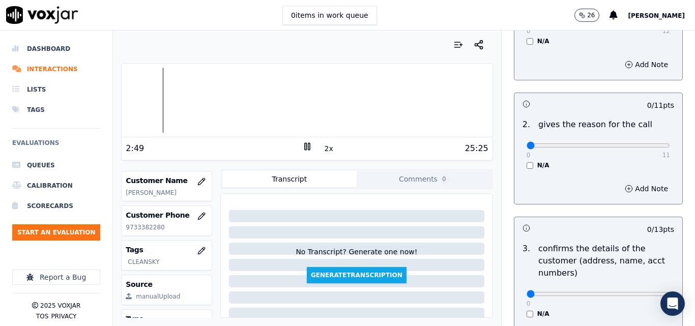
scroll to position [153, 0]
click at [643, 140] on div "0 11" at bounding box center [597, 144] width 143 height 12
type input "11"
click at [646, 22] on input "range" at bounding box center [597, 20] width 143 height 4
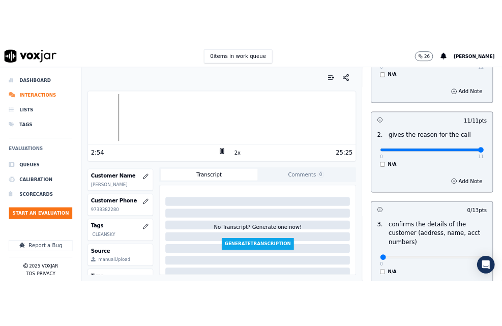
scroll to position [305, 0]
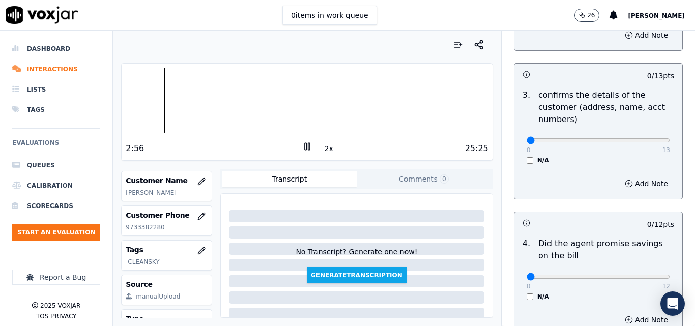
click at [636, 135] on div "0 13" at bounding box center [597, 140] width 143 height 12
click at [654, 134] on div "0 13 N/A" at bounding box center [598, 145] width 160 height 39
type input "13"
click at [188, 82] on div at bounding box center [307, 100] width 370 height 65
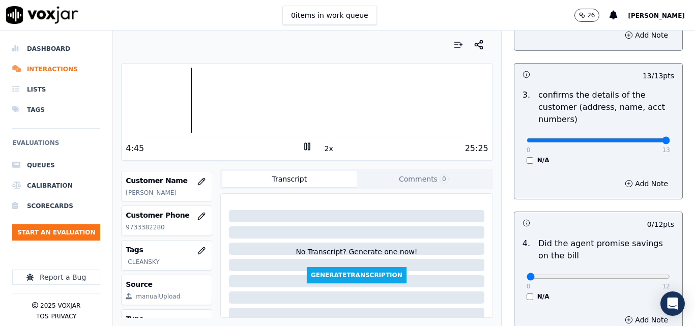
click at [188, 82] on div at bounding box center [307, 100] width 370 height 65
click at [185, 80] on div at bounding box center [307, 100] width 370 height 65
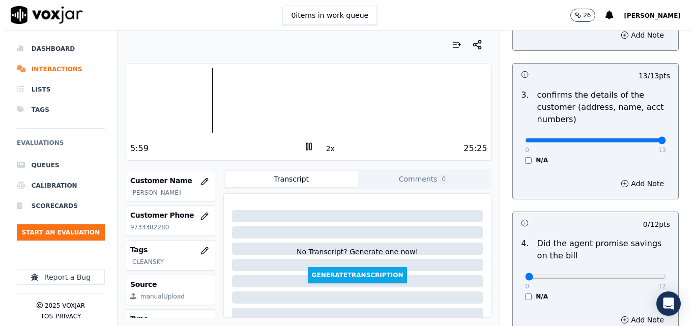
scroll to position [128, 0]
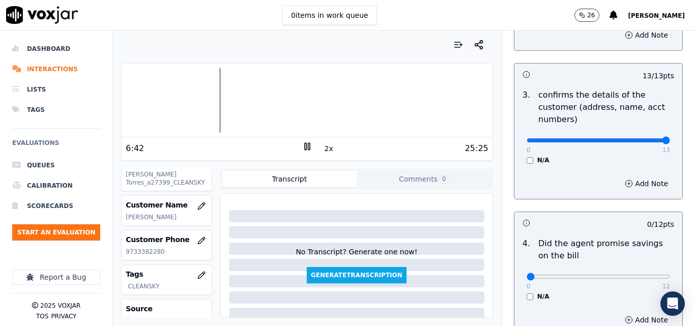
click at [302, 151] on icon at bounding box center [307, 146] width 10 height 10
